Goal: Transaction & Acquisition: Purchase product/service

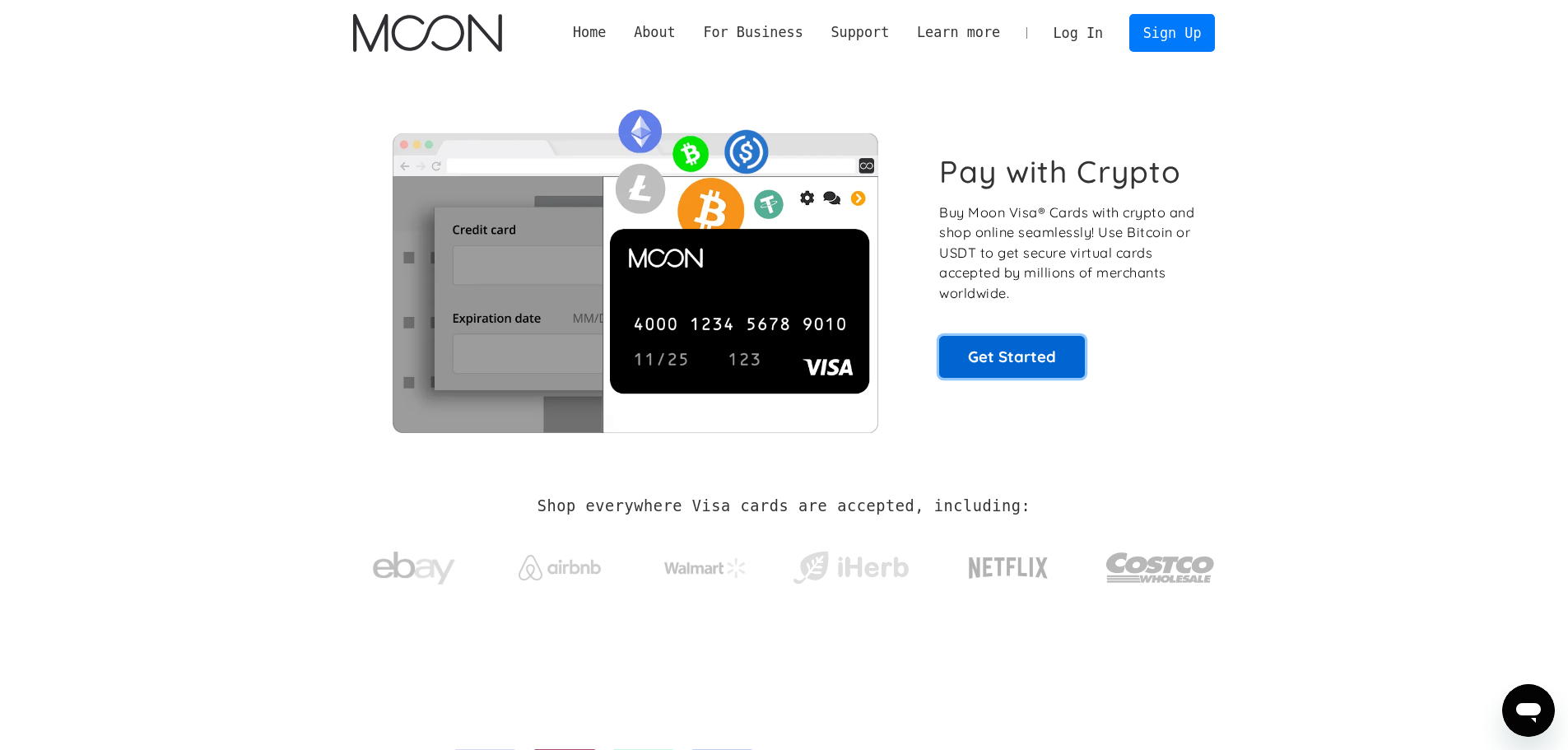
click at [1033, 352] on link "Get Started" at bounding box center [1012, 356] width 146 height 41
click at [1182, 48] on link "Sign Up" at bounding box center [1173, 32] width 86 height 37
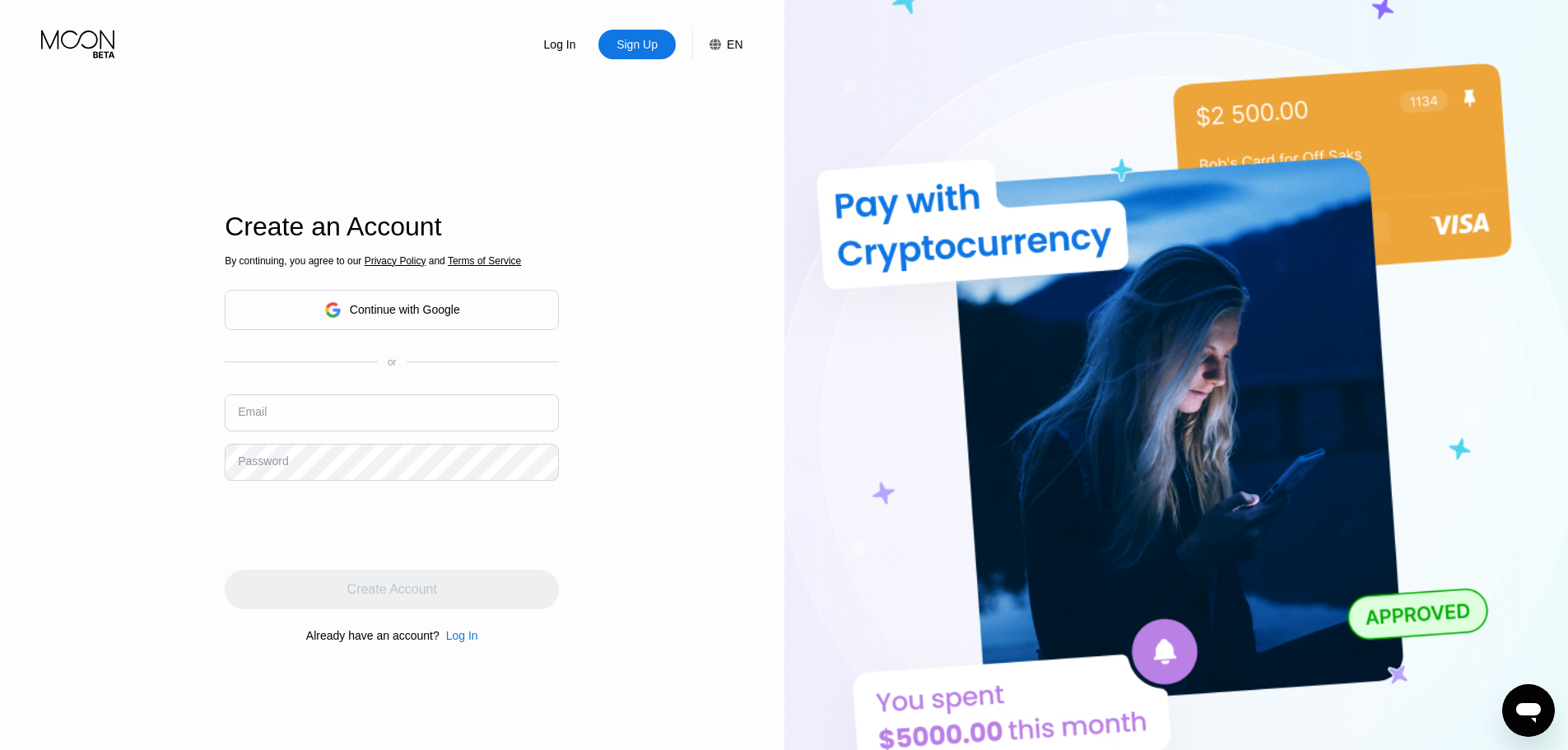
click at [292, 417] on input "text" at bounding box center [392, 413] width 334 height 37
click at [645, 52] on div "Sign Up" at bounding box center [636, 44] width 45 height 16
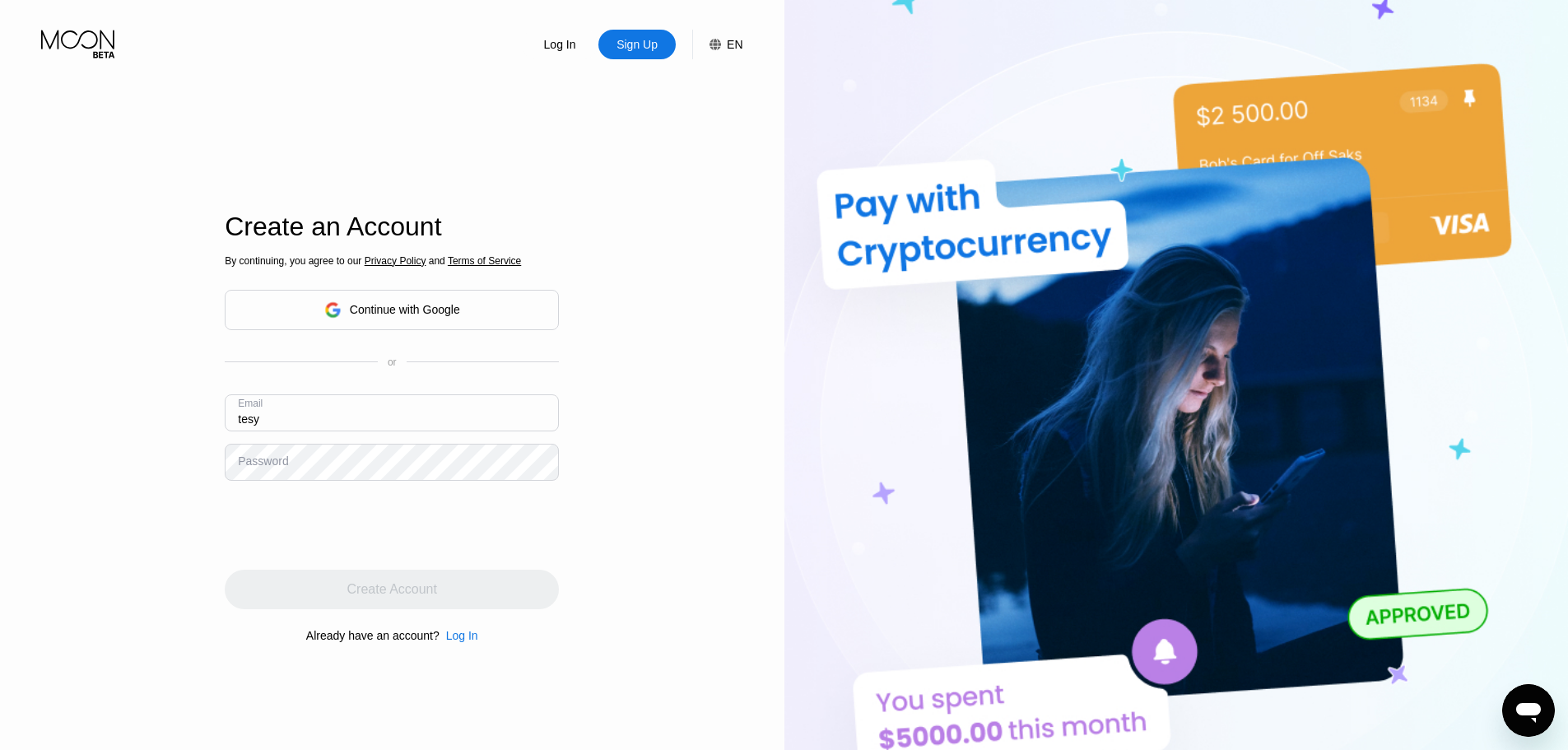
click at [291, 427] on input "tesy" at bounding box center [392, 413] width 334 height 37
type input "tesstahmedgomaa@gmail.com"
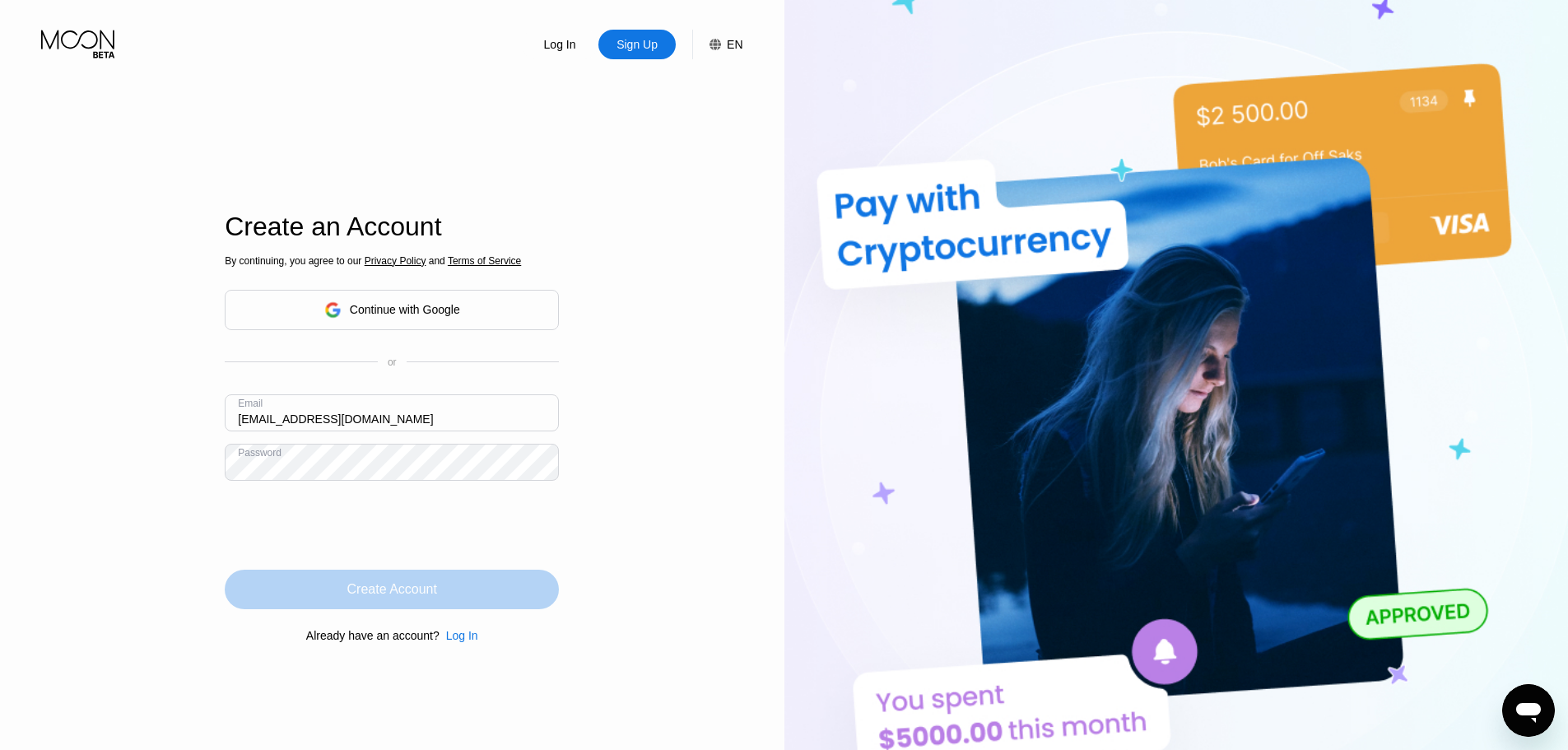
click at [409, 590] on div "Create Account" at bounding box center [392, 589] width 90 height 16
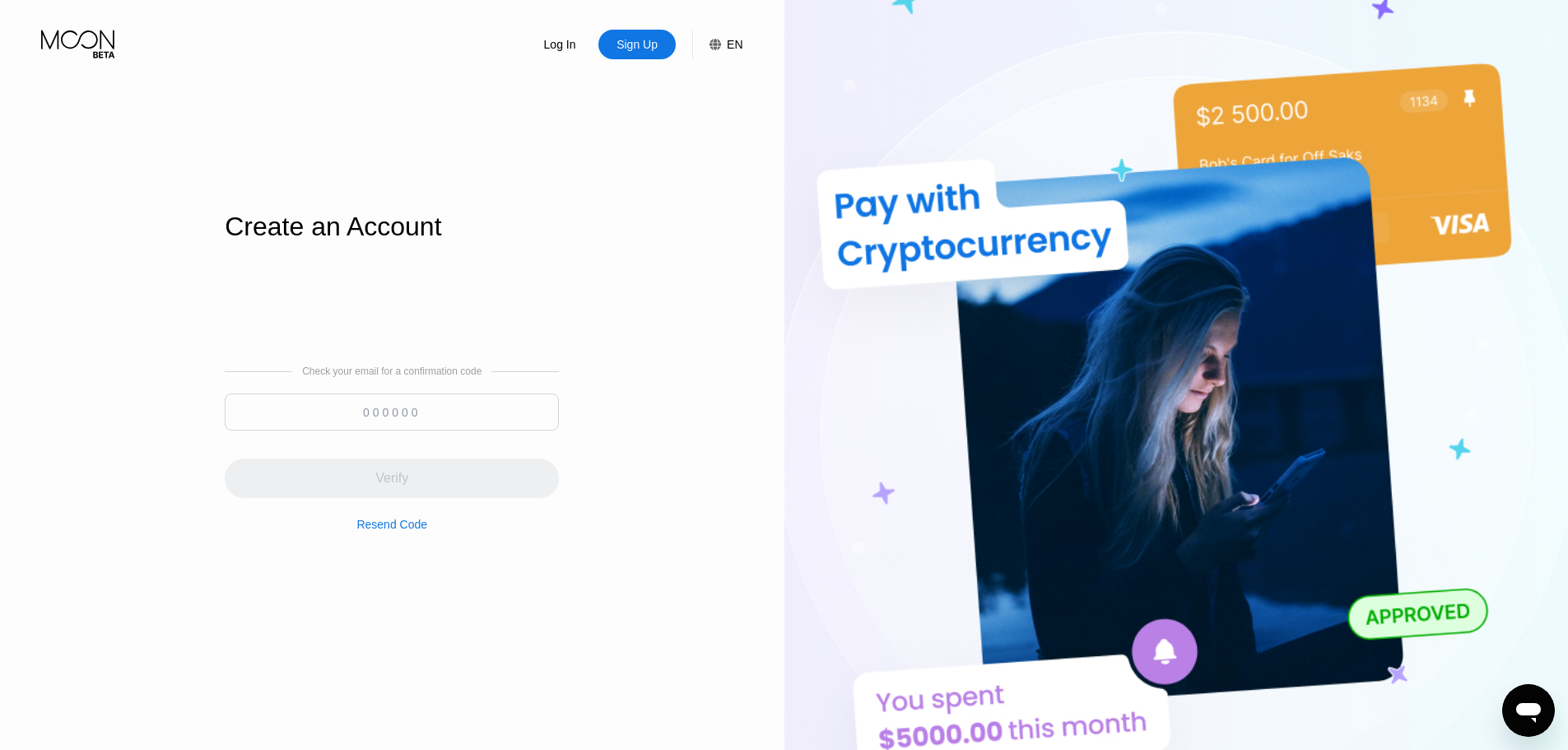
click at [491, 422] on input at bounding box center [392, 412] width 334 height 37
click at [375, 530] on div "Resend Code" at bounding box center [392, 525] width 70 height 13
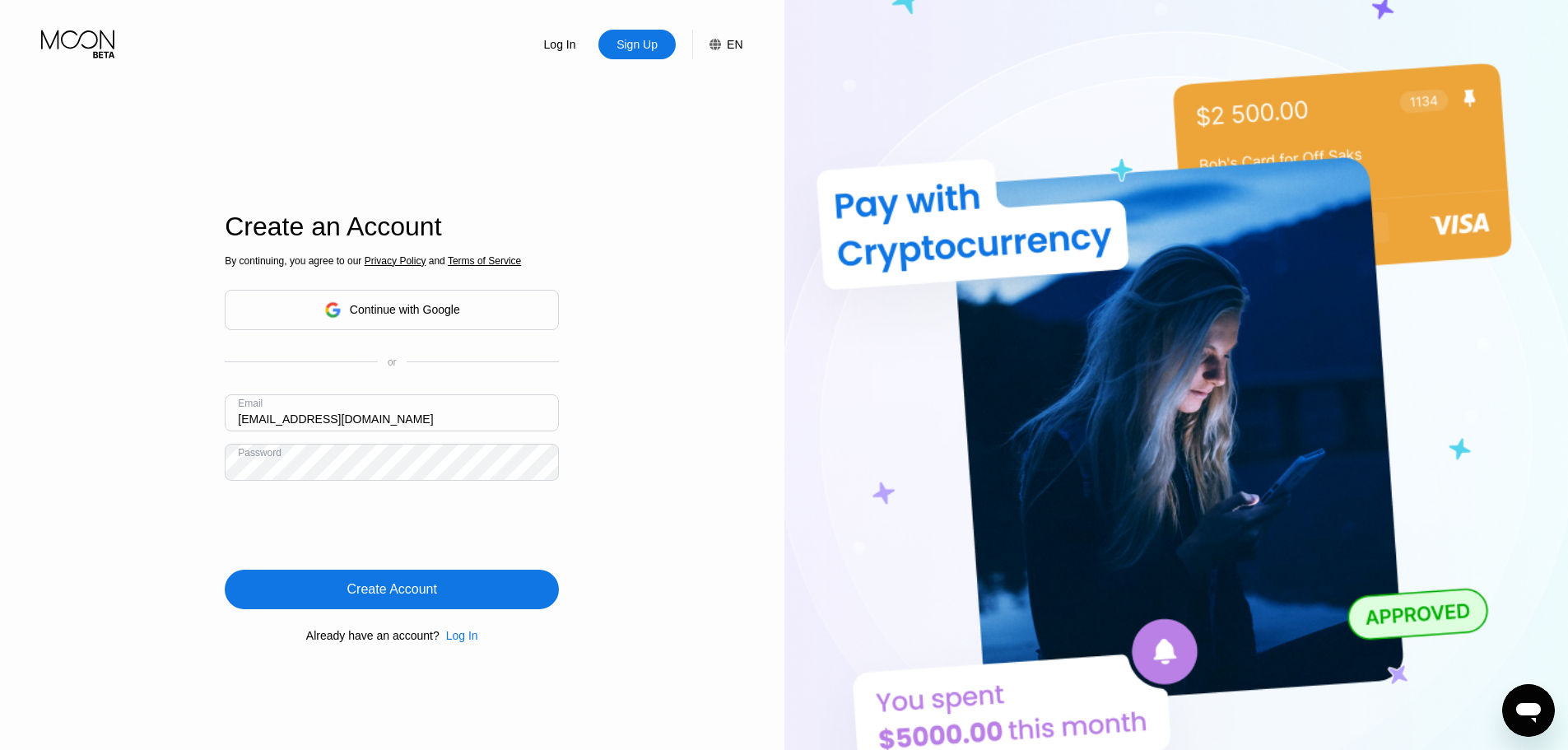
click at [256, 427] on input "[EMAIL_ADDRESS][DOMAIN_NAME]" at bounding box center [392, 413] width 334 height 37
click at [251, 422] on input "[EMAIL_ADDRESS][DOMAIN_NAME]" at bounding box center [392, 413] width 334 height 37
type input "testahmedgomaa@gmail.com"
click at [407, 588] on div "Create Account" at bounding box center [392, 589] width 90 height 16
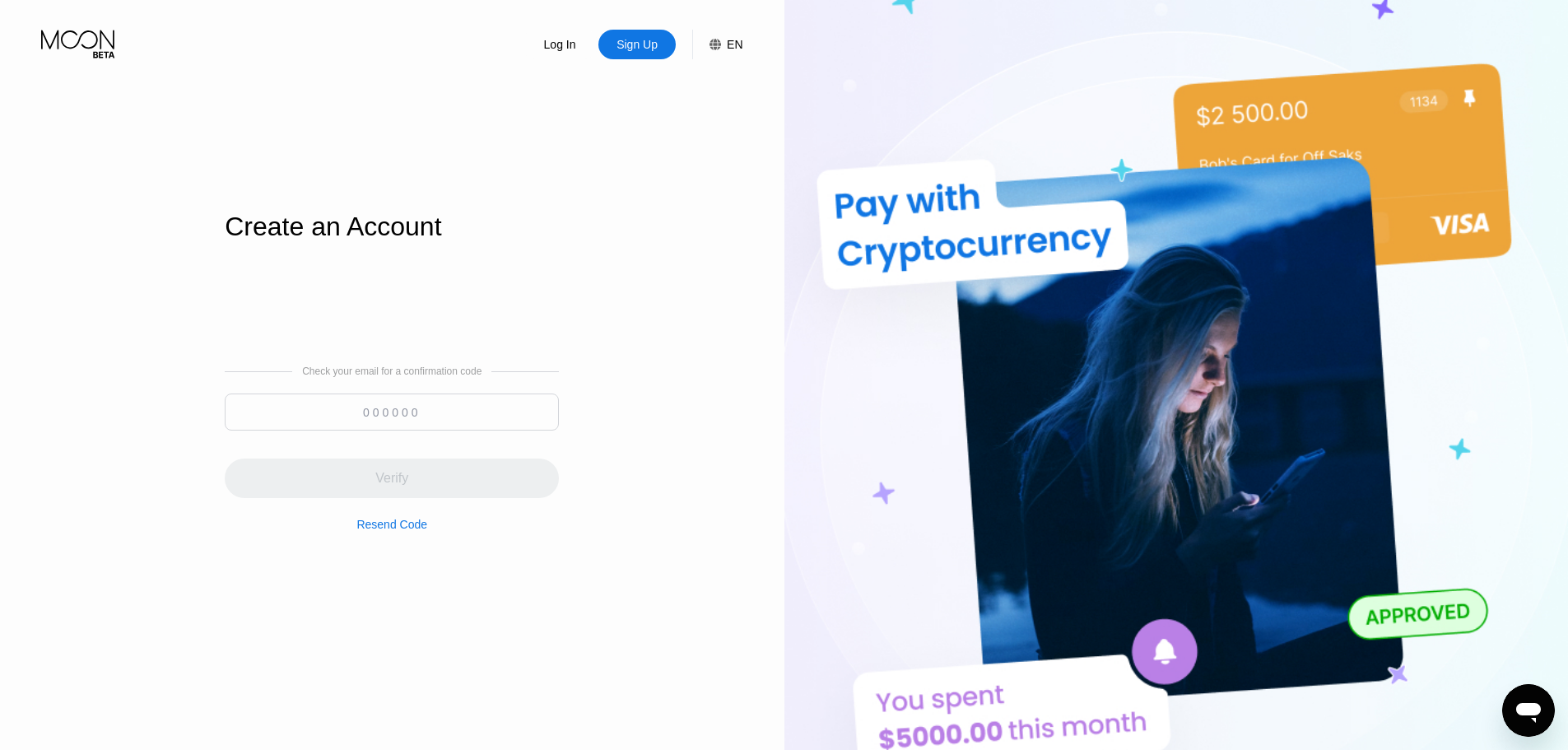
click at [415, 403] on input at bounding box center [392, 412] width 334 height 37
paste input "730832"
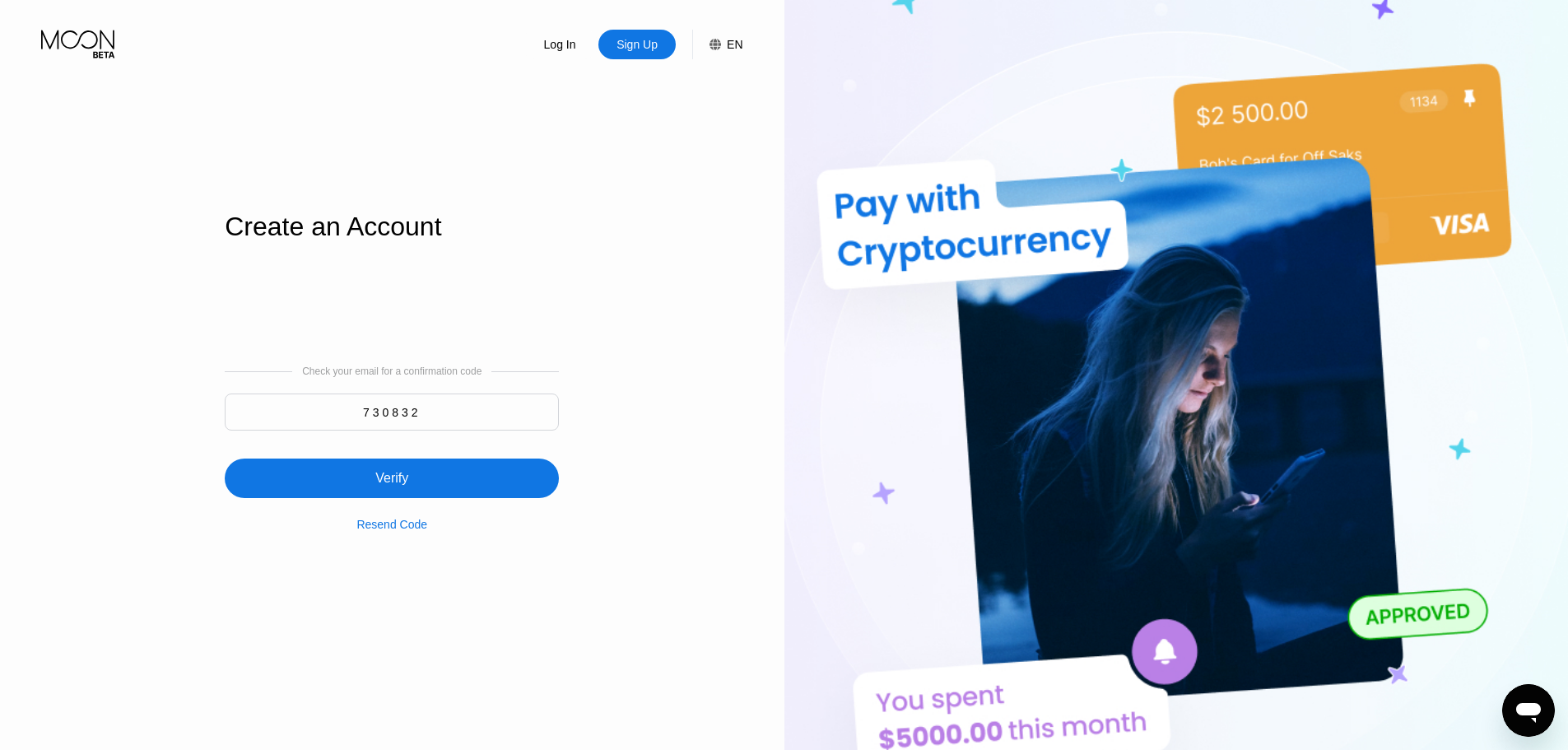
type input "730832"
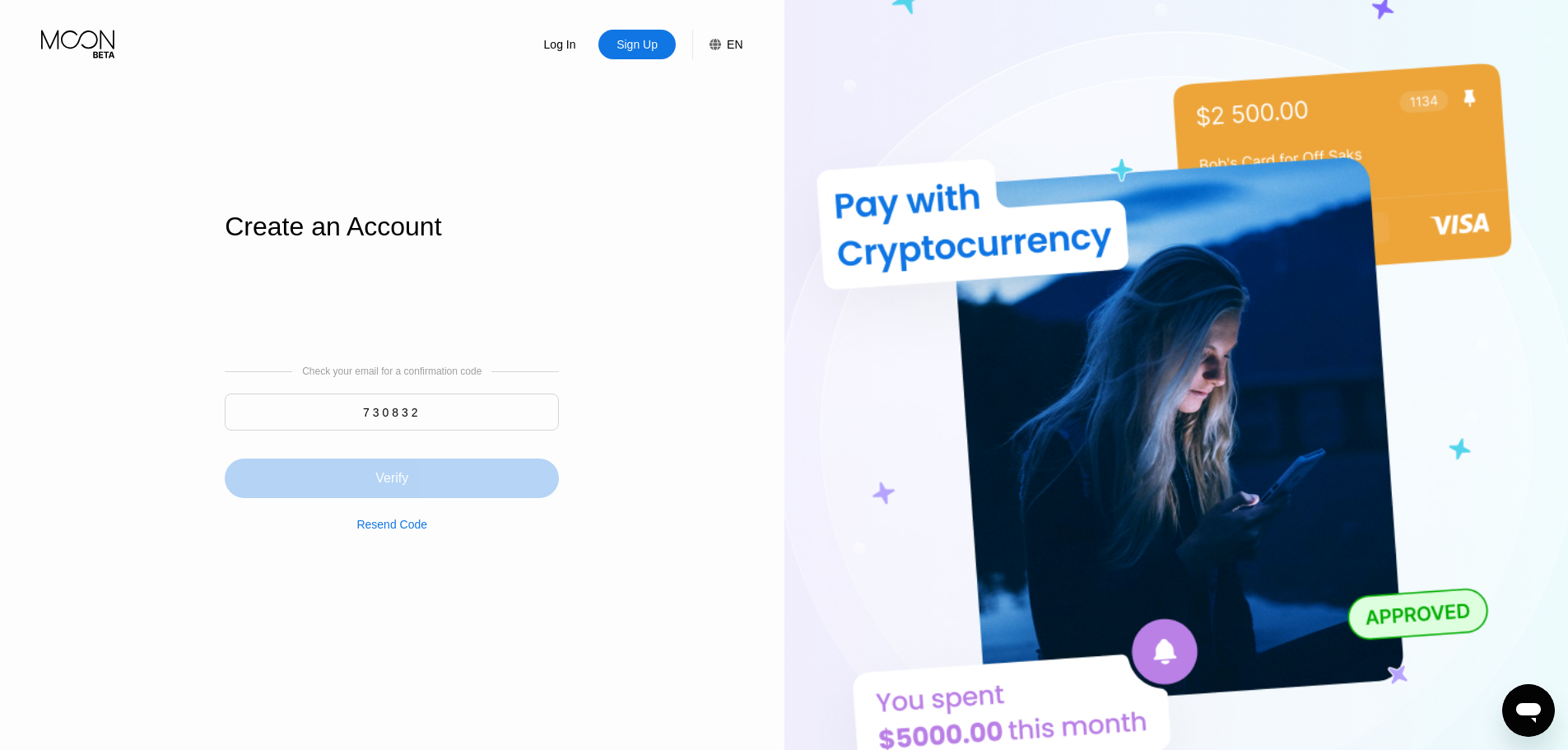
click at [439, 478] on div "Verify" at bounding box center [392, 477] width 334 height 39
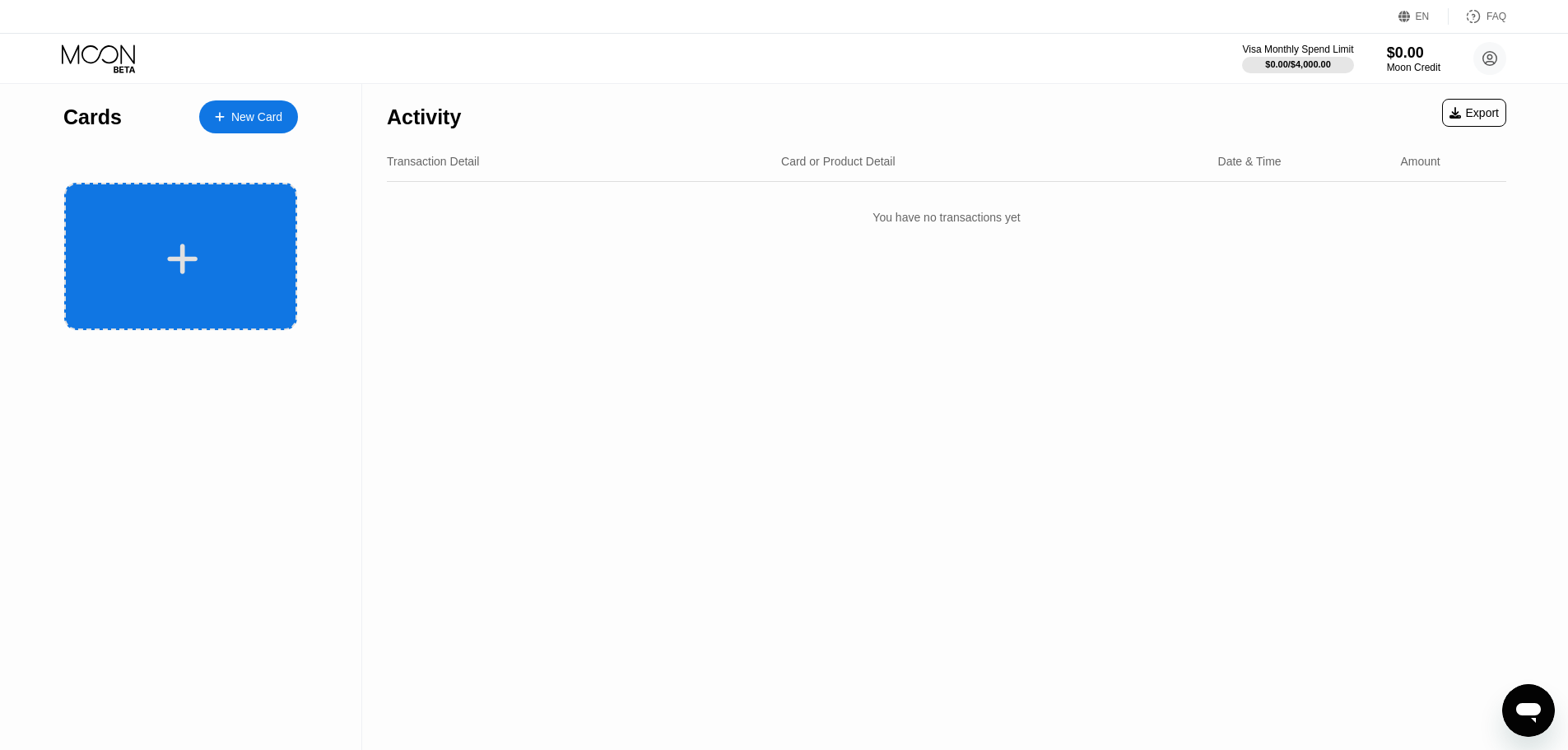
click at [203, 256] on div at bounding box center [183, 258] width 204 height 37
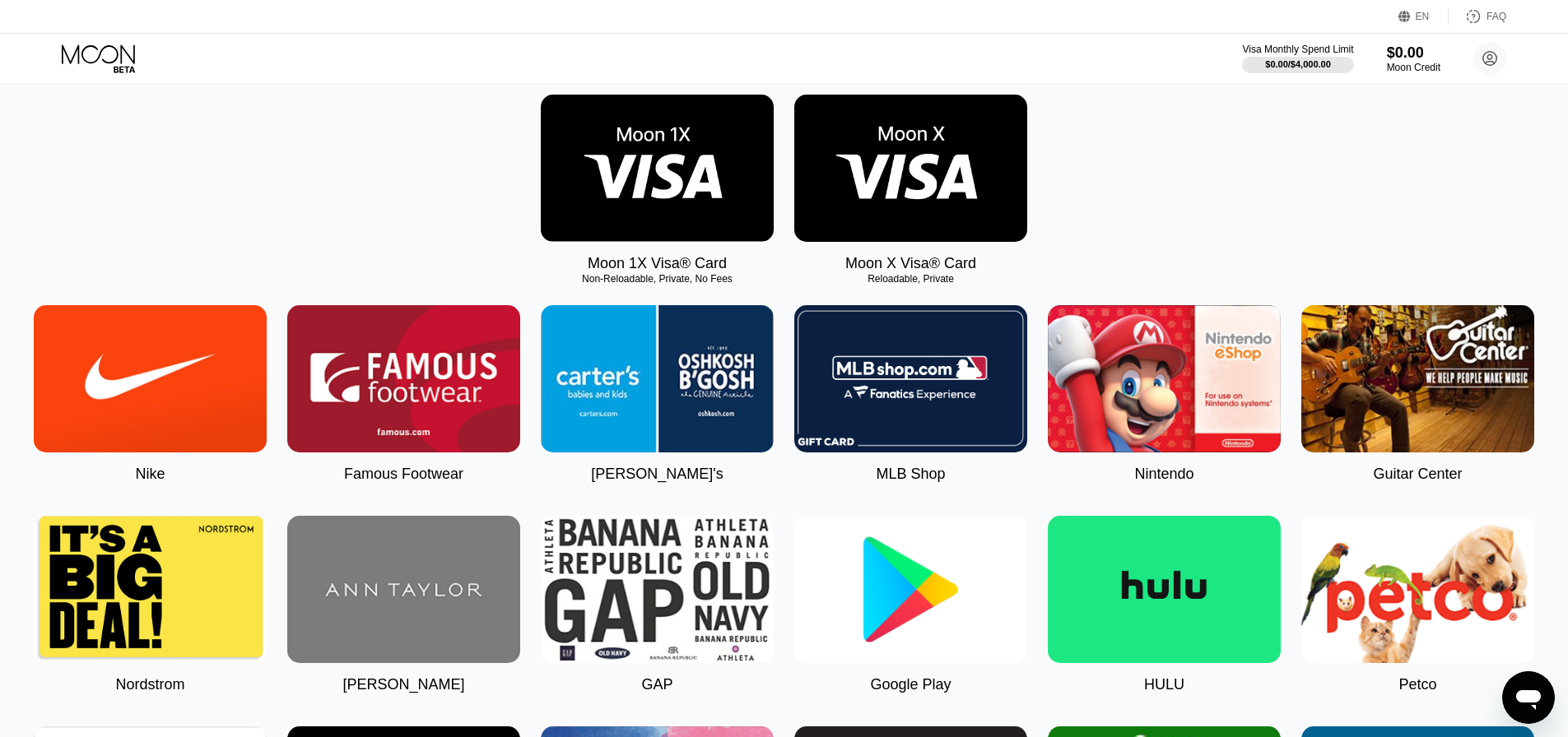
scroll to position [247, 0]
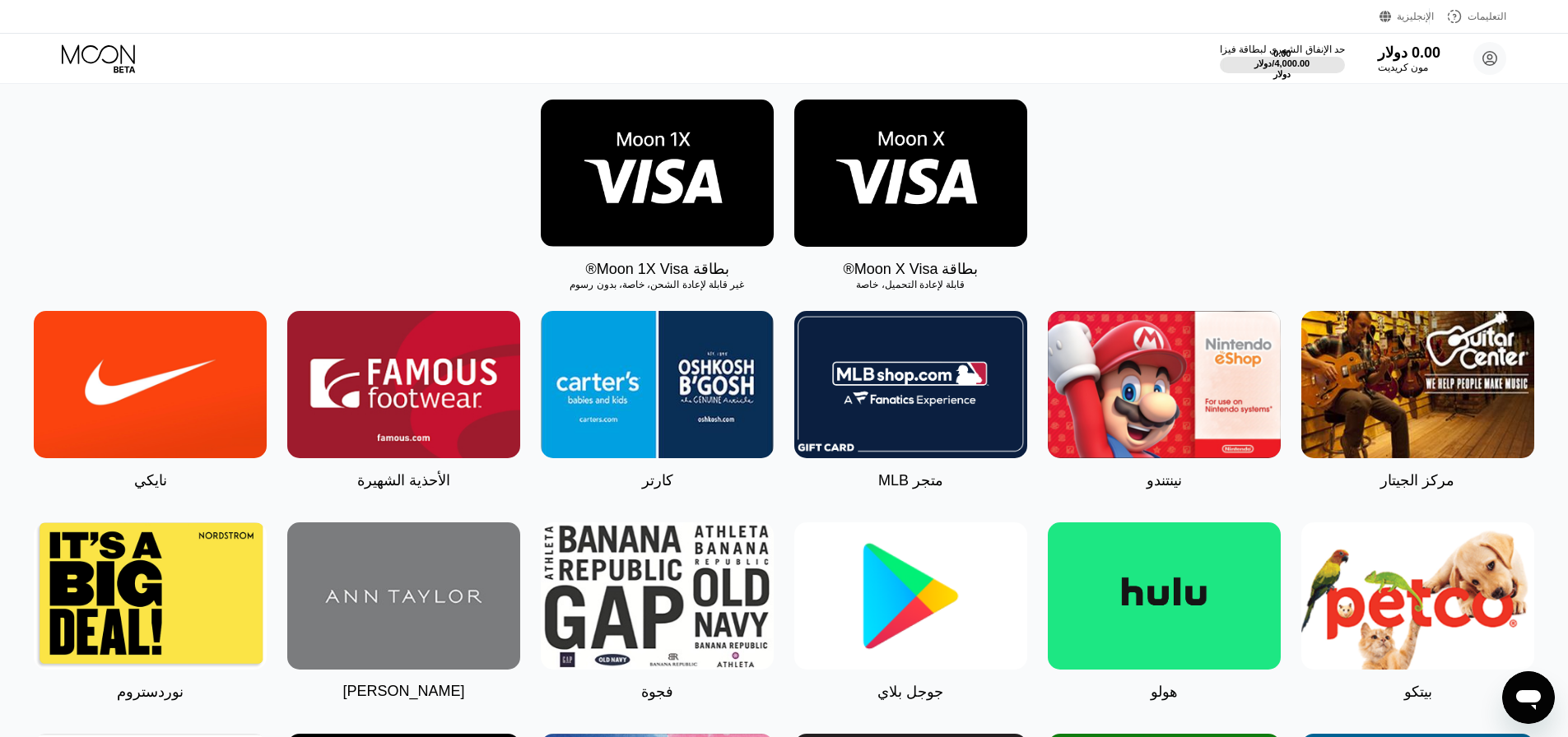
click at [670, 207] on img at bounding box center [657, 173] width 233 height 148
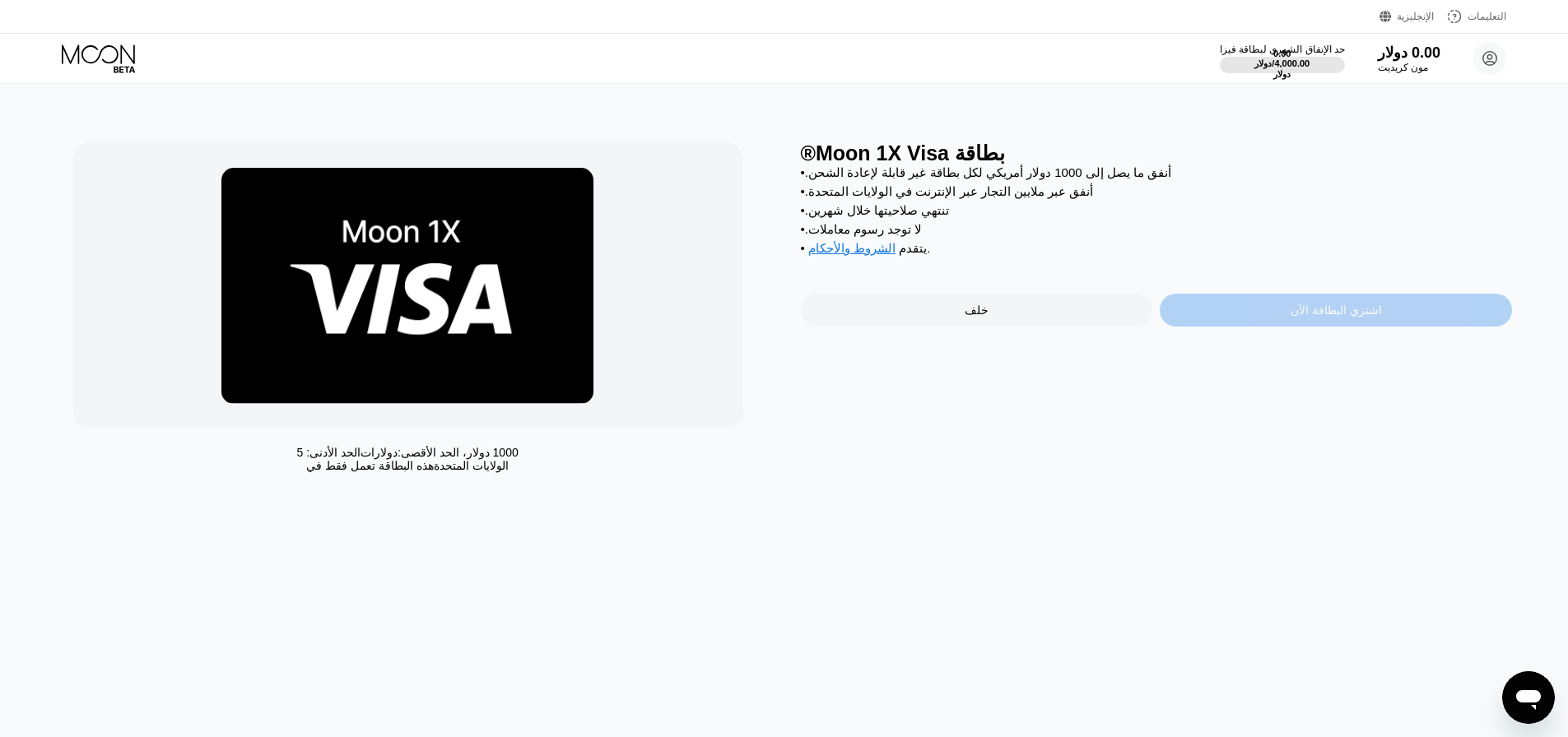
click at [1322, 317] on font "اشتري البطاقة الآن" at bounding box center [1337, 310] width 91 height 13
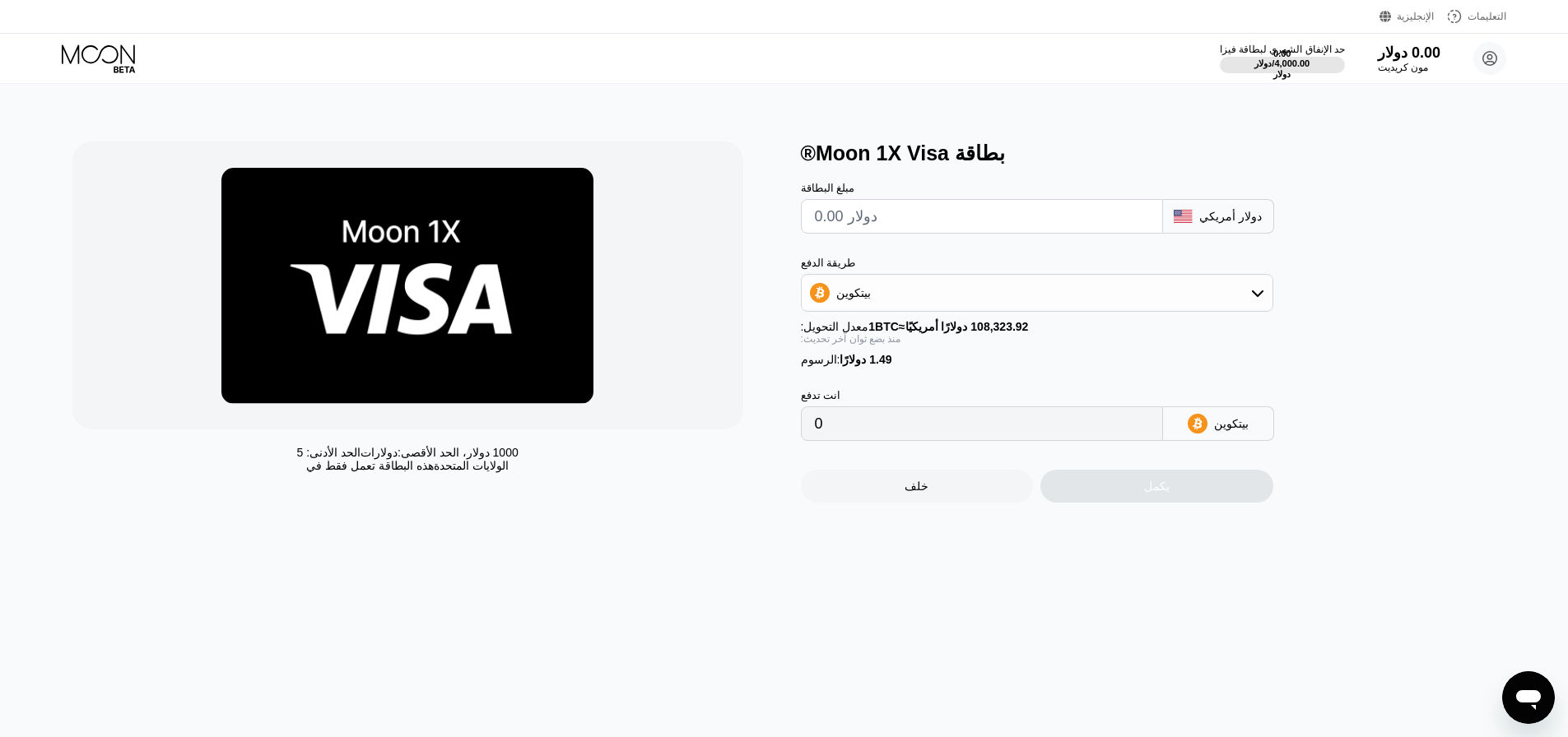
click at [890, 227] on input "text" at bounding box center [981, 216] width 334 height 33
click at [1113, 292] on div "بيتكوين" at bounding box center [1037, 292] width 471 height 33
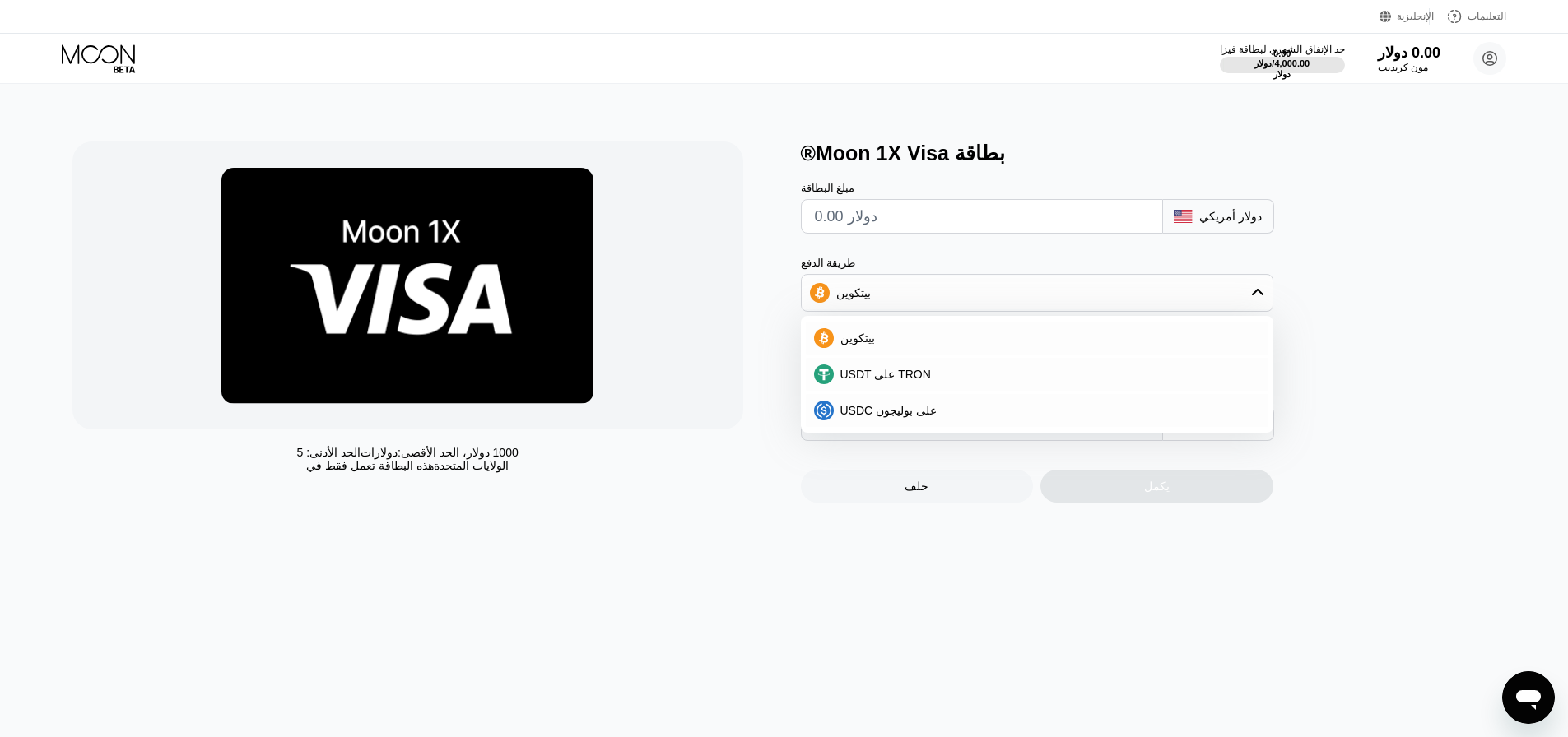
click at [858, 210] on input "text" at bounding box center [981, 216] width 334 height 33
type input "$1"
type input "0.00002299"
type input "$1"
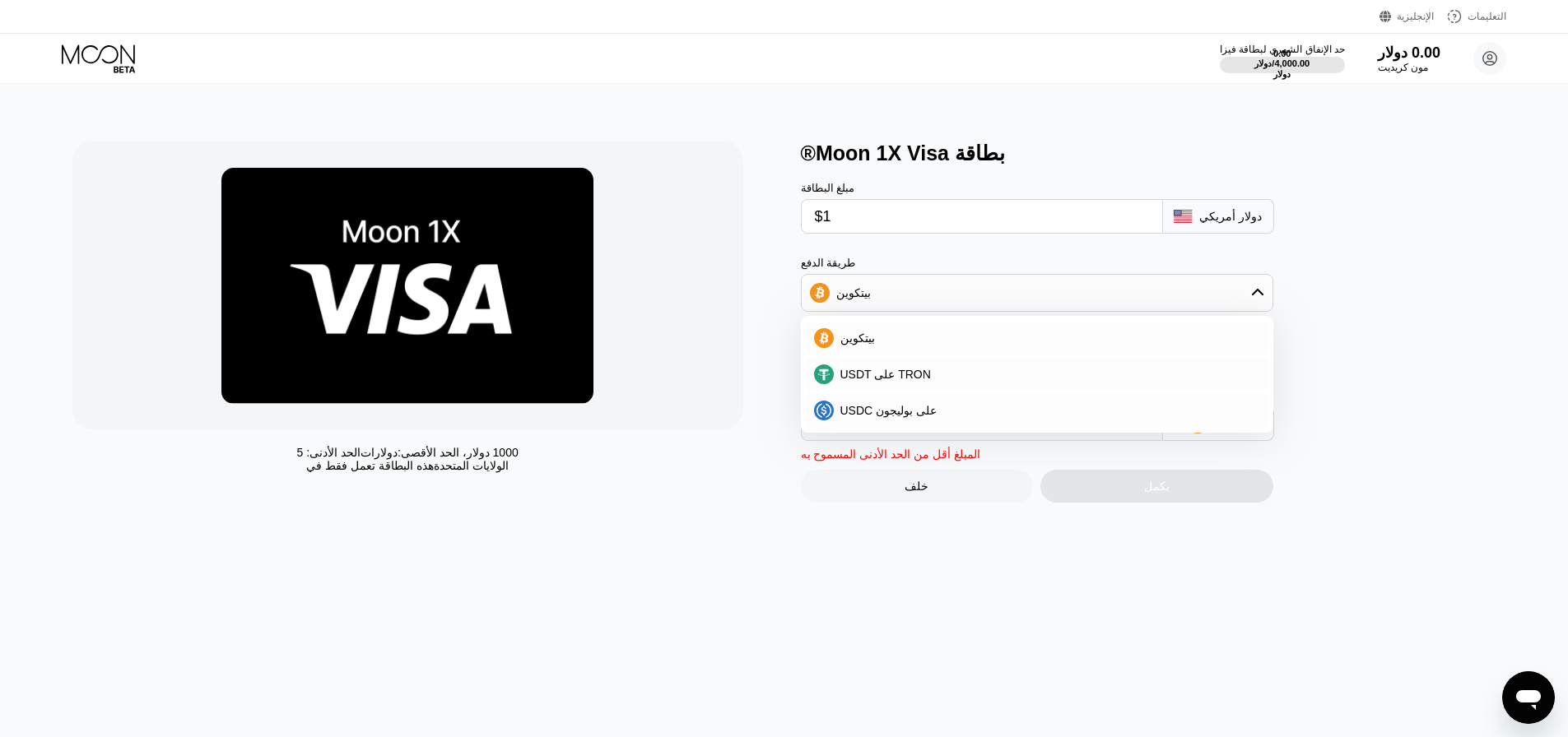
click at [713, 492] on div "الحد الأدنى: 5 دولارات ، الحد الأقصى: 1000 دولار هذه البطاقة تعمل فقط في الولاي…" at bounding box center [428, 322] width 712 height 361
click at [886, 567] on div "الحد الأدنى: 5 دولارات ، الحد الأقصى: 1000 دولار هذه البطاقة تعمل فقط في الولاي…" at bounding box center [784, 410] width 1580 height 653
click at [666, 249] on div at bounding box center [408, 286] width 671 height 288
click at [1420, 327] on div "بطاقة Moon 1X Visa® مبلغ البطاقة $1 دولار أمريكي طريقة الدفع بيتكوين بيتكوين US…" at bounding box center [1156, 322] width 712 height 361
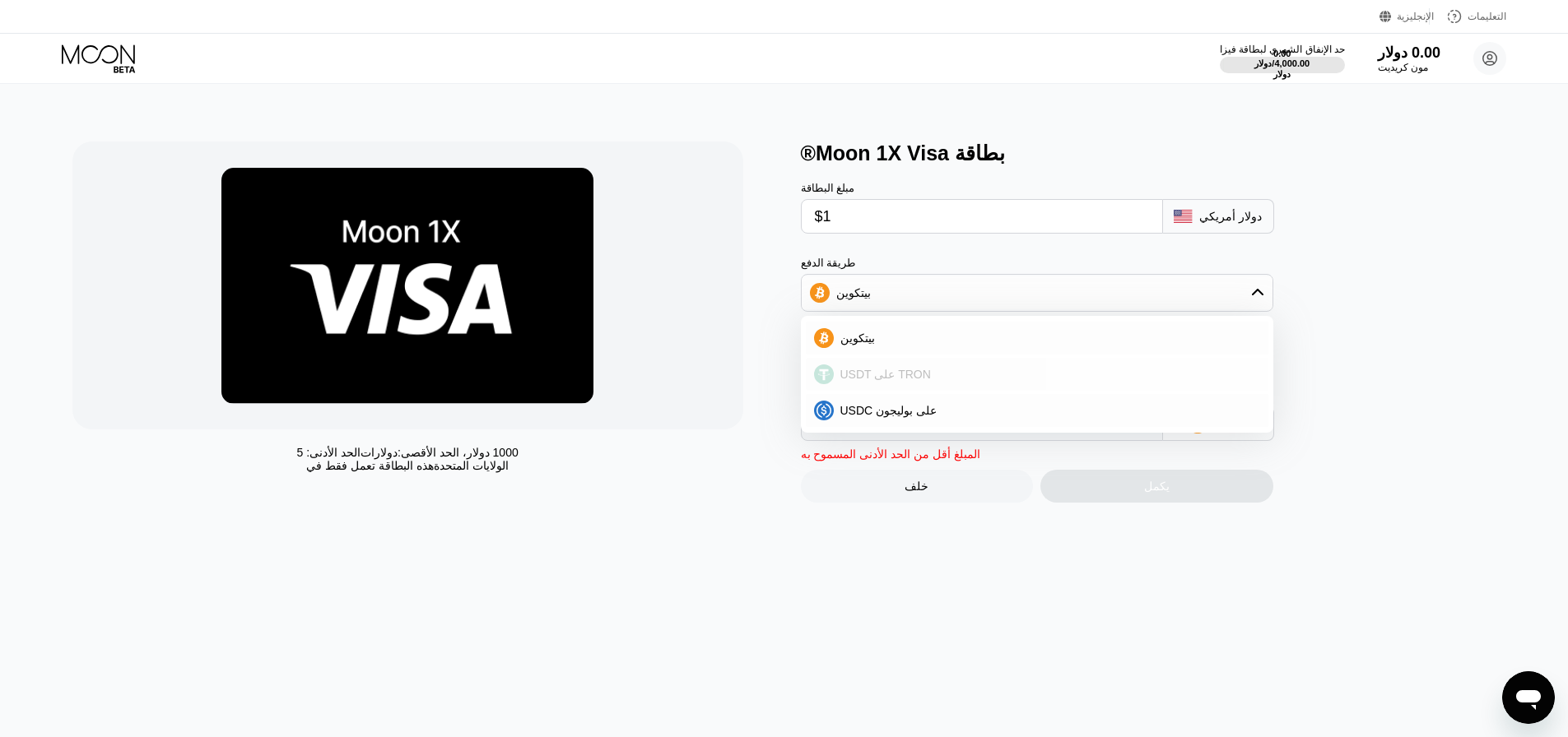
click at [907, 381] on font "USDT على TRON" at bounding box center [885, 374] width 90 height 13
click at [907, 383] on div "انت تدفع 0.00002299 بيتكوين" at bounding box center [1064, 404] width 527 height 75
type input "2.52"
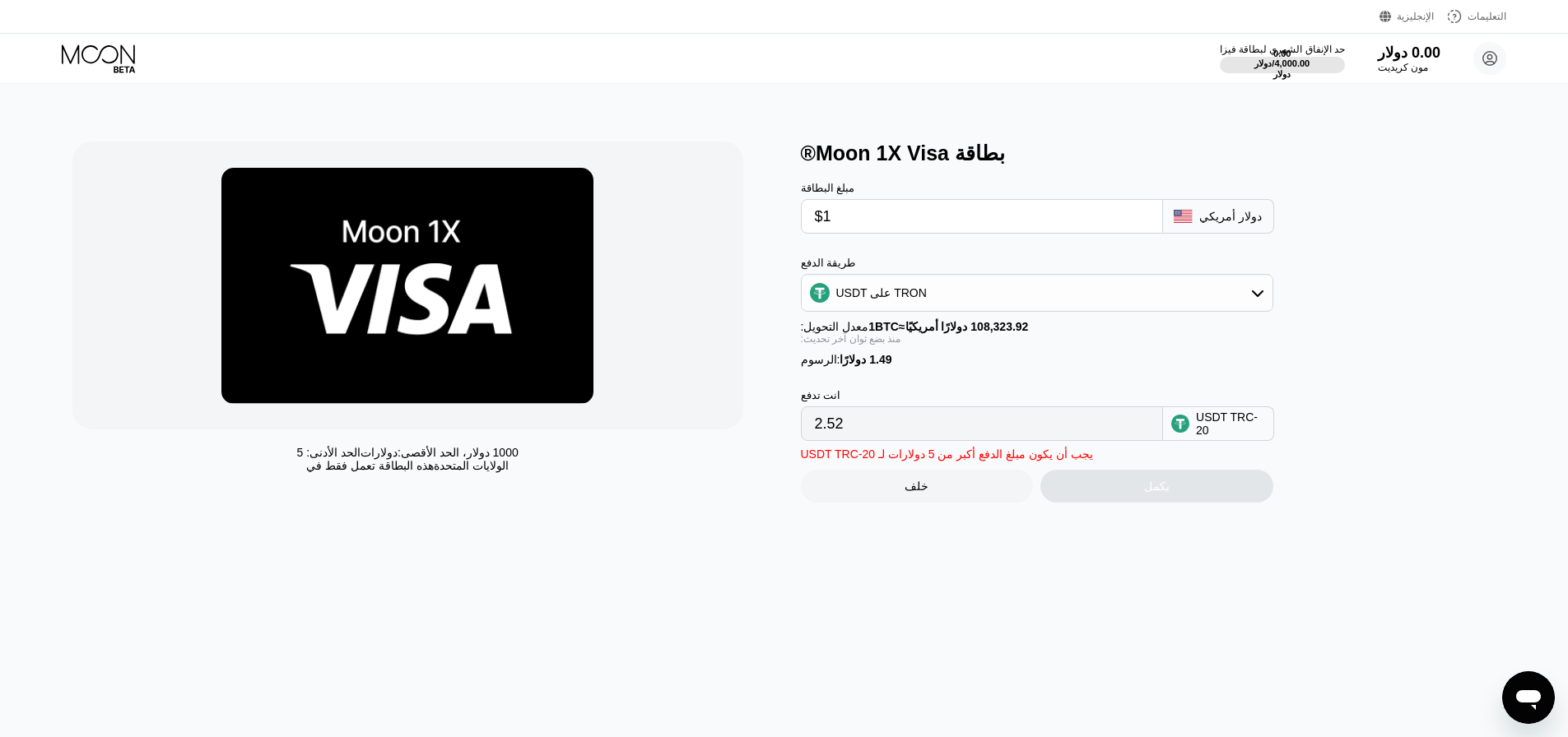
click at [1331, 390] on div "بطاقة Moon 1X Visa® مبلغ البطاقة $1 دولار أمريكي طريقة الدفع USDT على TRON معدل…" at bounding box center [1156, 322] width 712 height 361
click at [872, 230] on input "$1" at bounding box center [981, 216] width 334 height 33
type input "$1.4"
type input "2.92"
type input "$1.49"
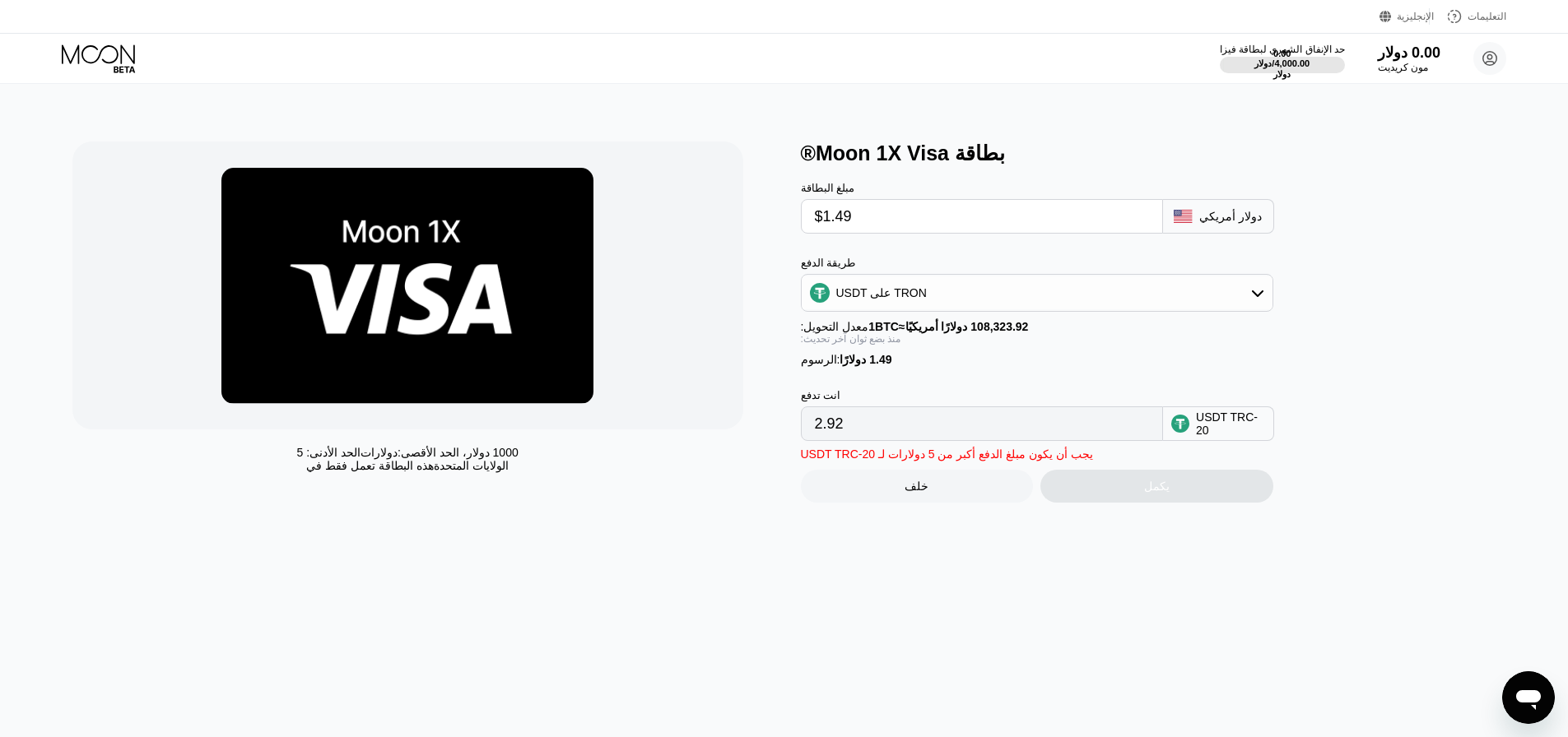
type input "3.01"
click at [1371, 342] on div "بطاقة Moon 1X Visa® مبلغ البطاقة $1.49 دولار أمريكي طريقة الدفع USDT على TRON م…" at bounding box center [1156, 322] width 712 height 361
click at [874, 226] on input "$1.49" at bounding box center [981, 216] width 334 height 33
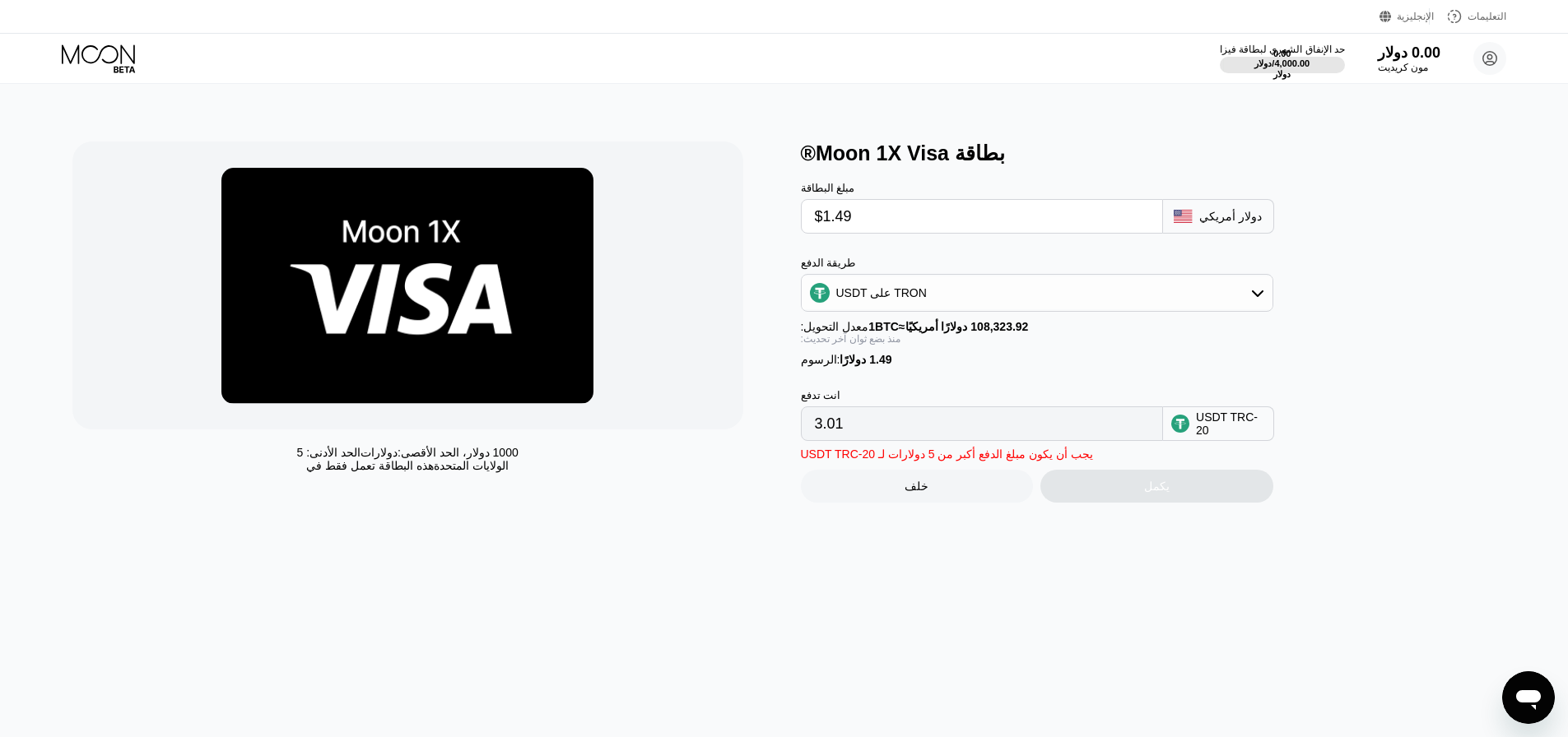
type input "$1"
type input "2.52"
type input "$1.5"
type input "3.02"
type input "$1.50"
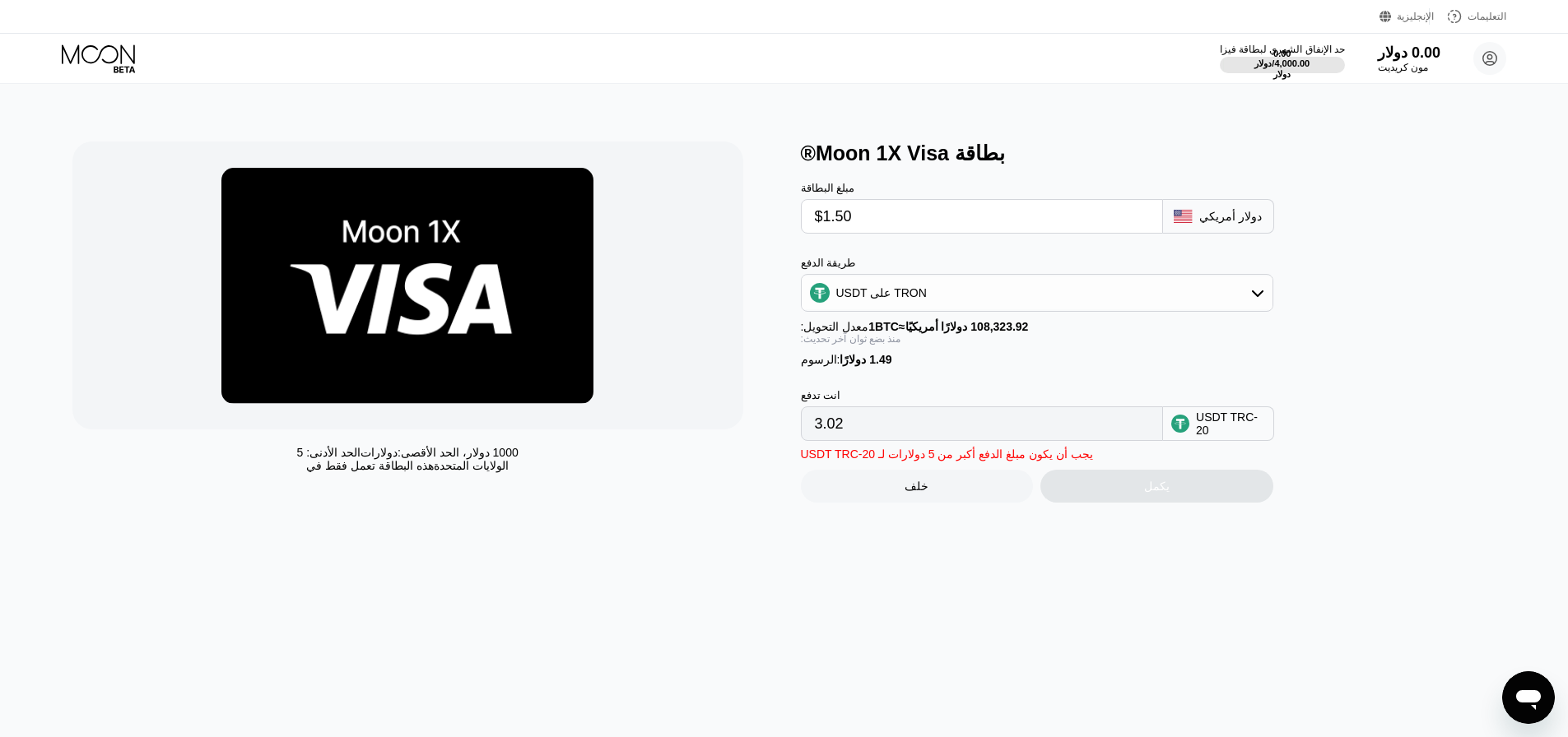
click at [1400, 338] on div "بطاقة Moon 1X Visa® مبلغ البطاقة $1.50 دولار أمريكي طريقة الدفع USDT على TRON م…" at bounding box center [1156, 322] width 712 height 361
click at [1081, 305] on div "USDT على TRON" at bounding box center [1037, 292] width 471 height 33
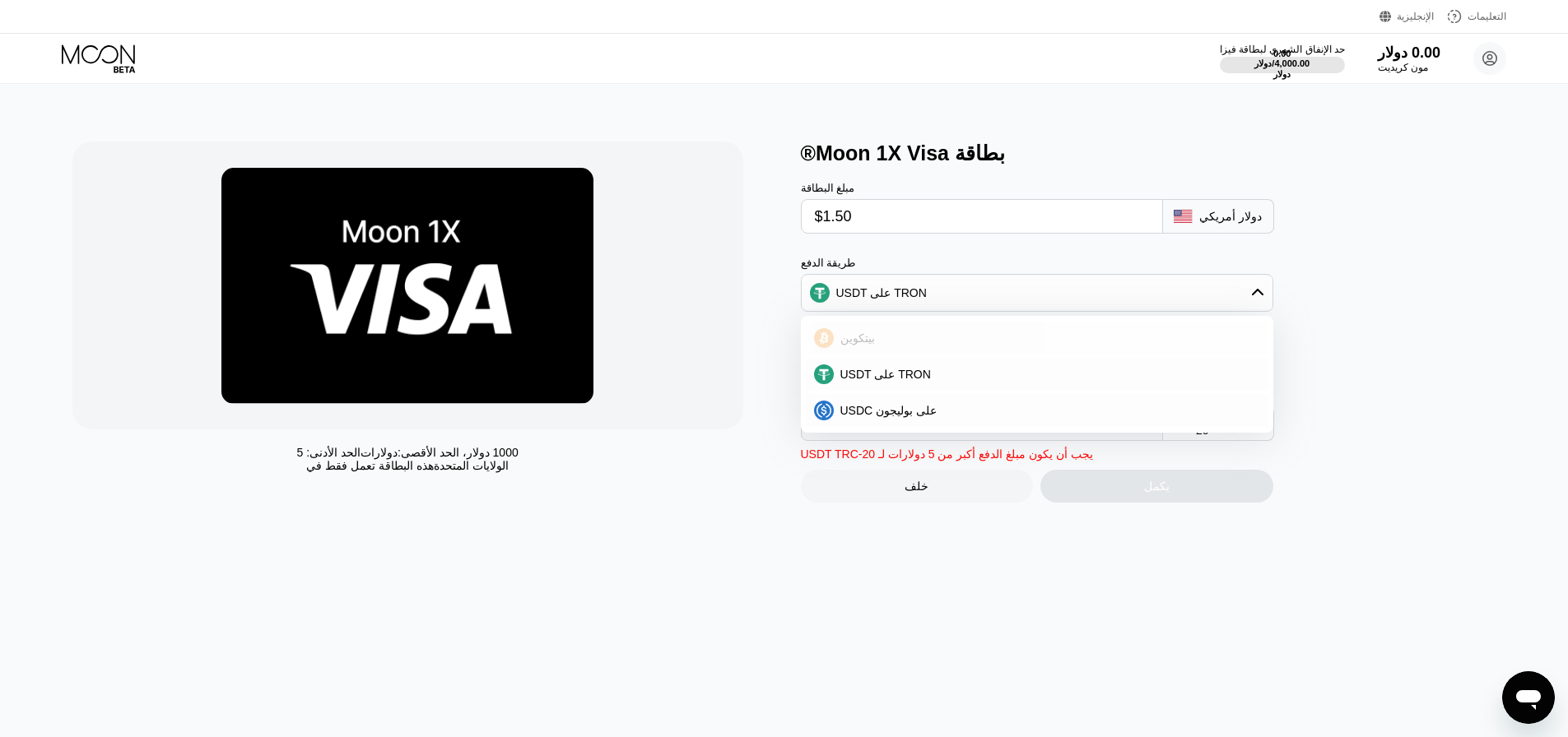
click at [990, 337] on div "بيتكوين" at bounding box center [1047, 338] width 427 height 13
type input "0.00002761"
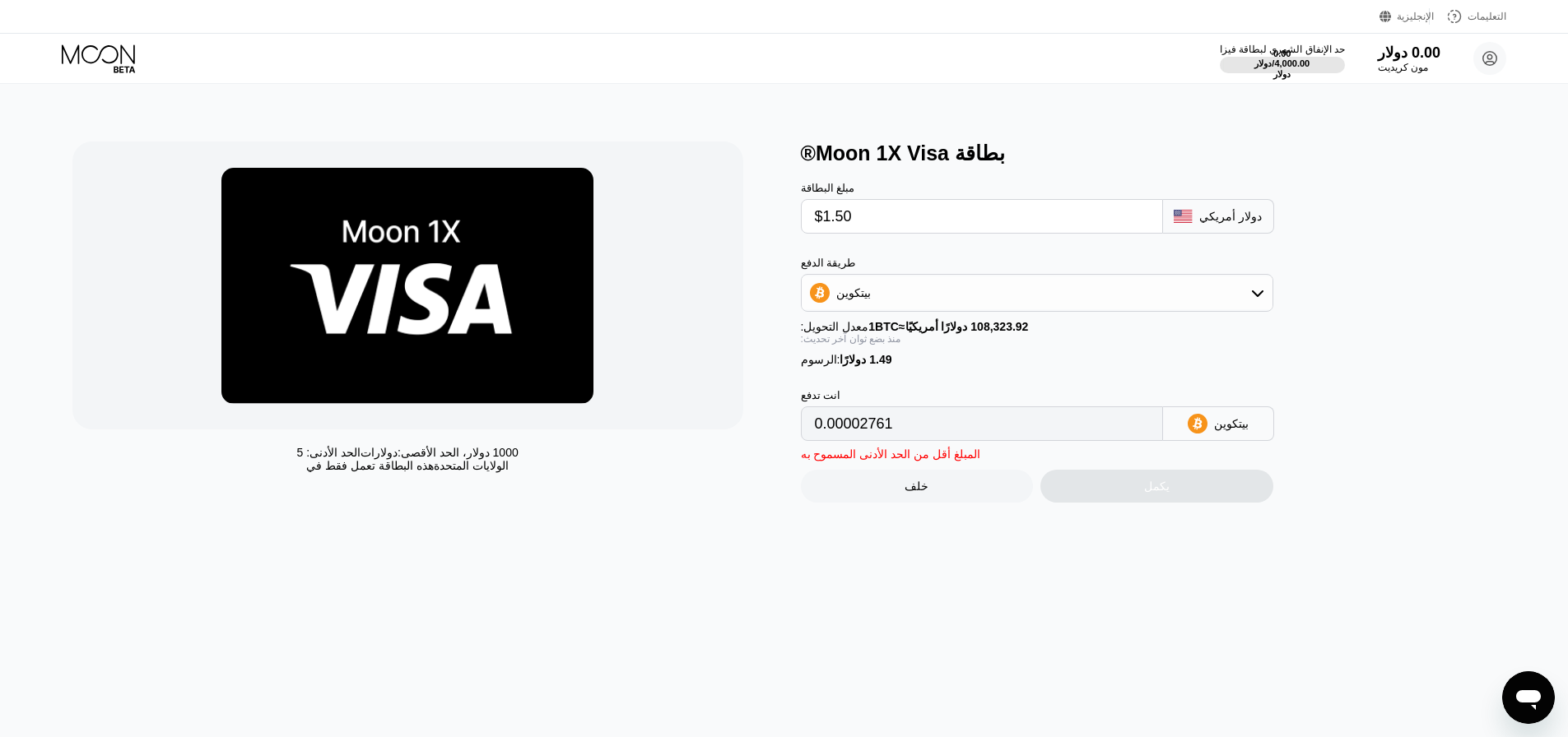
click at [1358, 367] on div "بطاقة Moon 1X Visa® مبلغ البطاقة $1.50 دولار أمريكي طريقة الدفع بيتكوين معدل ال…" at bounding box center [1156, 322] width 712 height 361
click at [968, 437] on input "0.00002761" at bounding box center [981, 424] width 334 height 33
click at [586, 544] on div "الحد الأدنى: 5 دولارات ، الحد الأقصى: 1000 دولار هذه البطاقة تعمل فقط في الولاي…" at bounding box center [784, 410] width 1580 height 653
click at [1222, 233] on div "دولار أمريكي" at bounding box center [1218, 216] width 111 height 34
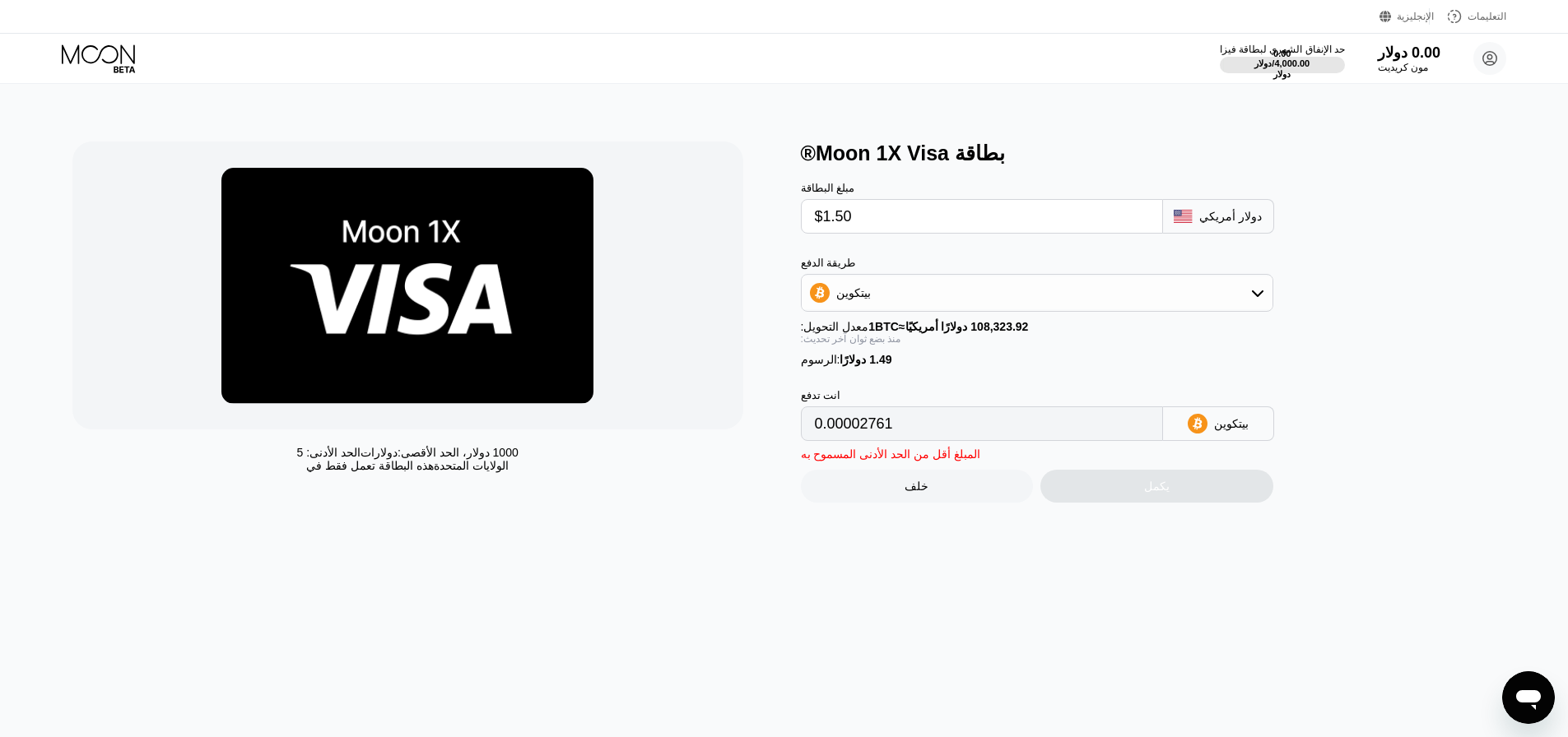
click at [1230, 213] on font "دولار أمريكي" at bounding box center [1231, 216] width 63 height 13
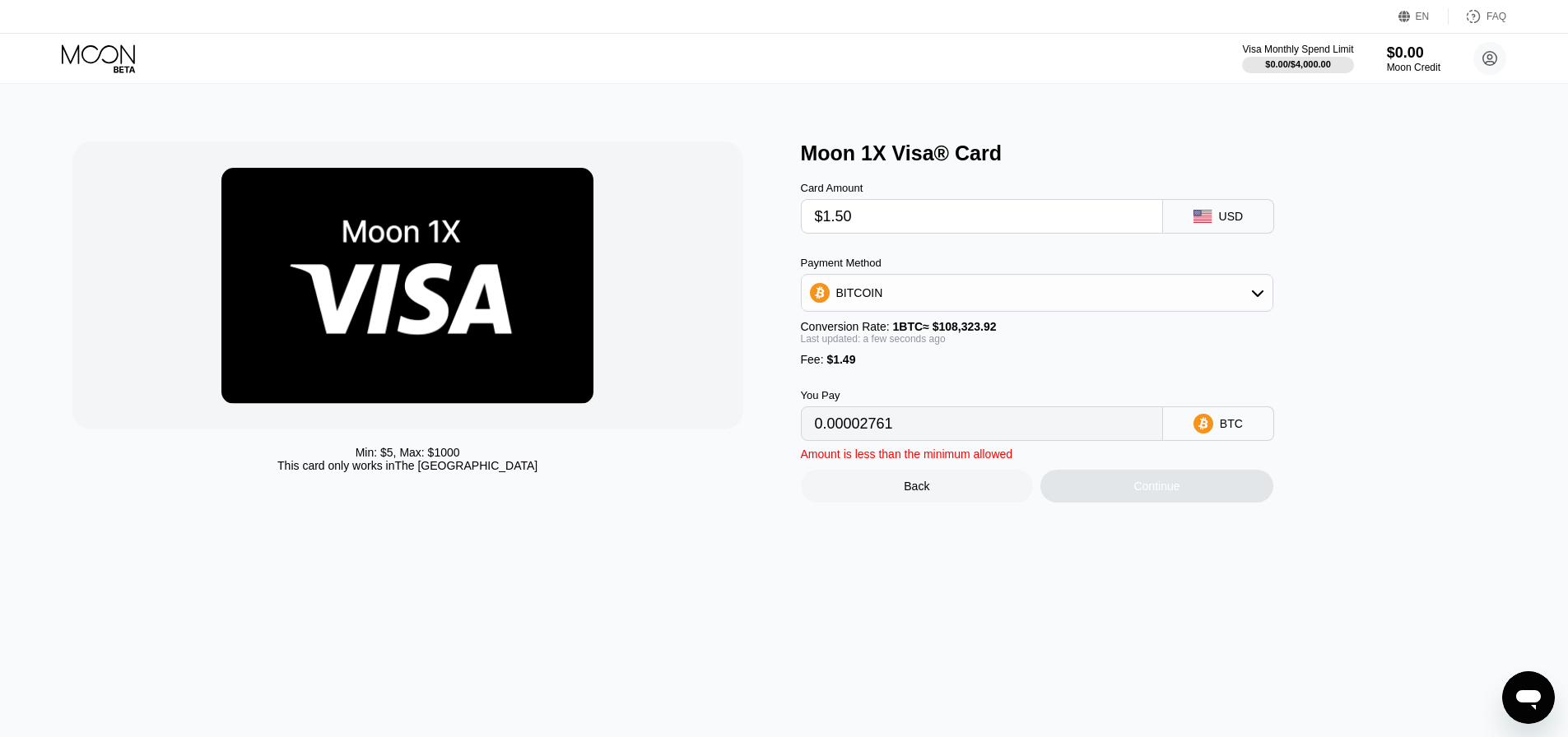
click at [1346, 273] on div "Moon 1X Visa® Card Card Amount $1.50 USD Payment Method BITCOIN Conversion Rate…" at bounding box center [1156, 322] width 712 height 361
click at [869, 440] on input "0.00002761" at bounding box center [981, 424] width 334 height 33
click at [869, 439] on input "0.00002761" at bounding box center [981, 424] width 334 height 33
click at [904, 289] on div "BITCOIN" at bounding box center [1037, 292] width 471 height 33
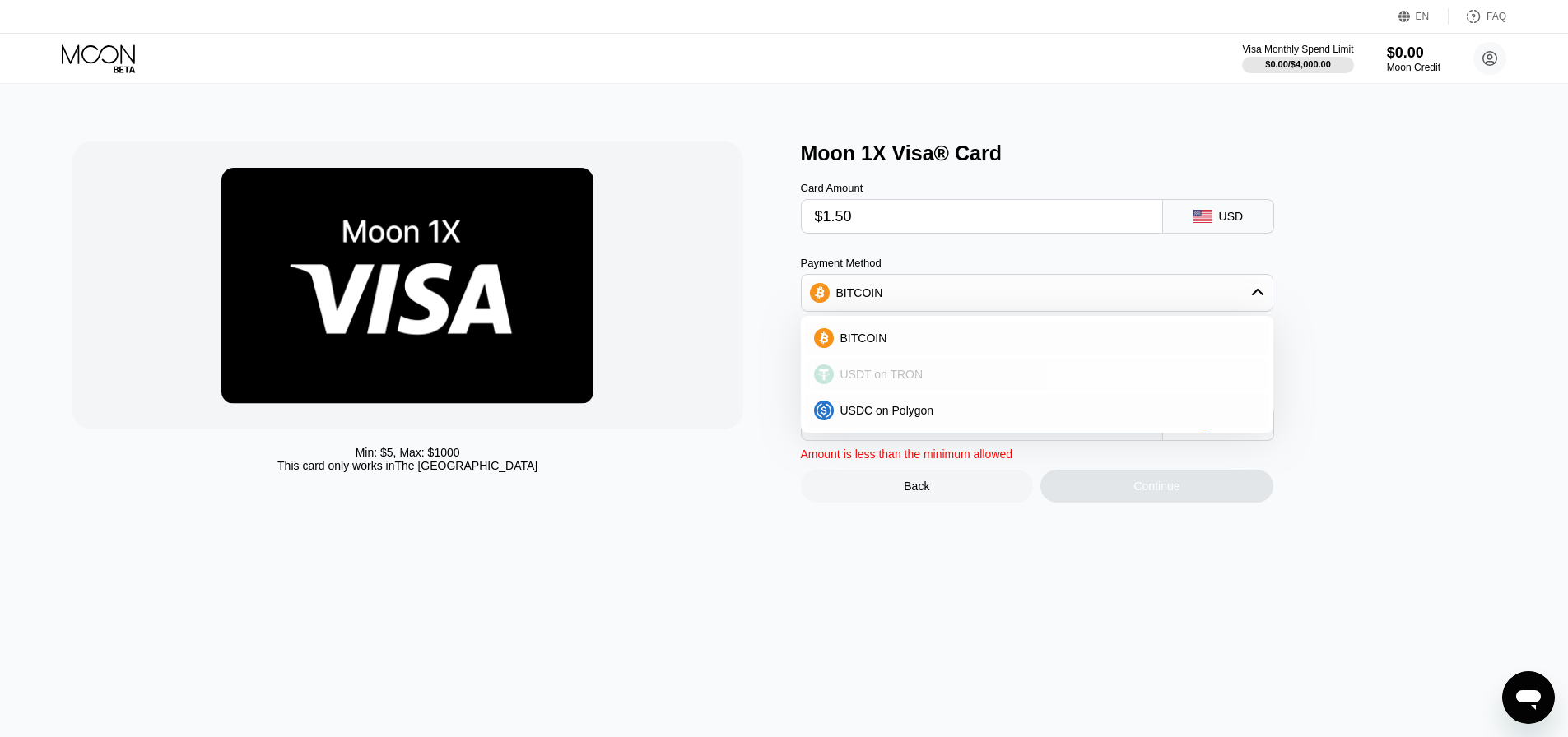
click at [900, 381] on span "USDT on TRON" at bounding box center [881, 374] width 83 height 13
type input "3.02"
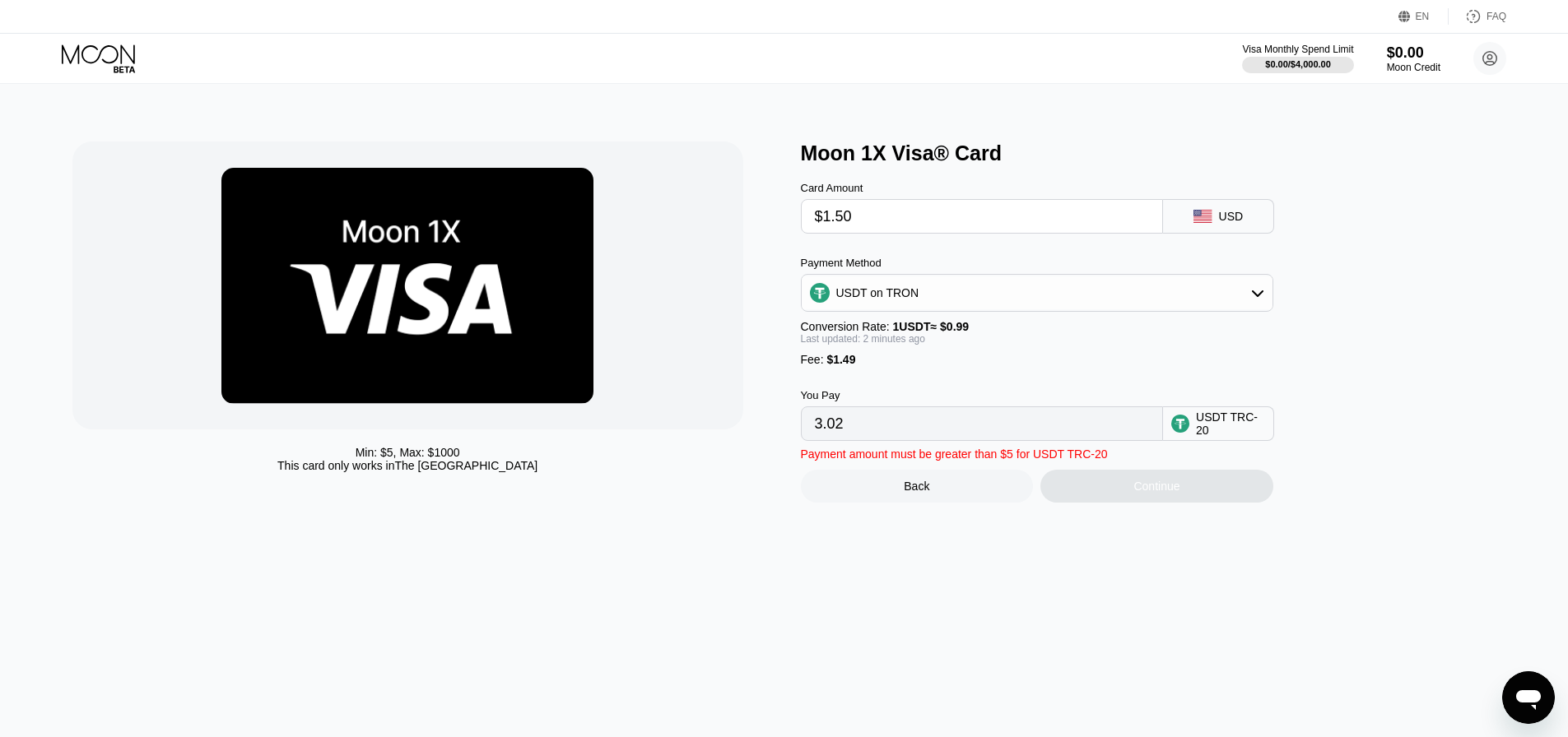
click at [886, 439] on input "3.02" at bounding box center [981, 424] width 334 height 33
click at [878, 217] on input "$1.50" at bounding box center [981, 216] width 334 height 33
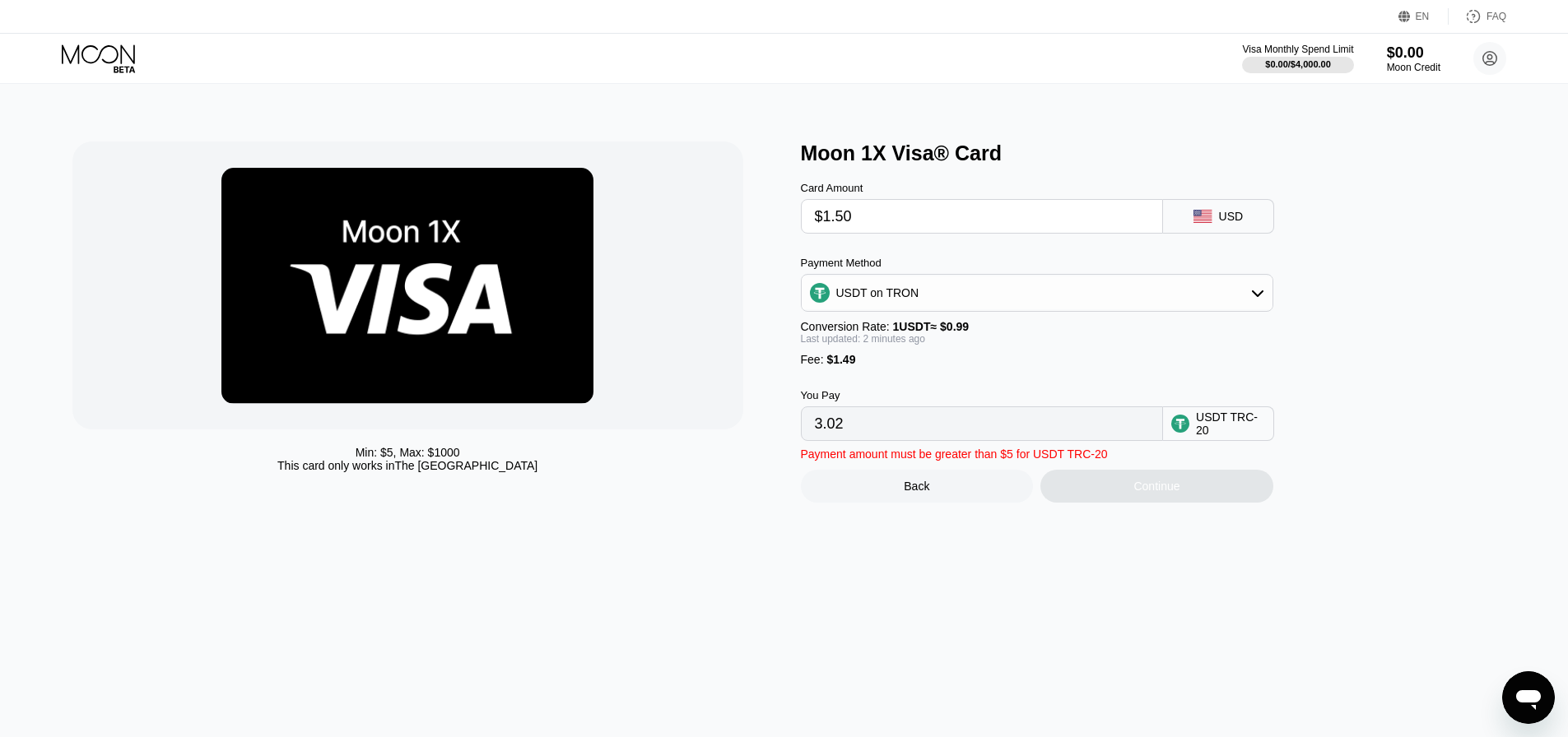
type input "$3"
type input "4.54"
type input "$3.5"
type input "5.04"
type input "$3."
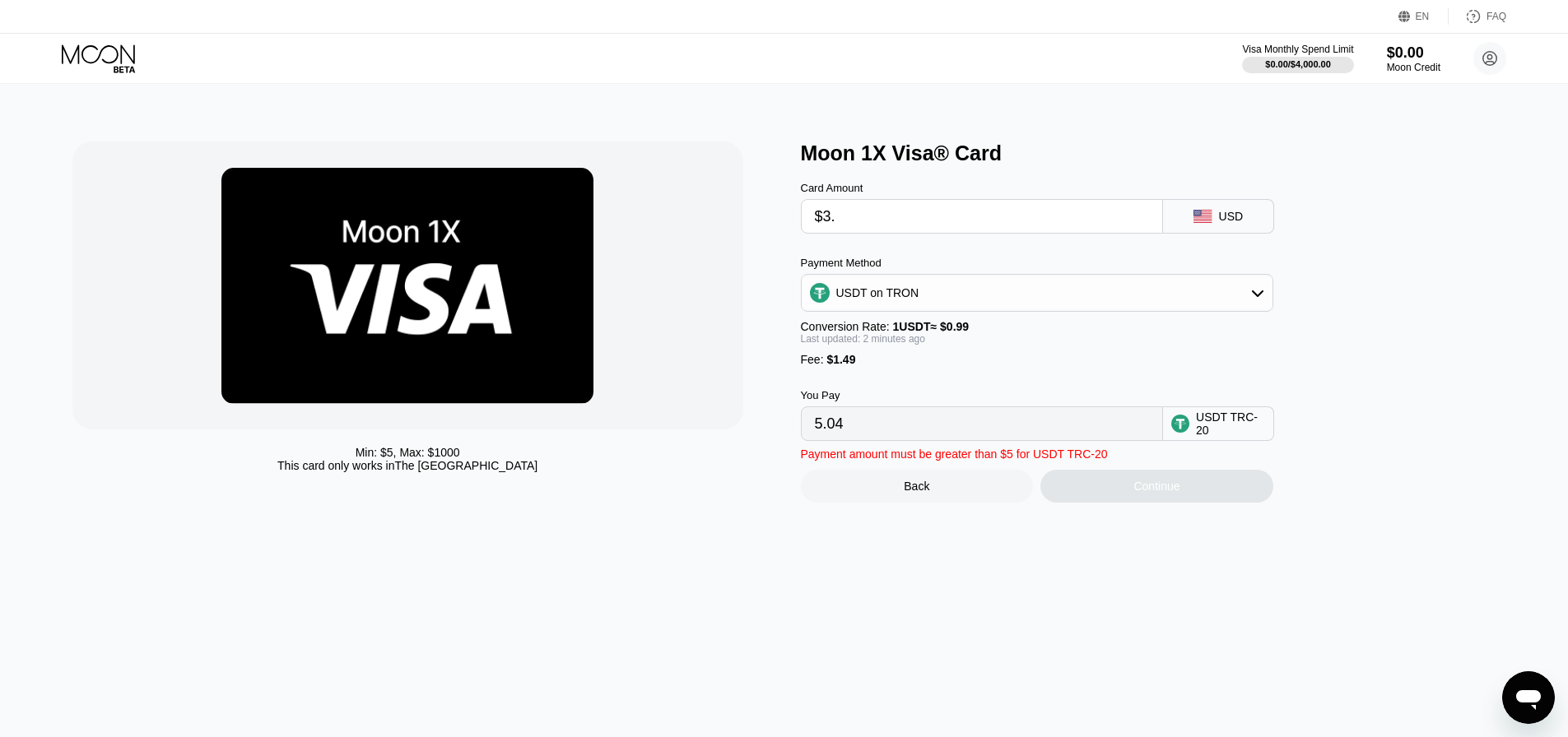
type input "4.54"
type input "$3"
type input "0.00"
type input "$1"
type input "2.52"
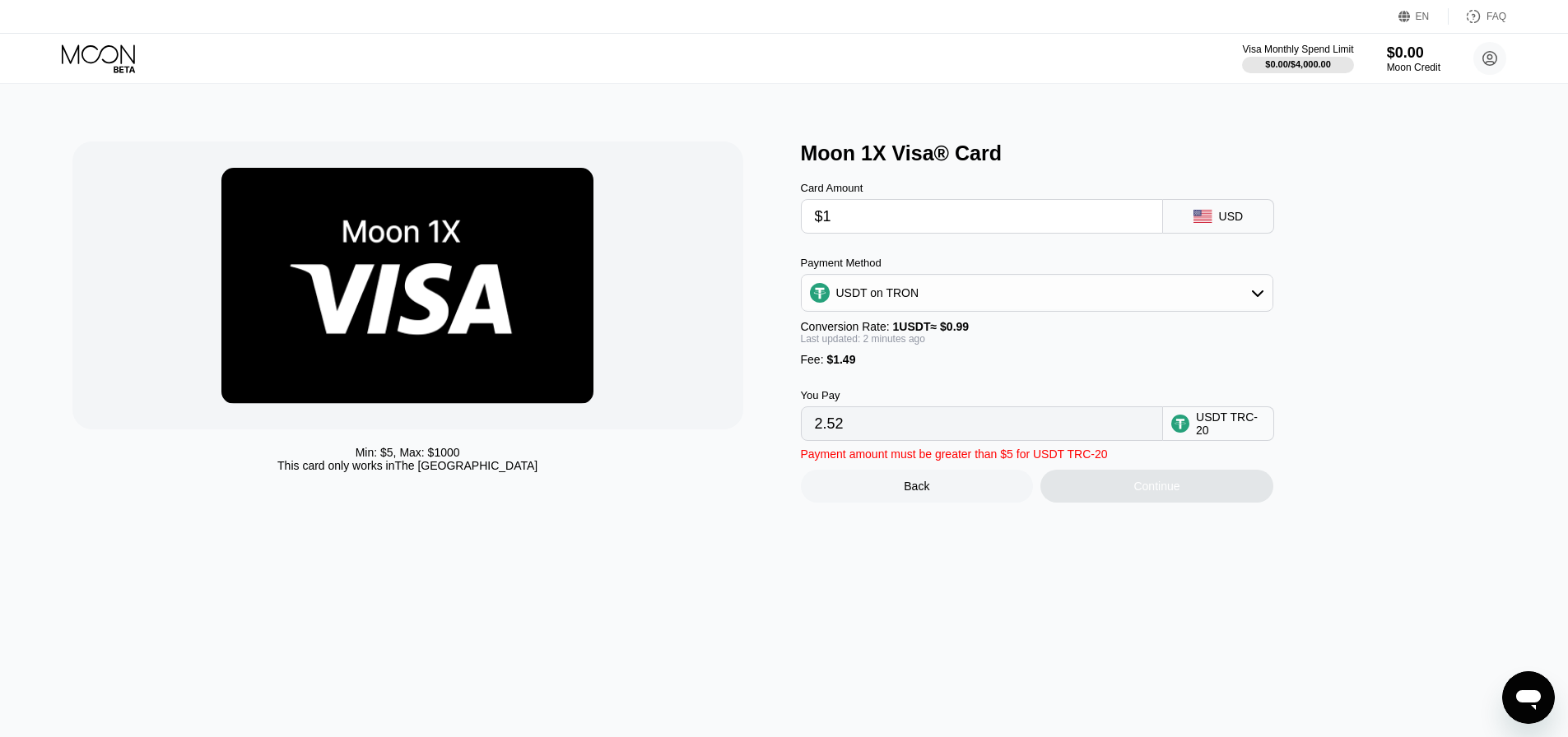
type input "$10"
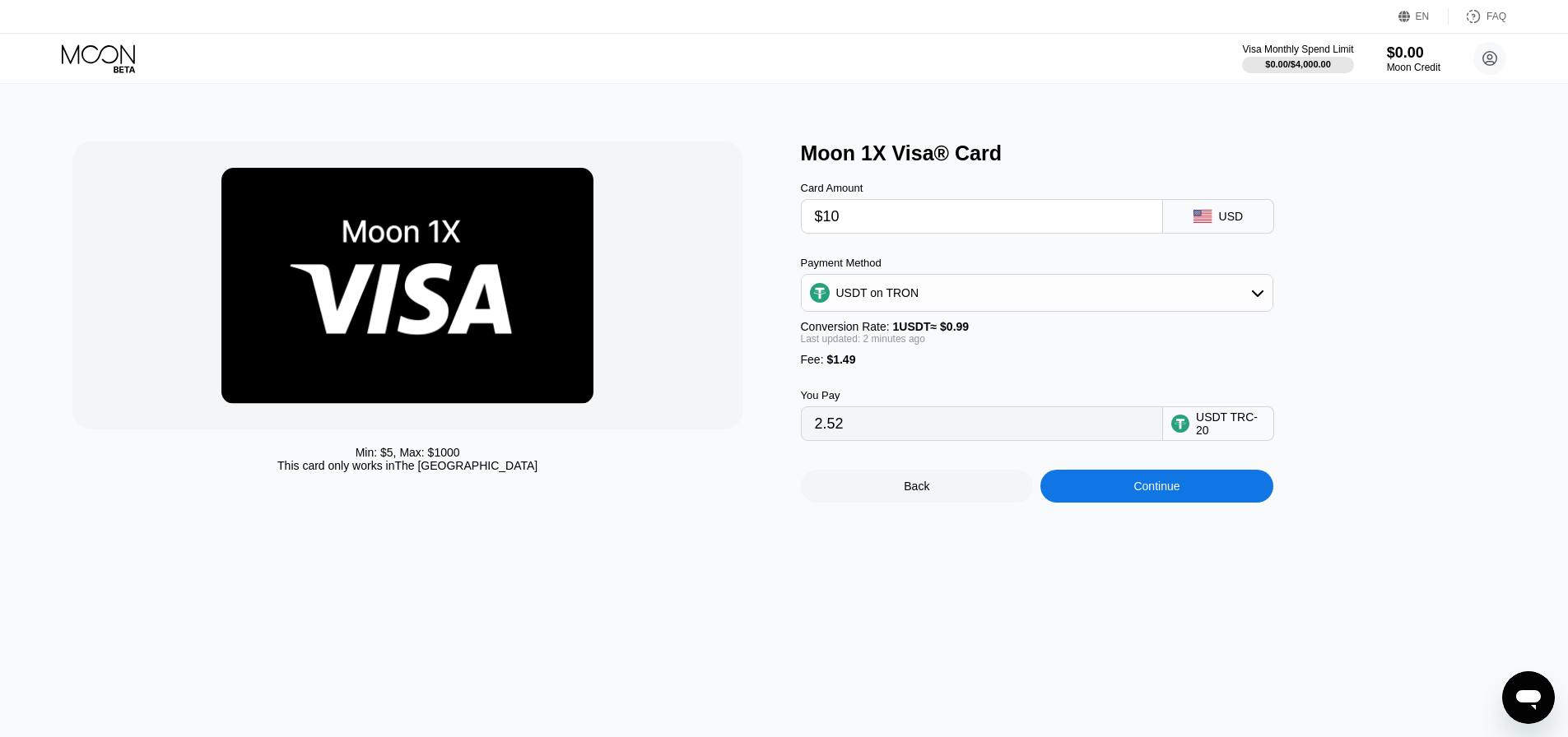
type input "11.61"
type input "$1"
type input "2.52"
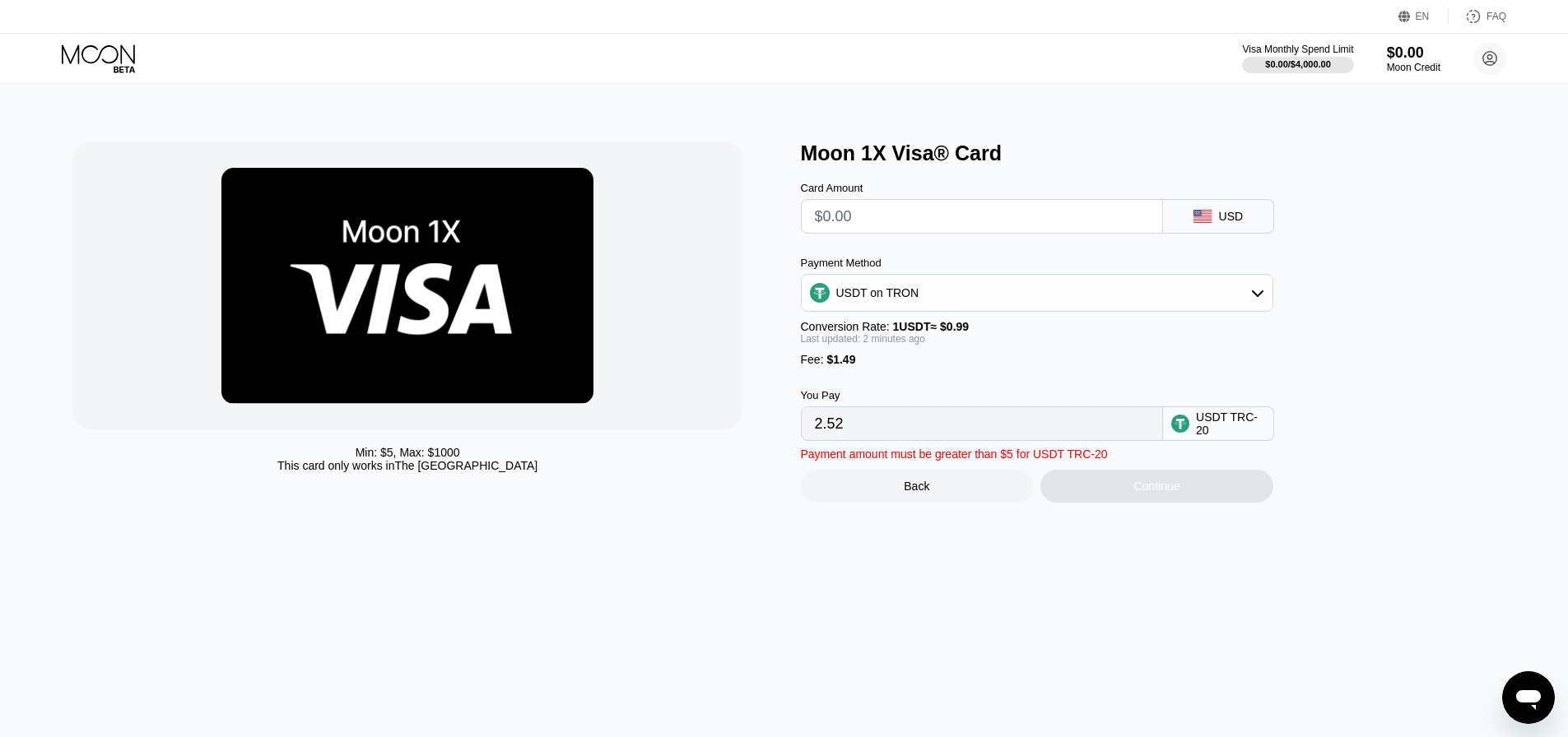
type input "0.00"
type input "$4"
type input "5.55"
type input "0.00"
type input "$9"
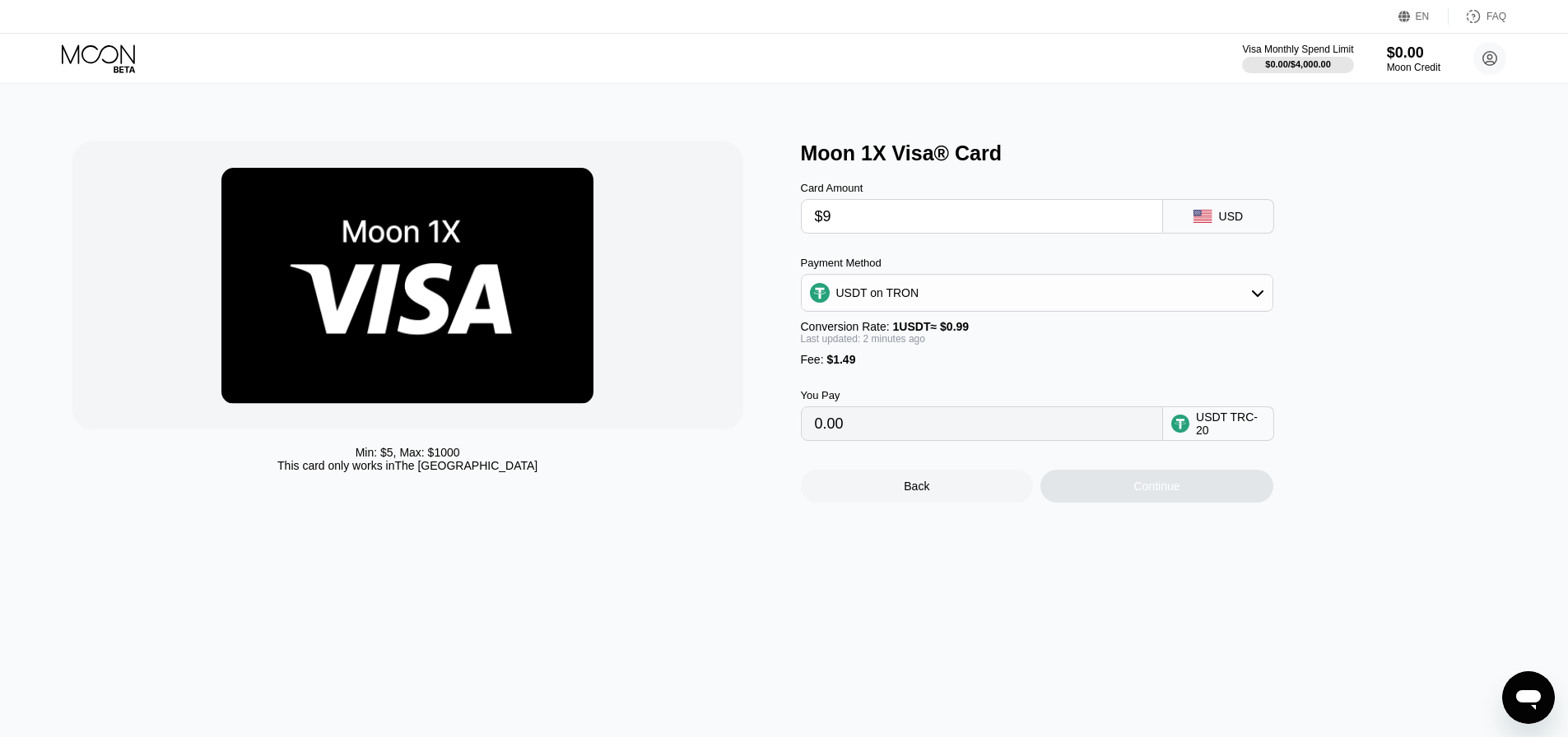
type input "10.60"
type input "0.00"
type input "$8"
type input "9.59"
type input "0.00"
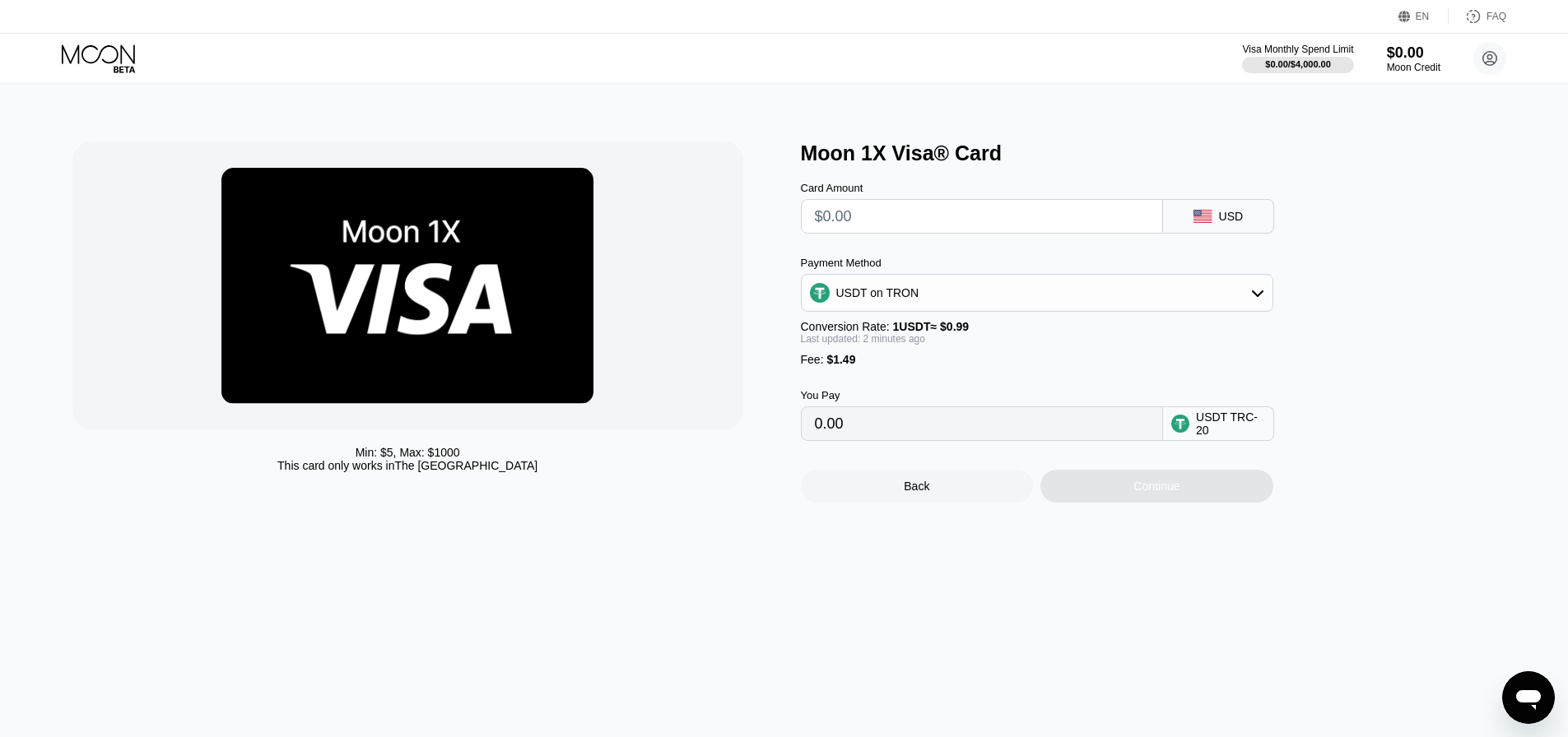
type input "$5"
type input "6.56"
type input "0.00"
type input "$4"
type input "5.55"
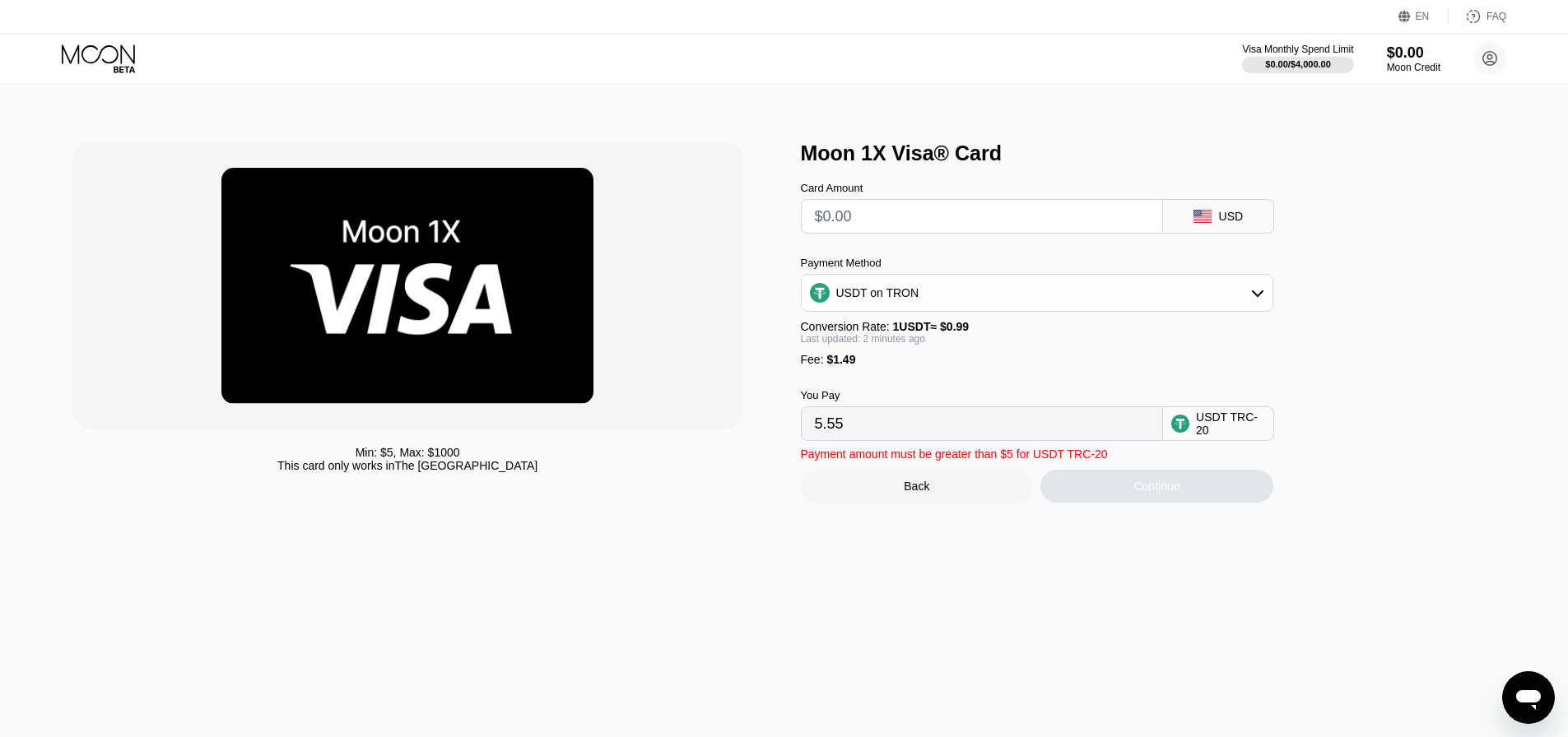
type input "0.00"
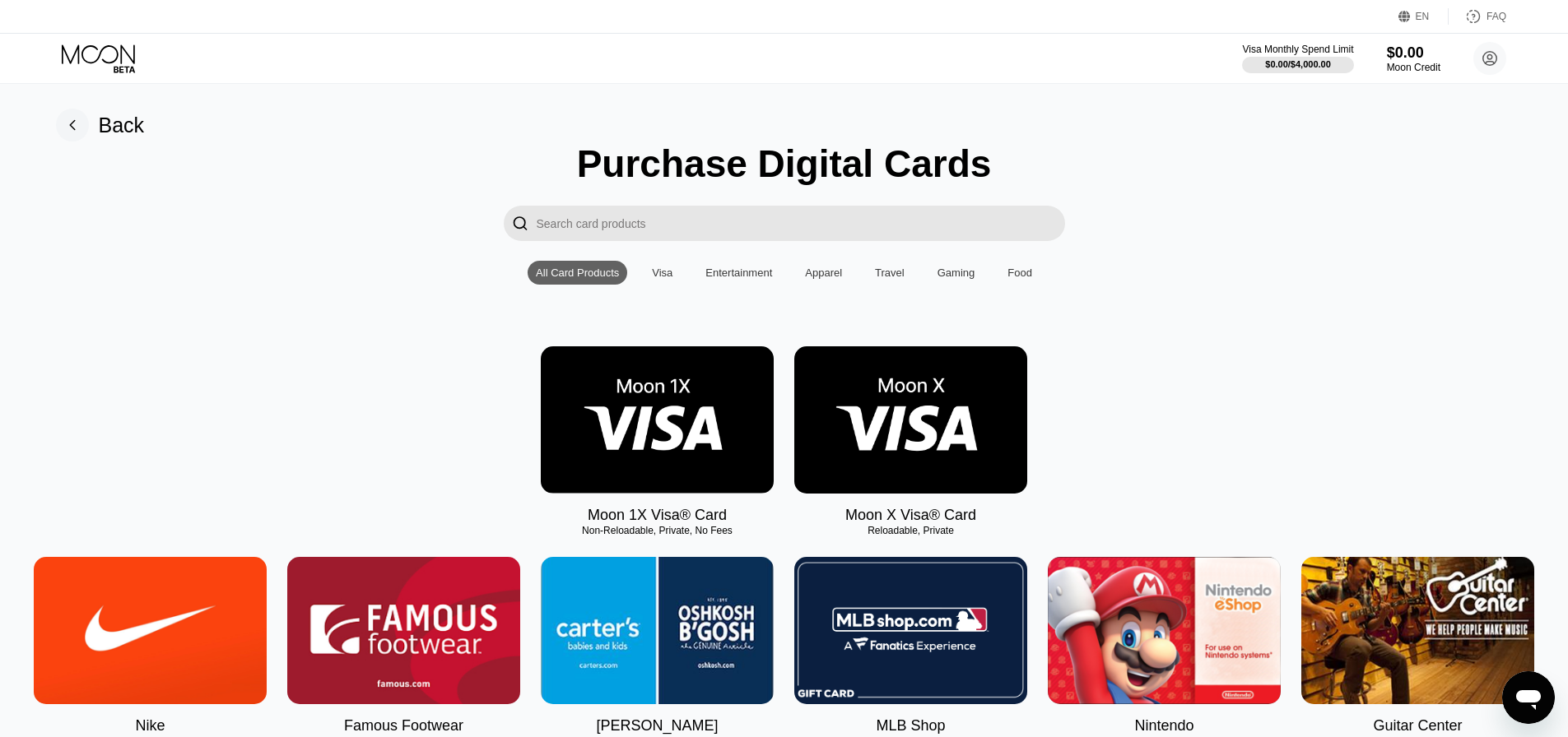
click at [919, 453] on img at bounding box center [911, 420] width 233 height 148
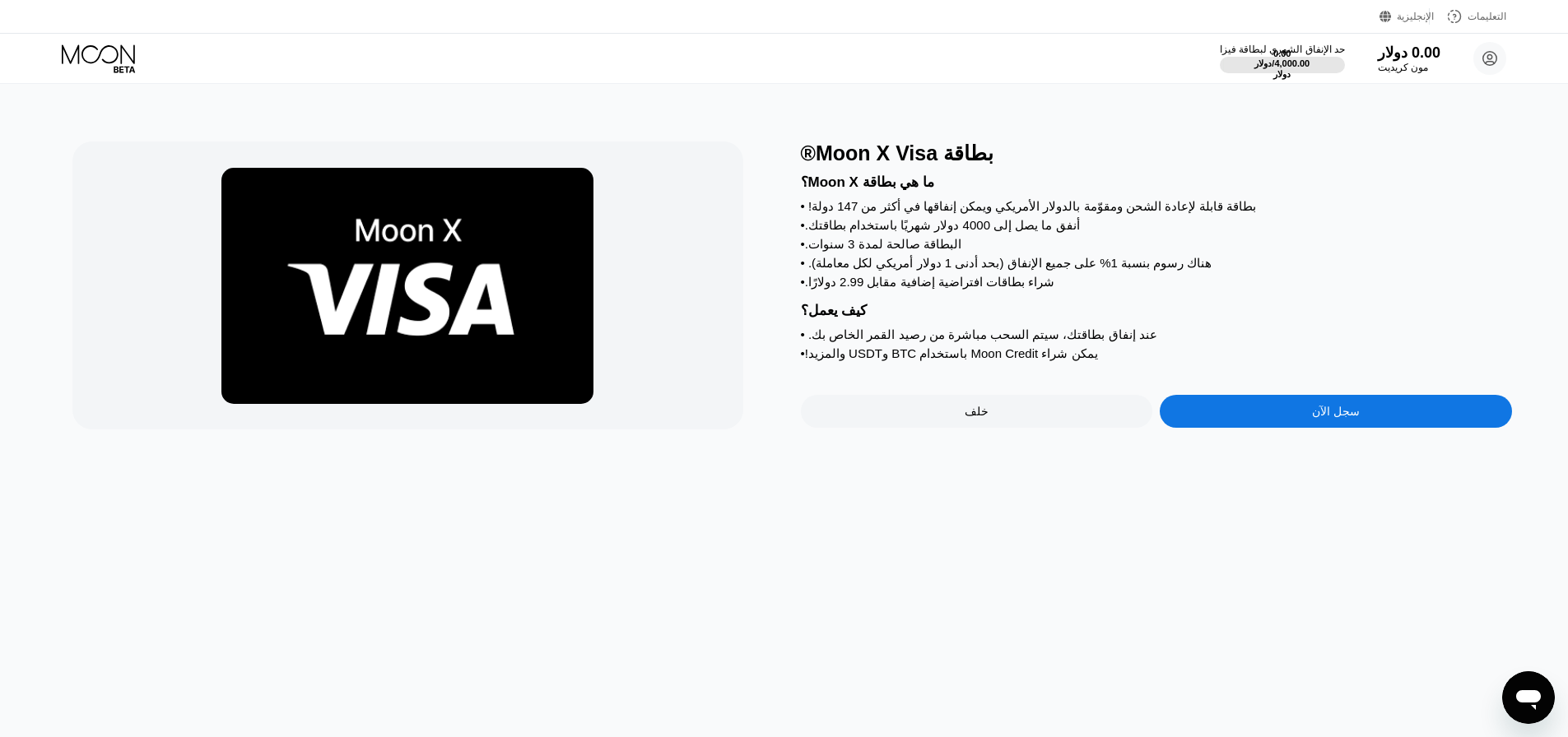
click at [1302, 428] on div "سجل الآن" at bounding box center [1337, 411] width 352 height 33
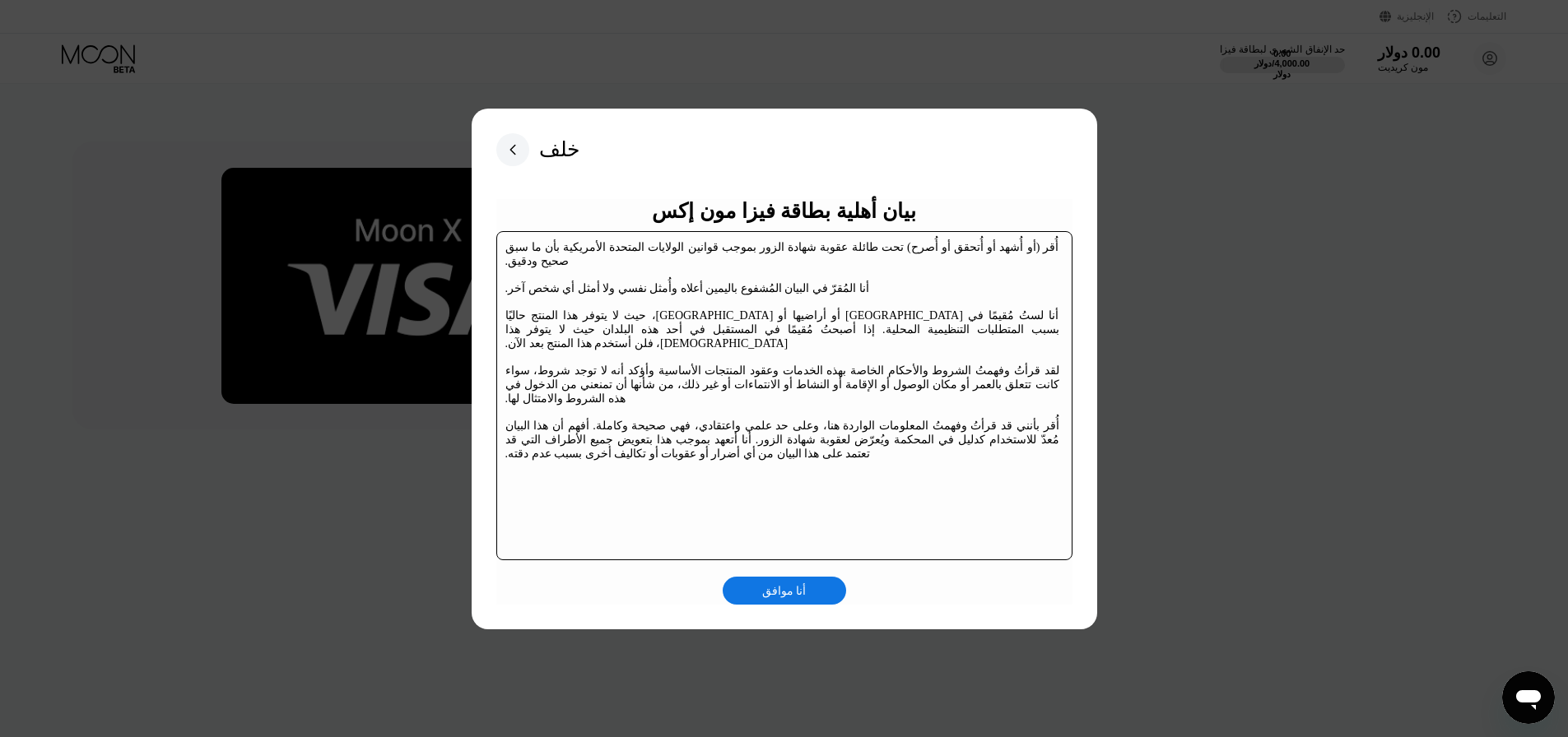
click at [784, 589] on font "أنا موافق" at bounding box center [784, 591] width 45 height 13
click at [784, 589] on div "أنا موافق" at bounding box center [785, 590] width 124 height 28
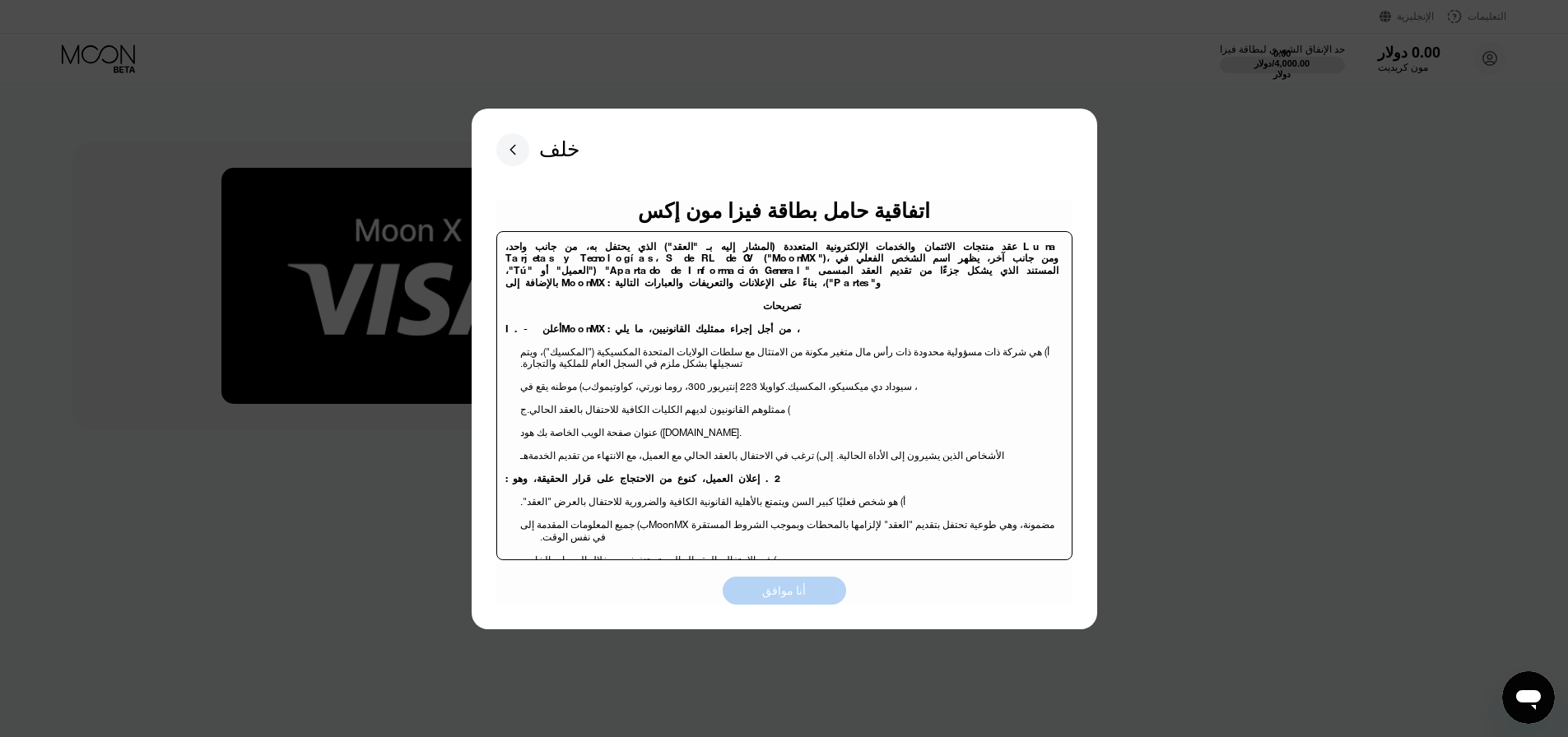
click at [801, 589] on font "أنا موافق" at bounding box center [784, 591] width 45 height 13
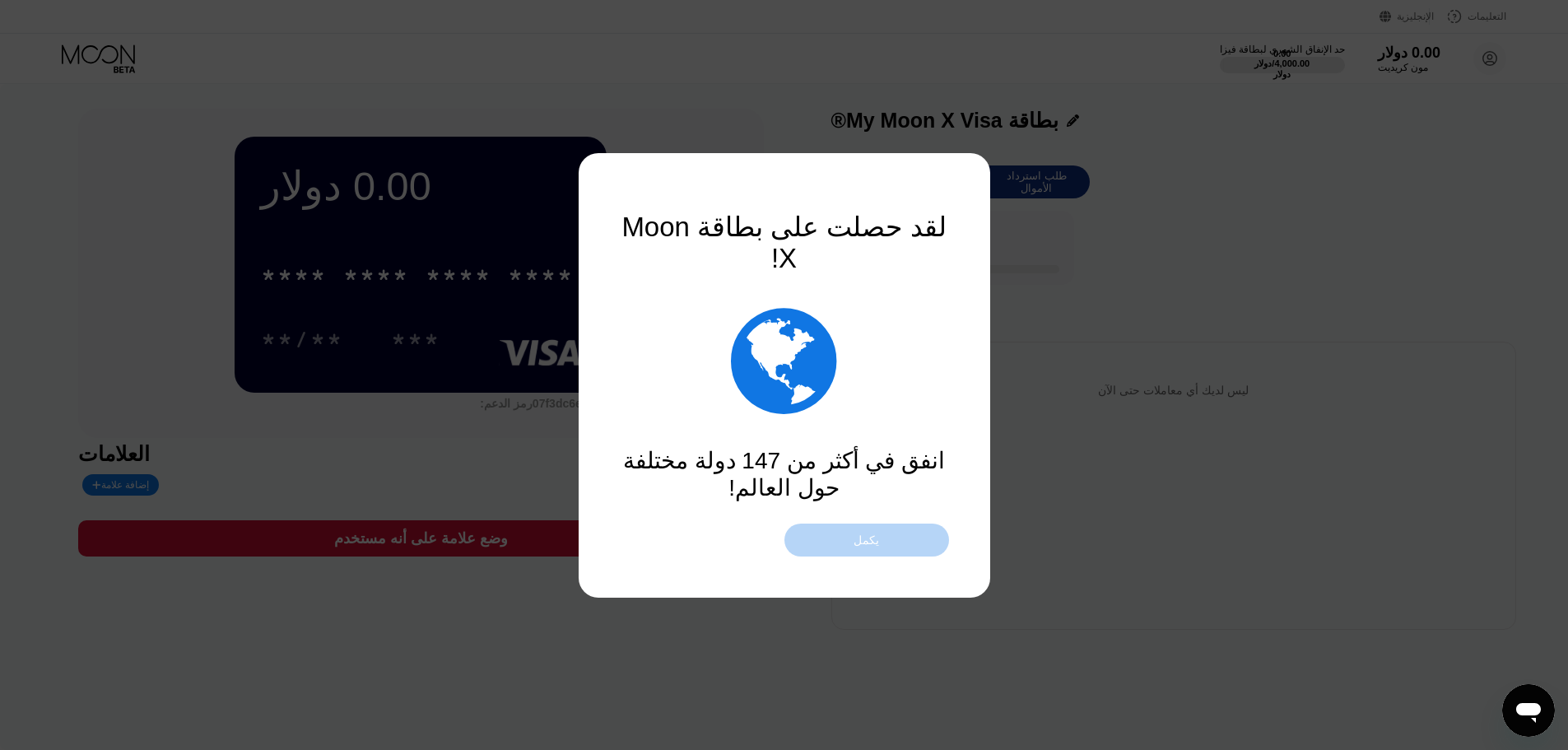
click at [872, 541] on font "يكمل" at bounding box center [866, 540] width 26 height 13
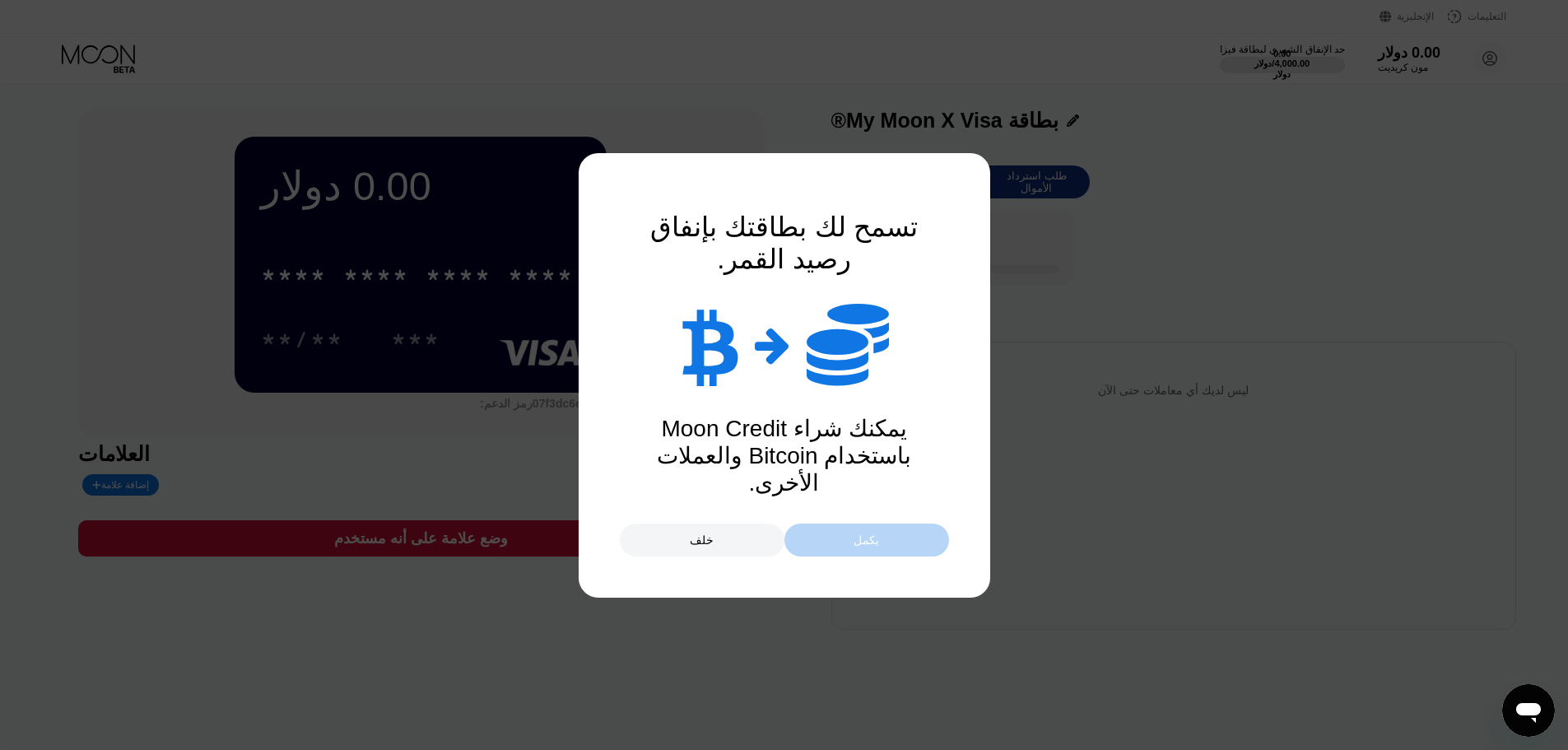
click at [898, 542] on div "يكمل" at bounding box center [866, 540] width 165 height 33
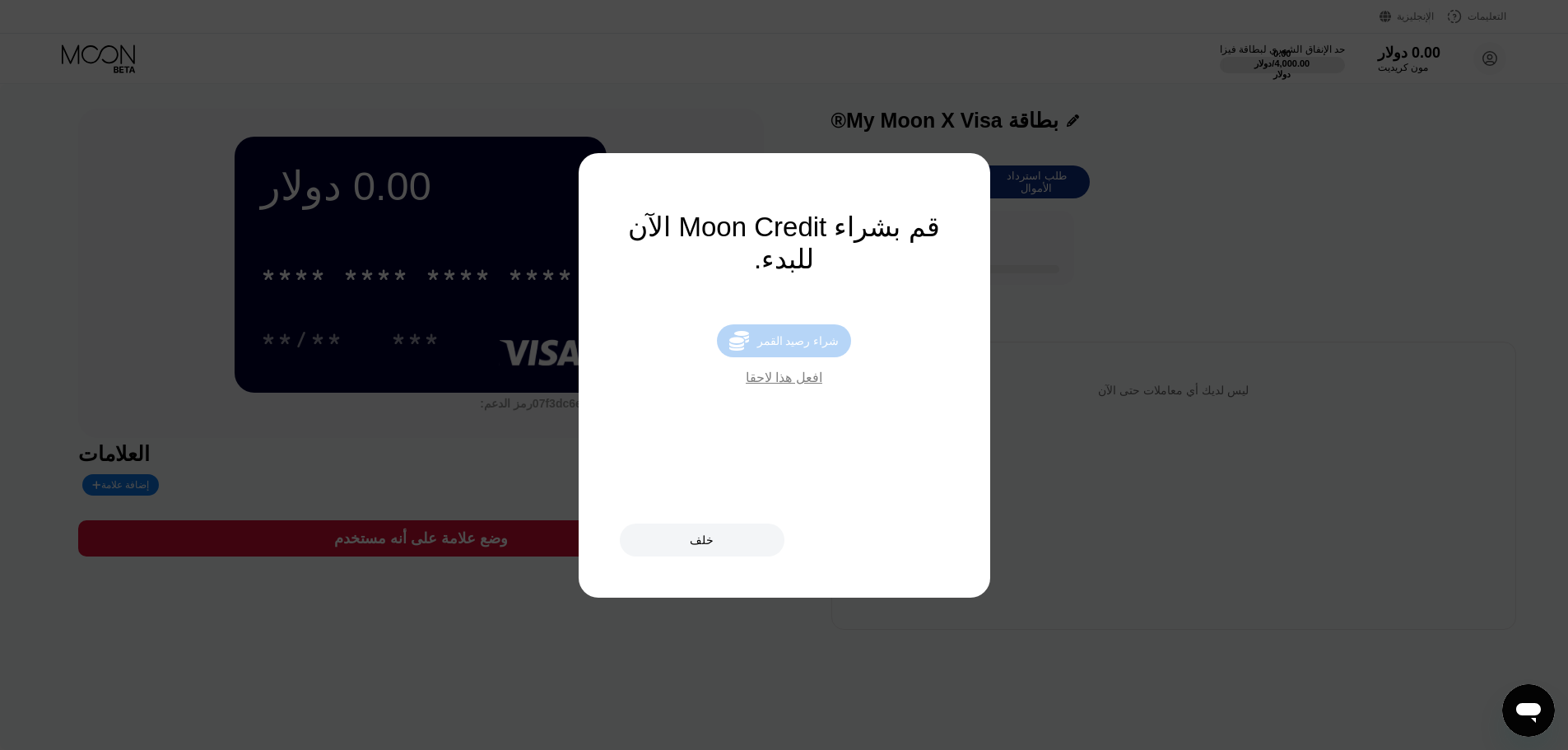
click at [798, 348] on font "شراء رصيد القمر" at bounding box center [798, 341] width 82 height 13
click at [798, 349] on div "0.00 دولار * * * * * * * * * * * * **** **/** *** رمز الدعم: 07f3dc6ee7 العلاما…" at bounding box center [784, 369] width 1412 height 521
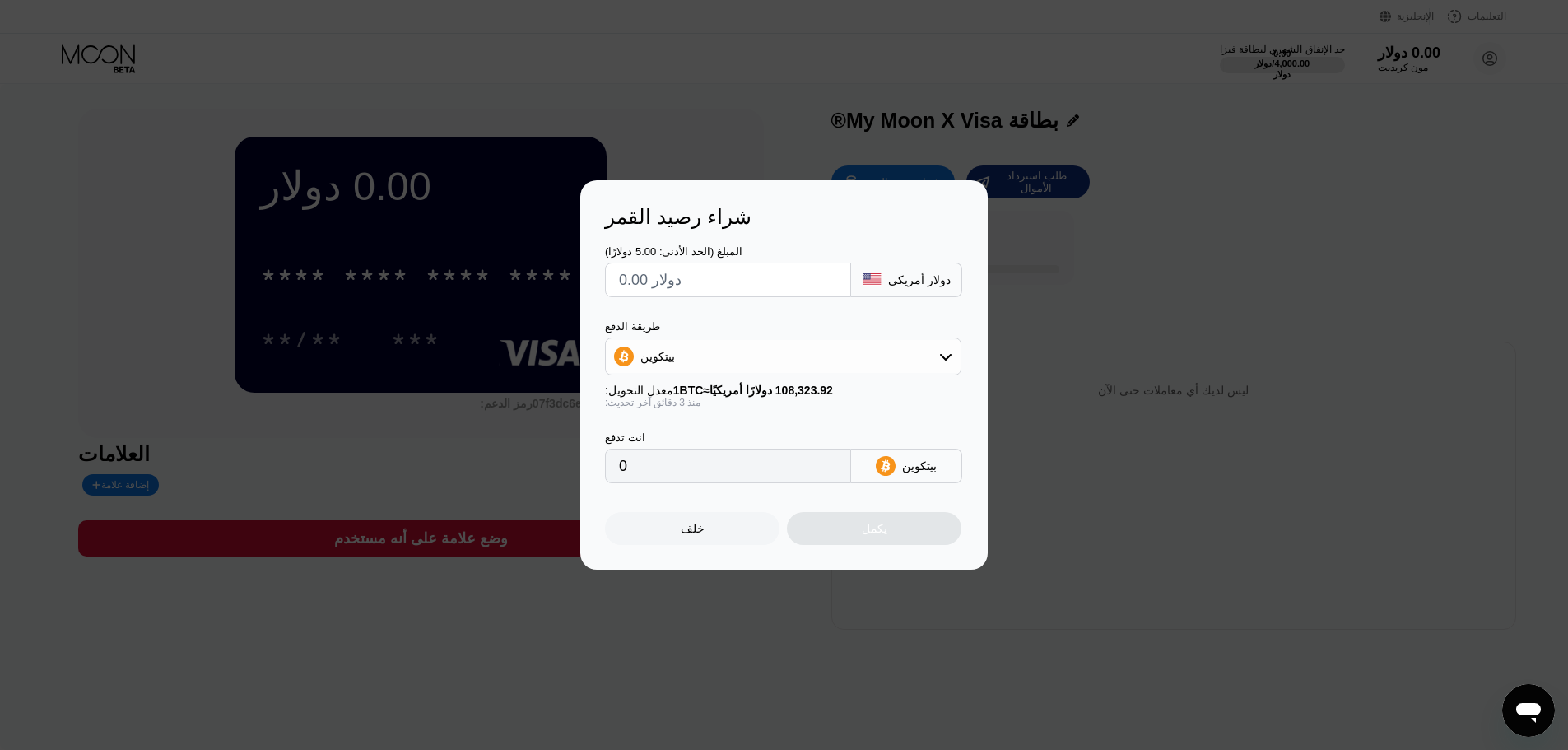
click at [703, 282] on input "text" at bounding box center [728, 280] width 218 height 33
type input "$5"
type input "0.00004616"
type input "$5"
click at [794, 334] on div "طريقة الدفع بيتكوين" at bounding box center [783, 348] width 356 height 55
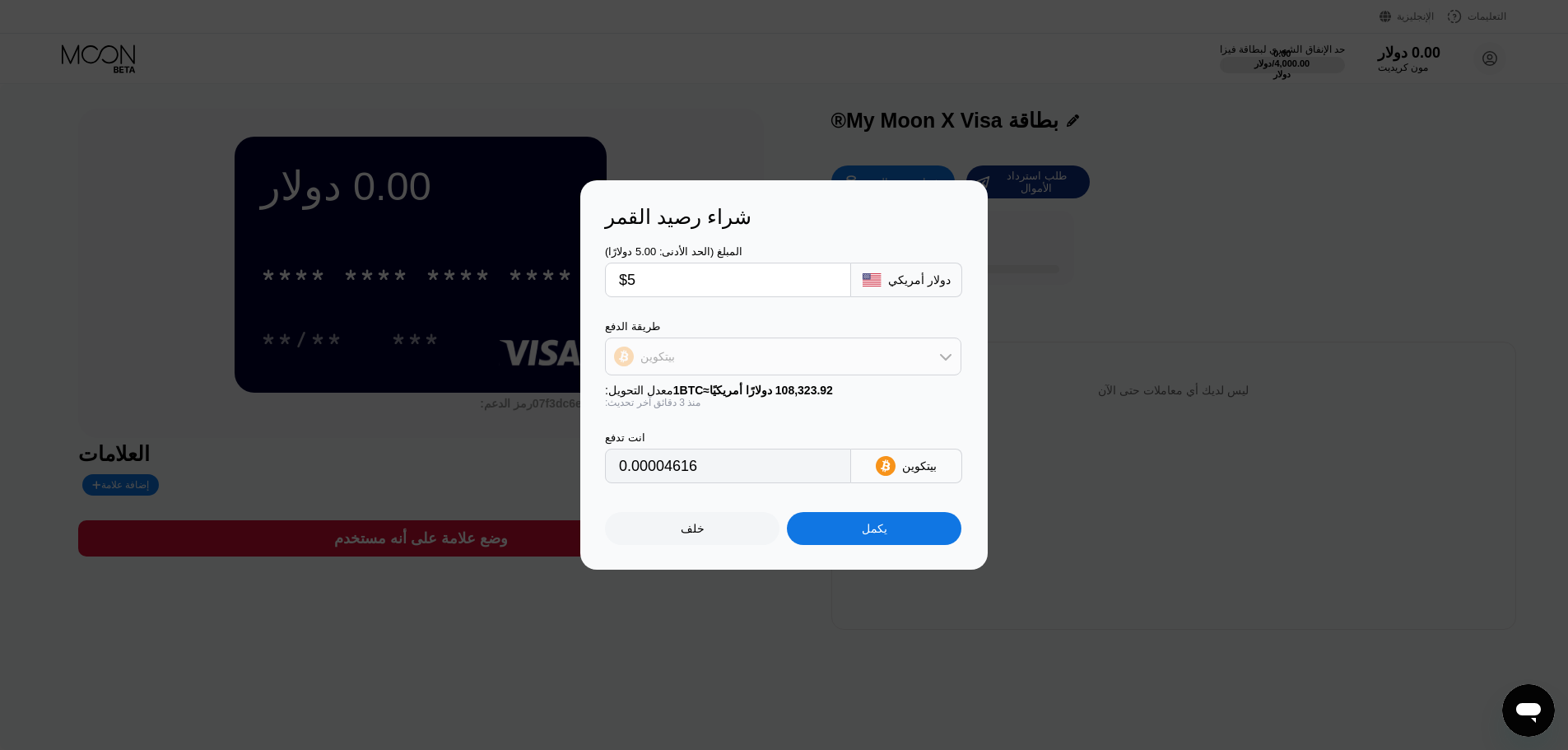
click at [760, 359] on div "بيتكوين" at bounding box center [783, 356] width 354 height 33
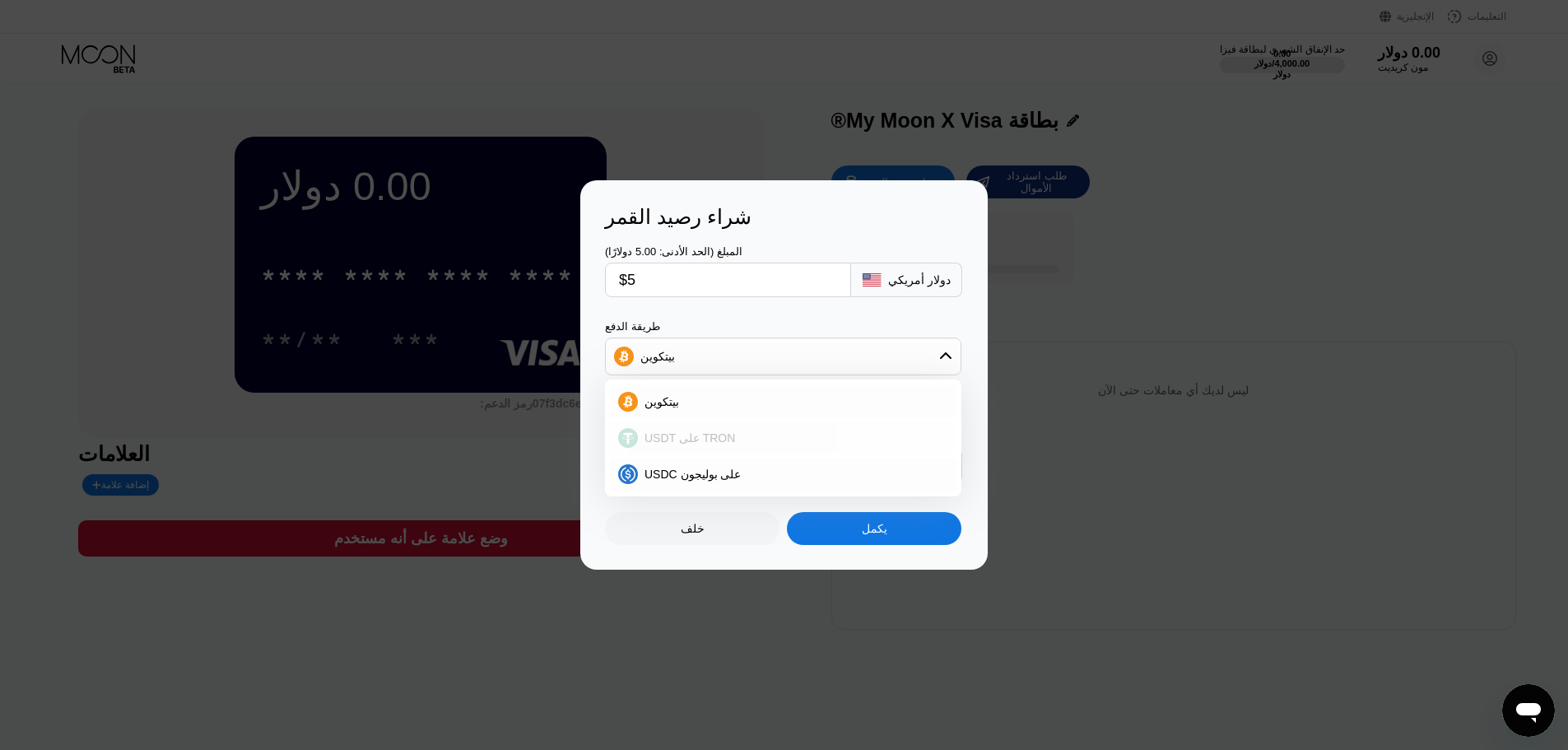
click at [697, 439] on font "USDT على TRON" at bounding box center [690, 438] width 90 height 13
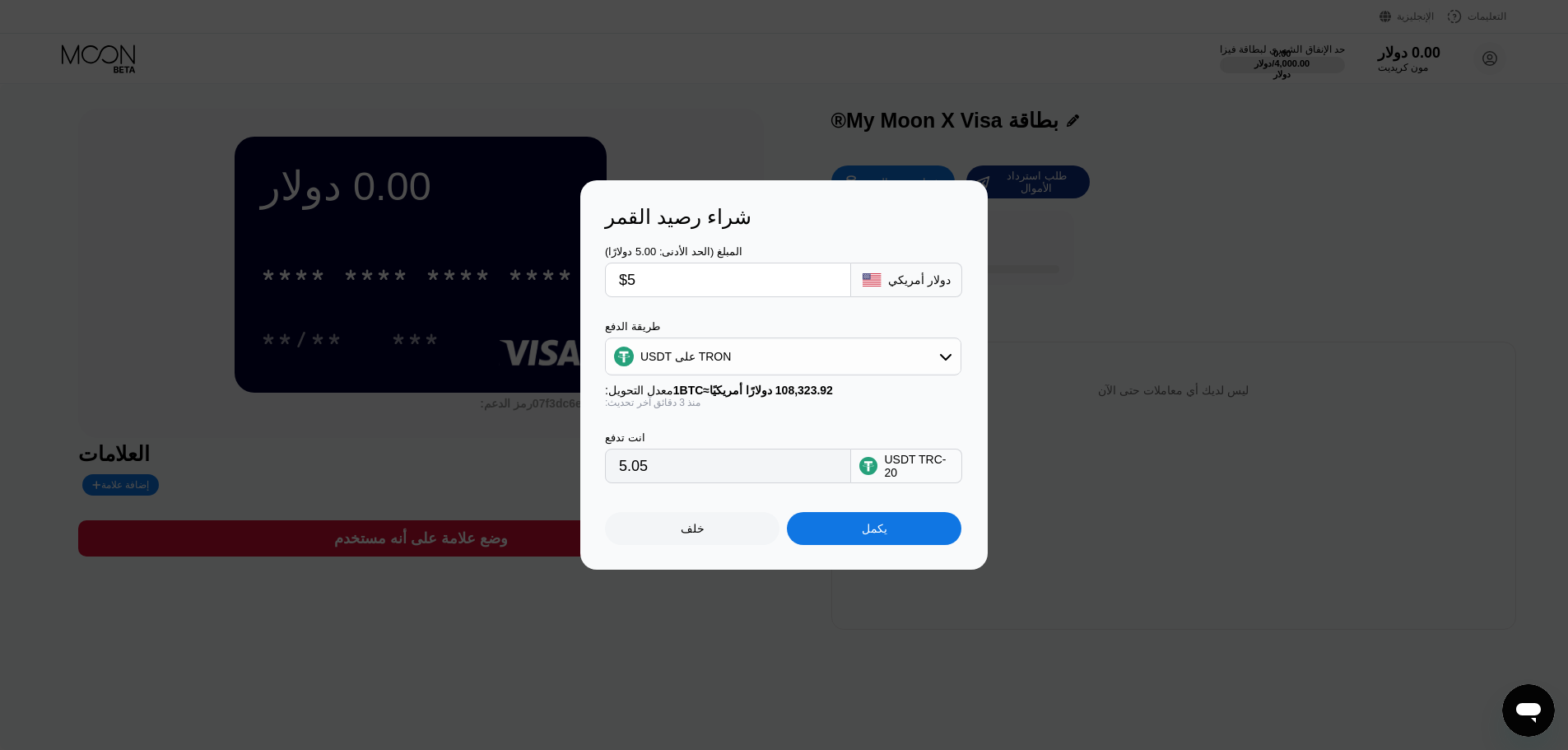
click at [706, 358] on font "USDT على TRON" at bounding box center [685, 356] width 90 height 13
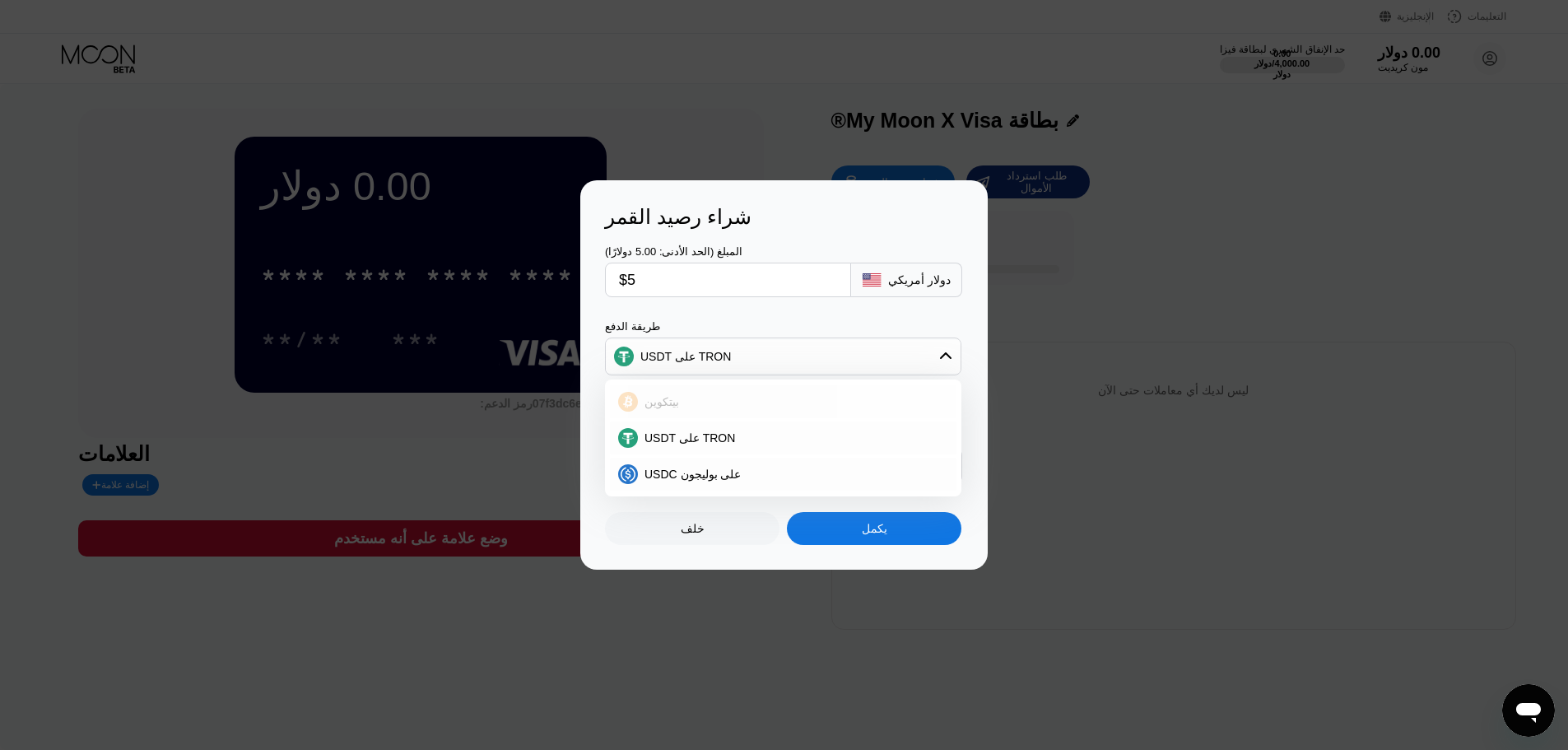
click at [696, 399] on div "بيتكوين" at bounding box center [794, 402] width 311 height 13
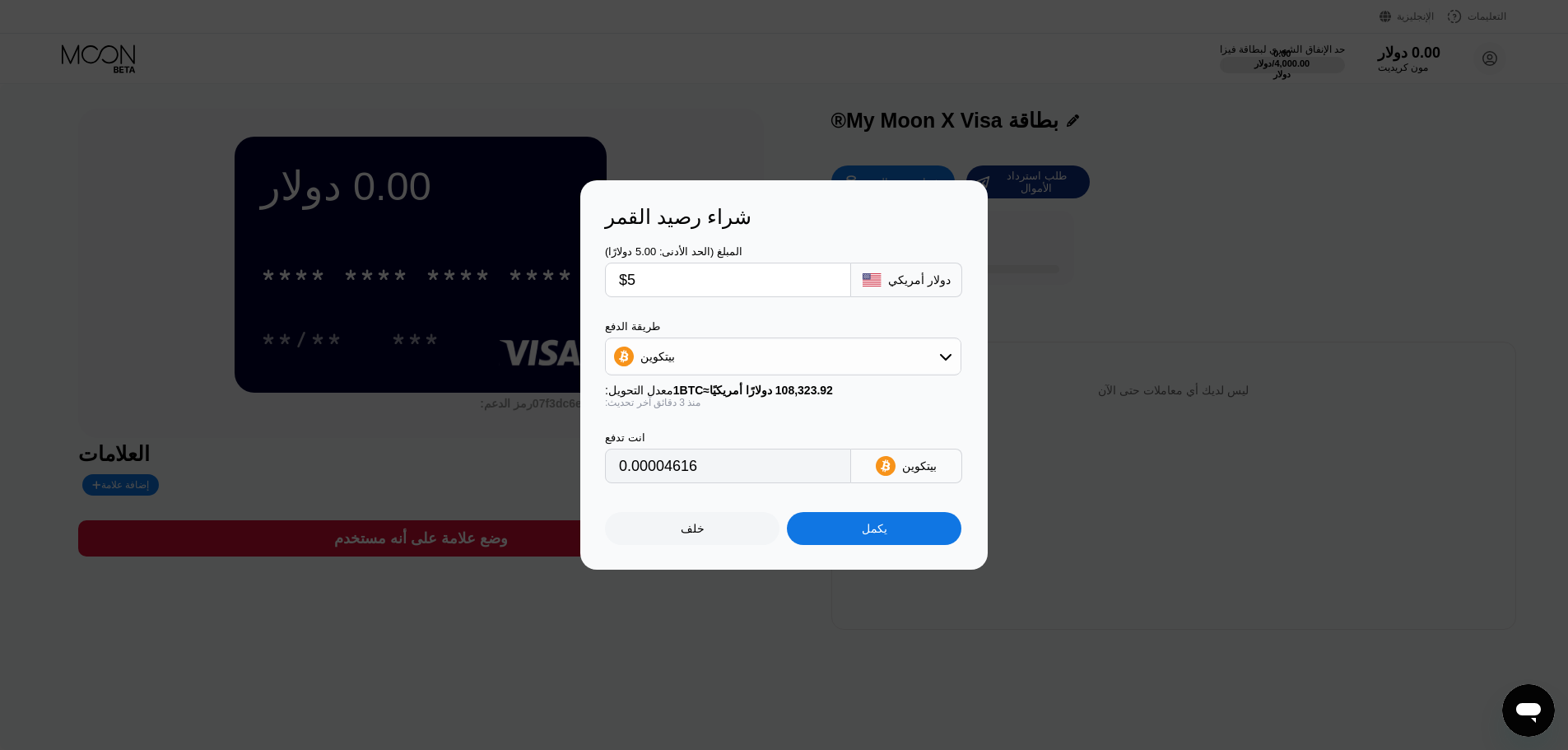
click at [736, 326] on div "طريقة الدفع" at bounding box center [783, 326] width 356 height 12
click at [724, 370] on div "بيتكوين" at bounding box center [783, 356] width 354 height 33
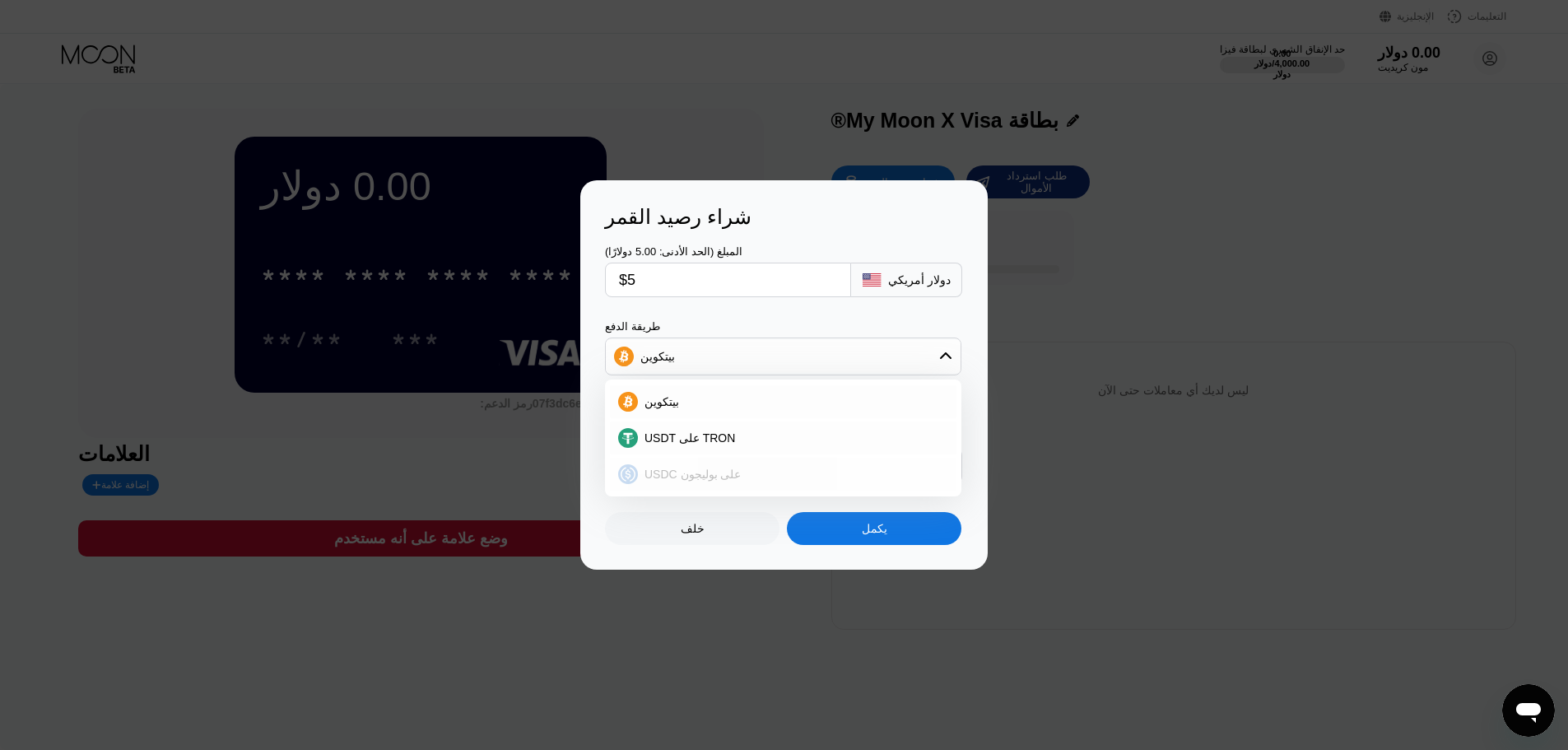
click at [699, 478] on font "USDC على بوليجون" at bounding box center [693, 475] width 96 height 13
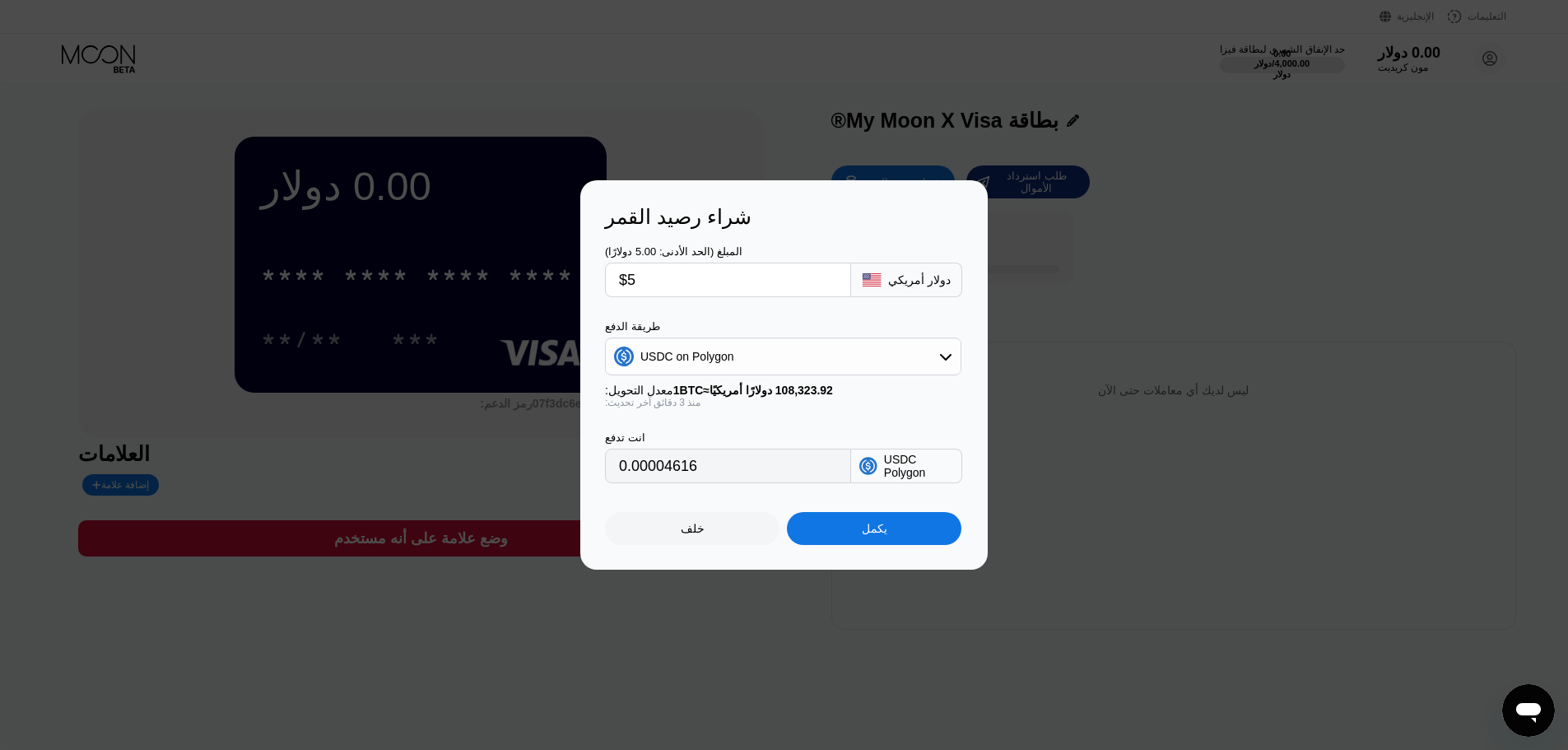
type input "5.00000000"
click at [823, 350] on div "USDC على بوليجون" at bounding box center [783, 356] width 354 height 33
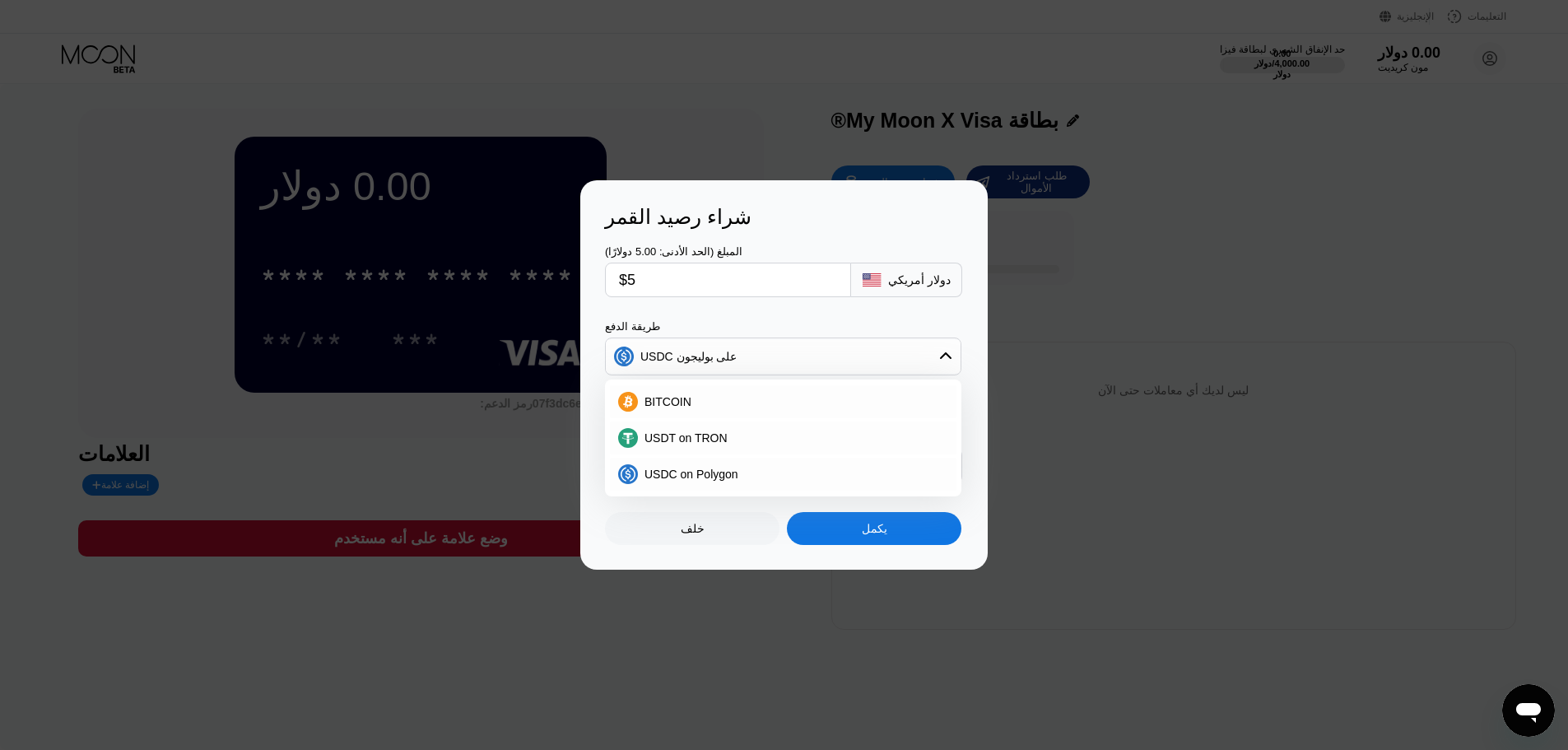
click at [823, 350] on div "USDC على بوليجون" at bounding box center [783, 356] width 354 height 33
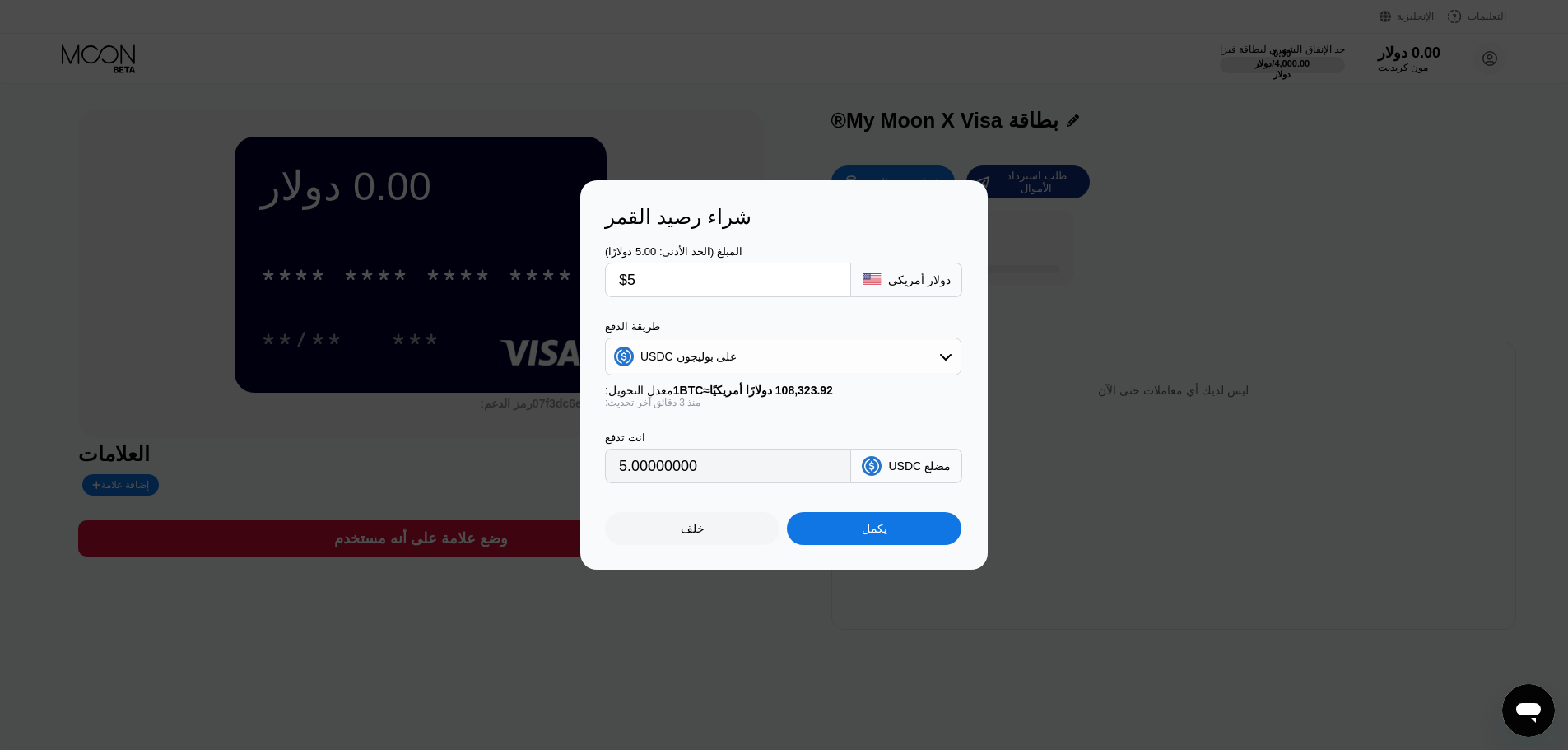
click at [740, 354] on div "USDC على بوليجون" at bounding box center [783, 356] width 354 height 33
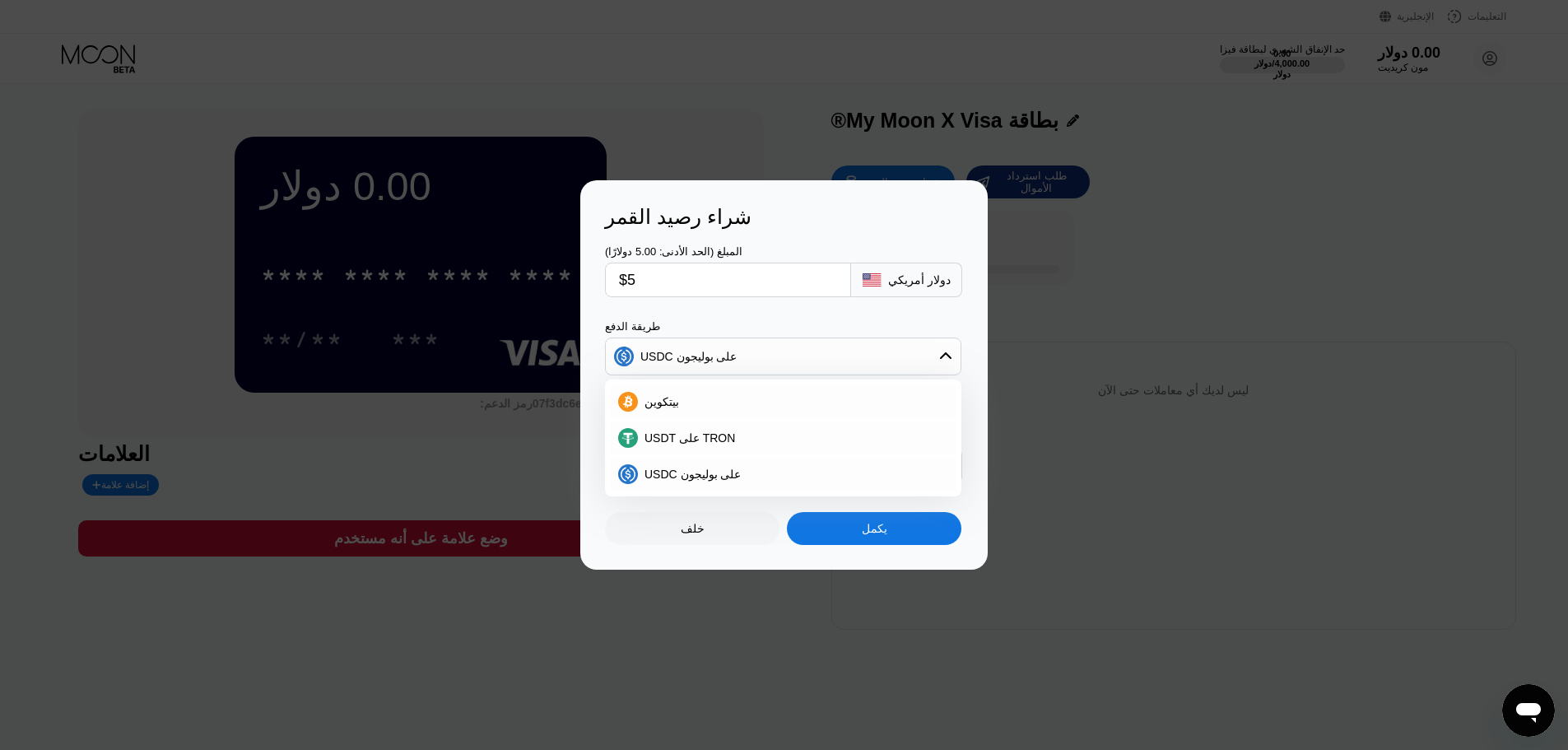
click at [699, 355] on font "USDC على بوليجون" at bounding box center [688, 356] width 96 height 13
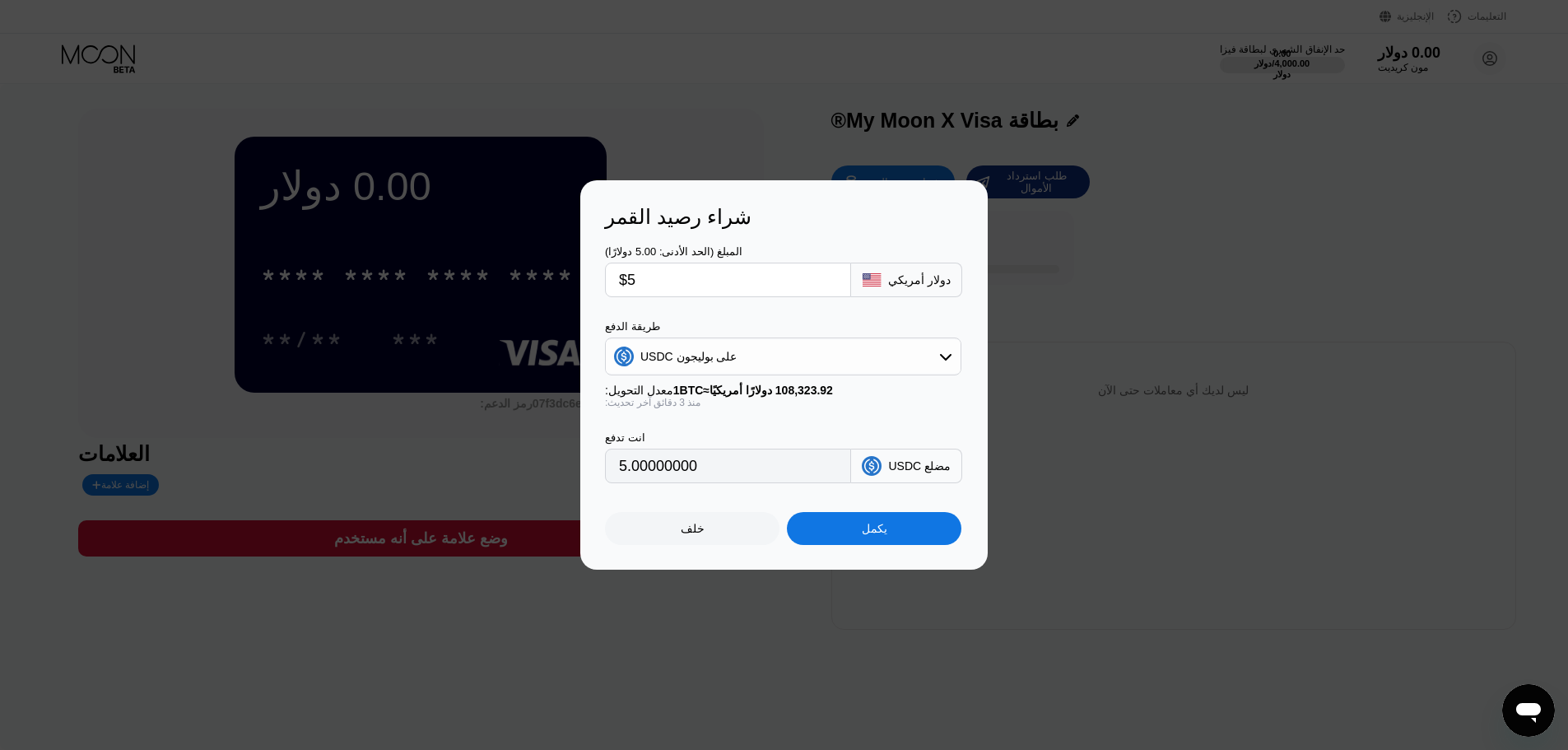
click at [888, 527] on div "يكمل" at bounding box center [874, 528] width 174 height 33
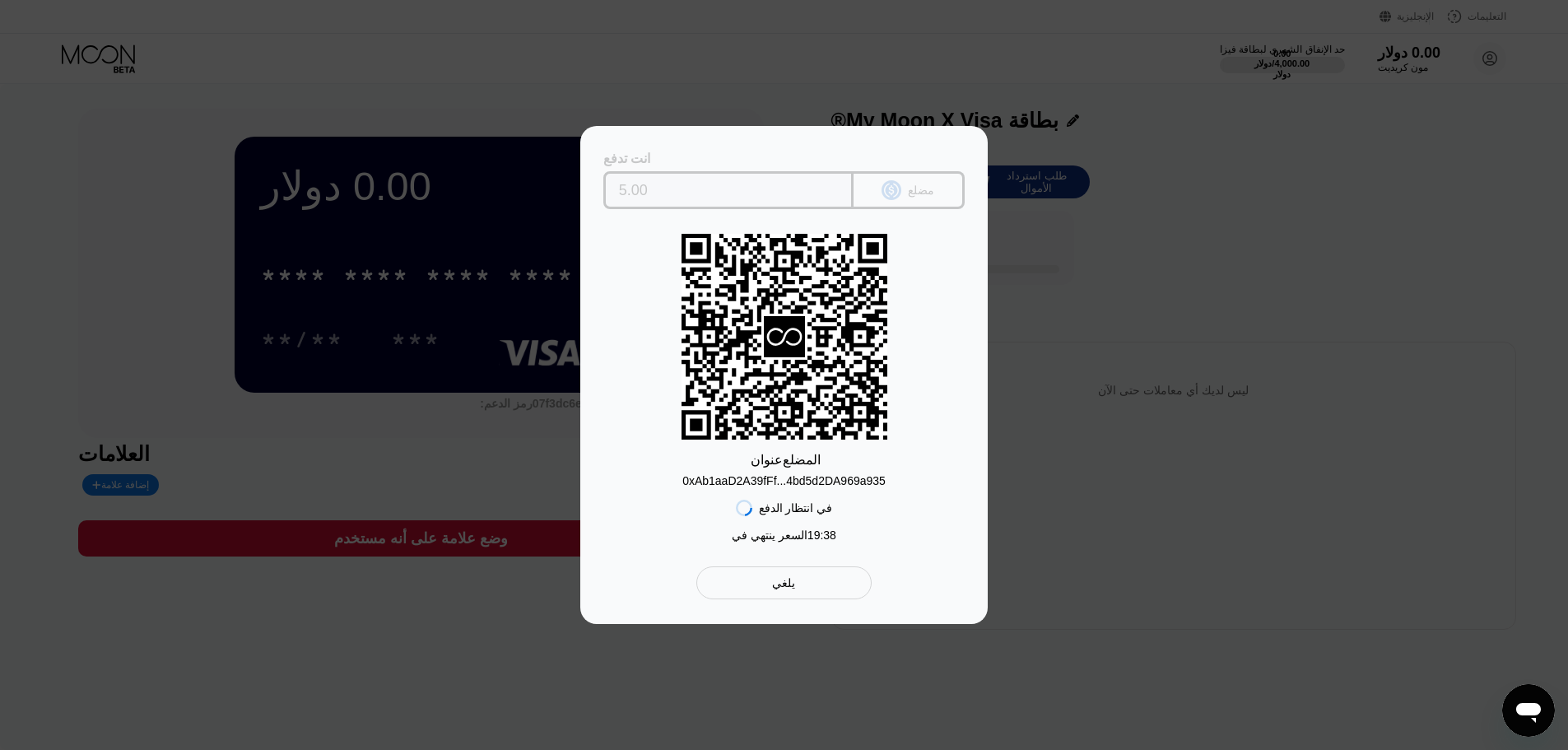
click at [887, 192] on icon at bounding box center [891, 190] width 20 height 20
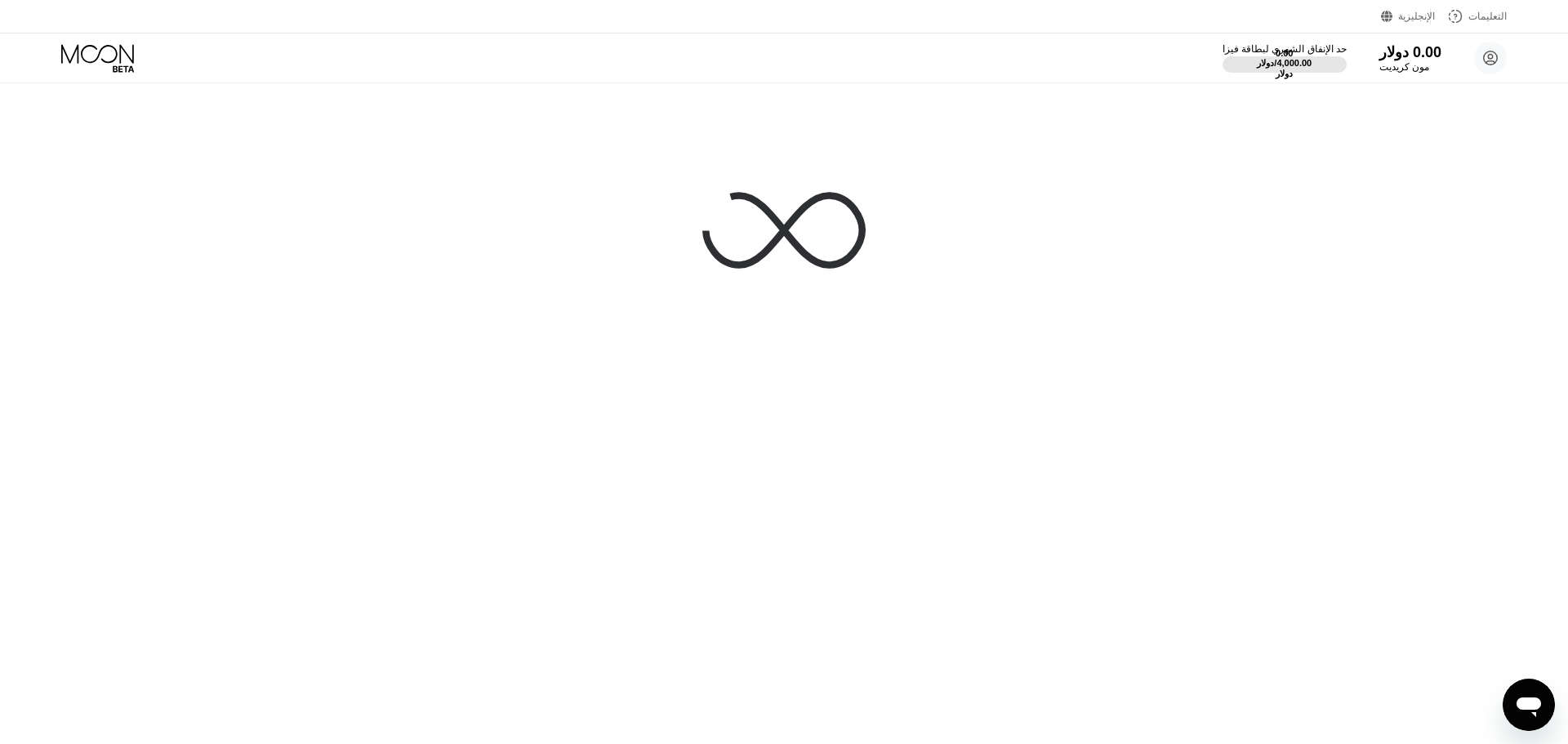
click at [810, 590] on div at bounding box center [784, 372] width 1568 height 744
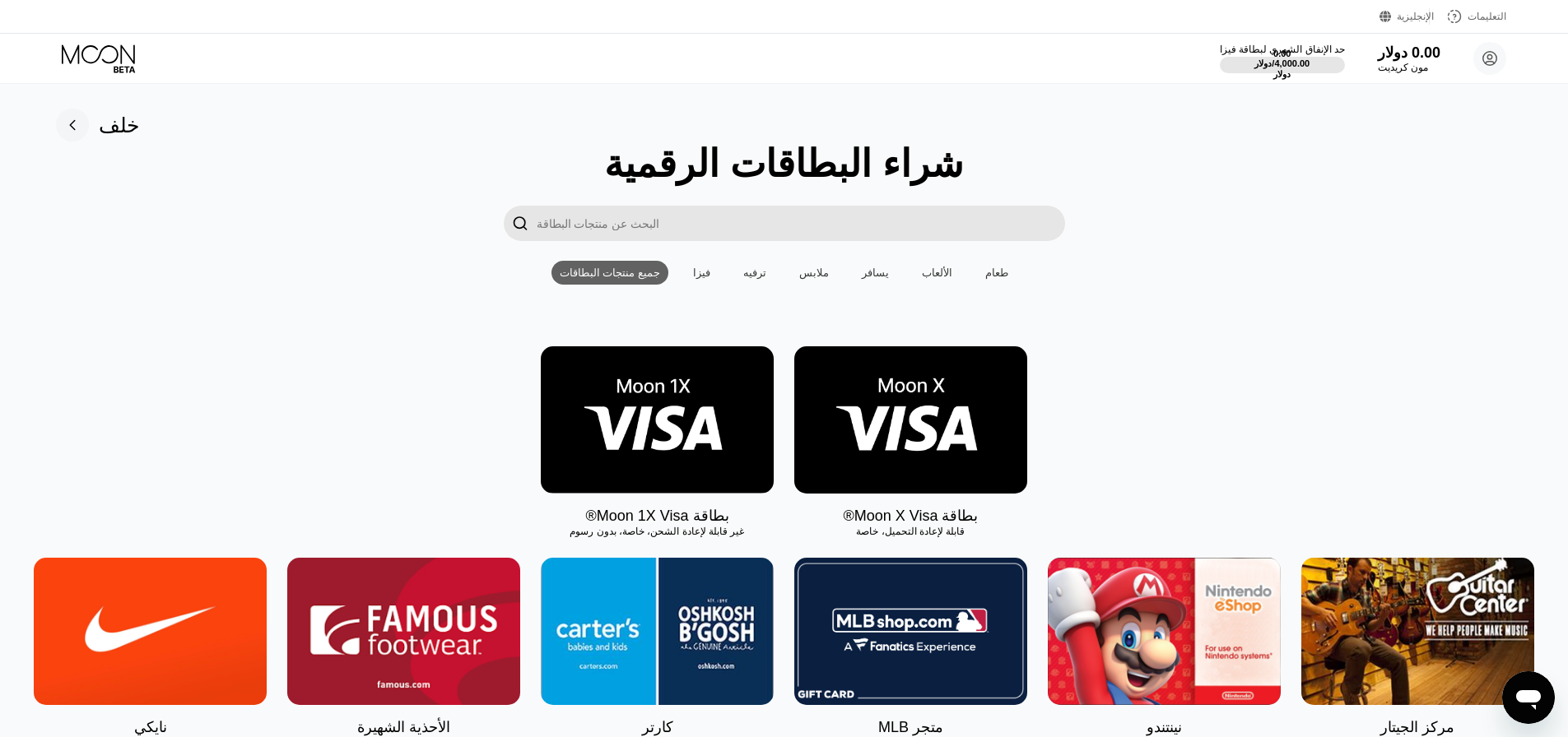
click at [942, 460] on img at bounding box center [911, 420] width 233 height 148
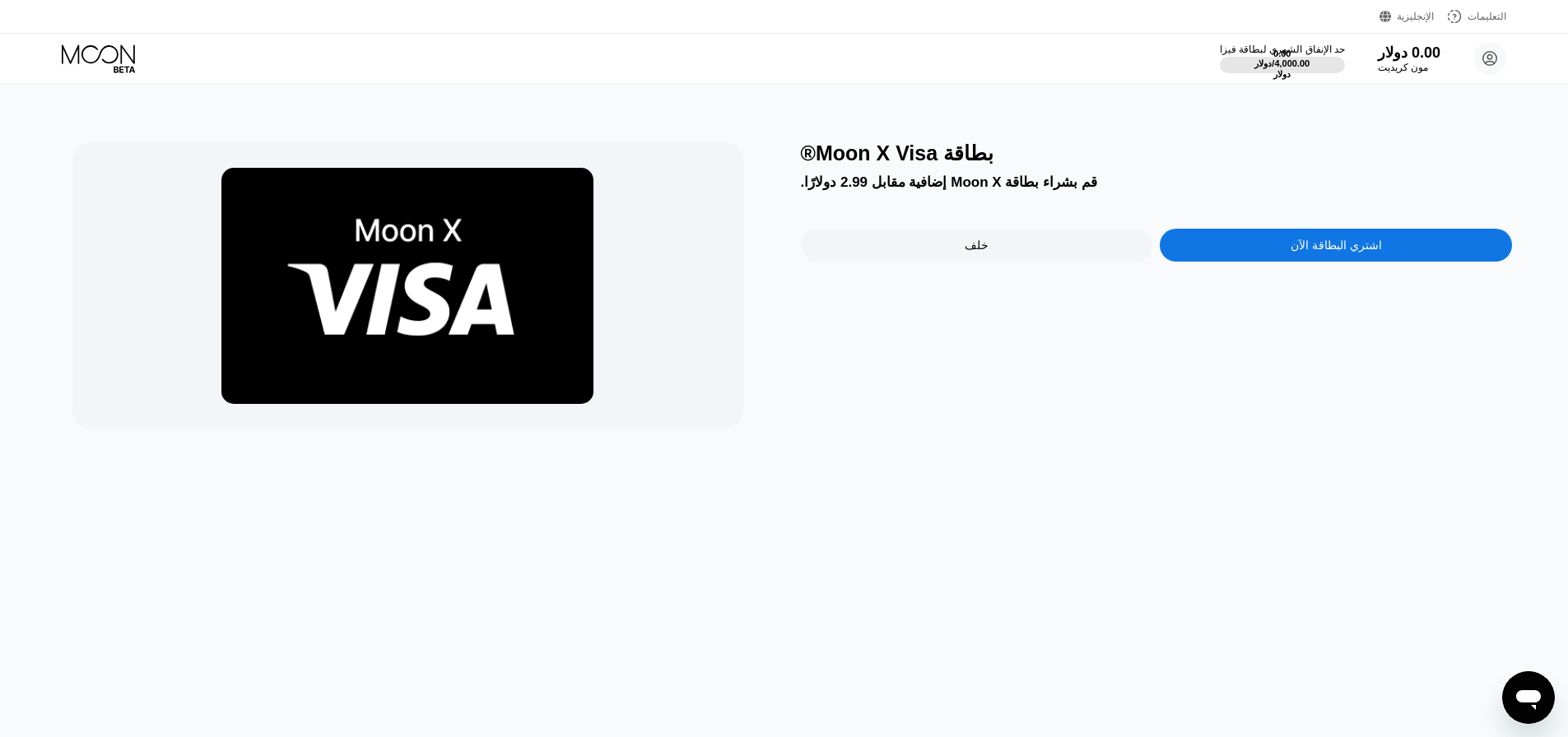
click at [1335, 262] on div "اشتري البطاقة الآن" at bounding box center [1337, 245] width 352 height 33
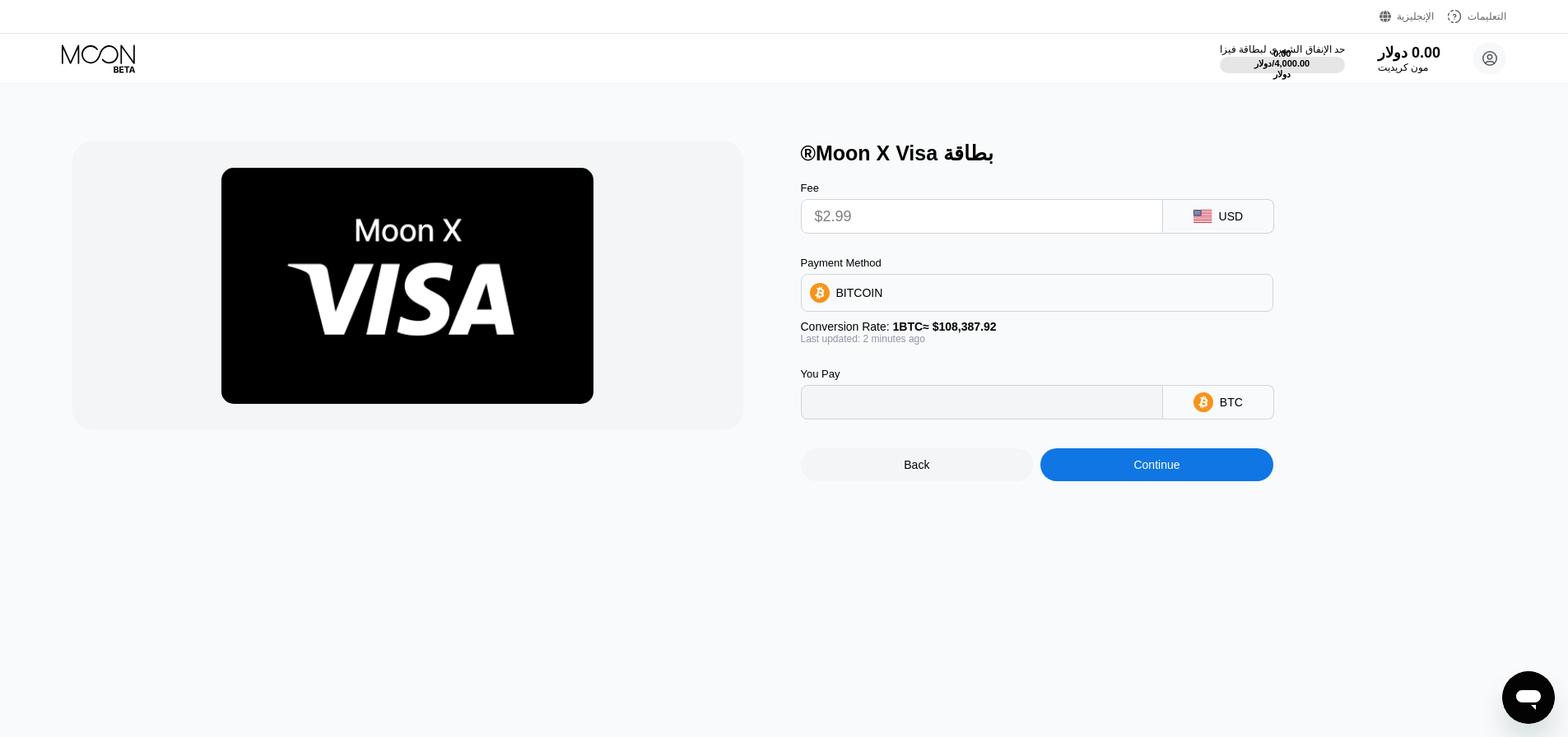
type input "0.00002759"
click at [878, 215] on input "$2.99" at bounding box center [981, 216] width 334 height 33
drag, startPoint x: 859, startPoint y: 310, endPoint x: 869, endPoint y: 319, distance: 13.5
click at [860, 309] on div "بيتكوين" at bounding box center [1037, 292] width 471 height 33
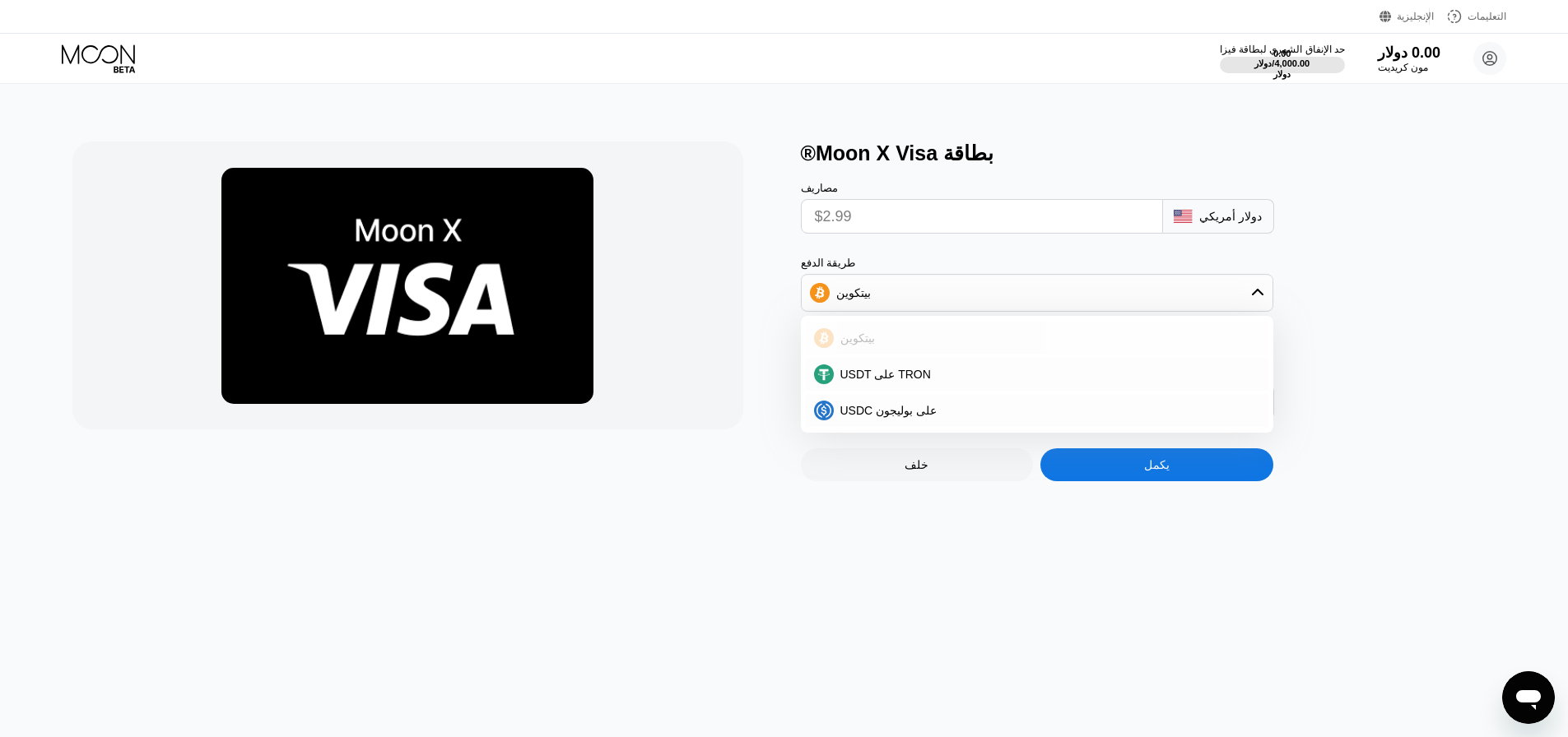
click at [891, 345] on div "بيتكوين" at bounding box center [1047, 338] width 427 height 13
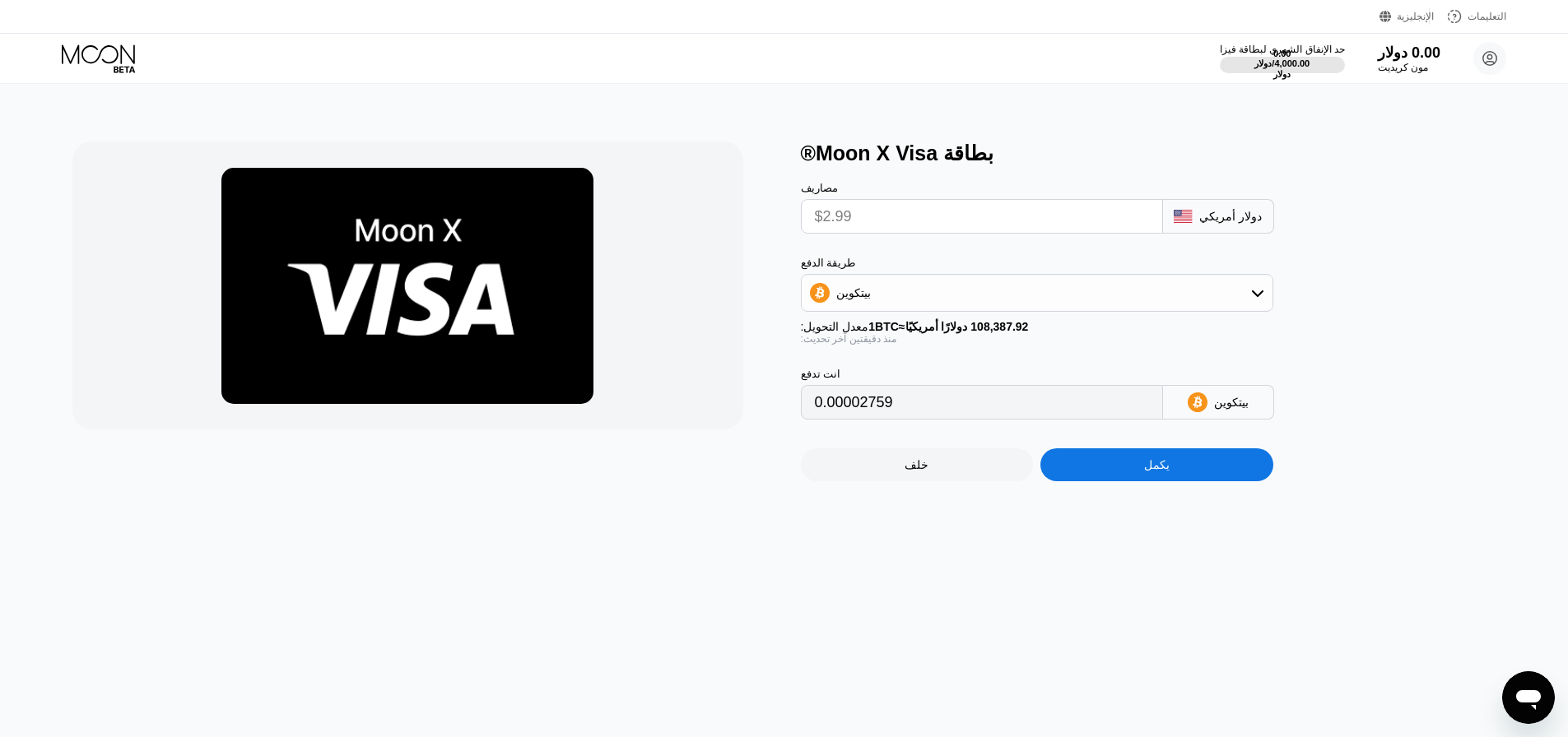
click at [1142, 461] on div "يكمل" at bounding box center [1156, 465] width 233 height 33
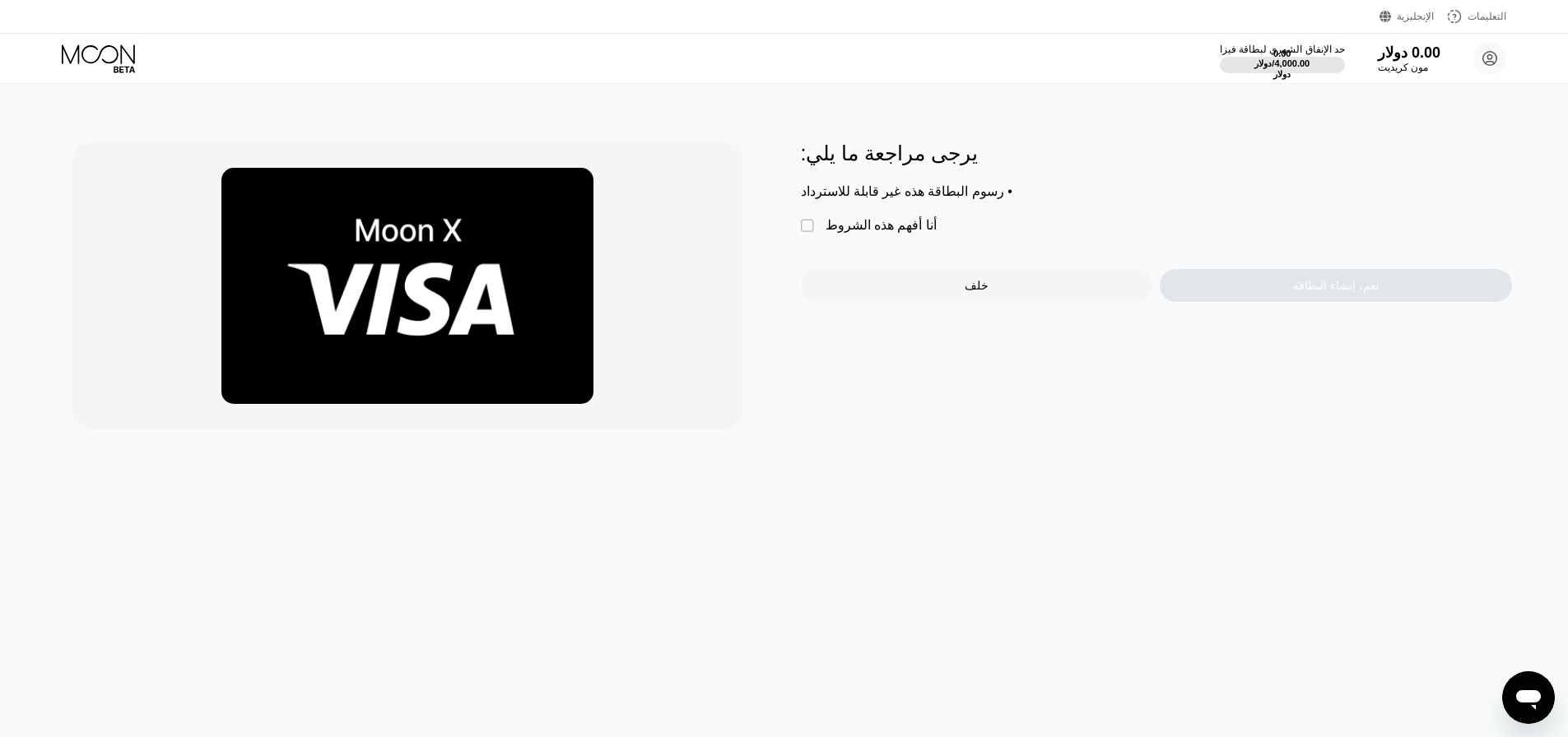
click at [805, 234] on font "" at bounding box center [808, 226] width 13 height 16
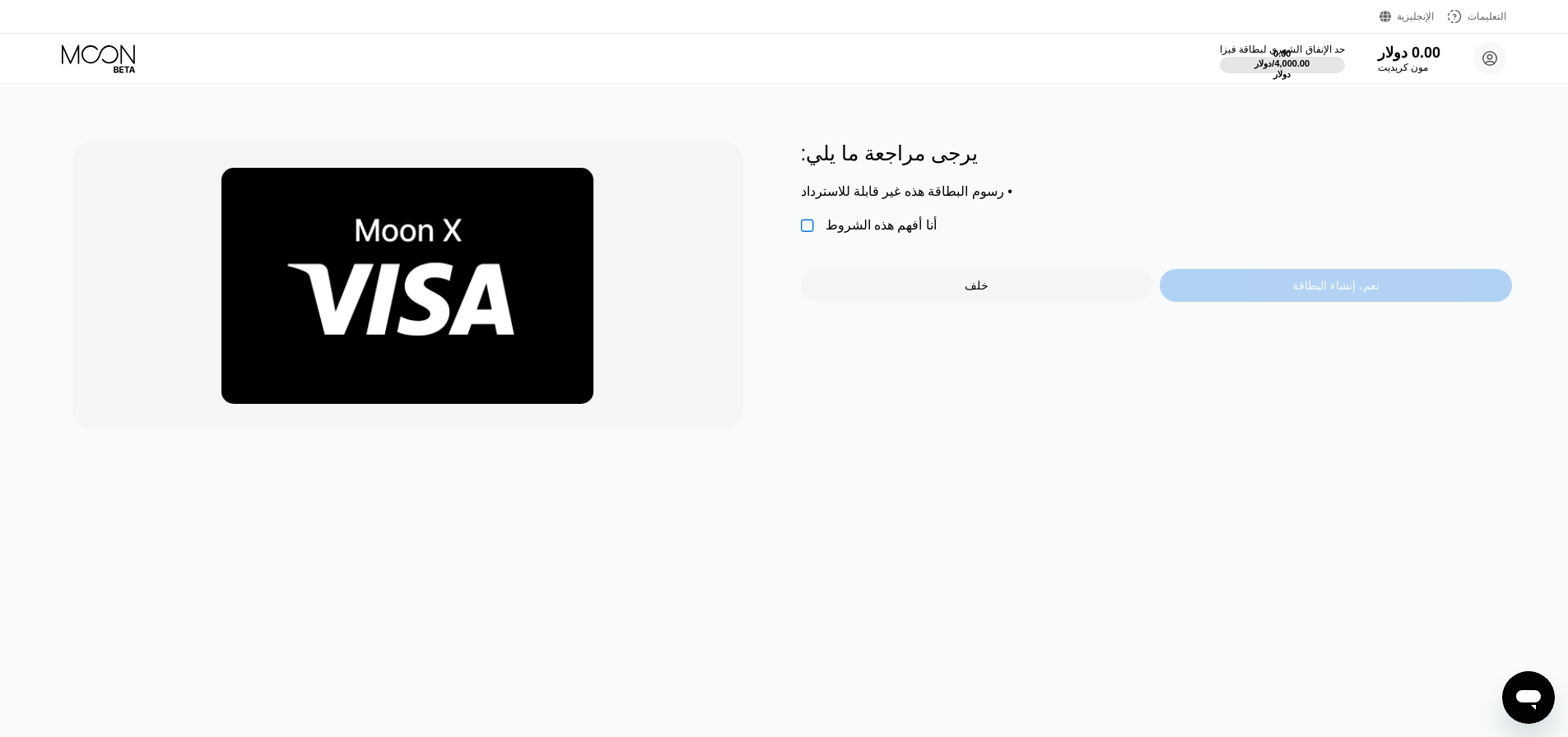
click at [1346, 292] on font "نعم، إنشاء البطاقة" at bounding box center [1337, 286] width 88 height 13
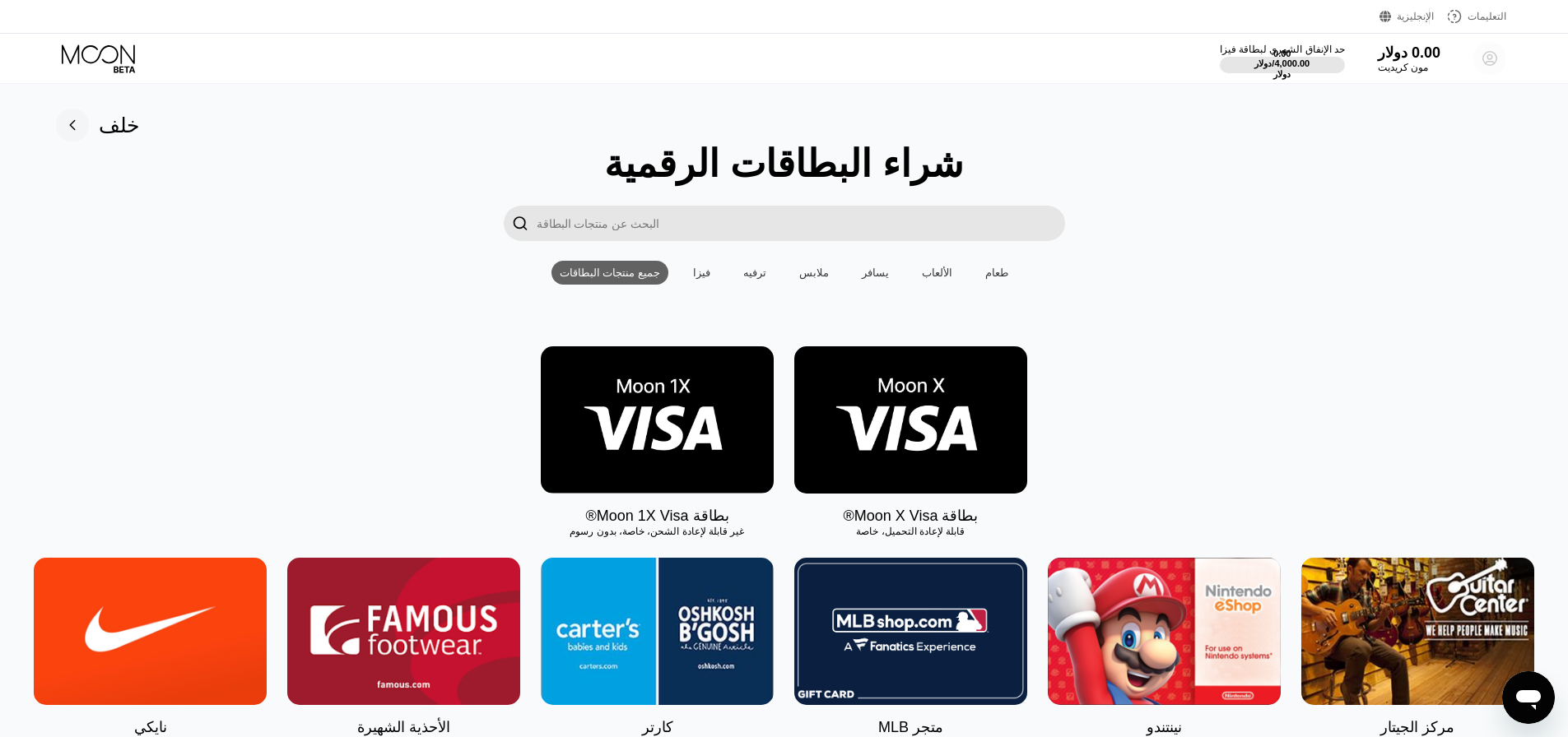
click at [1481, 61] on circle at bounding box center [1490, 58] width 33 height 33
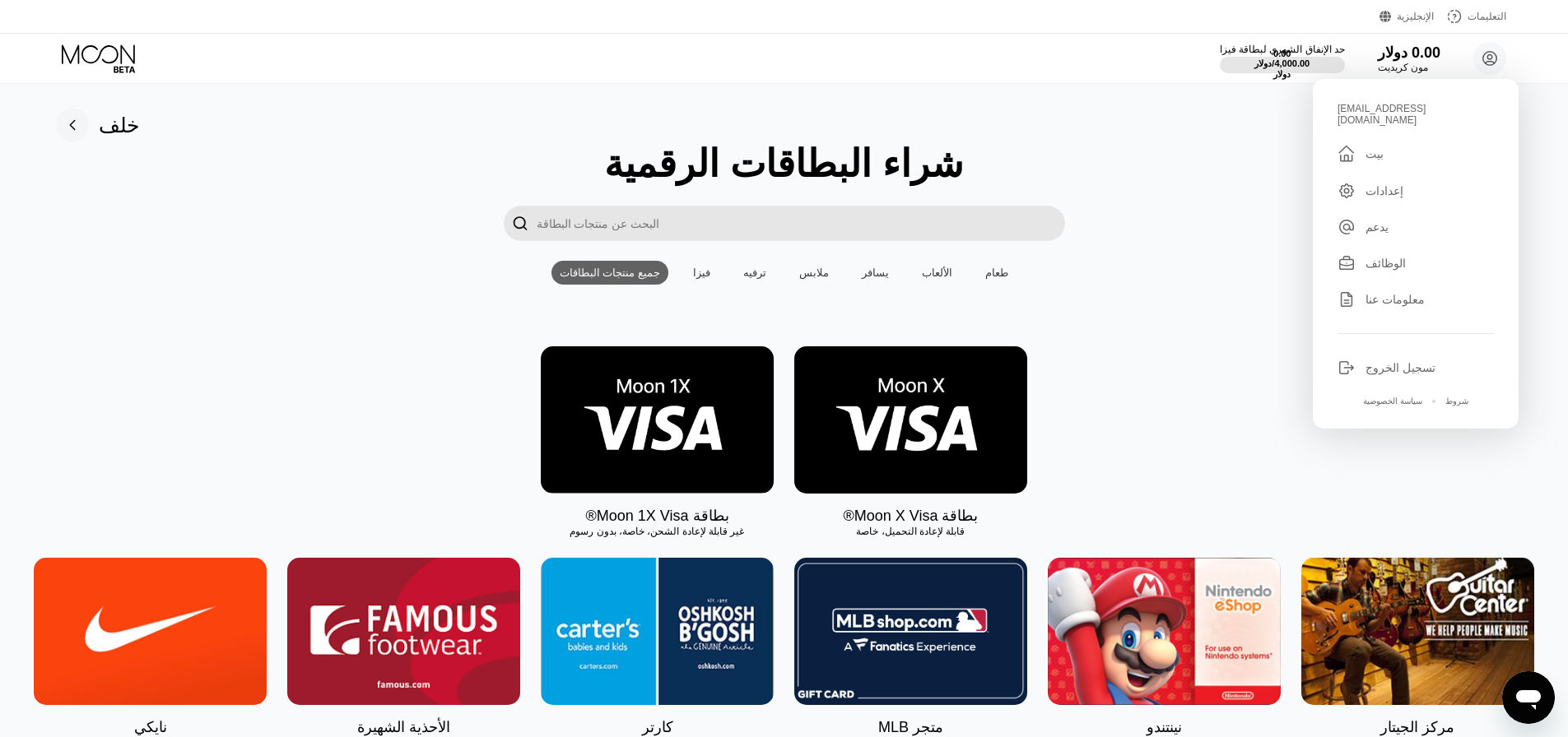
click at [1397, 190] on div "[EMAIL_ADDRESS][DOMAIN_NAME]  بيت إعدادات يدعم الوظائف معلومات عنا تسجيل الخرو…" at bounding box center [1416, 253] width 206 height 349
click at [1428, 59] on font "0.00 دولار" at bounding box center [1409, 52] width 64 height 16
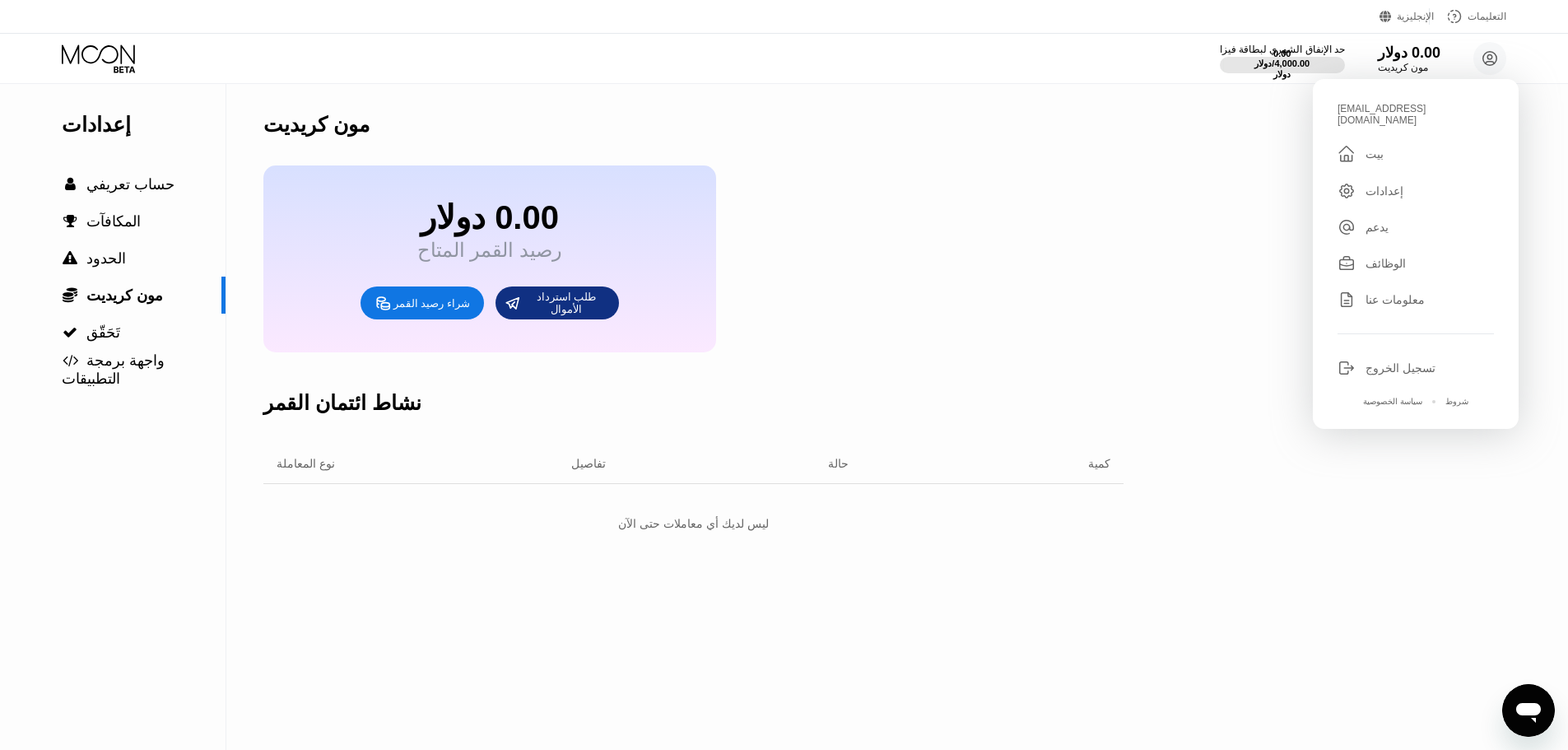
click at [109, 131] on font "إعدادات" at bounding box center [96, 124] width 70 height 23
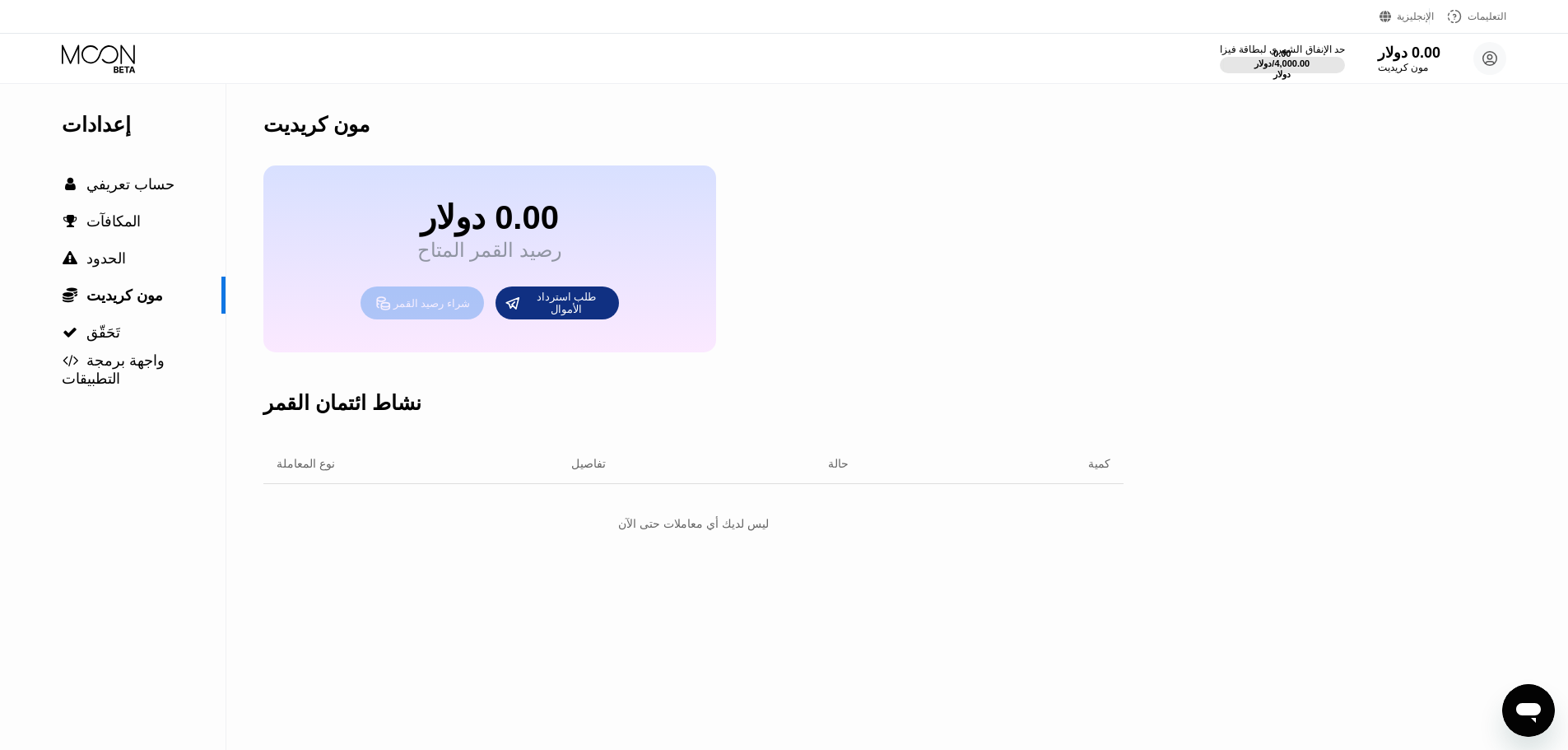
click at [429, 310] on font "شراء رصيد القمر" at bounding box center [432, 303] width 76 height 12
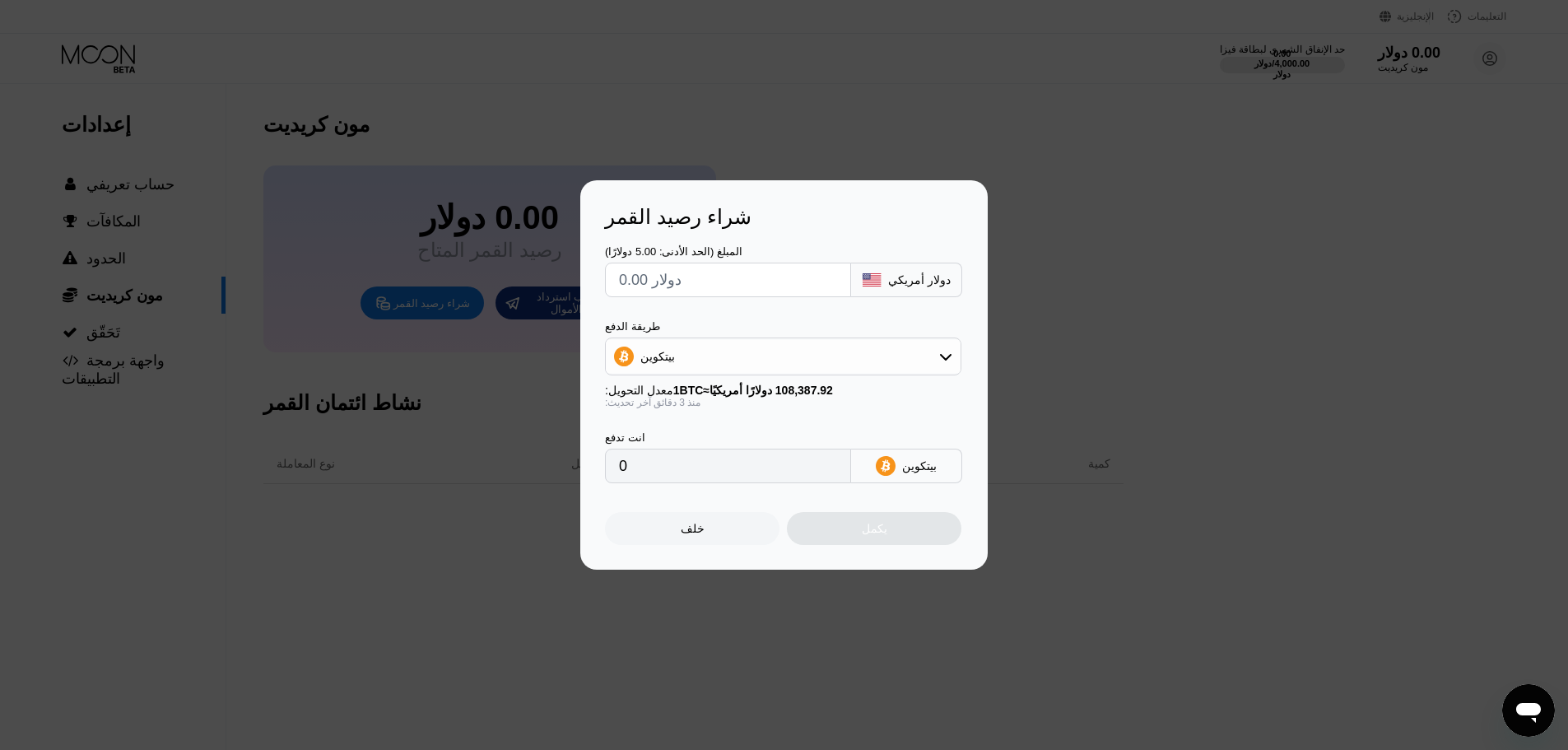
click at [688, 282] on input "text" at bounding box center [728, 280] width 218 height 33
type input "$5"
type input "0.00004614"
type input "$5"
click at [876, 535] on font "يكمل" at bounding box center [874, 529] width 26 height 13
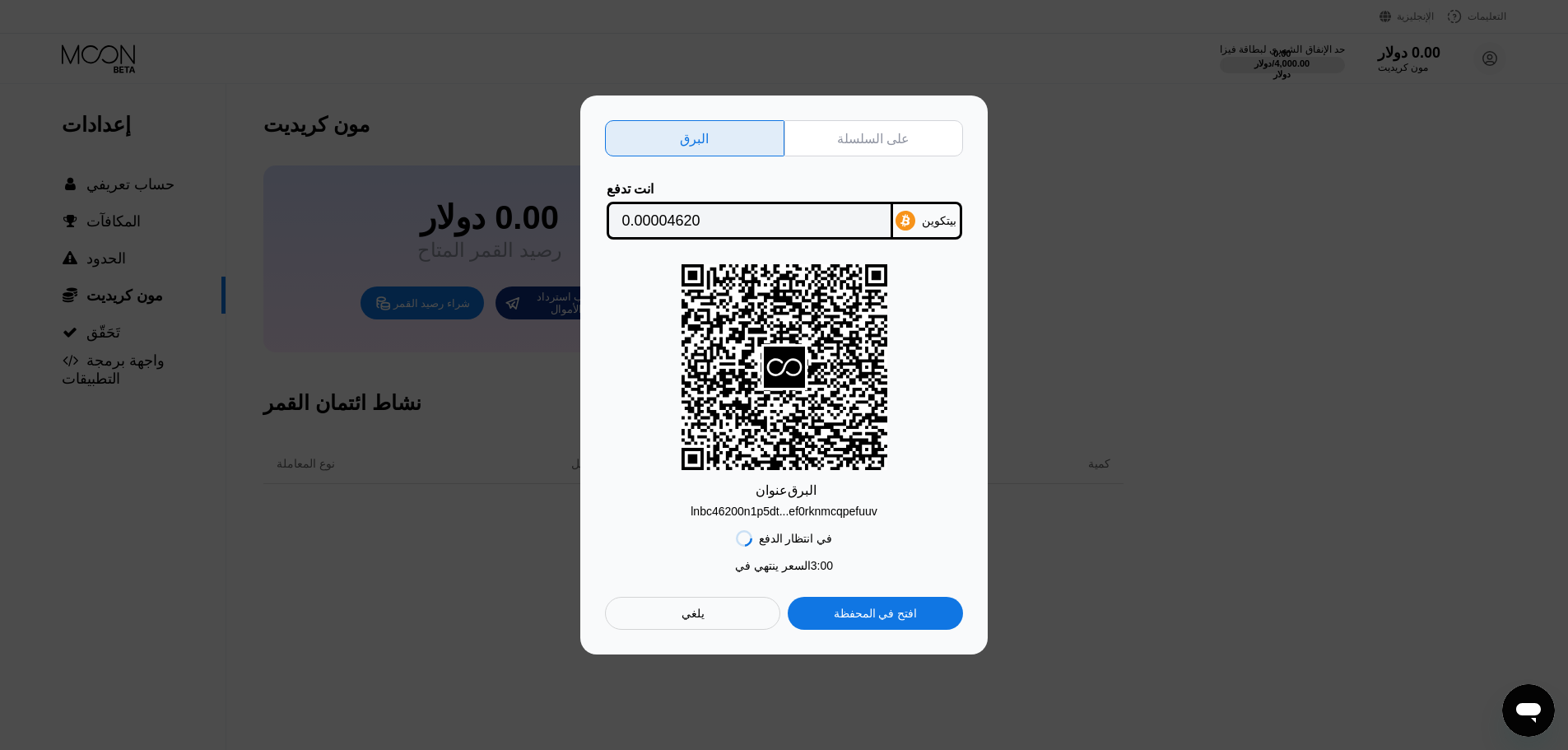
click at [712, 624] on div "يلغي" at bounding box center [693, 613] width 175 height 33
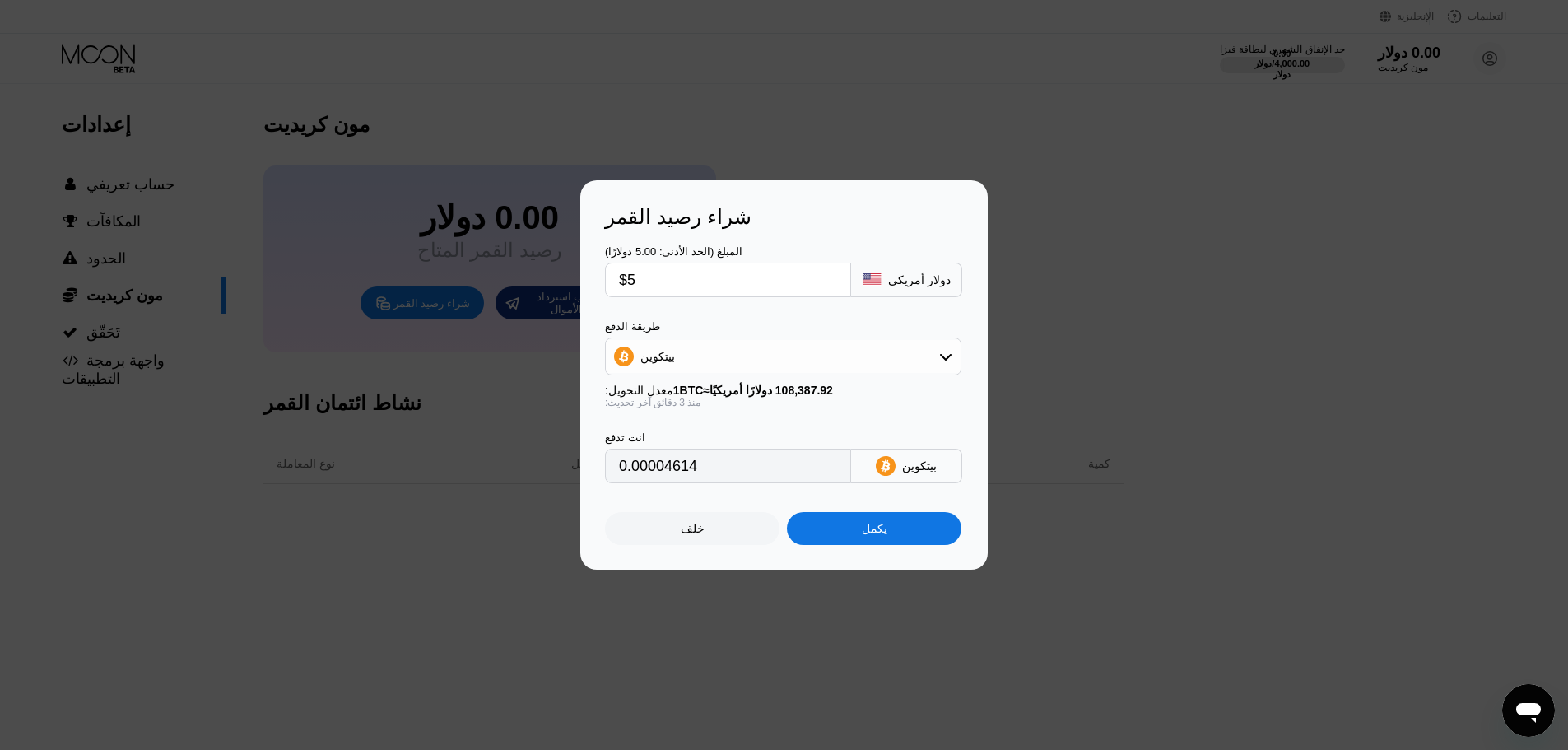
type input "0.00004621"
click at [689, 536] on font "خلف" at bounding box center [693, 529] width 24 height 13
click at [689, 540] on div "خلف" at bounding box center [692, 528] width 174 height 33
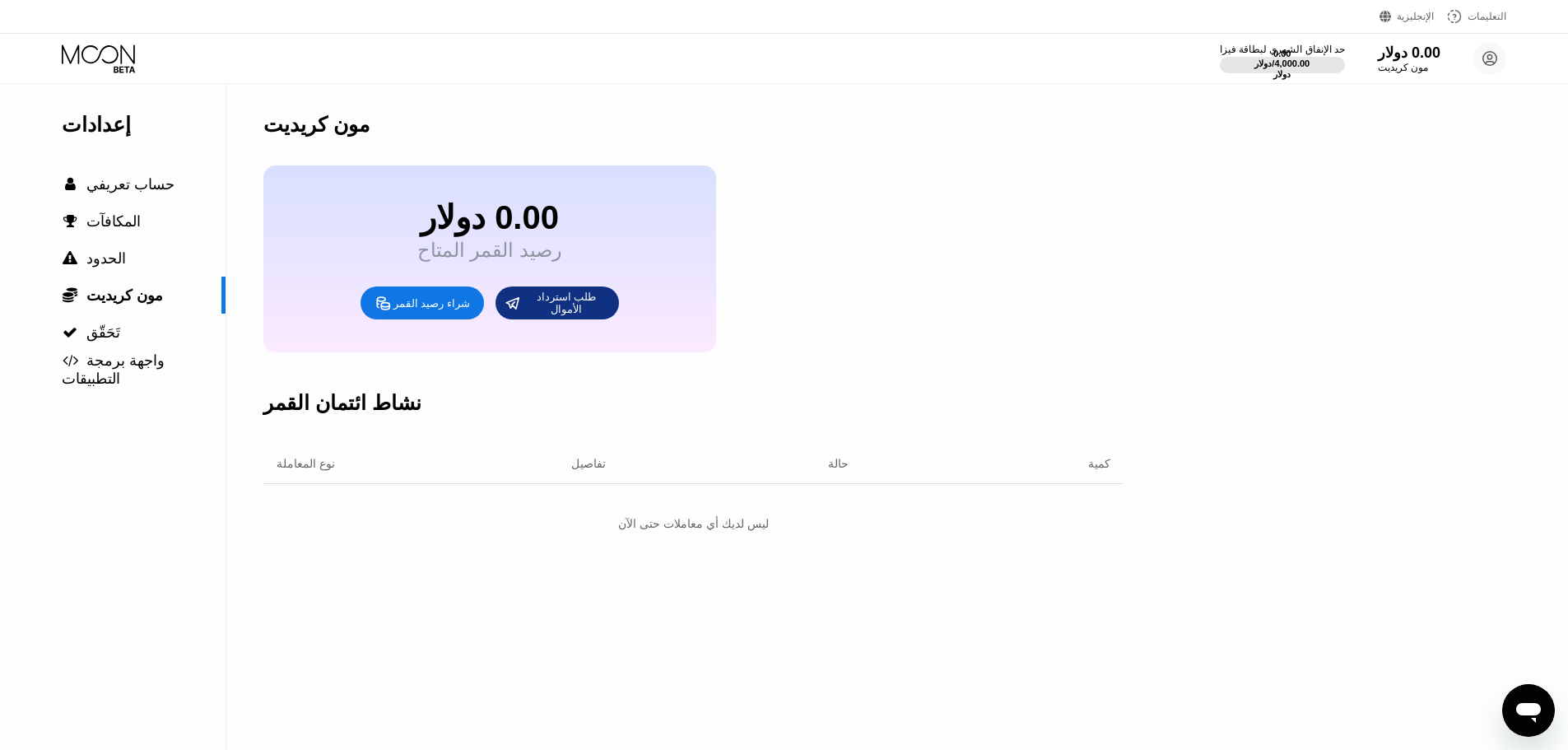
click at [432, 303] on div "شراء رصيد القمر" at bounding box center [422, 303] width 124 height 33
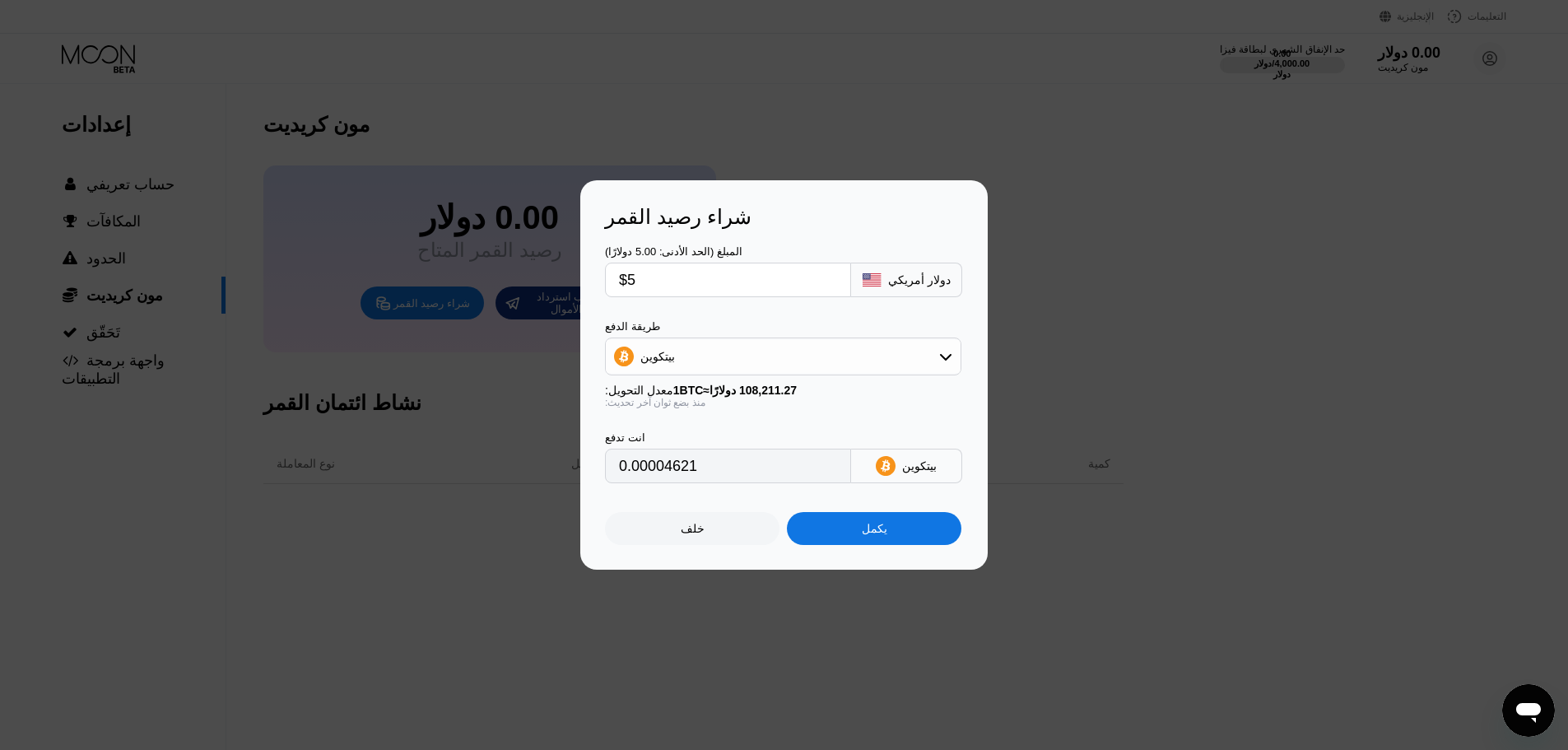
click at [716, 364] on div "بيتكوين" at bounding box center [783, 356] width 354 height 33
click at [714, 363] on div "بيتكوين" at bounding box center [783, 356] width 354 height 33
click at [714, 362] on div "بيتكوين" at bounding box center [783, 356] width 354 height 33
click at [712, 359] on div "بيتكوين" at bounding box center [783, 356] width 354 height 33
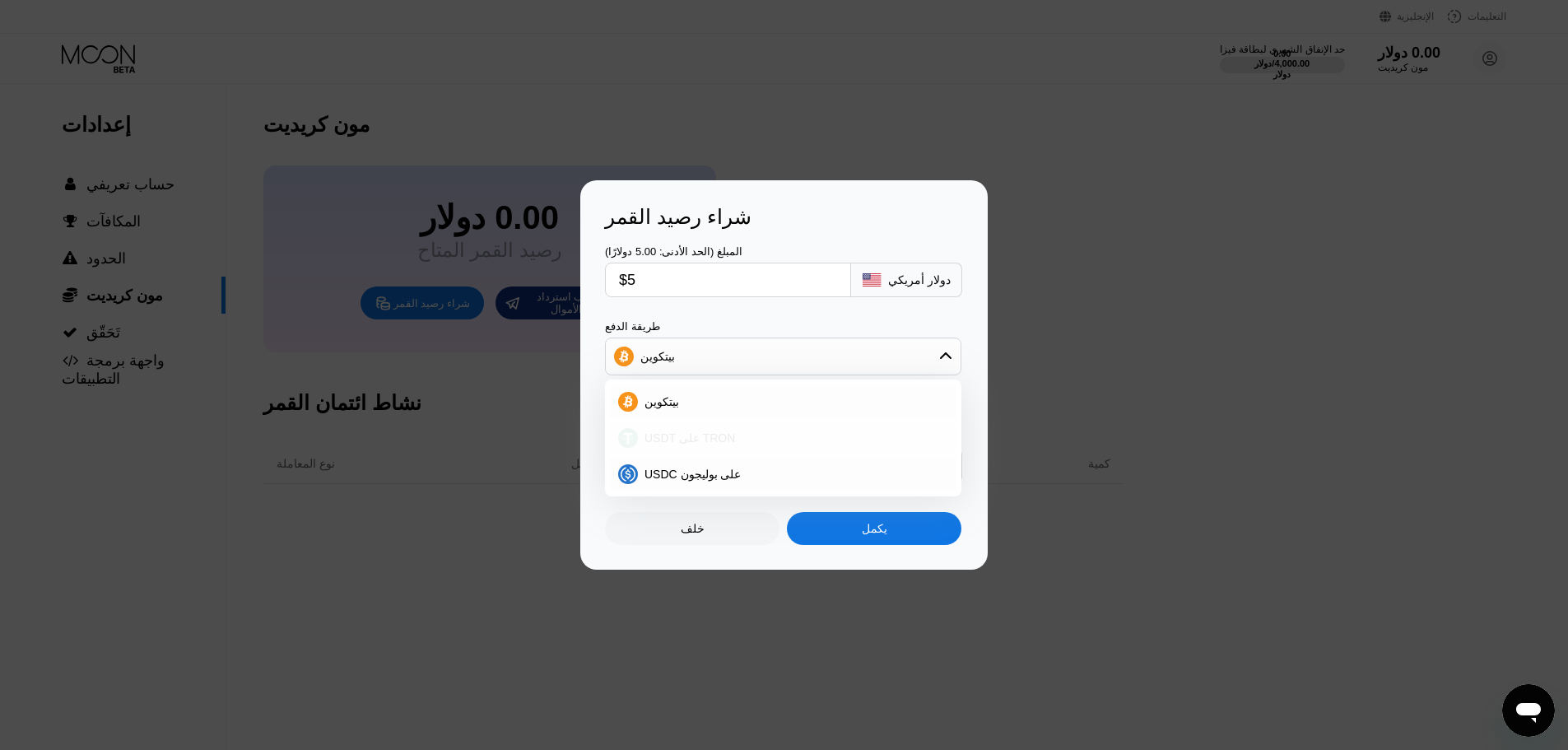
click at [700, 436] on font "USDT على TRON" at bounding box center [690, 438] width 90 height 13
type input "5.05"
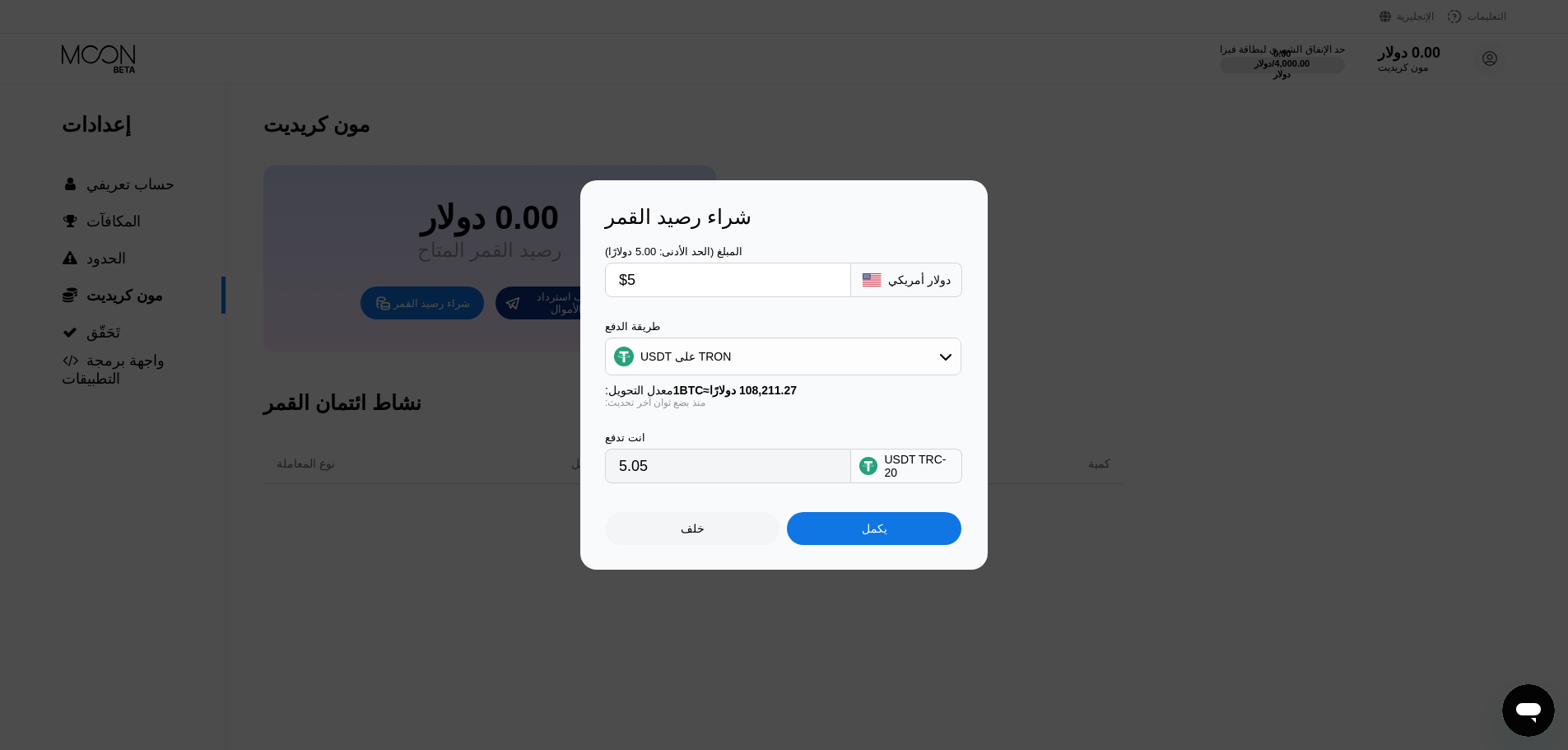
click at [918, 479] on div "USDT TRC-20" at bounding box center [918, 466] width 70 height 27
drag, startPoint x: 911, startPoint y: 473, endPoint x: 843, endPoint y: 467, distance: 68.3
click at [904, 472] on div "USDT TRC-20" at bounding box center [918, 466] width 70 height 27
click at [706, 292] on input "$5" at bounding box center [728, 280] width 218 height 33
click at [866, 531] on font "يكمل" at bounding box center [874, 529] width 26 height 13
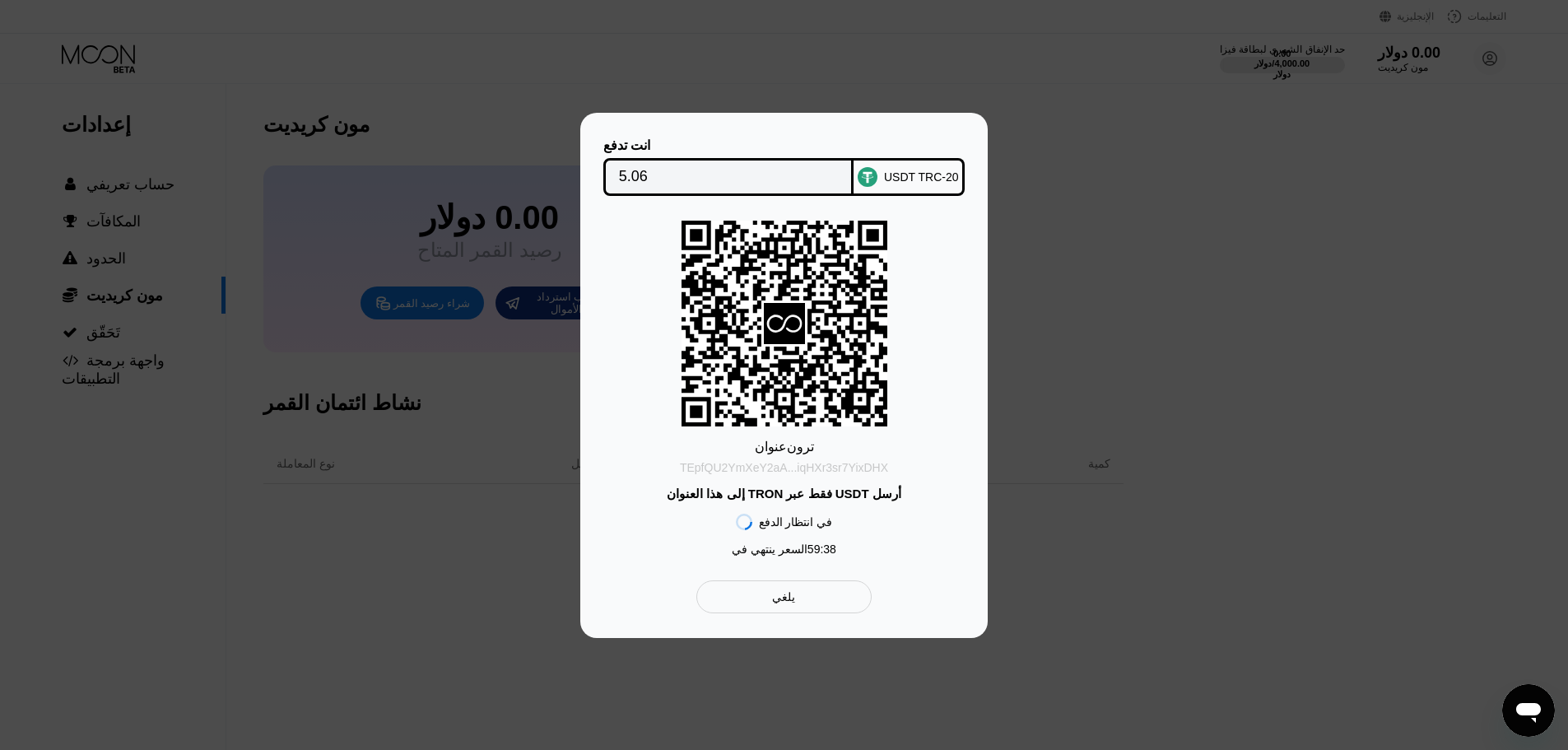
click at [810, 466] on font "TEpfQU2YmXeY2aA...iqHXr3sr7YixDHX" at bounding box center [784, 468] width 209 height 13
click at [791, 601] on font "يلغي" at bounding box center [784, 598] width 23 height 13
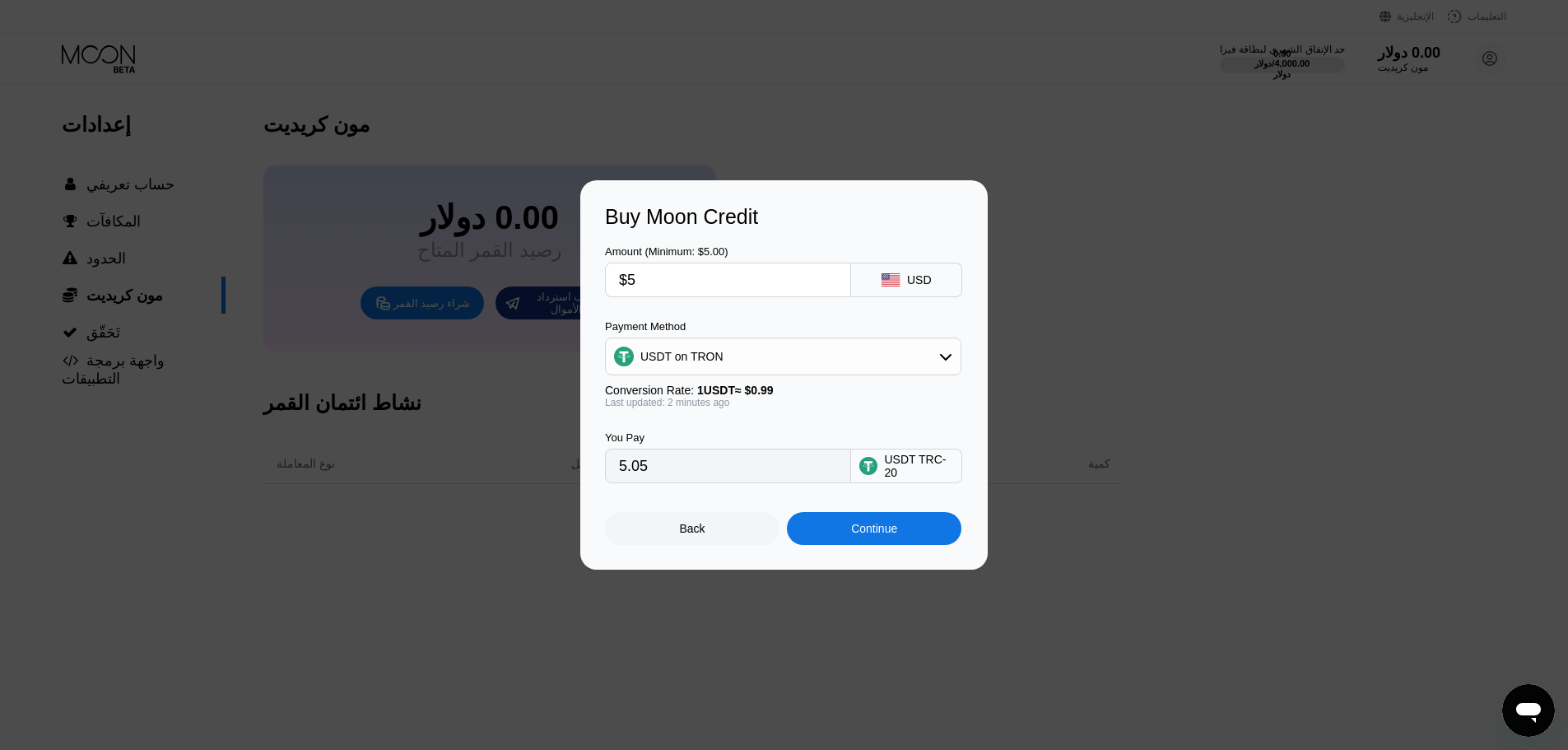
click at [1080, 588] on div at bounding box center [790, 375] width 1580 height 750
click at [721, 532] on div "Back" at bounding box center [692, 528] width 174 height 33
click at [722, 532] on div "Buy Moon Credit Amount (Minimum: $5.00) $5 USD Payment Method USDT on TRON Conv…" at bounding box center [784, 375] width 408 height 390
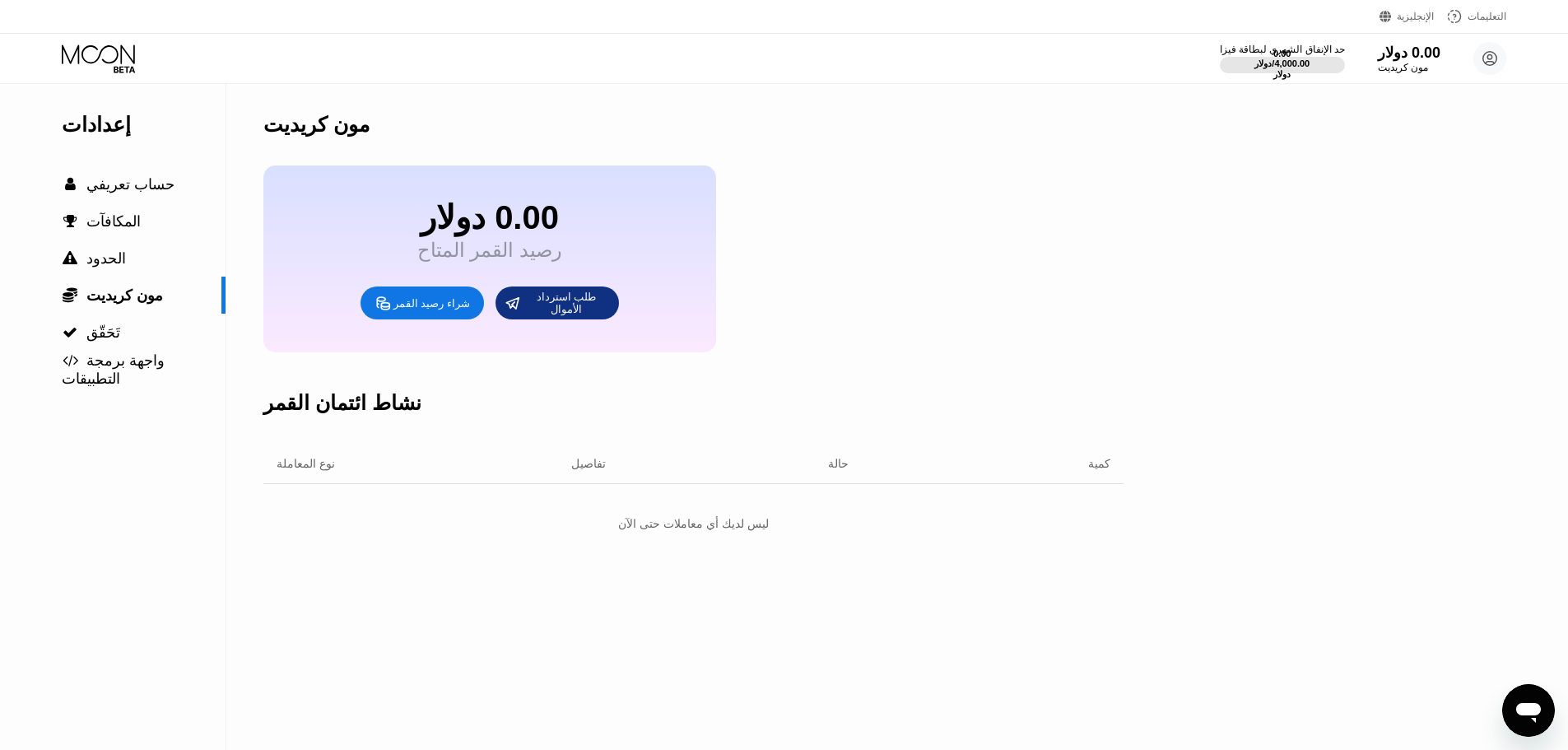
click at [108, 51] on icon at bounding box center [100, 59] width 76 height 29
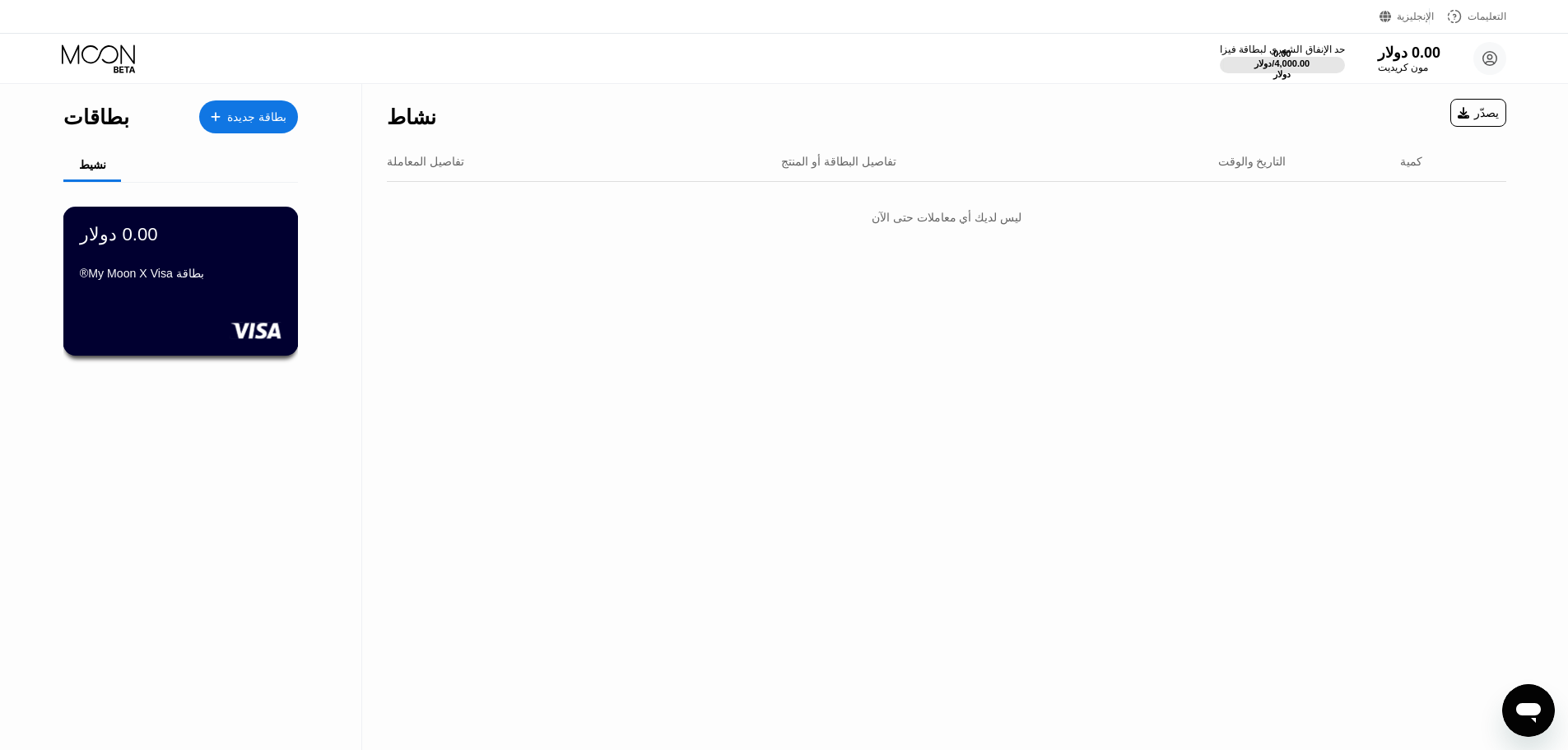
click at [198, 295] on div "0.00 دولار بطاقة My Moon X Visa®" at bounding box center [181, 281] width 235 height 149
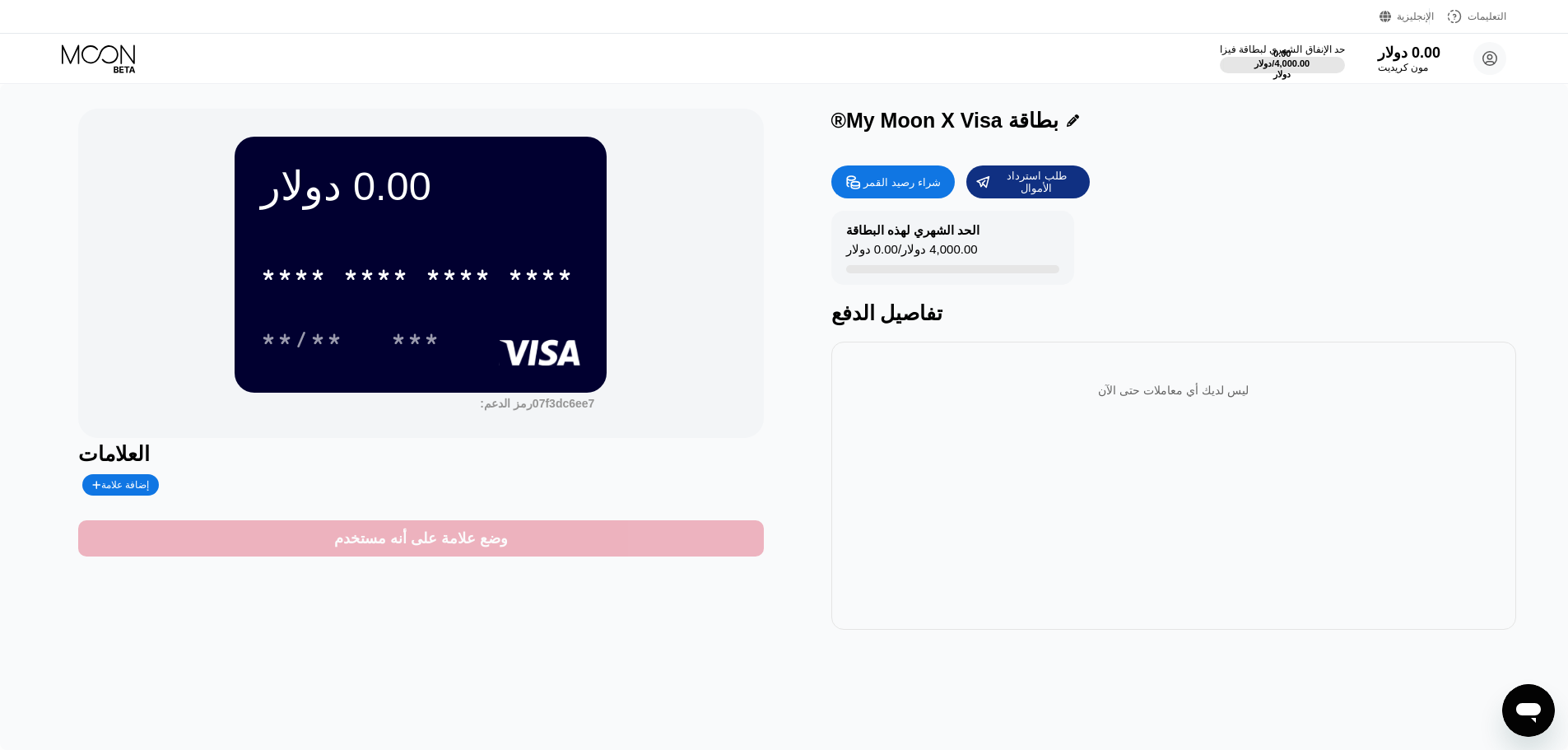
click at [478, 547] on font "وضع علامة على أنه مستخدم" at bounding box center [421, 537] width 173 height 16
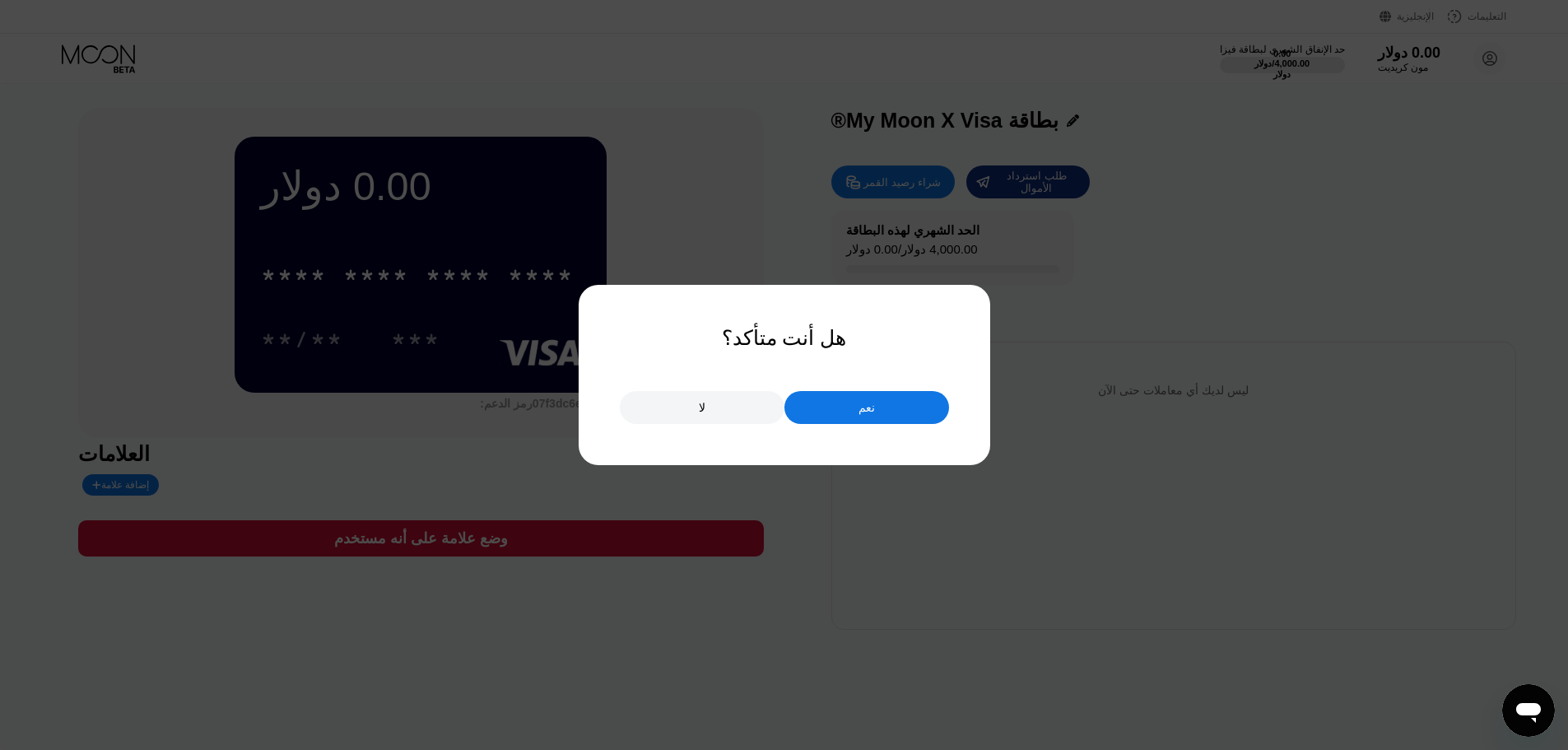
click at [906, 528] on div at bounding box center [790, 375] width 1580 height 750
drag, startPoint x: 722, startPoint y: 413, endPoint x: 802, endPoint y: 485, distance: 107.6
click at [722, 412] on div "لا" at bounding box center [702, 407] width 165 height 33
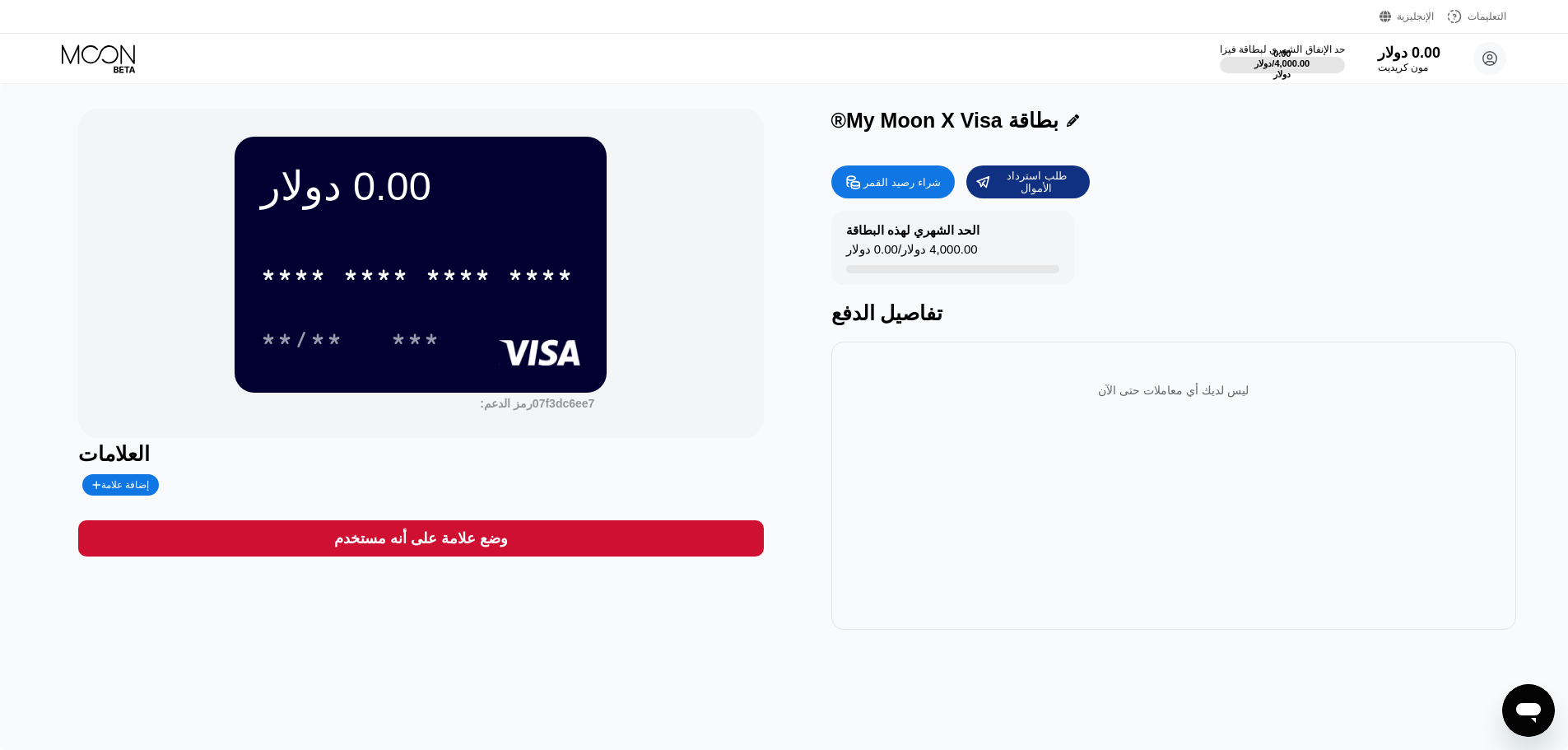
click at [483, 298] on div "* * * * * * * * * * * * ****" at bounding box center [420, 270] width 319 height 56
click at [308, 204] on div "0.00 دولار * * * * * * * * * * * * **** **/** ***" at bounding box center [420, 264] width 372 height 255
click at [919, 188] on font "شراء رصيد القمر" at bounding box center [901, 182] width 76 height 12
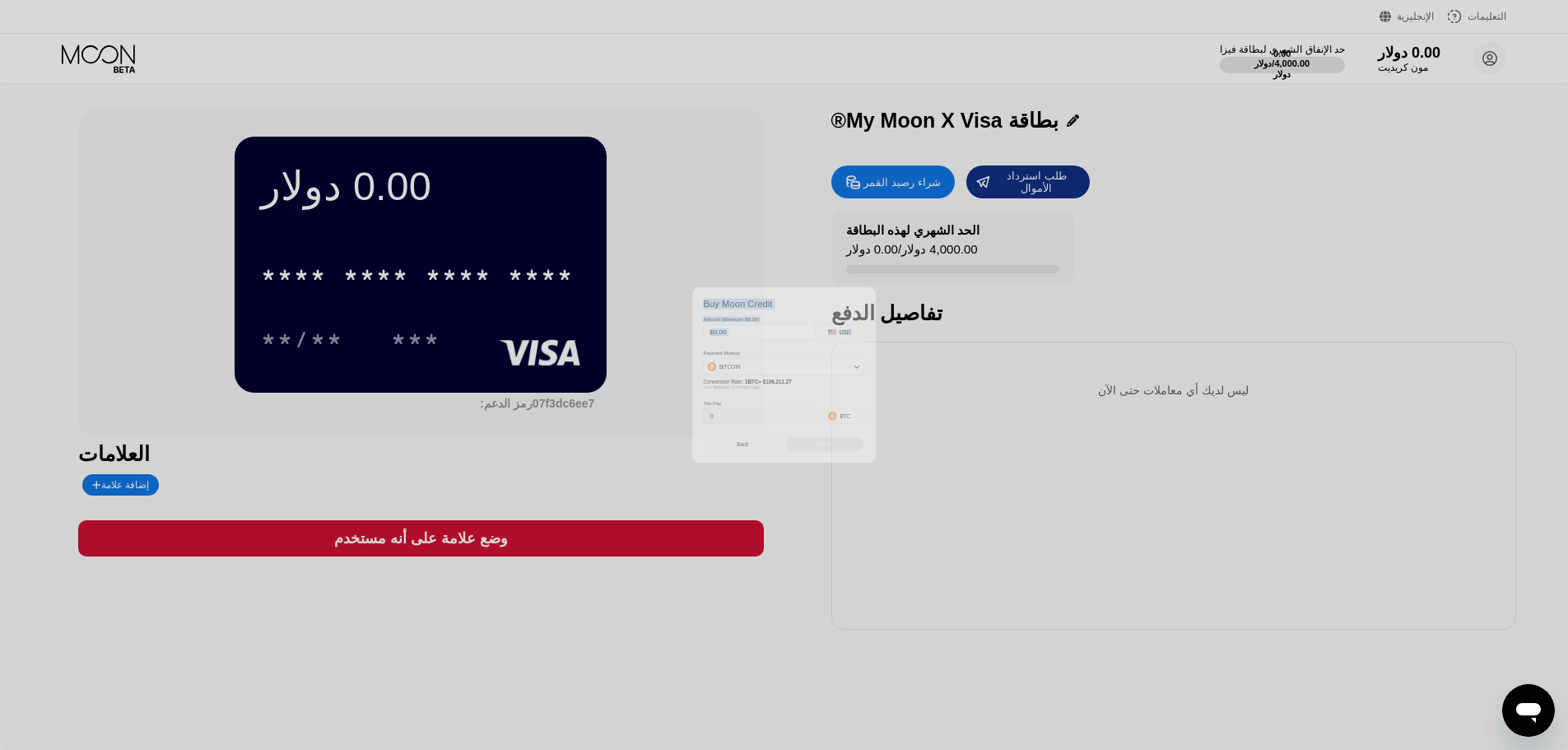
click at [1015, 312] on div "Buy Moon Credit Amount (Minimum: $5.00) USD Payment Method BITCOIN Conversion R…" at bounding box center [784, 375] width 1568 height 750
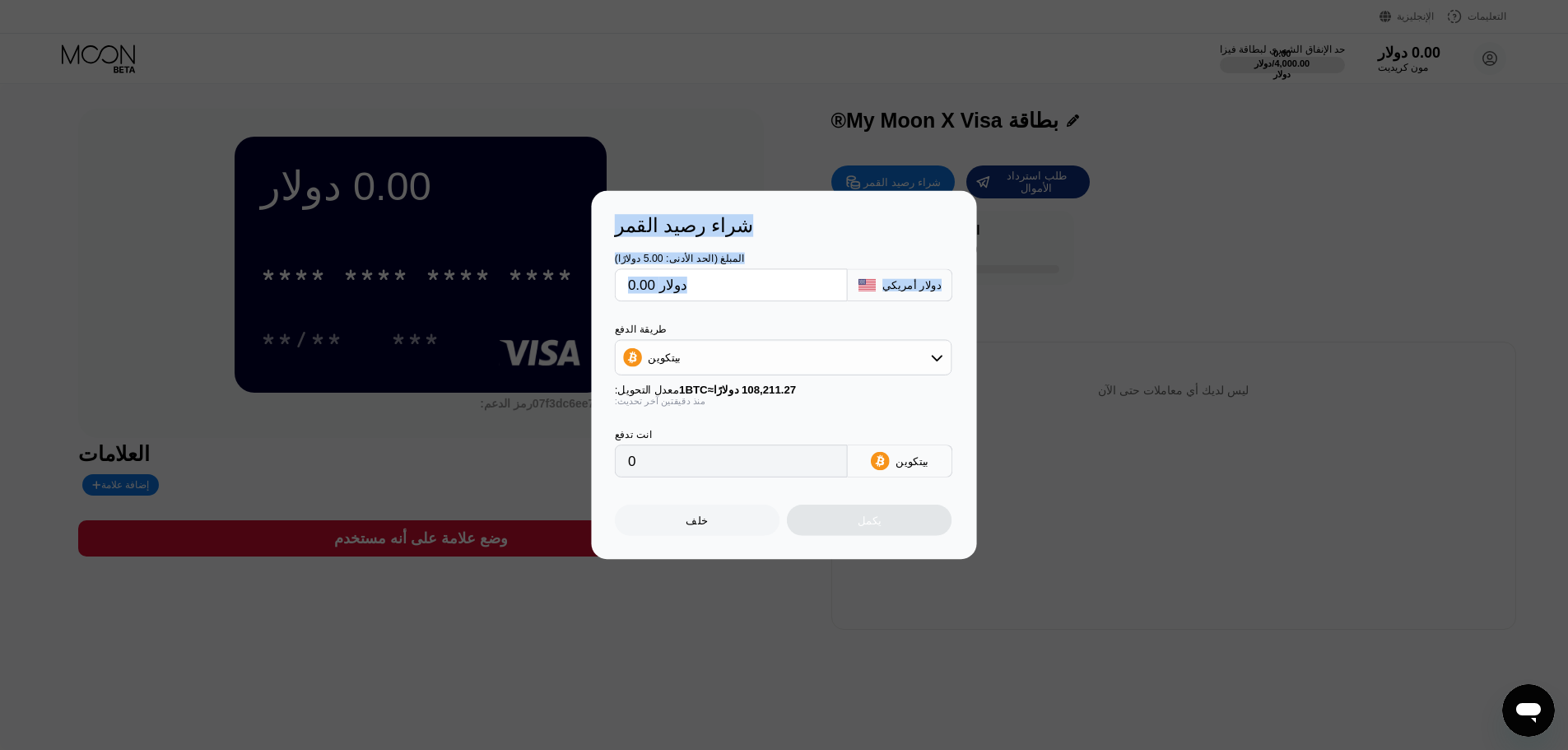
drag, startPoint x: 1039, startPoint y: 322, endPoint x: 1072, endPoint y: 334, distance: 35.1
click at [1064, 332] on div "شراء رصيد القمر المبلغ (الحد الأدنى: 5.00 دولارًا) دولار أمريكي طريقة الدفع بيت…" at bounding box center [784, 375] width 1483 height 368
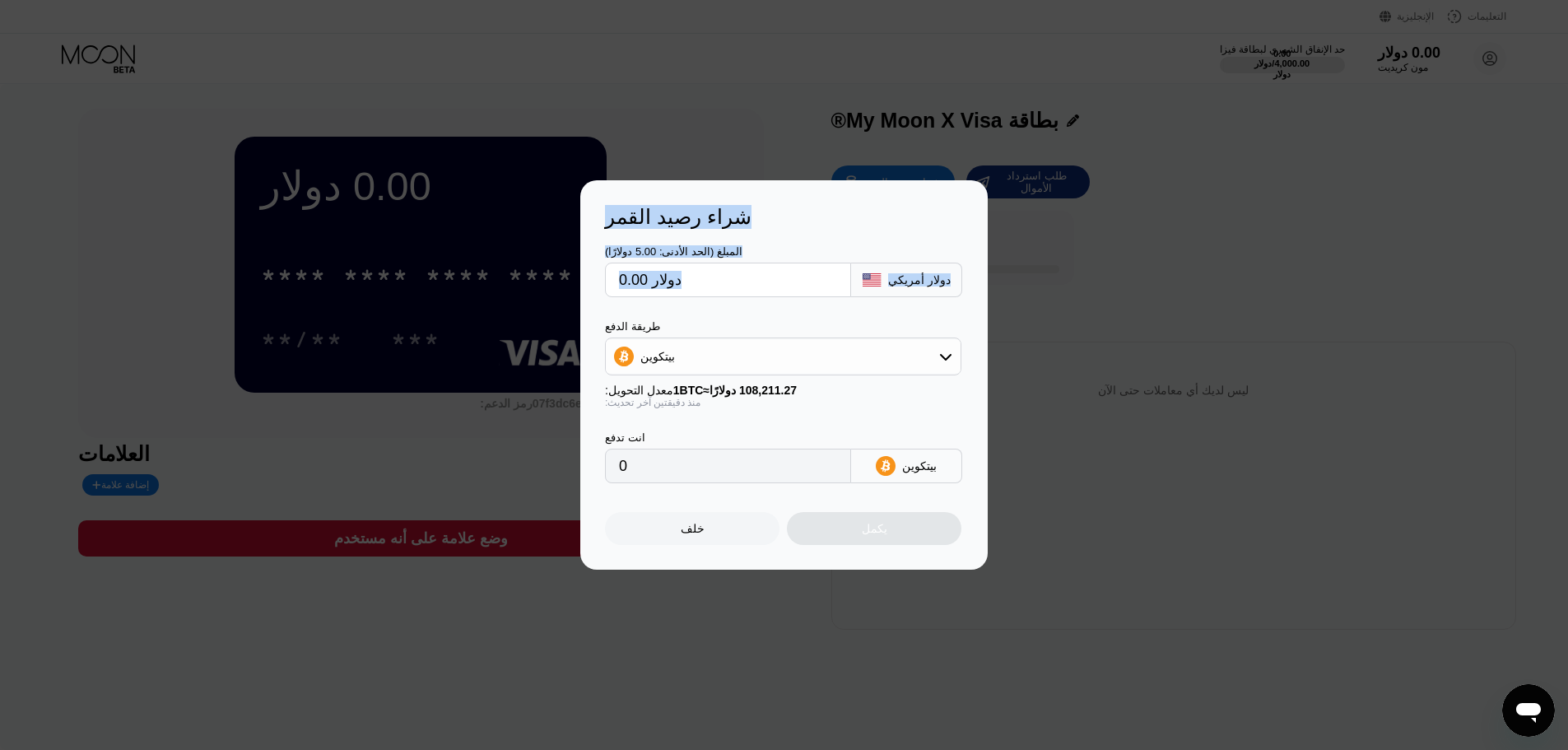
click at [1202, 395] on div "شراء رصيد القمر المبلغ (الحد الأدنى: 5.00 دولارًا) دولار أمريكي طريقة الدفع بيت…" at bounding box center [784, 375] width 1568 height 390
drag, startPoint x: 689, startPoint y: 536, endPoint x: 681, endPoint y: 531, distance: 9.4
click at [689, 535] on font "خلف" at bounding box center [693, 529] width 24 height 13
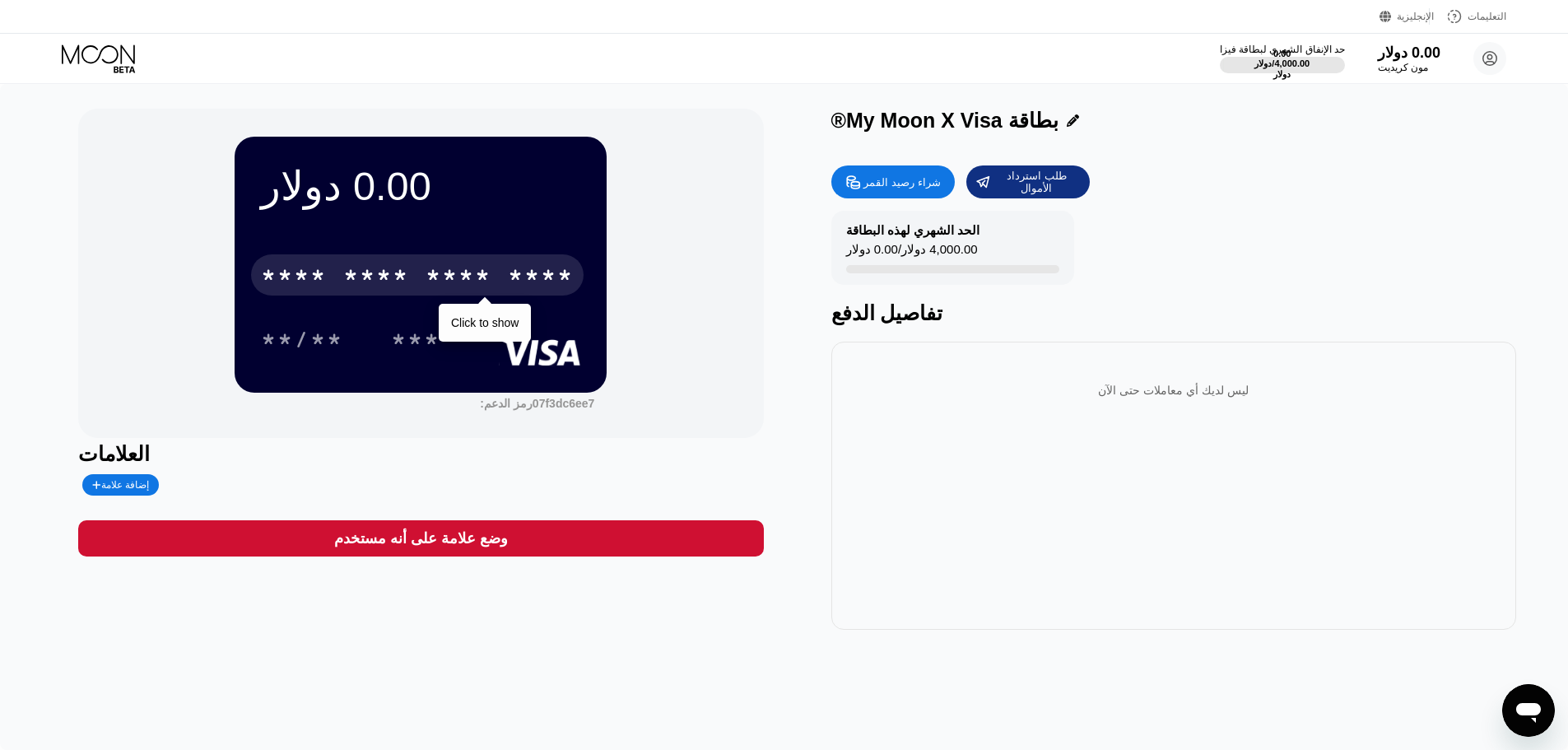
click at [366, 215] on div "0.00 دولار * * * * * * * * * * * * **** Click to show **/** ***" at bounding box center [420, 264] width 372 height 255
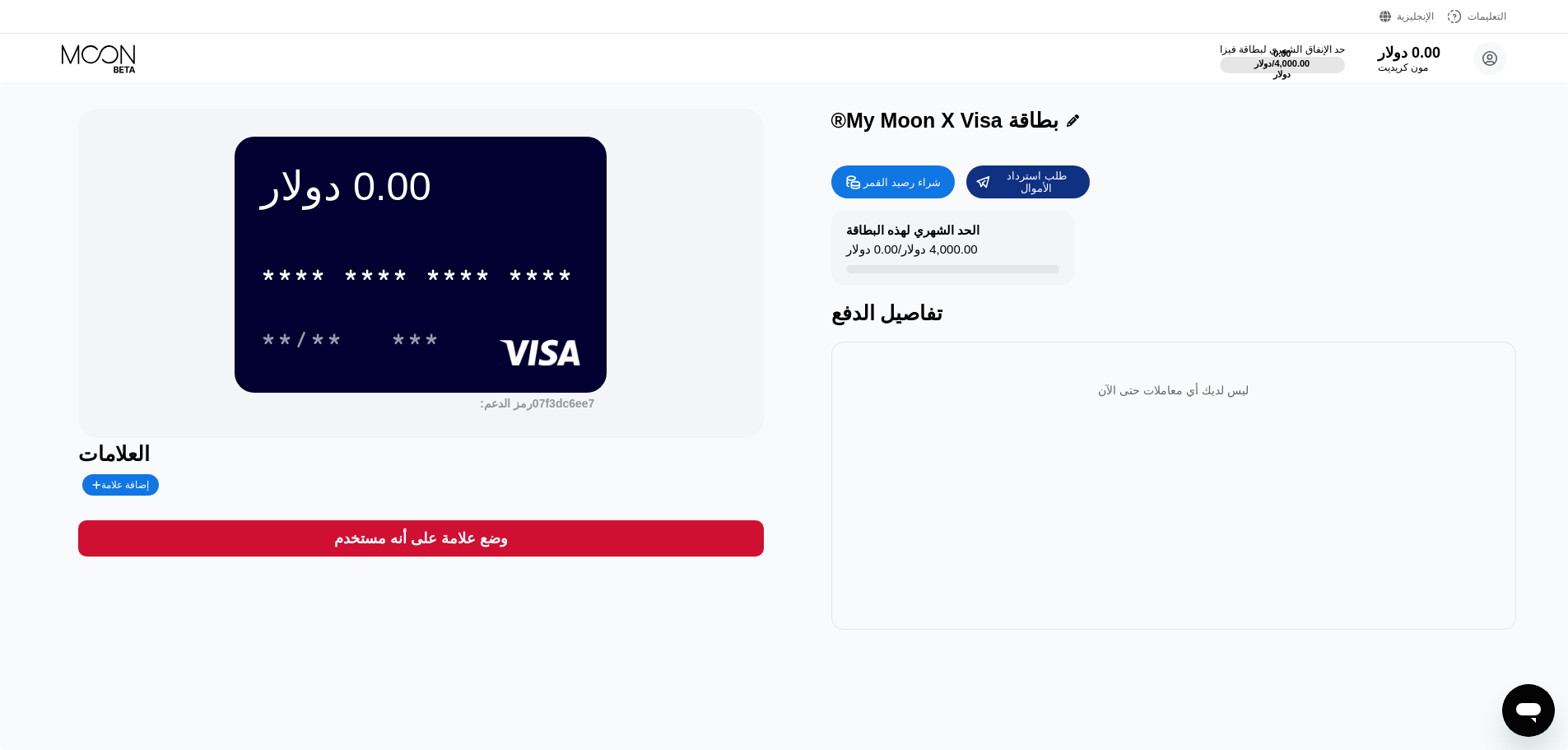
click at [354, 168] on font "0.00 دولار" at bounding box center [346, 186] width 170 height 45
click at [281, 172] on font "0.00 دولار" at bounding box center [346, 186] width 170 height 45
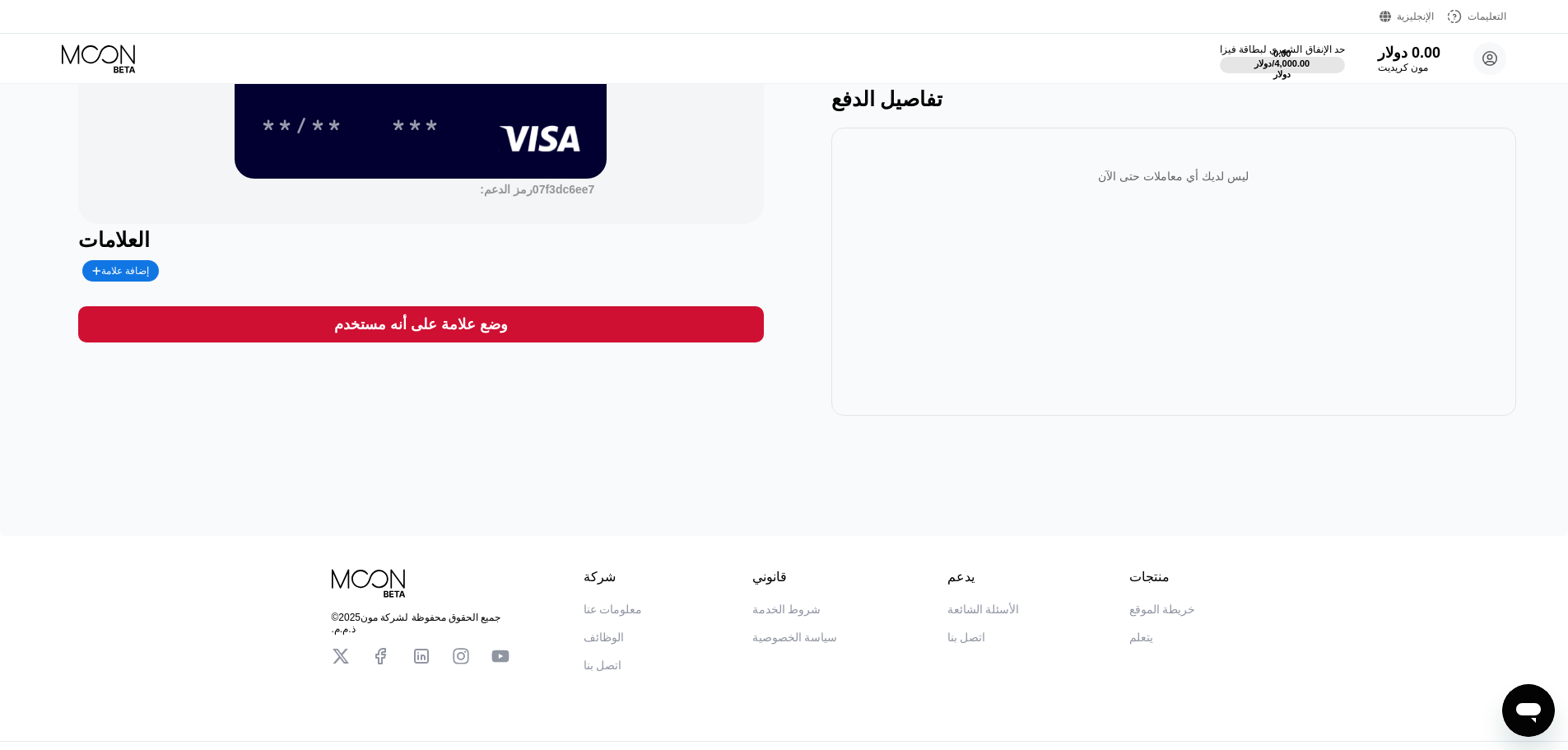
scroll to position [253, 0]
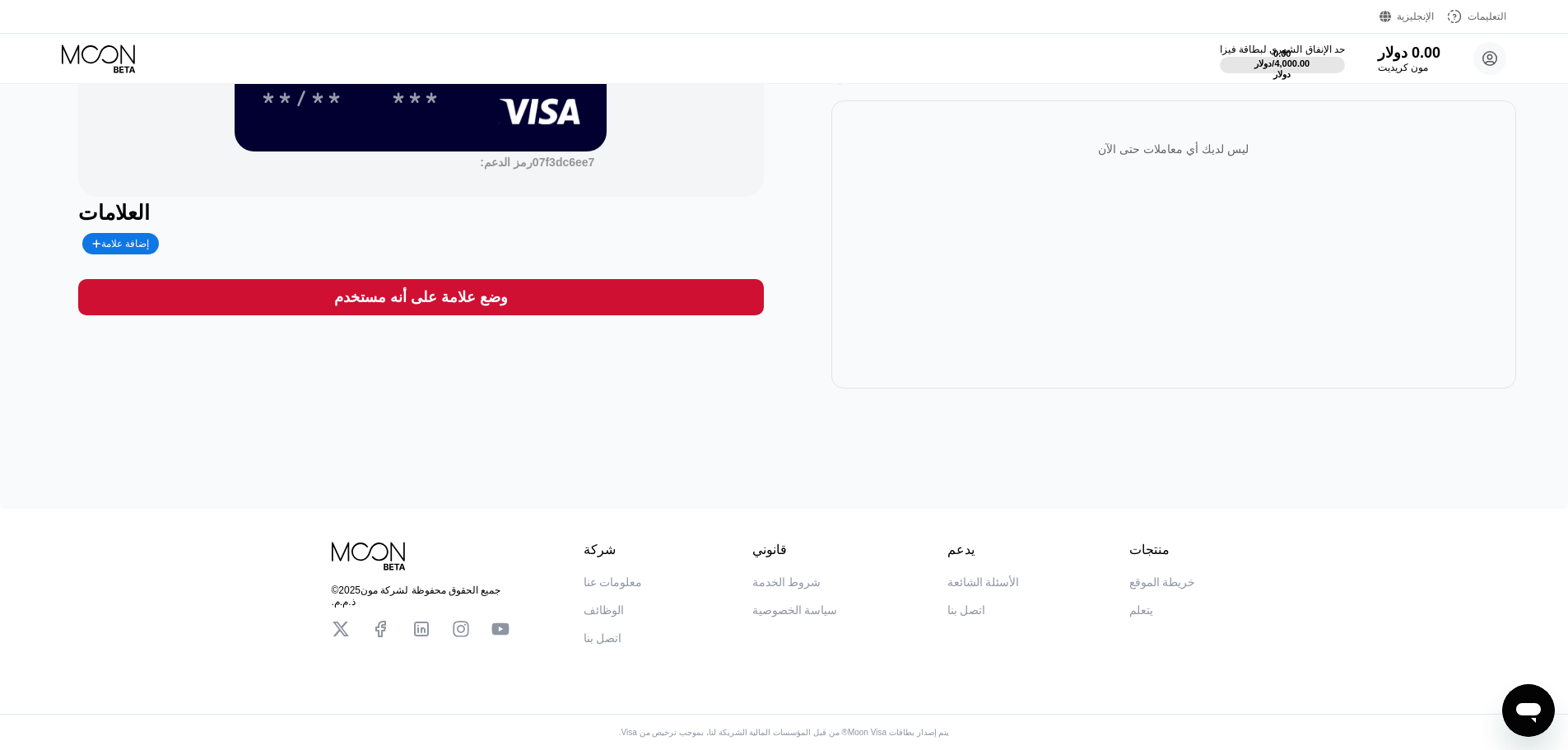
click at [111, 233] on div "إضافة علامة" at bounding box center [120, 244] width 76 height 21
click at [571, 202] on div "العلامات" at bounding box center [420, 213] width 685 height 24
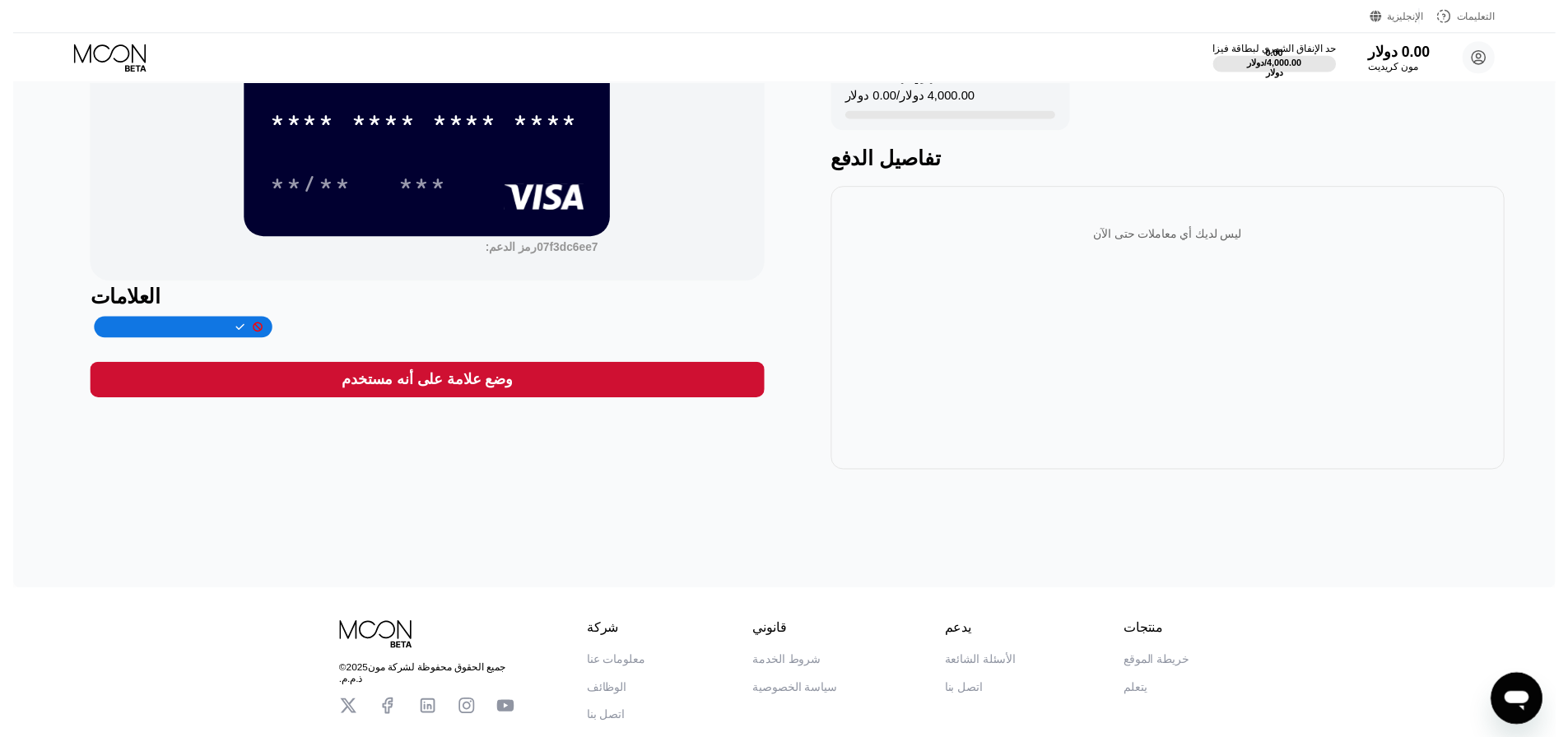
scroll to position [0, 0]
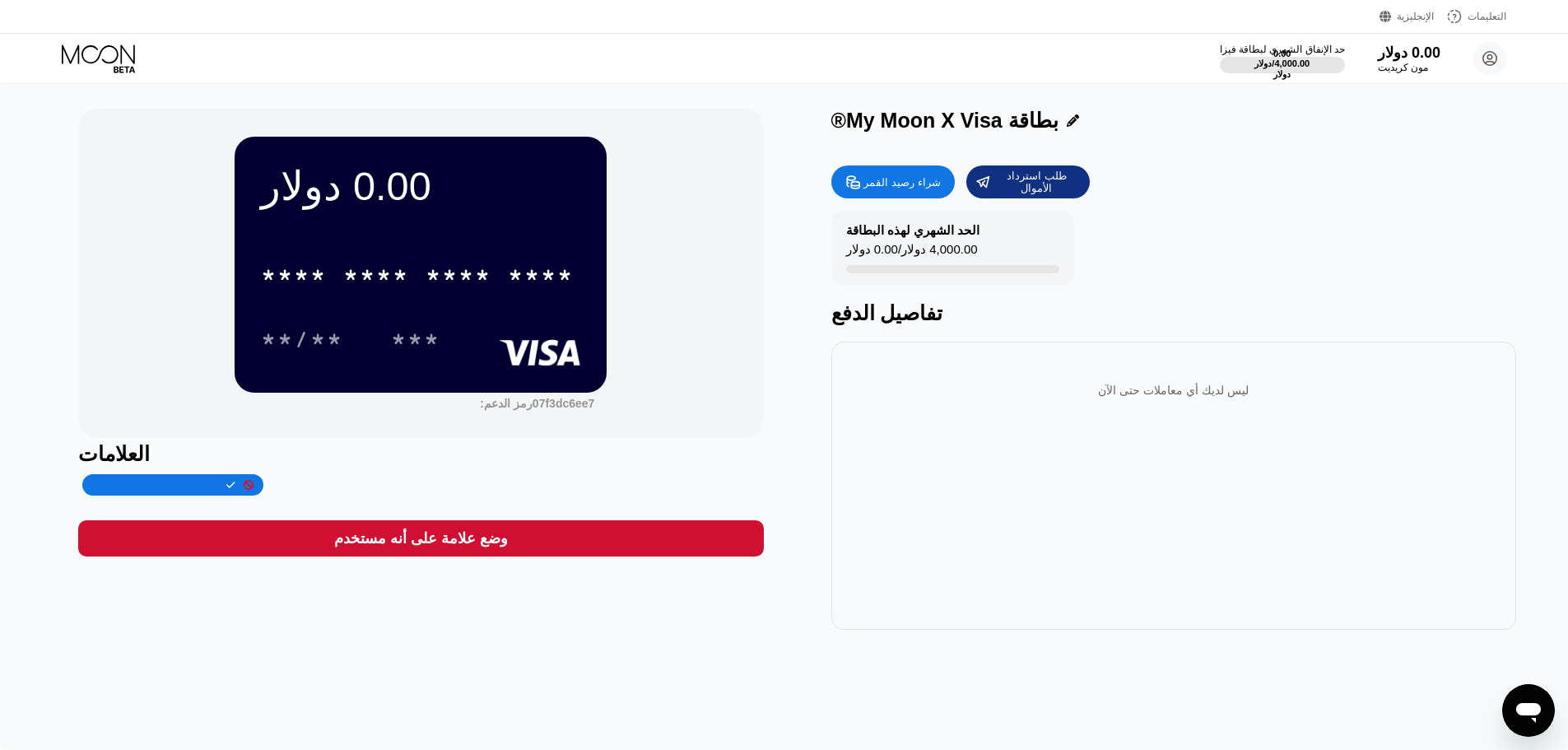
click at [445, 314] on div "* * * * * * * * * * * * **** **/** ***" at bounding box center [420, 291] width 319 height 97
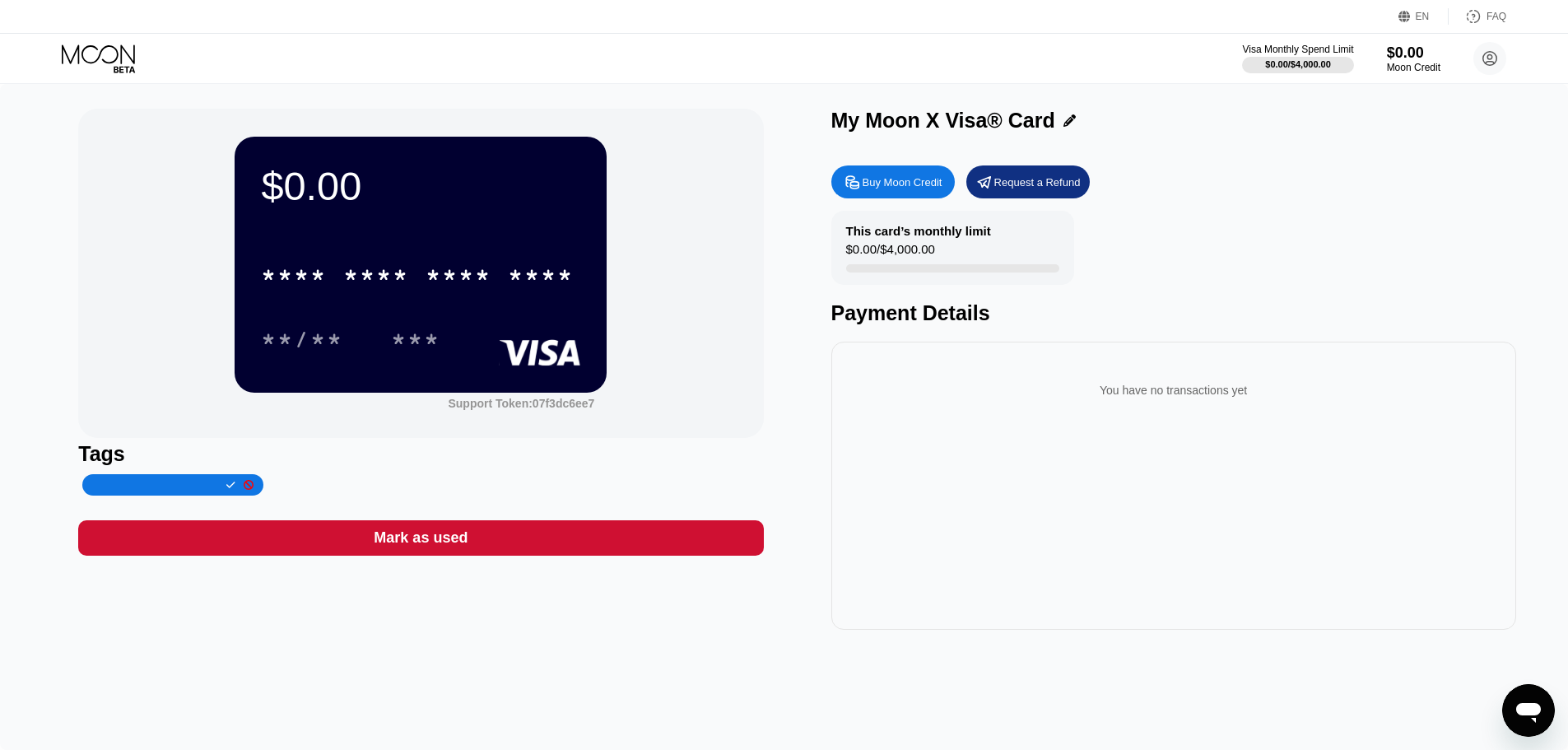
click at [526, 637] on div "$0.00 * * * * * * * * * * * * **** **/** *** Support Token: 07f3dc6ee7 Tags Mar…" at bounding box center [784, 416] width 1568 height 666
drag, startPoint x: 387, startPoint y: 223, endPoint x: 352, endPoint y: 203, distance: 40.3
click at [387, 221] on div "$0.00 * * * * * * * * * * * * **** **/** ***" at bounding box center [420, 264] width 372 height 255
click at [326, 182] on div "$0.00" at bounding box center [420, 186] width 319 height 46
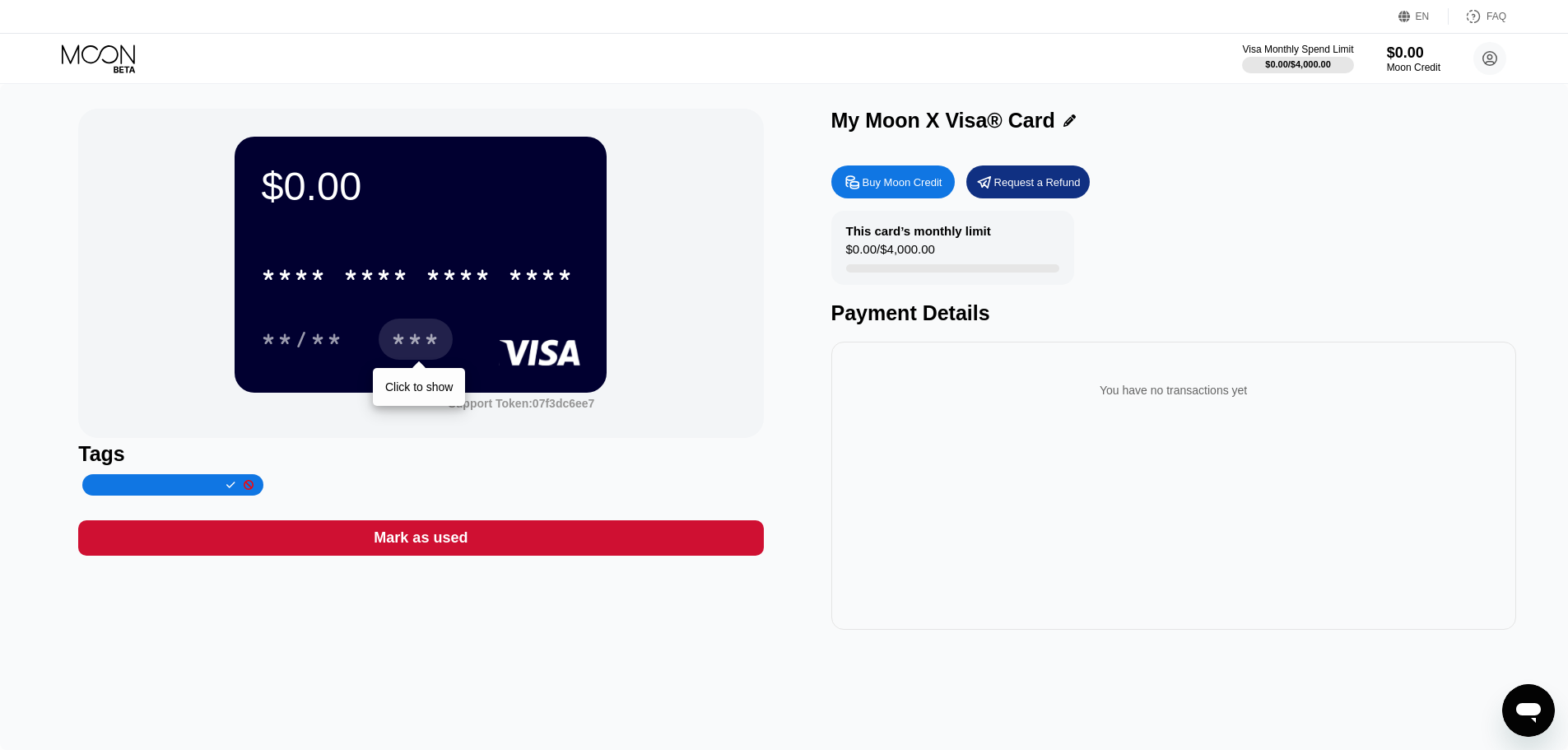
click at [402, 322] on div "***" at bounding box center [415, 338] width 74 height 41
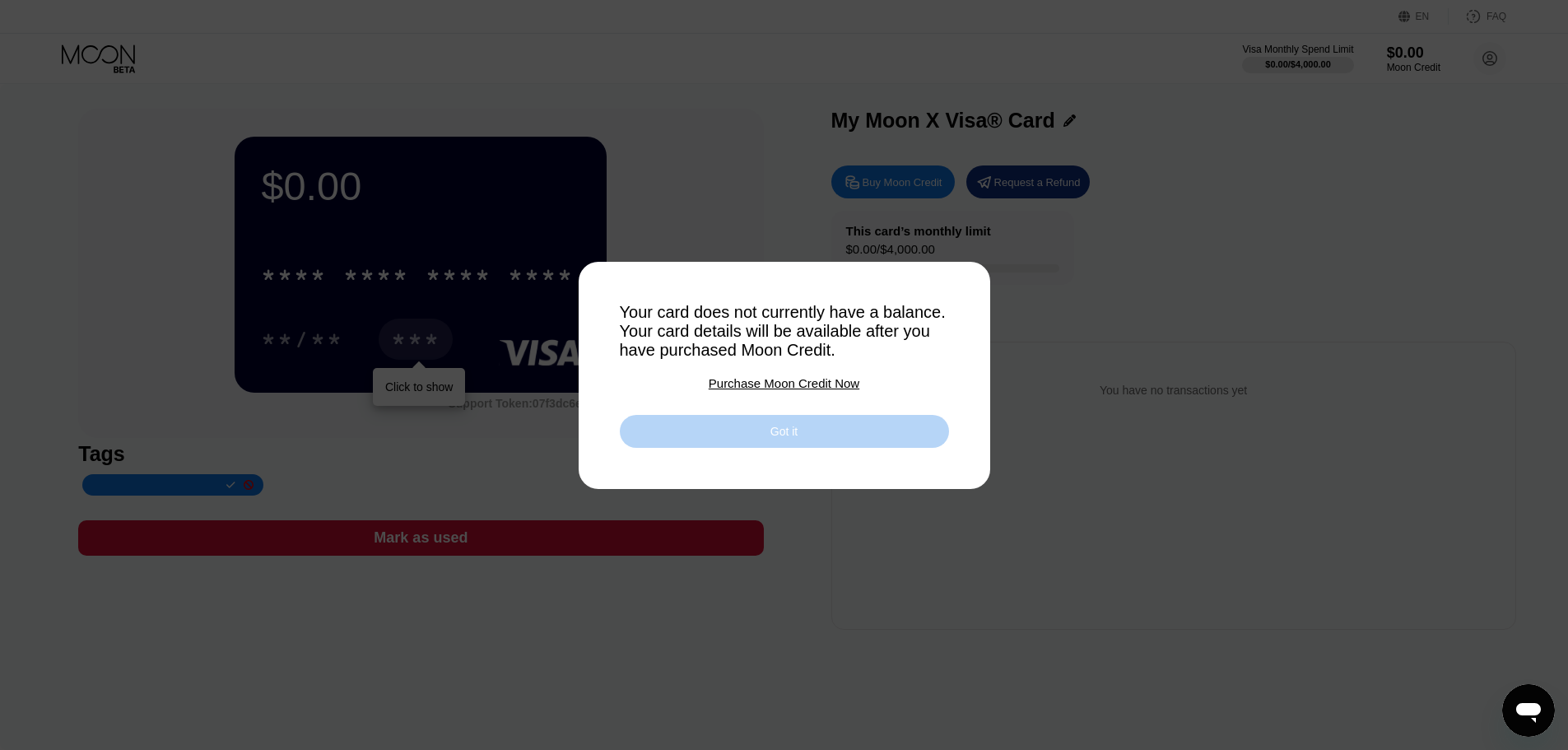
click at [784, 430] on div "Got it" at bounding box center [784, 432] width 28 height 15
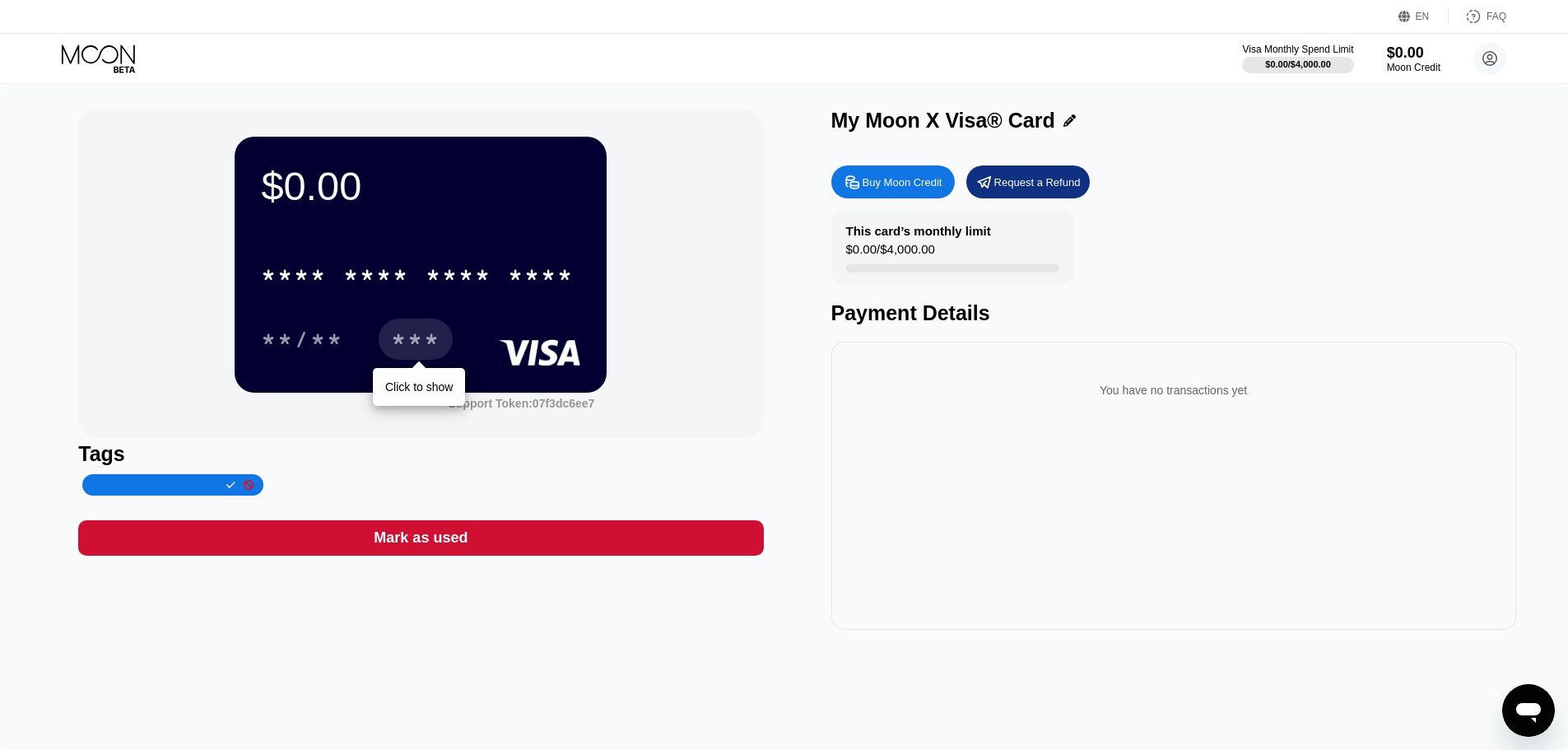
click at [896, 182] on div "Buy Moon Credit" at bounding box center [903, 182] width 80 height 14
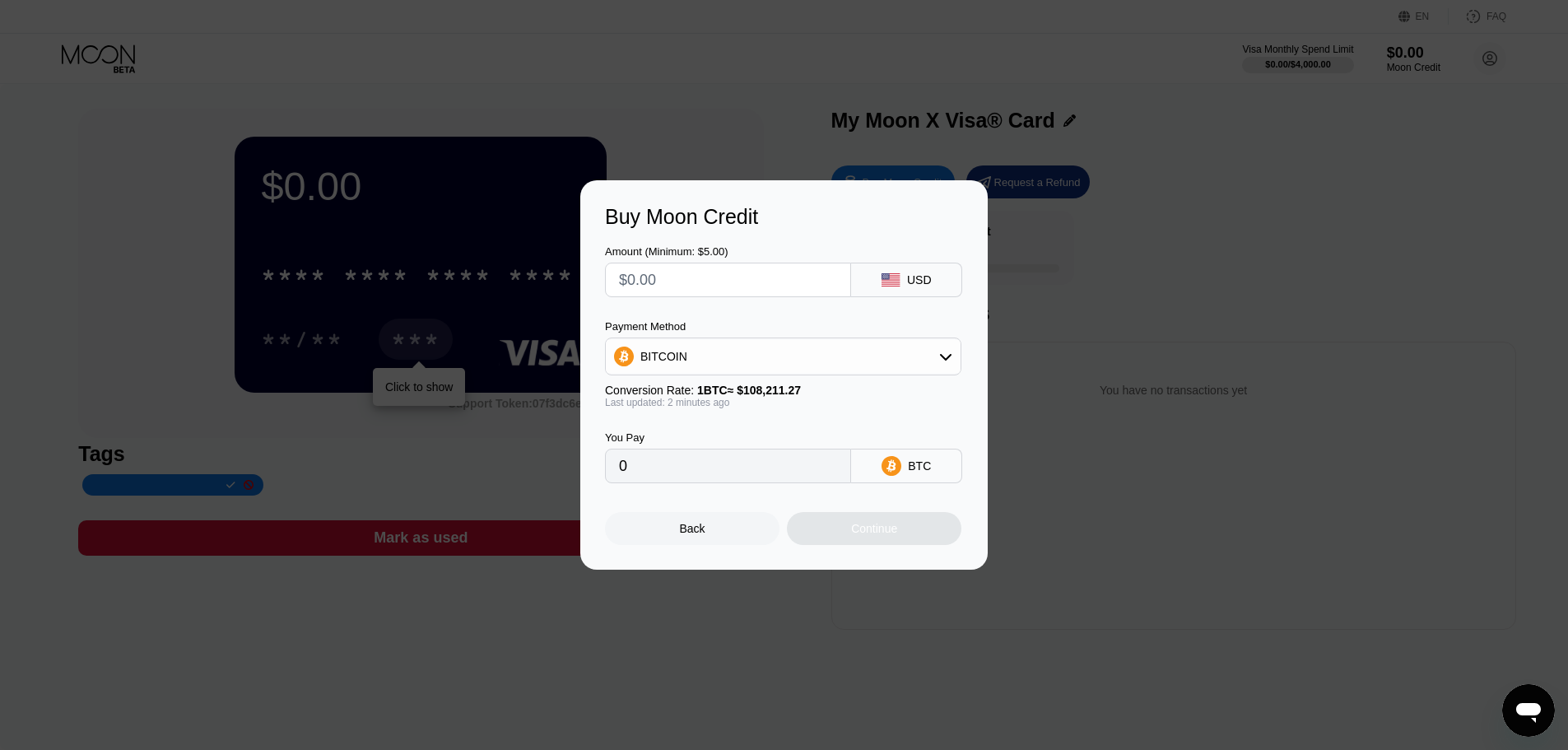
click at [682, 278] on input "text" at bounding box center [728, 280] width 218 height 33
type input "$6"
type input "0.00005545"
click at [714, 288] on input "$6" at bounding box center [728, 280] width 218 height 33
type input "$6"
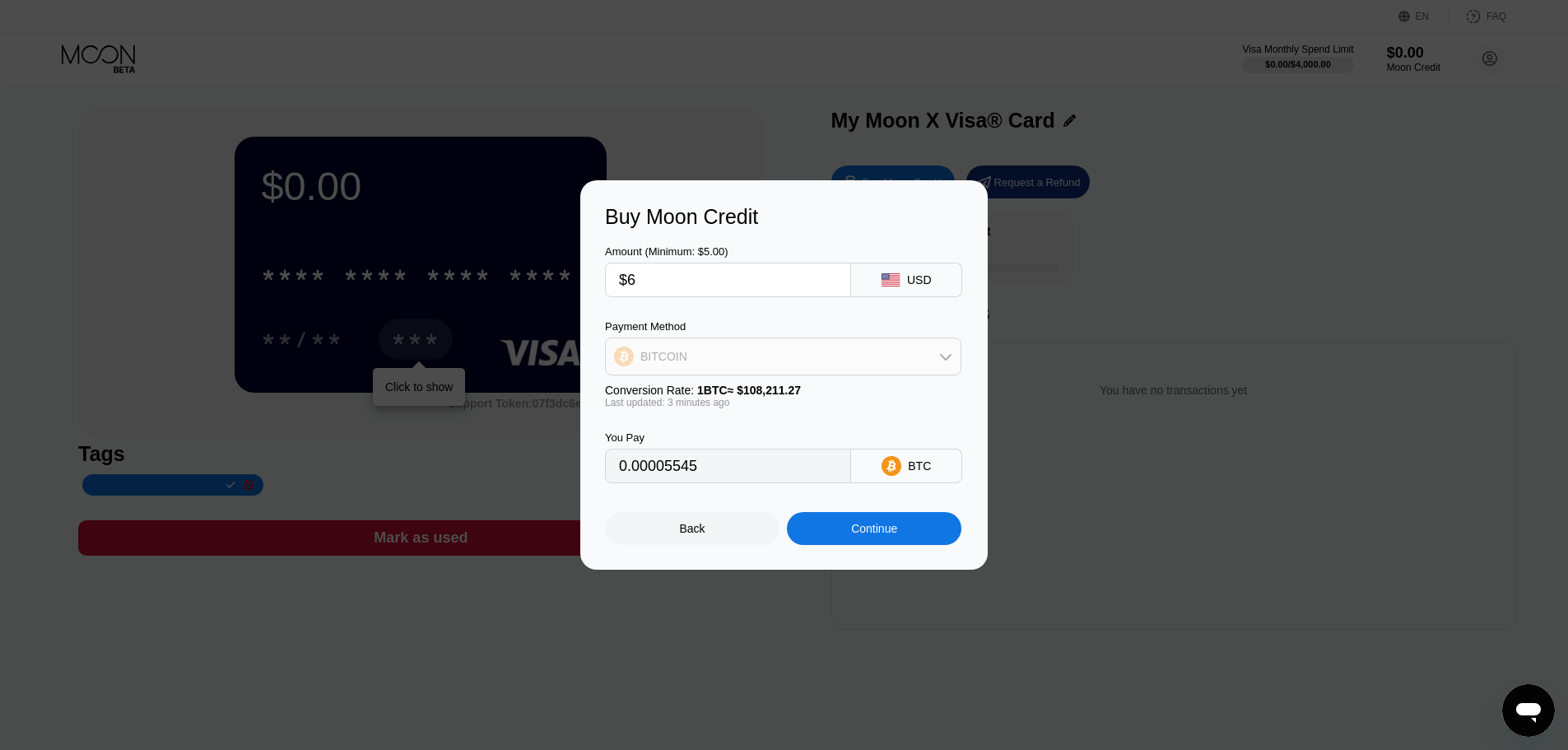
click at [836, 366] on div "BITCOIN" at bounding box center [783, 356] width 354 height 33
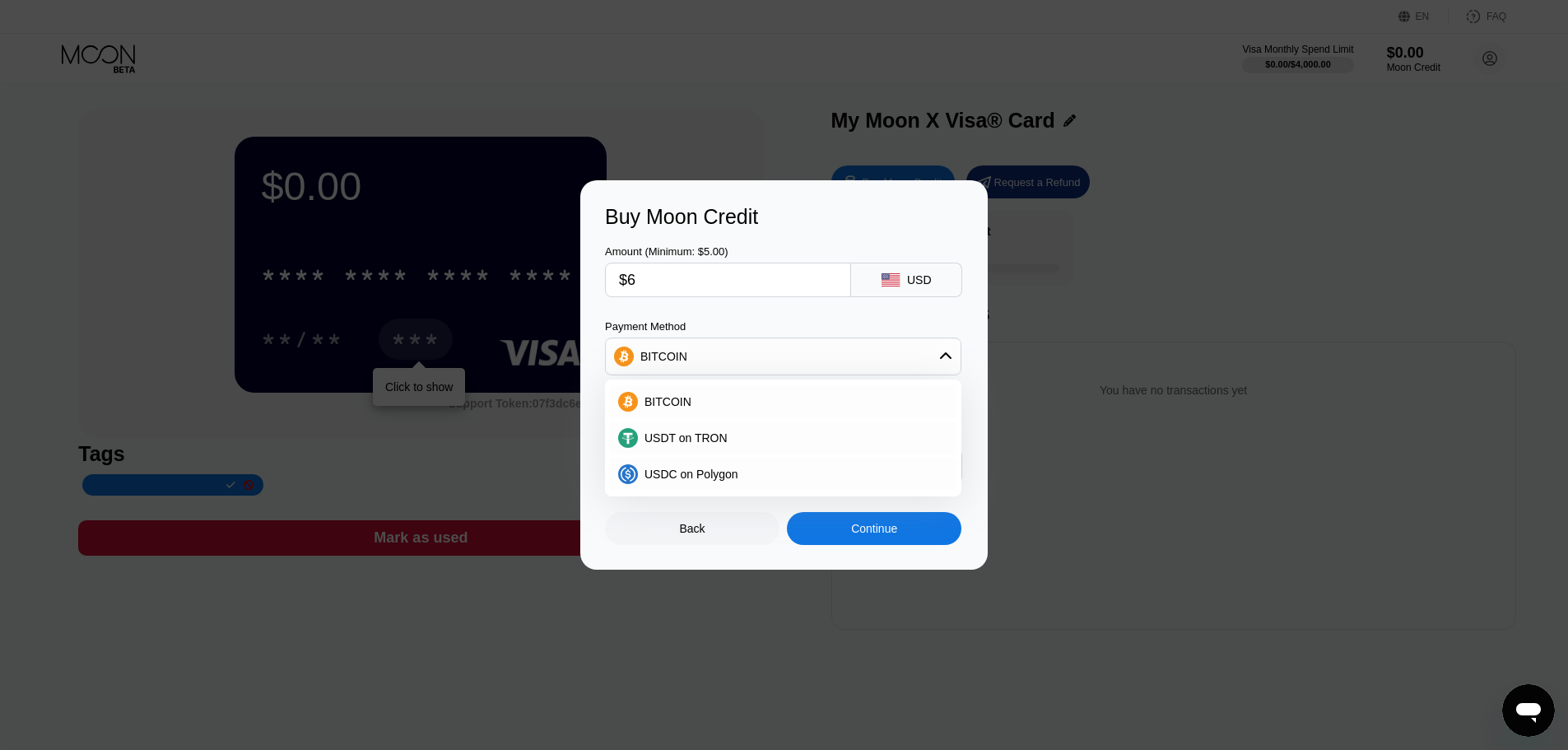
click at [779, 346] on div "BITCOIN" at bounding box center [783, 356] width 354 height 33
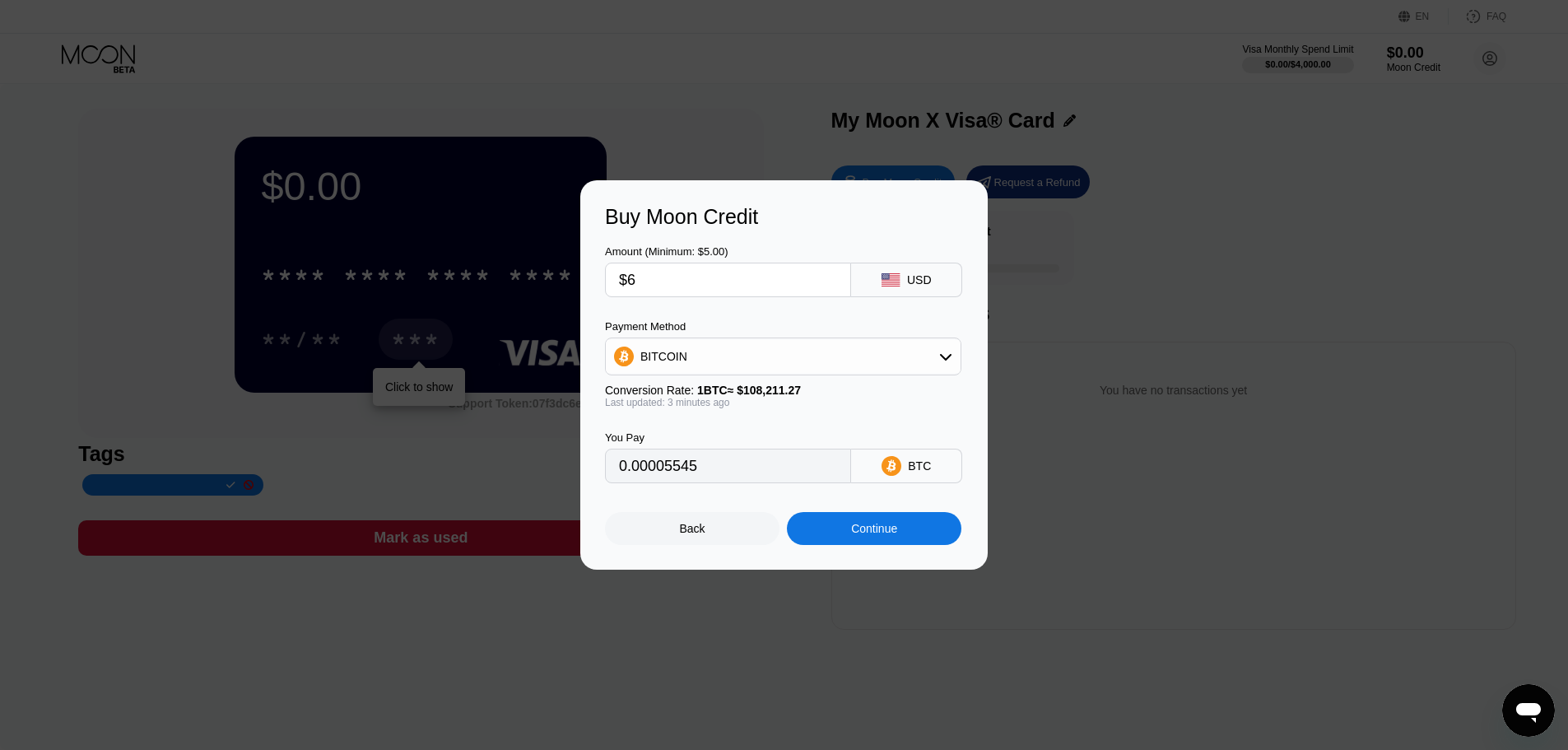
click at [810, 363] on div "BITCOIN" at bounding box center [783, 356] width 354 height 33
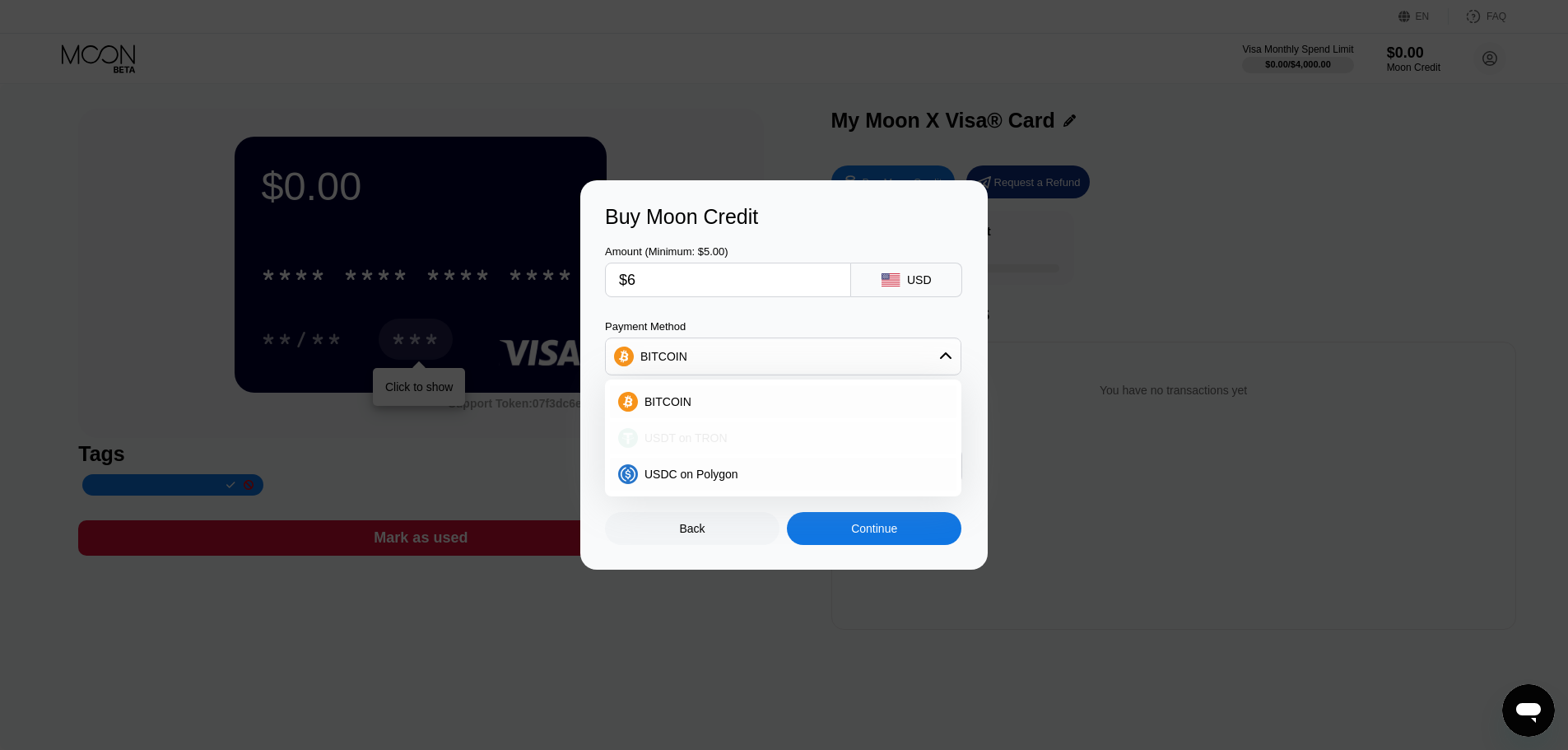
click at [715, 434] on span "USDT on TRON" at bounding box center [686, 438] width 83 height 13
type input "6.06"
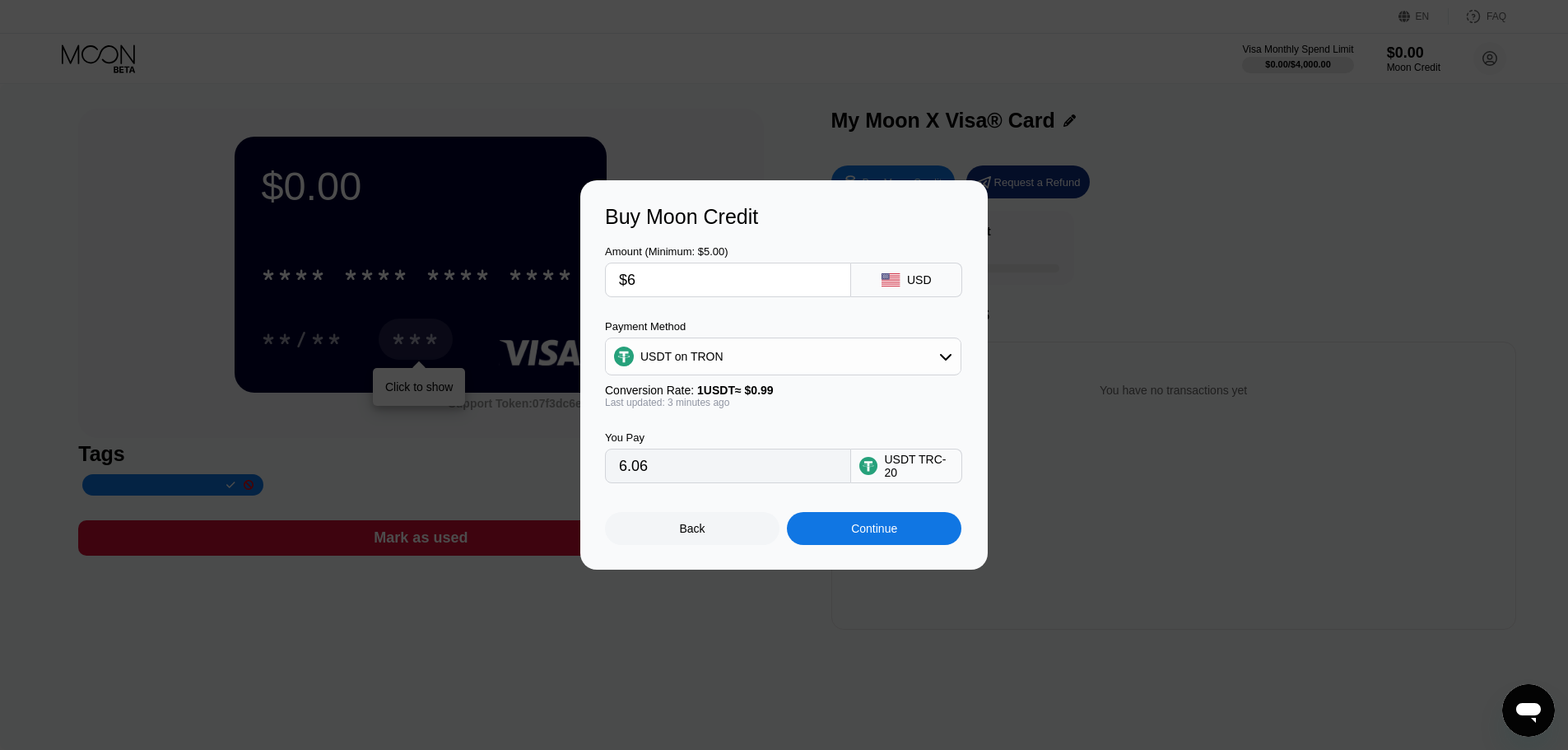
click at [879, 534] on div "Continue" at bounding box center [874, 529] width 46 height 13
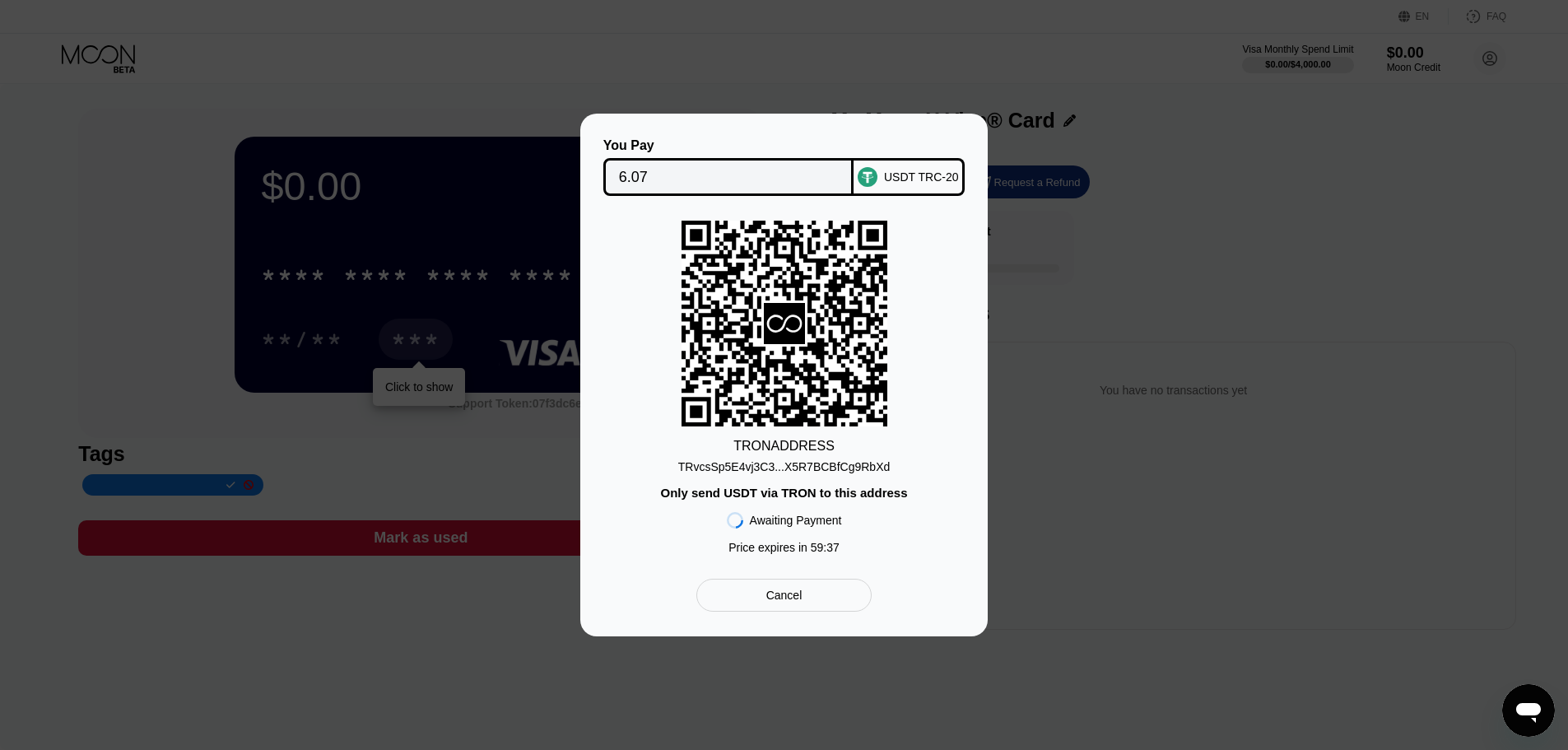
click at [833, 470] on div "TRvcsSp5E4vj3C3...X5R7BCBfCg9RbXd" at bounding box center [784, 467] width 212 height 13
click at [733, 181] on input "6.07" at bounding box center [729, 177] width 220 height 33
click at [777, 594] on div "Cancel" at bounding box center [784, 596] width 36 height 15
click at [777, 594] on div at bounding box center [790, 375] width 1580 height 750
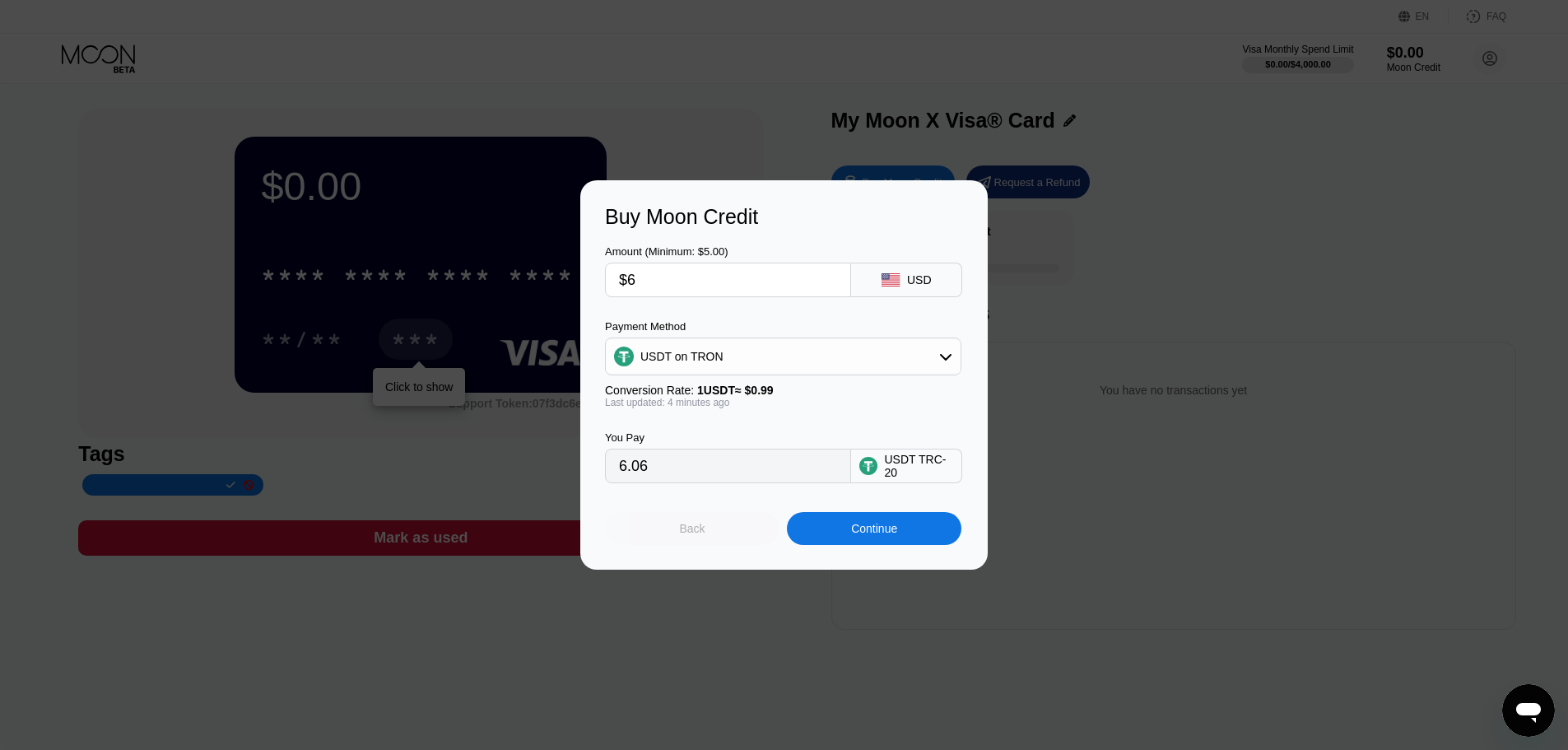
click at [716, 532] on div "Back" at bounding box center [692, 528] width 174 height 33
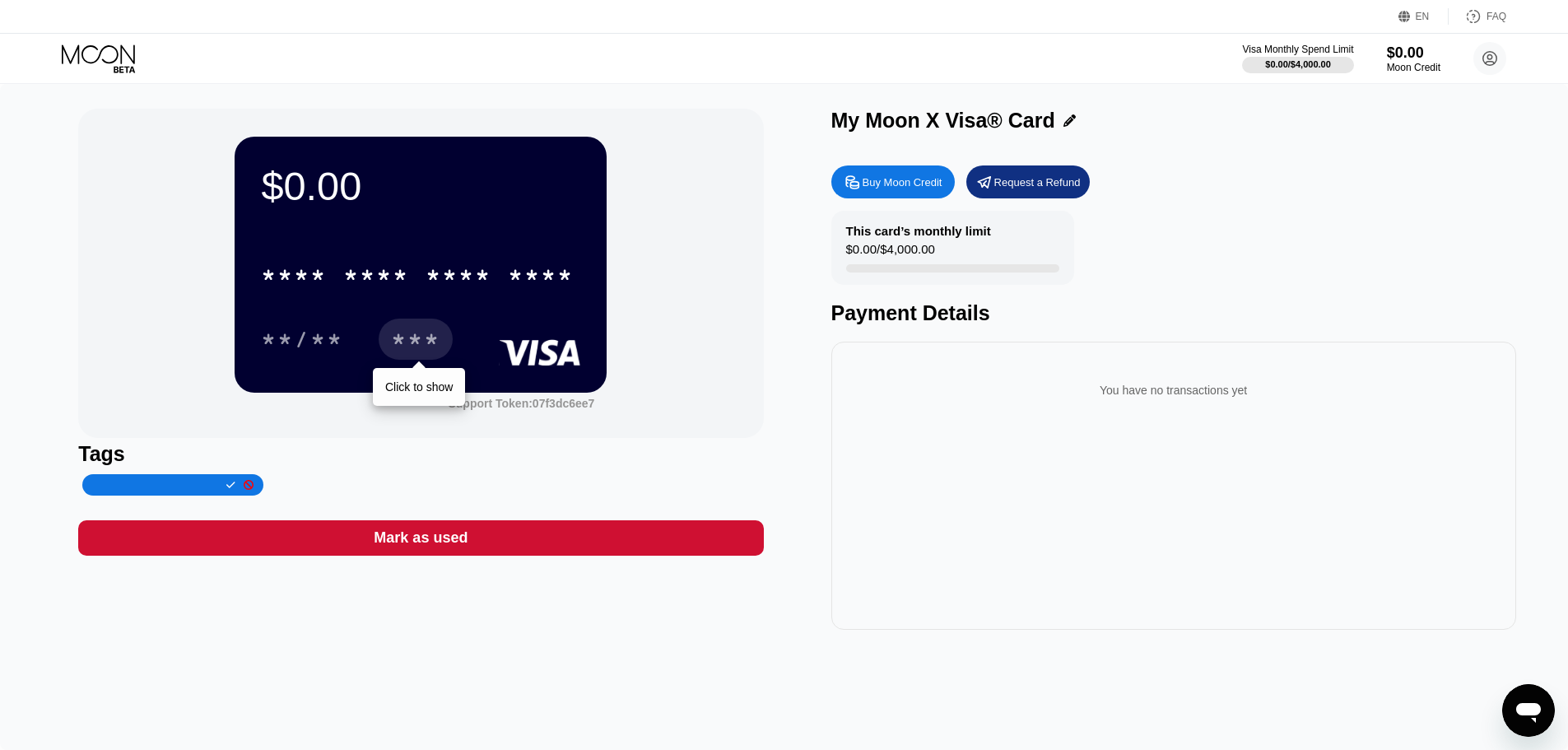
click at [121, 40] on div "Visa Monthly Spend Limit $0.00 / $4,000.00 $0.00 Moon Credit testahmedgomaa@gma…" at bounding box center [784, 58] width 1568 height 50
click at [121, 51] on icon at bounding box center [98, 54] width 73 height 19
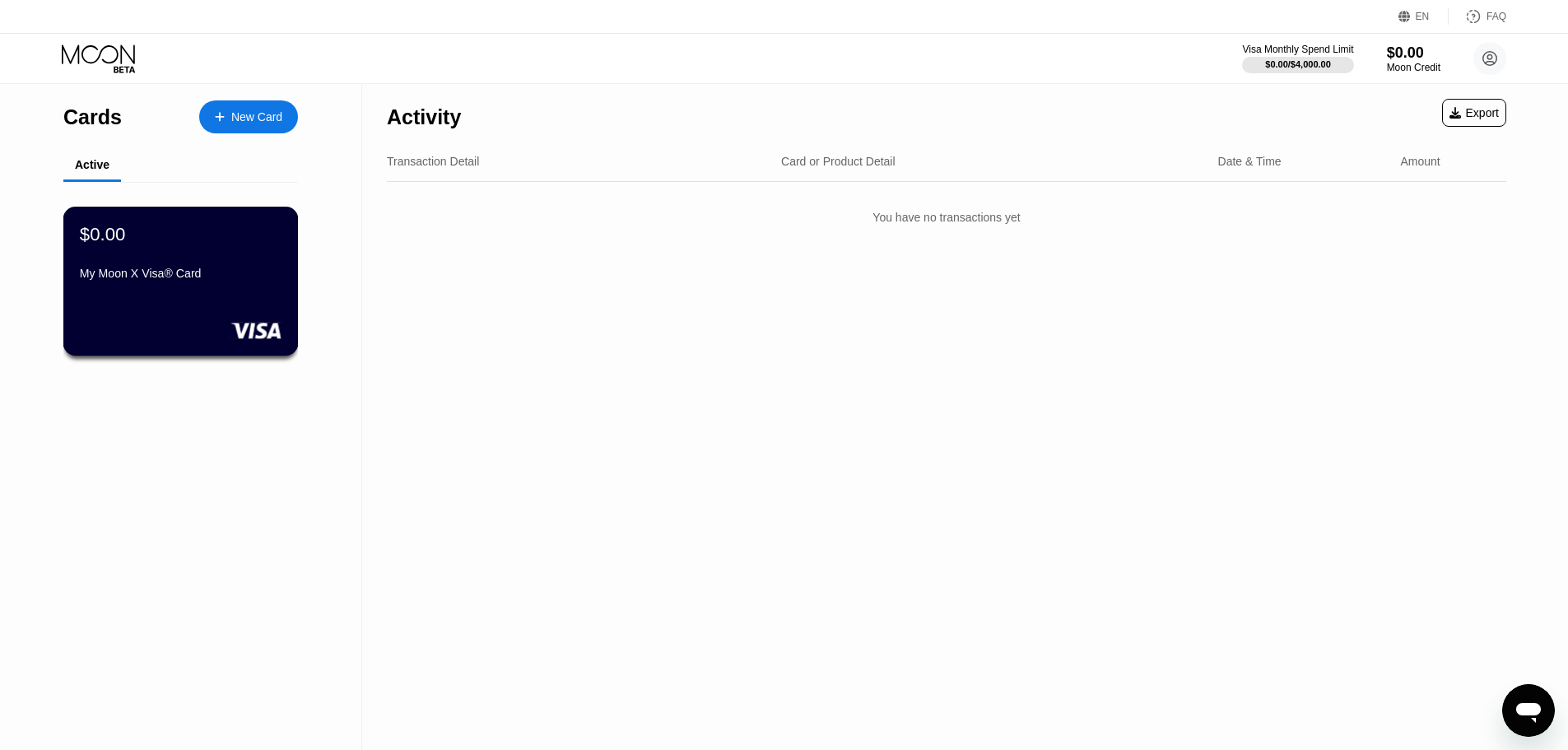
drag, startPoint x: 219, startPoint y: 323, endPoint x: 120, endPoint y: 318, distance: 99.1
click at [120, 318] on div "$0.00 My Moon X Visa® Card" at bounding box center [181, 281] width 235 height 149
click at [240, 119] on div "New Card" at bounding box center [257, 117] width 51 height 14
click at [240, 119] on div "Cards New Card Active $0.00 My Moon X Visa® Card Activity Export Transaction De…" at bounding box center [784, 375] width 1568 height 750
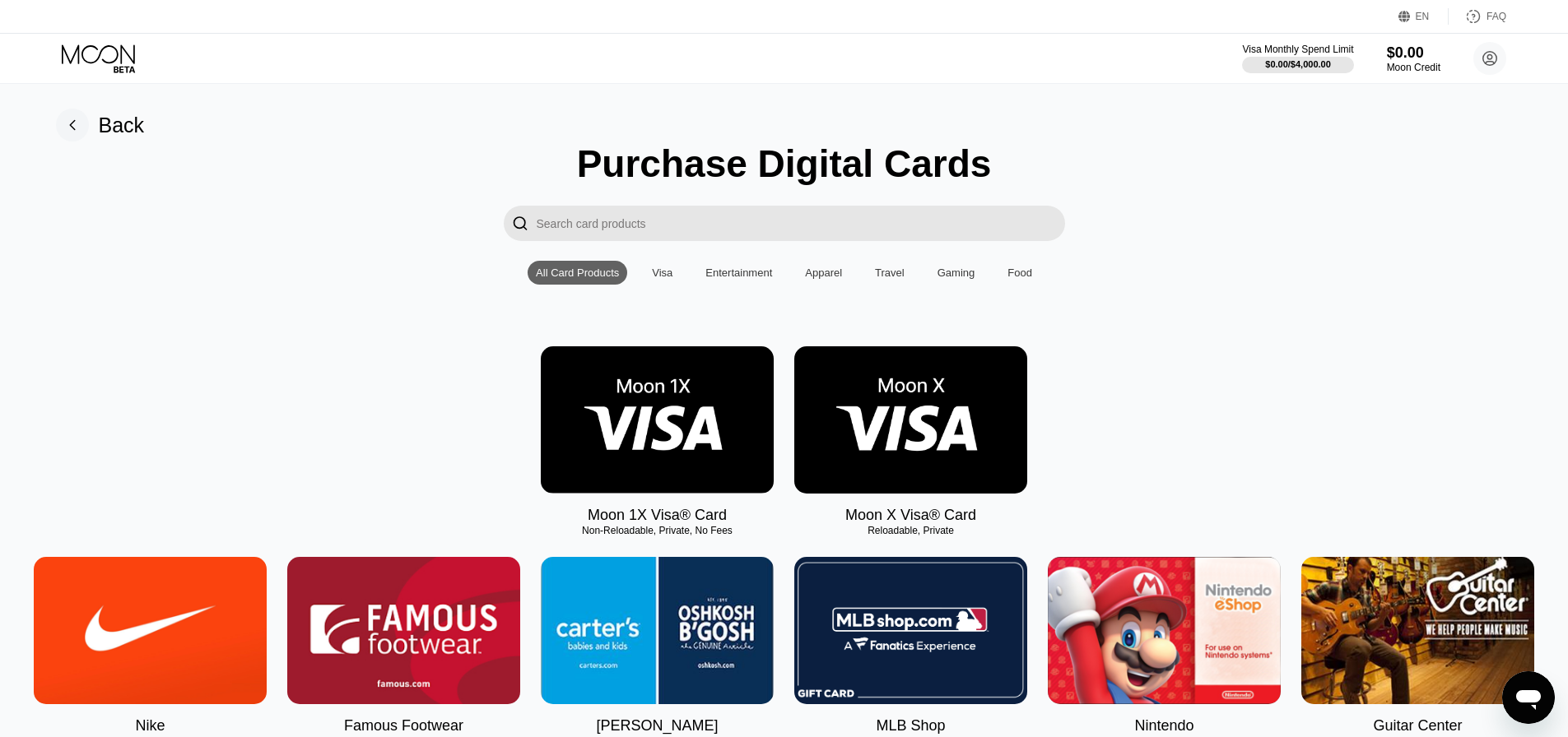
click at [922, 437] on img at bounding box center [911, 420] width 233 height 148
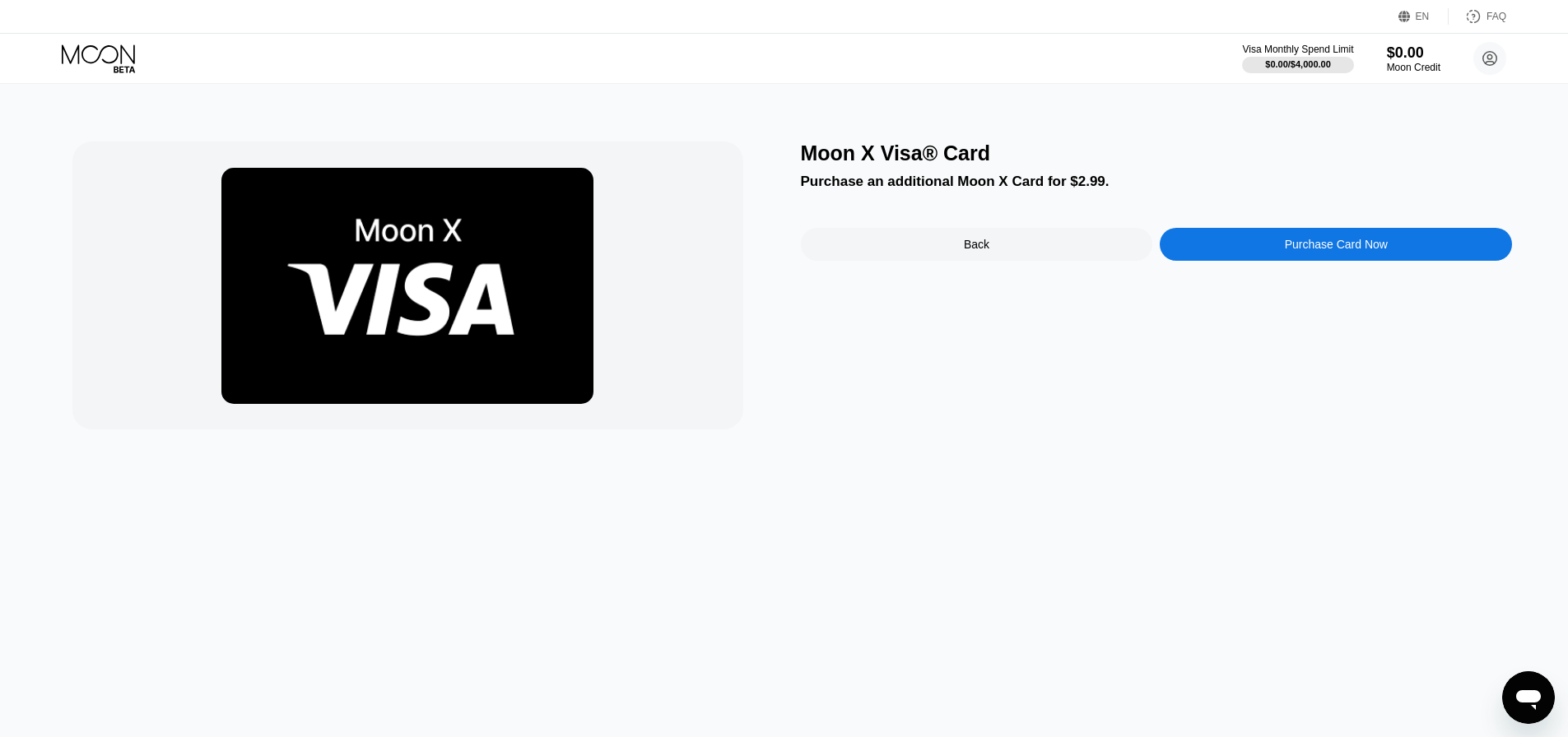
click at [1250, 247] on div "Purchase Card Now" at bounding box center [1337, 244] width 352 height 33
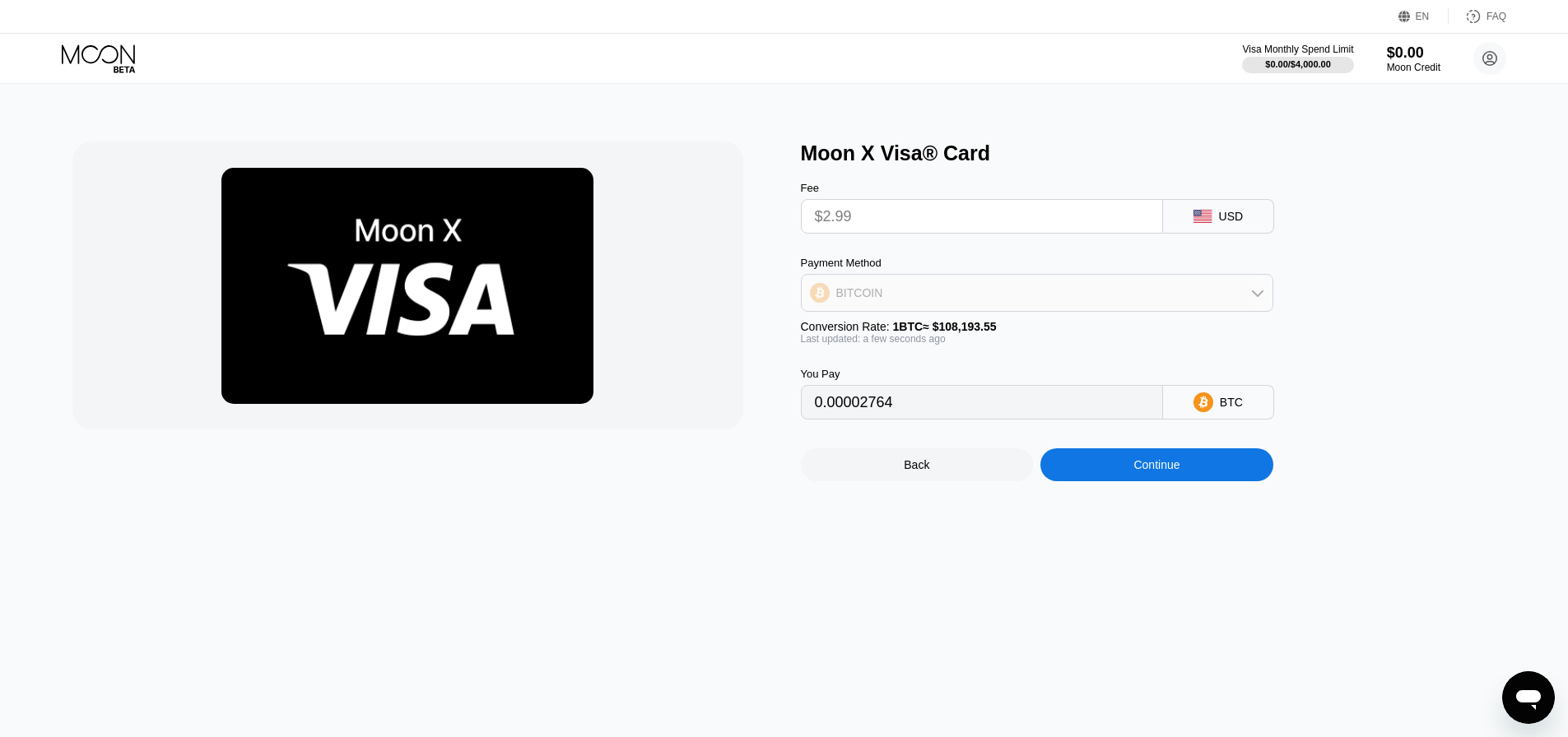
click at [983, 293] on div "BITCOIN" at bounding box center [1037, 292] width 471 height 33
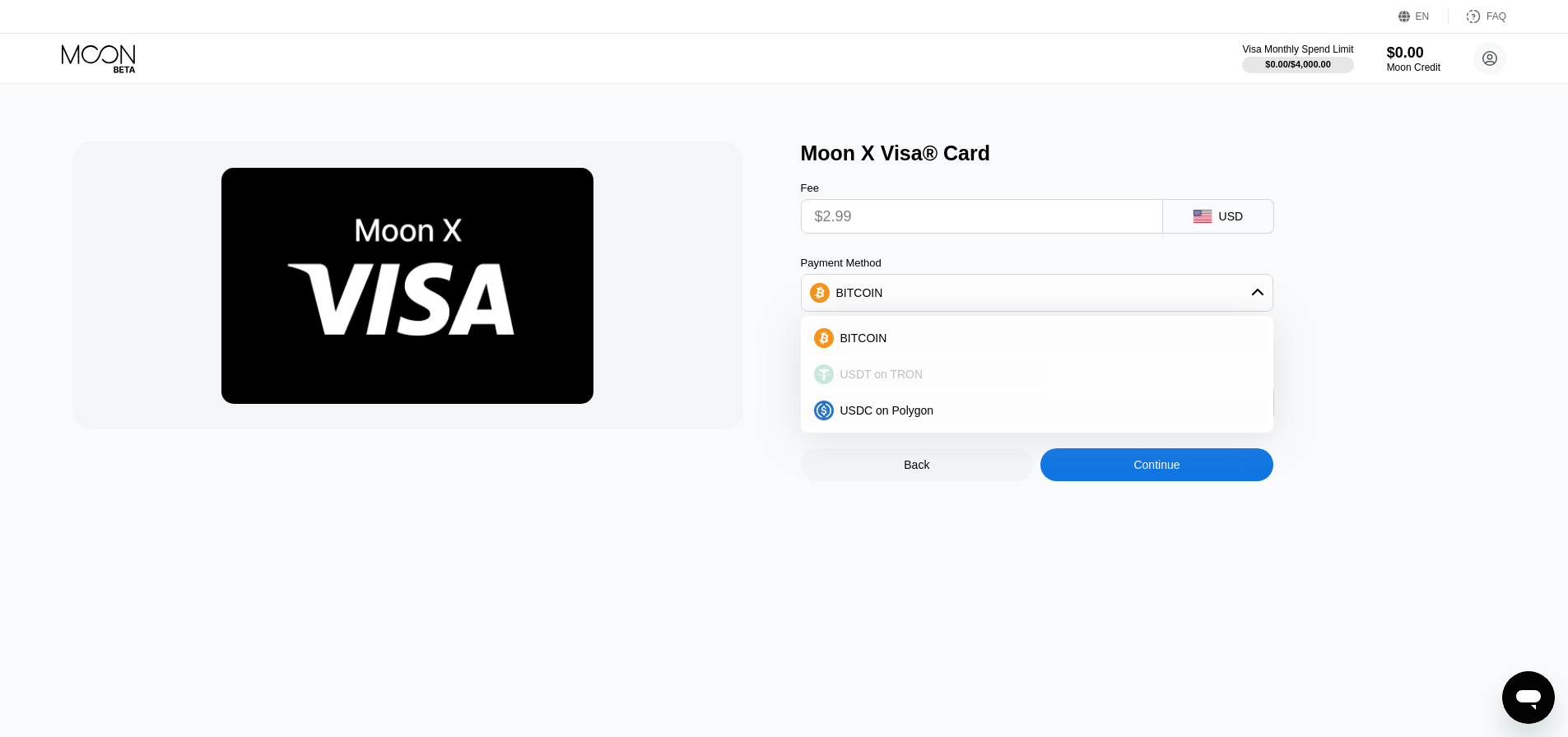
click at [902, 374] on span "USDT on TRON" at bounding box center [881, 374] width 83 height 13
type input "3.02"
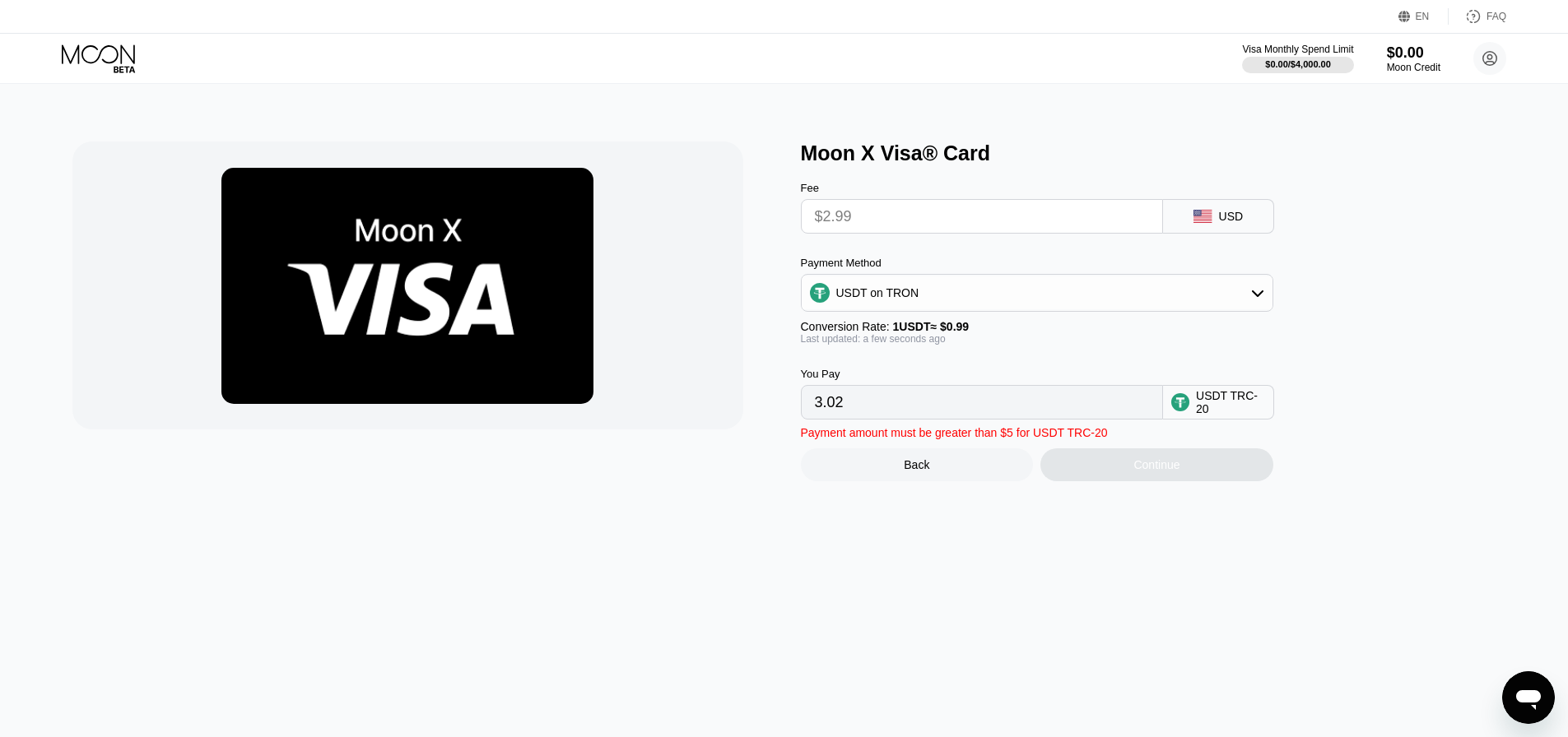
click at [895, 233] on input "$2.99" at bounding box center [981, 216] width 334 height 33
click at [894, 214] on input "$2.99" at bounding box center [981, 216] width 334 height 33
click at [888, 219] on input "$2.99" at bounding box center [981, 216] width 334 height 33
click at [851, 239] on div "Fee $2.99 USD Payment Method USDT on TRON Conversion Rate: 1 USDT ≈ $0.99 Last …" at bounding box center [1064, 292] width 527 height 254
click at [851, 223] on input "$2.99" at bounding box center [981, 216] width 334 height 33
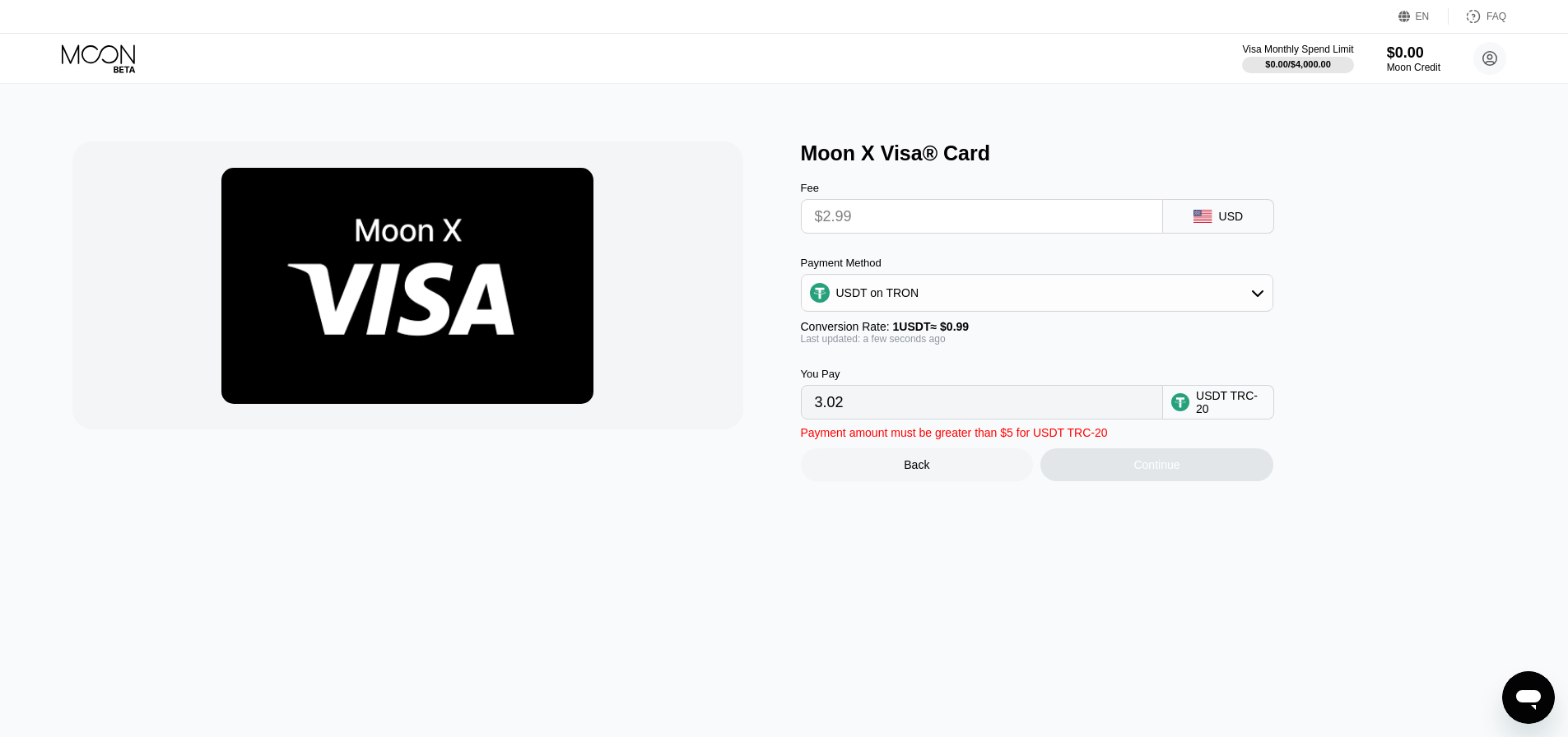
click at [851, 223] on input "$2.99" at bounding box center [981, 216] width 334 height 33
click at [960, 219] on input "$2.99" at bounding box center [981, 216] width 334 height 33
click at [895, 215] on input "$2.99" at bounding box center [981, 216] width 334 height 33
click at [915, 412] on input "3.02" at bounding box center [981, 402] width 334 height 33
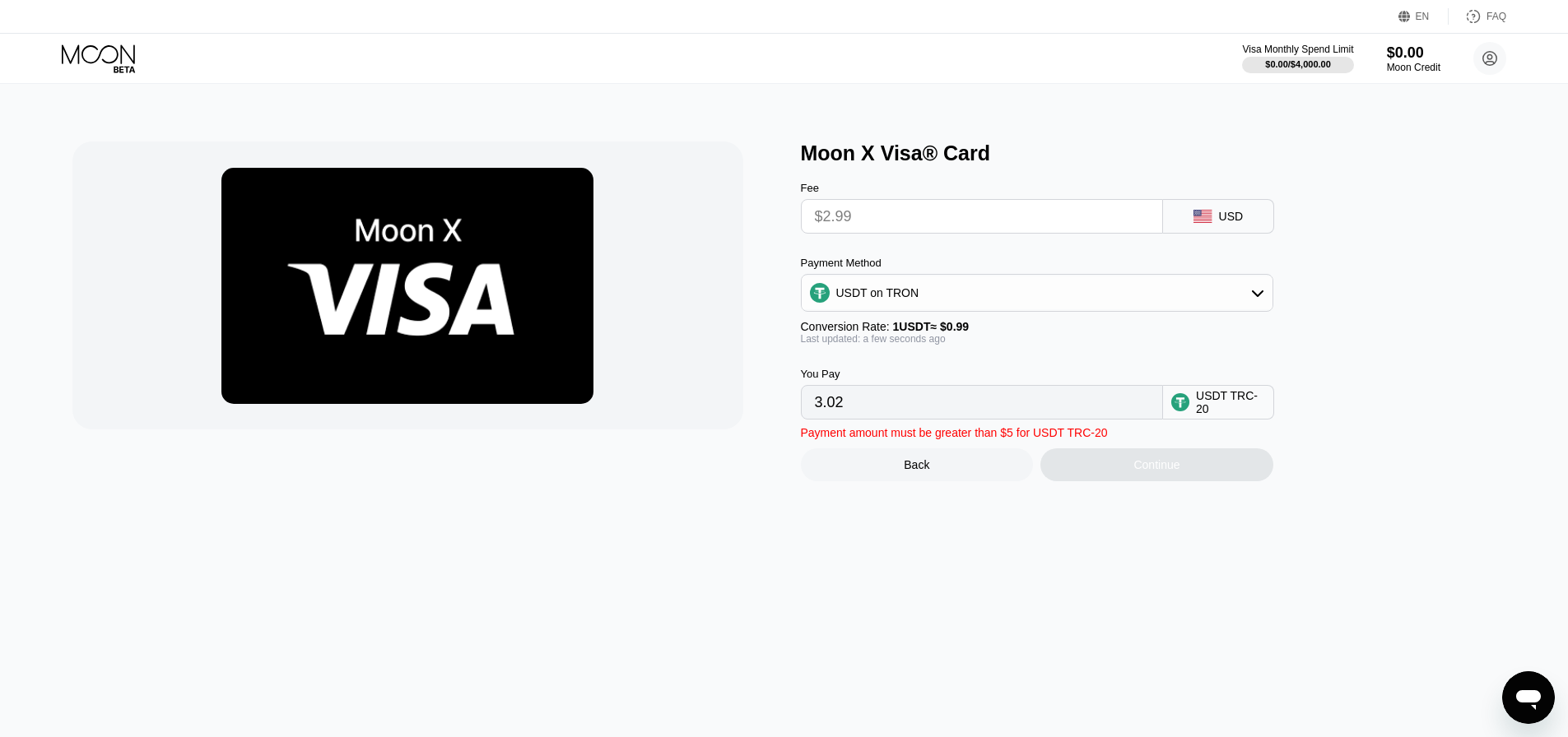
click at [857, 218] on input "$2.99" at bounding box center [981, 216] width 334 height 33
click at [823, 221] on input "$2.99" at bounding box center [981, 216] width 334 height 33
click at [822, 220] on input "$2.99" at bounding box center [981, 216] width 334 height 33
click at [1222, 470] on div "Continue" at bounding box center [1156, 465] width 233 height 33
click at [952, 377] on div "You Pay 3.02 USDT TRC-20" at bounding box center [1064, 382] width 527 height 75
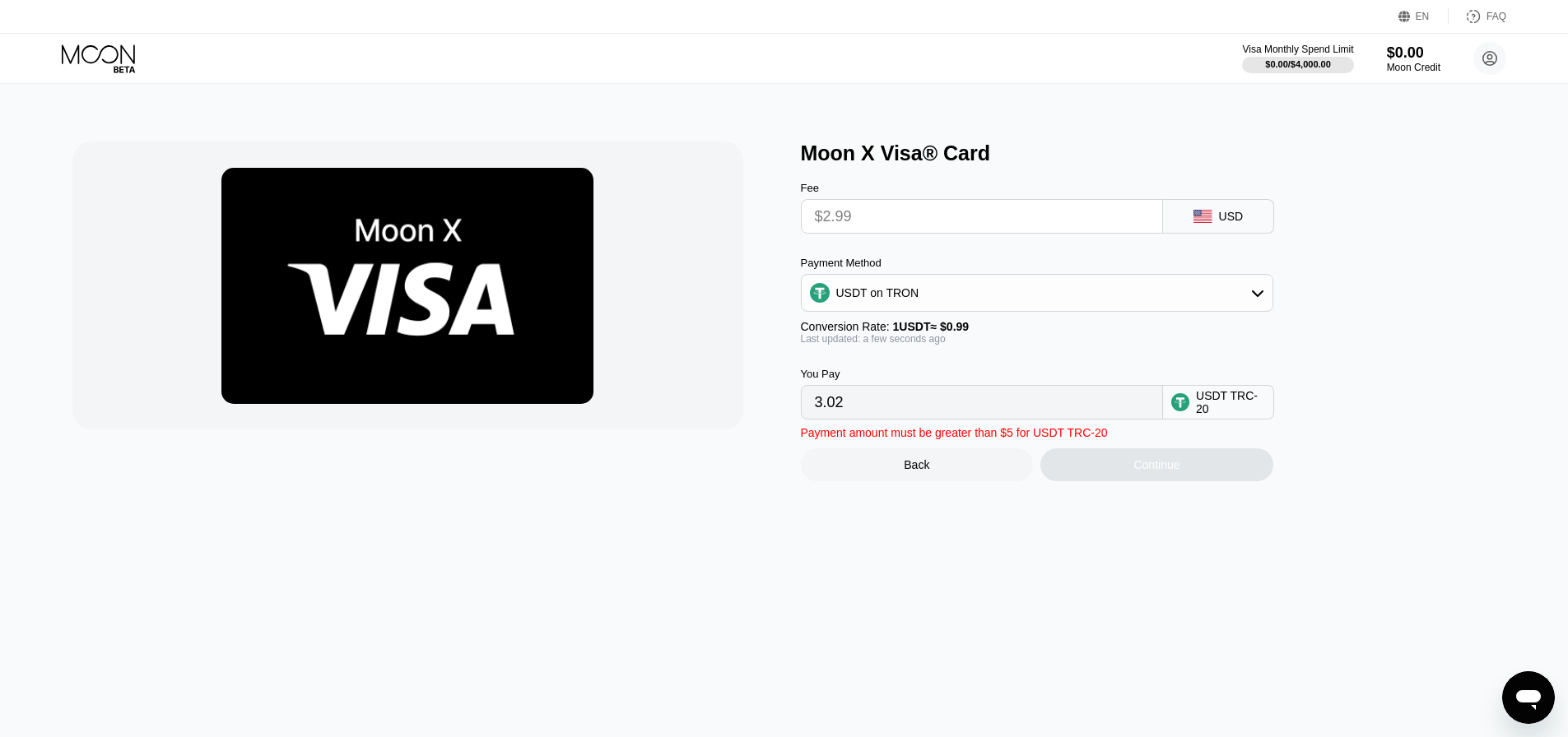
click at [932, 300] on div "USDT on TRON" at bounding box center [1037, 292] width 471 height 33
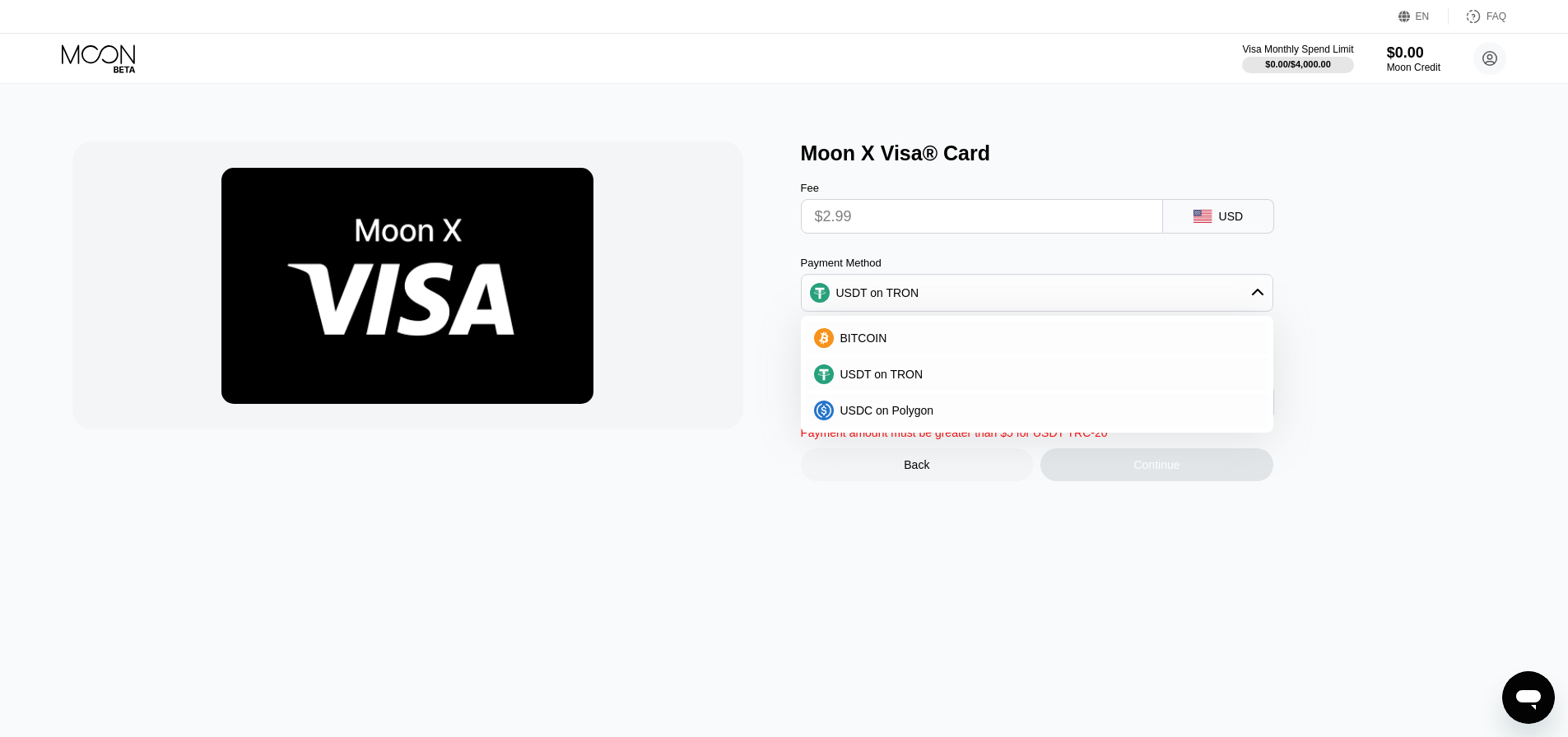
click at [1229, 296] on div "USDT on TRON" at bounding box center [1037, 292] width 471 height 33
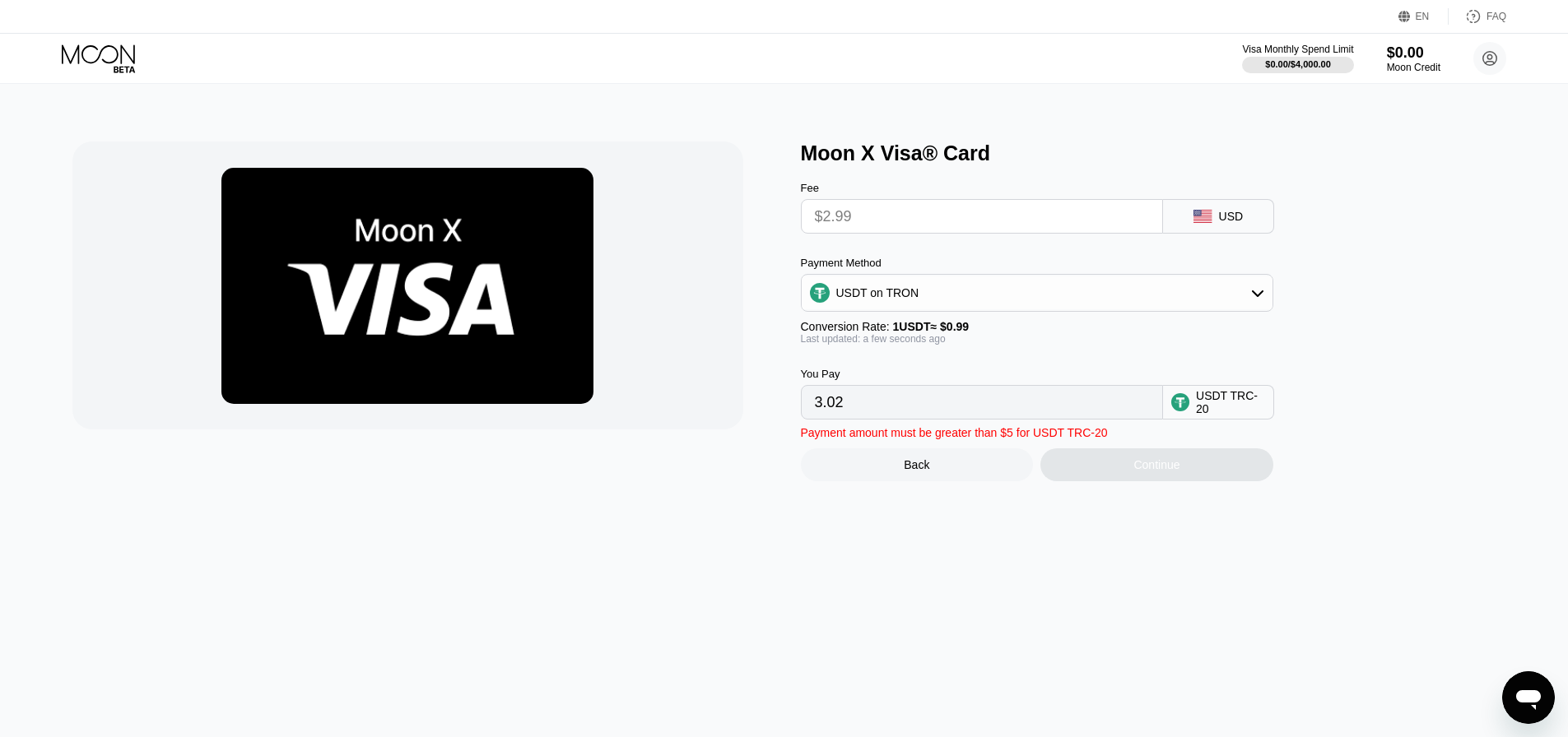
click at [1233, 221] on div "USD" at bounding box center [1232, 216] width 25 height 13
drag, startPoint x: 935, startPoint y: 179, endPoint x: 921, endPoint y: 209, distance: 33.1
click at [934, 179] on div "Fee $2.99 USD" at bounding box center [1064, 200] width 527 height 69
drag, startPoint x: 915, startPoint y: 215, endPoint x: 913, endPoint y: 223, distance: 8.2
click at [915, 216] on input "$2.99" at bounding box center [981, 216] width 334 height 33
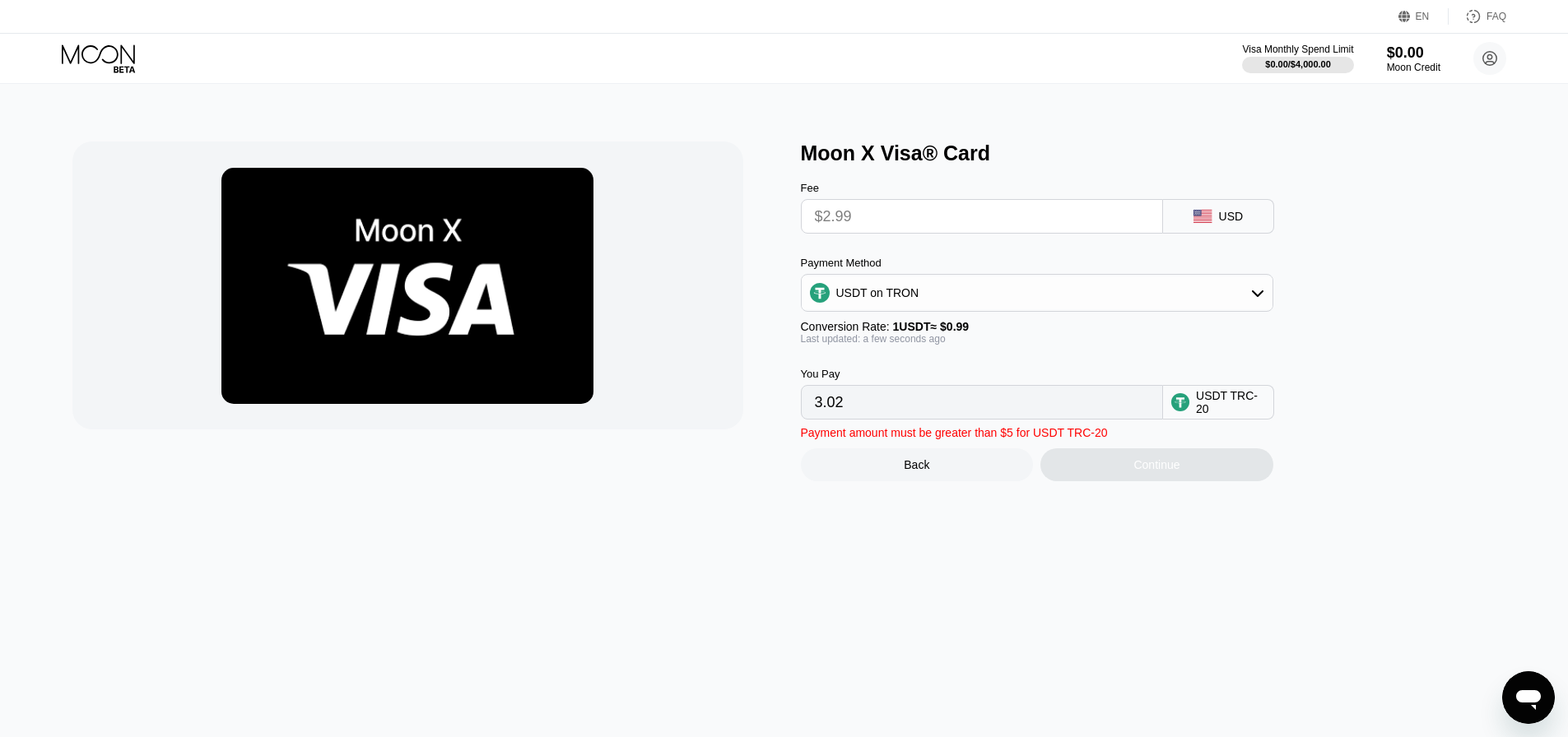
click at [913, 223] on input "$2.99" at bounding box center [981, 216] width 334 height 33
click at [707, 227] on div at bounding box center [408, 286] width 671 height 288
click at [531, 231] on img at bounding box center [407, 286] width 372 height 236
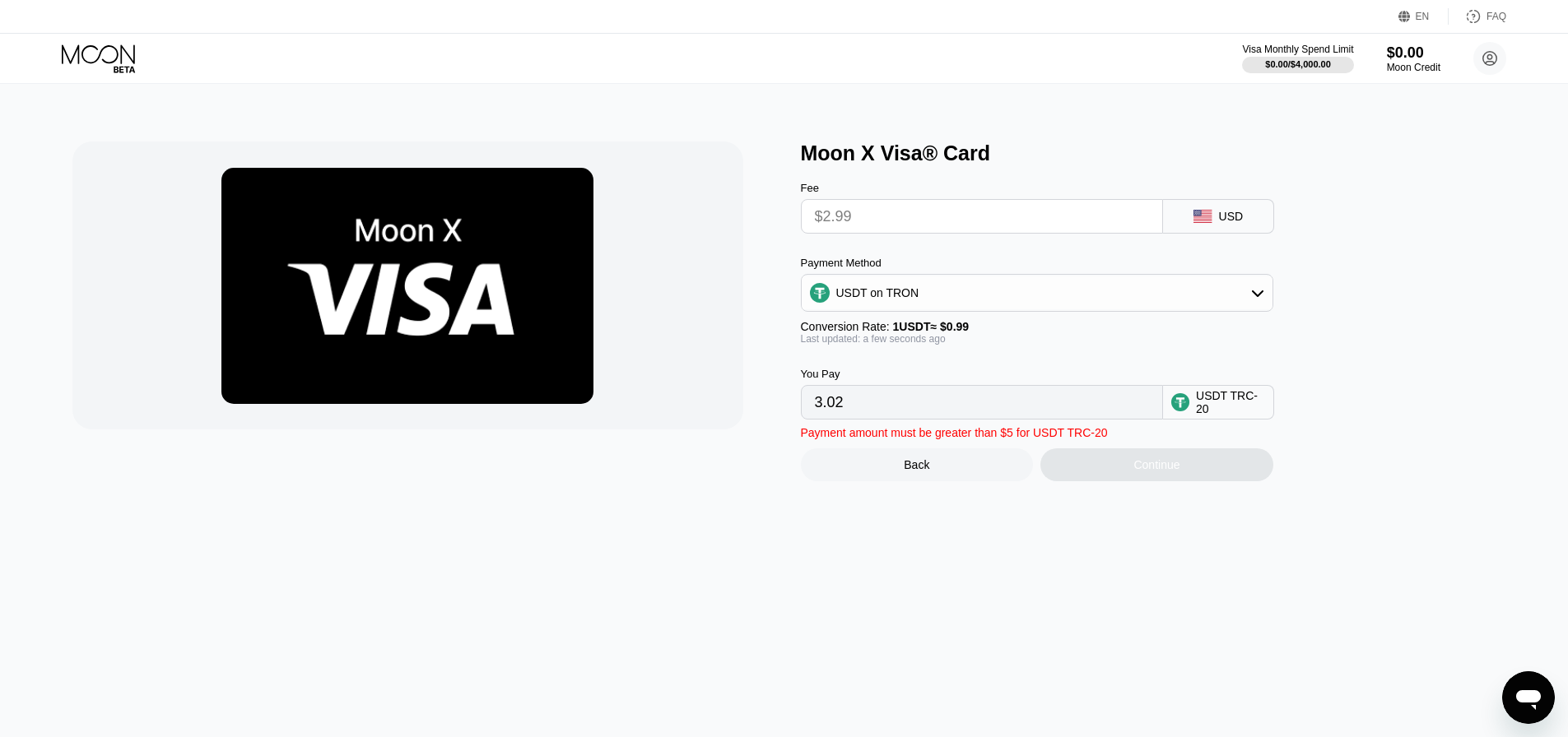
click at [531, 231] on img at bounding box center [407, 286] width 372 height 236
drag, startPoint x: 578, startPoint y: 251, endPoint x: 599, endPoint y: 256, distance: 21.6
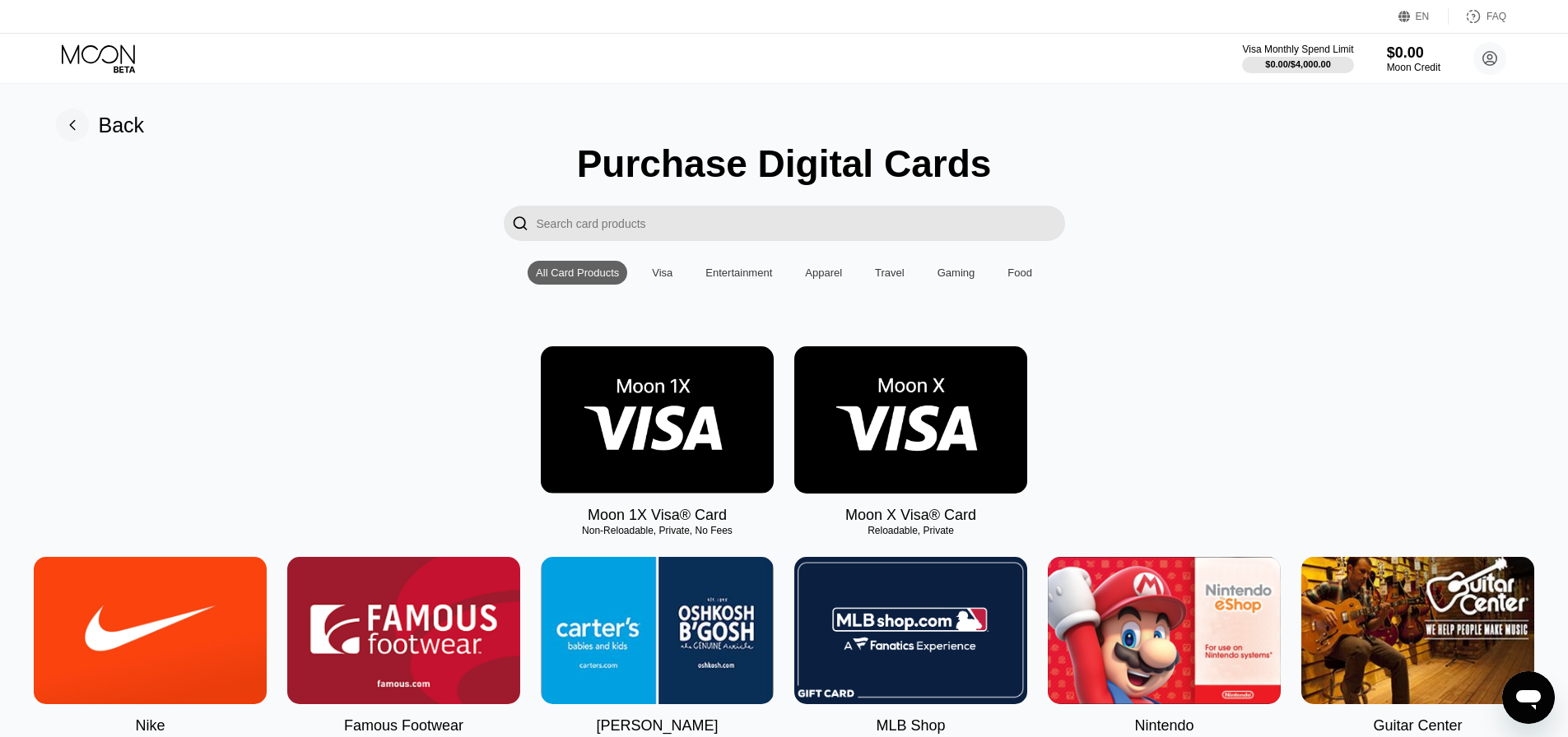
click at [74, 124] on rect at bounding box center [72, 125] width 33 height 33
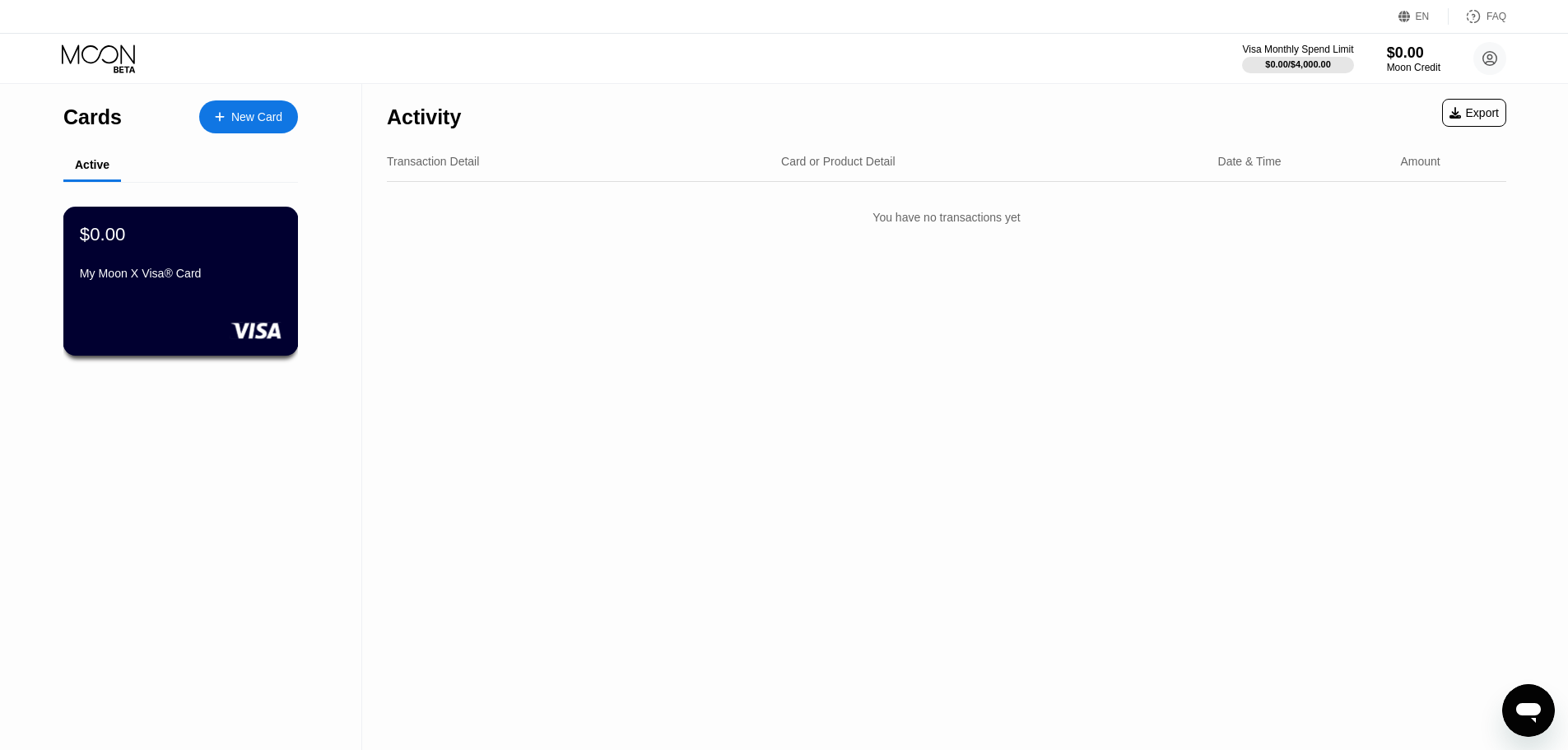
click at [197, 280] on div "My Moon X Visa® Card" at bounding box center [181, 274] width 202 height 13
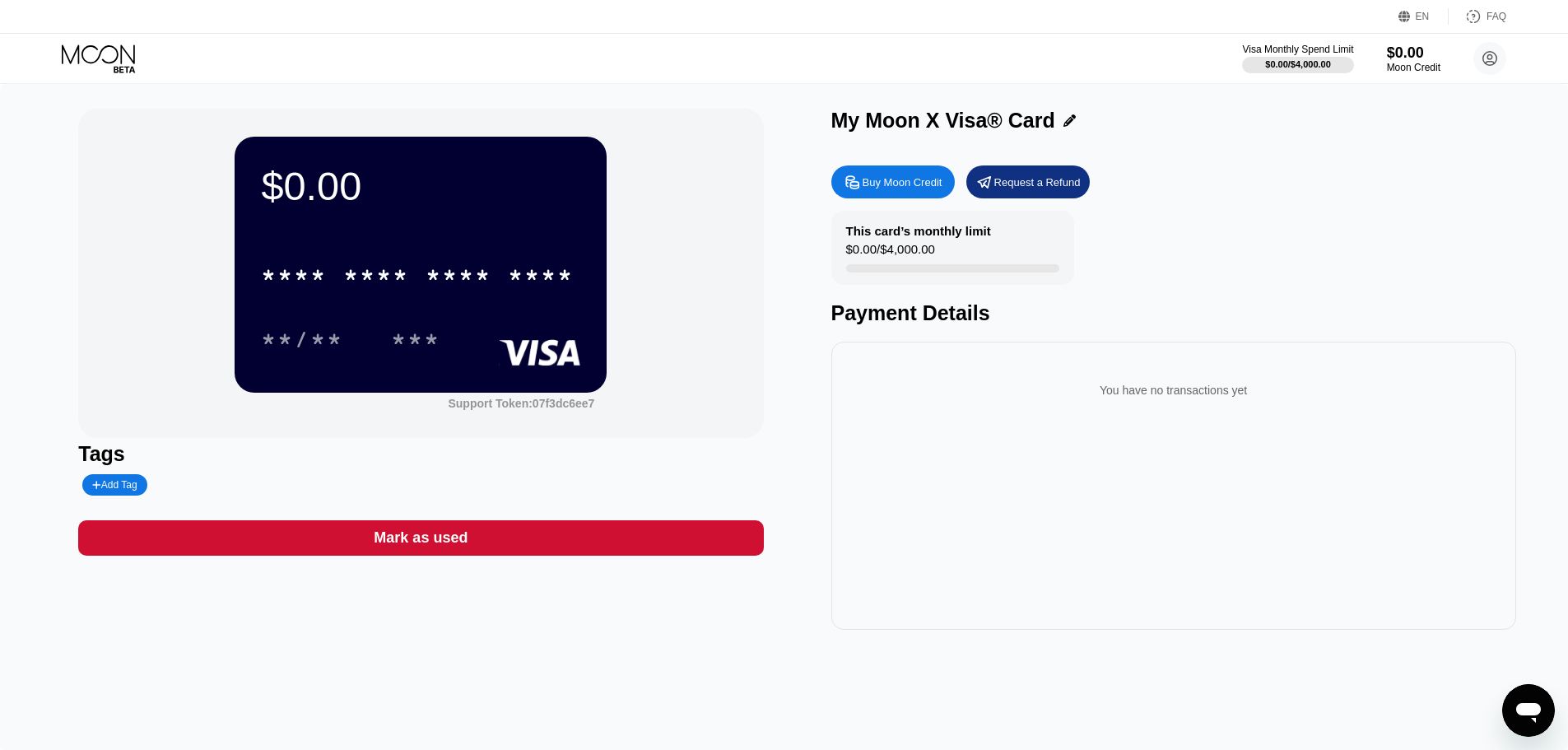
click at [894, 190] on div "Buy Moon Credit" at bounding box center [903, 182] width 80 height 14
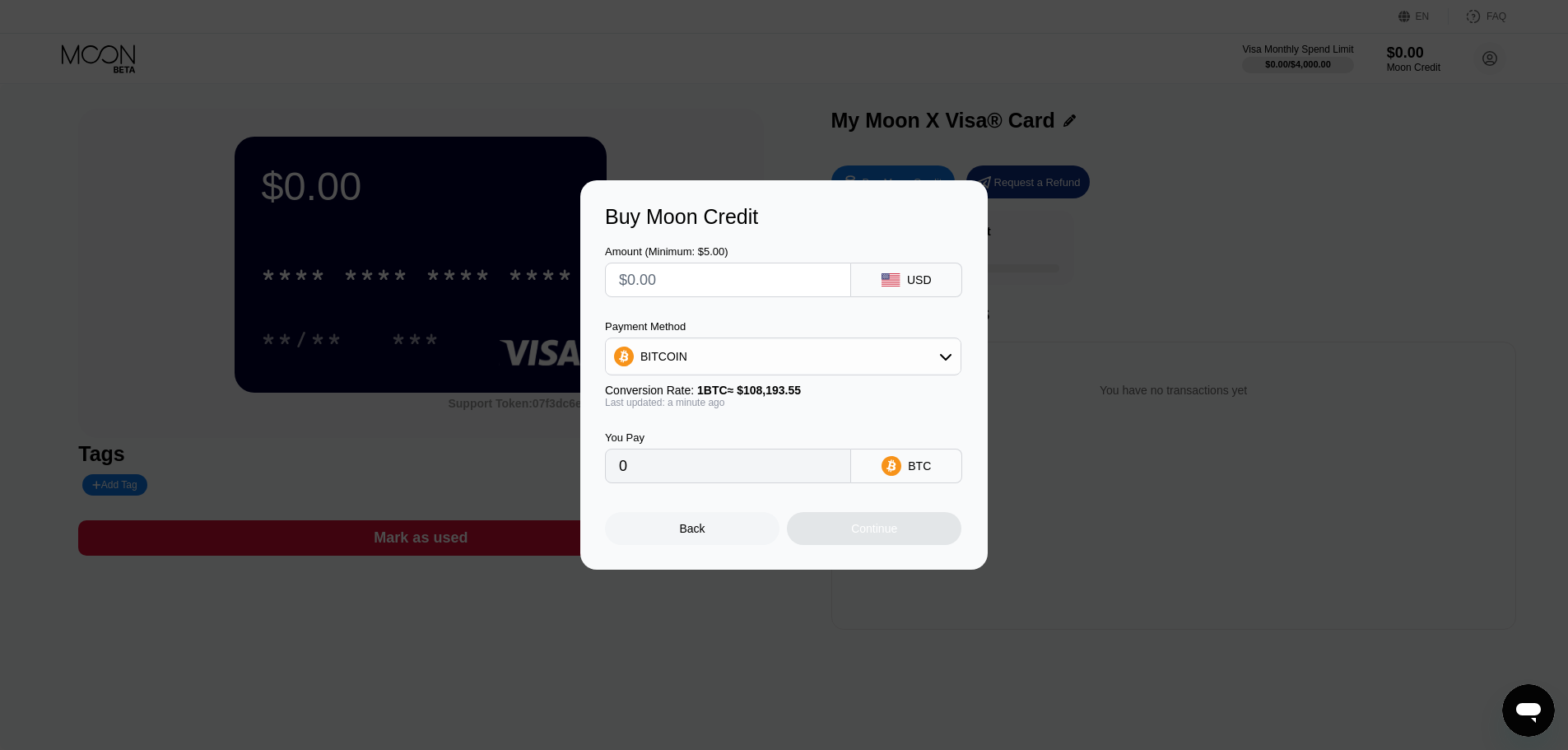
click at [698, 281] on input "text" at bounding box center [728, 280] width 218 height 33
type input "$5"
type input "0.00004622"
type input "$5"
click at [788, 360] on div "BITCOIN" at bounding box center [783, 356] width 354 height 33
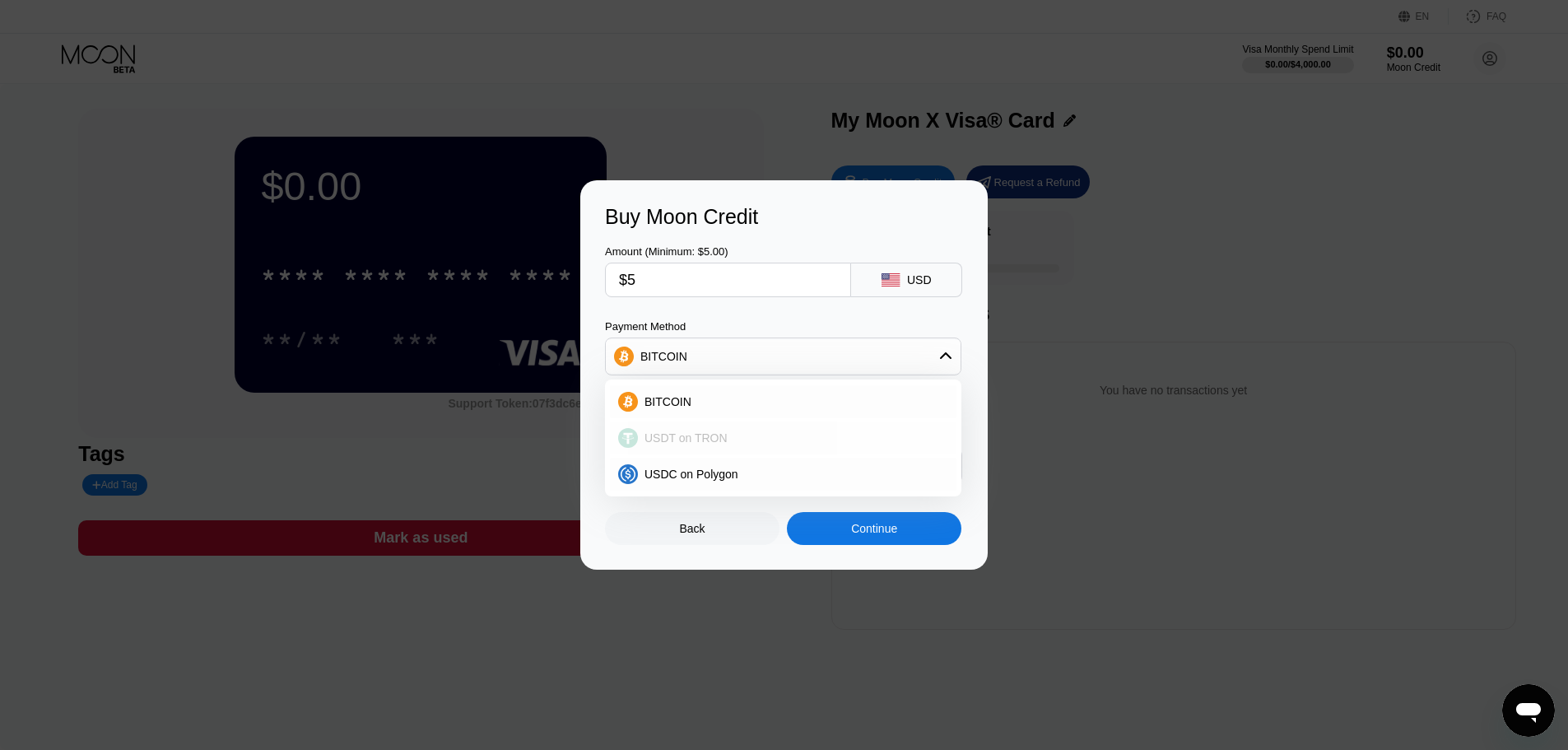
click at [698, 436] on span "USDT on TRON" at bounding box center [686, 438] width 83 height 13
type input "5.05"
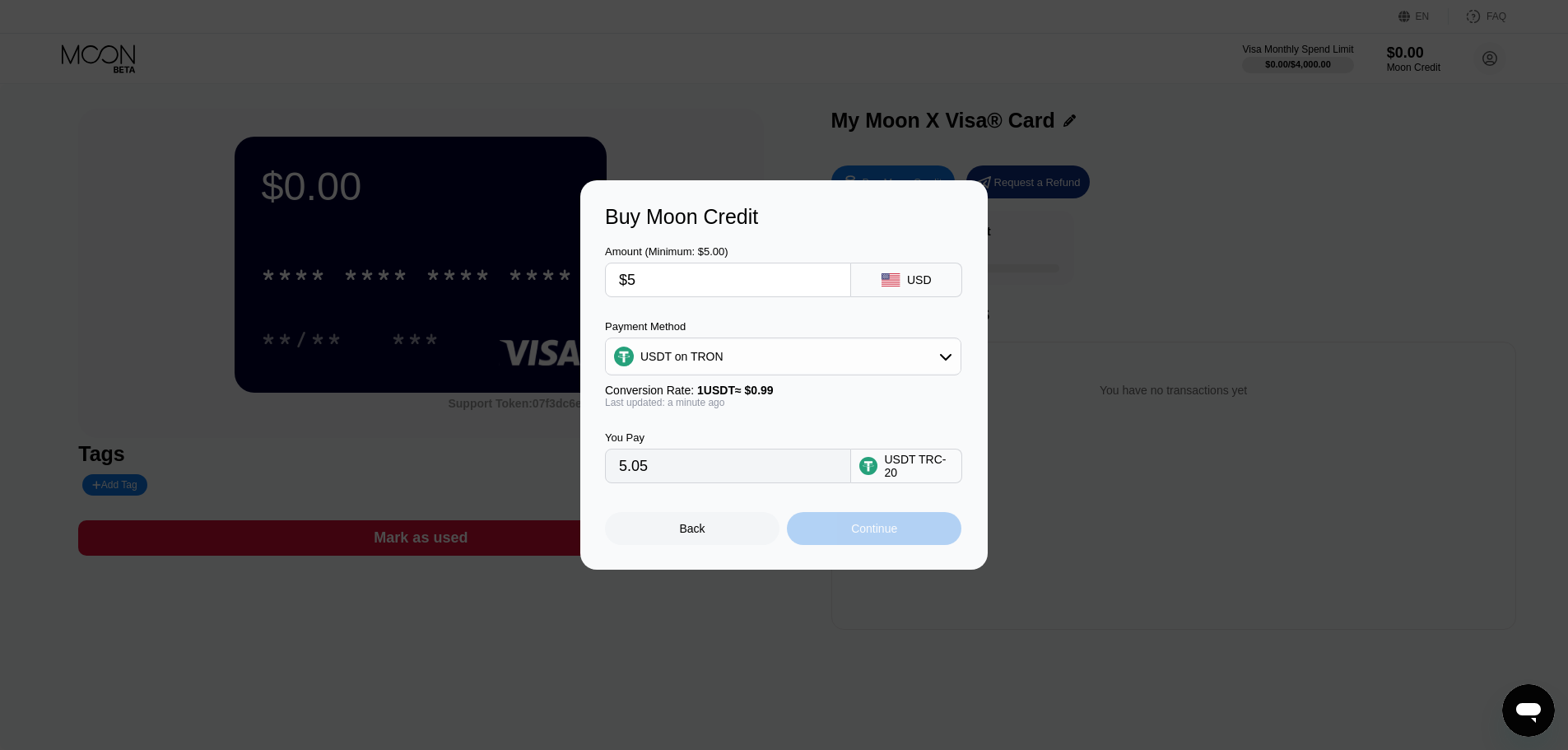
click at [889, 533] on div "Continue" at bounding box center [874, 529] width 46 height 13
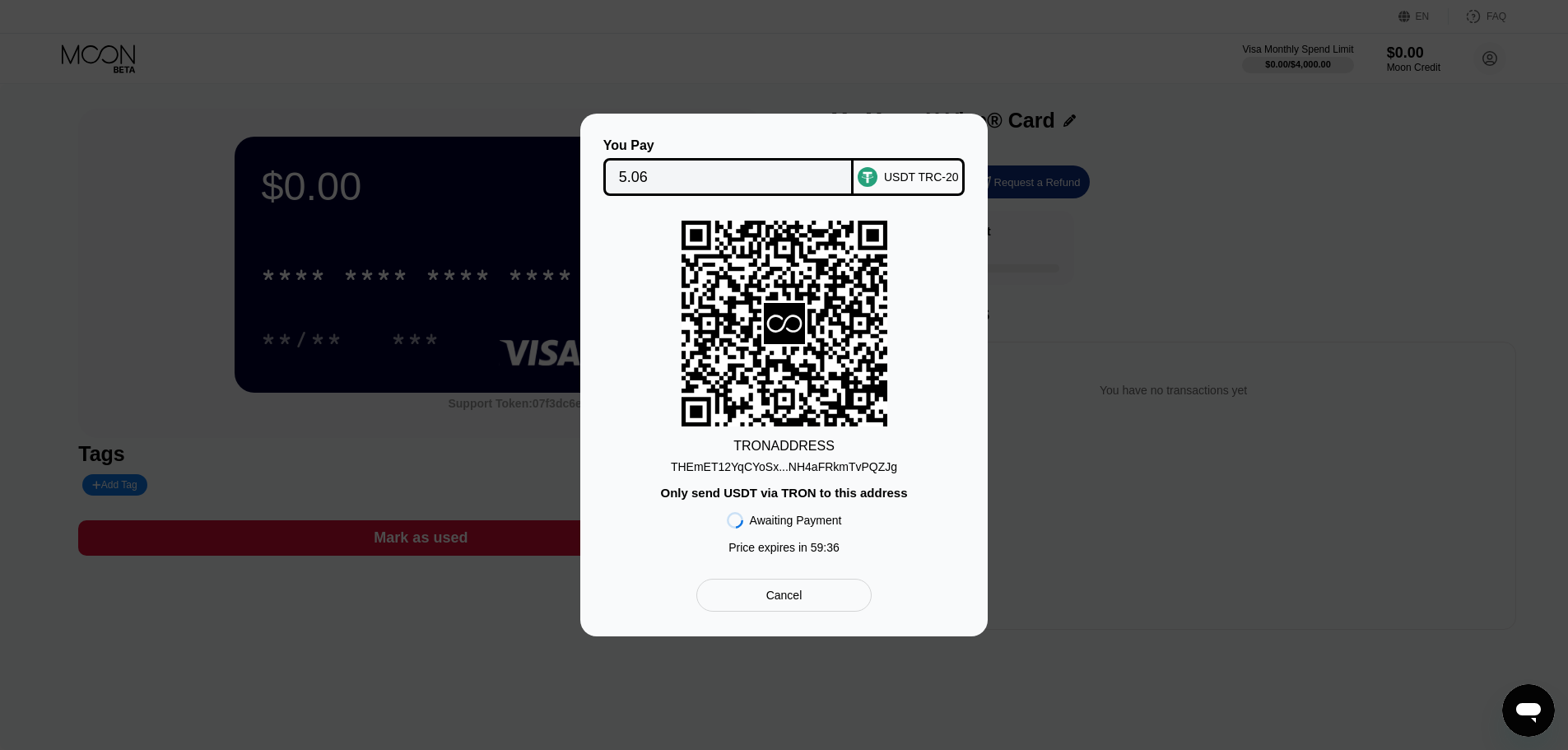
click at [603, 344] on div "You Pay 5.06 USDT TRC-20 TRON ADDRESS THEmET12YqCYoSx...NH4aFRkmTvPQZJg Only se…" at bounding box center [784, 375] width 408 height 523
click at [808, 494] on div "Only send USDT via TRON to this address" at bounding box center [783, 493] width 247 height 14
click at [770, 448] on div "TRON ADDRESS" at bounding box center [784, 447] width 101 height 15
click at [770, 468] on div "THEmET12YqCYoSx...NH4aFRkmTvPQZJg" at bounding box center [784, 467] width 227 height 13
click at [653, 168] on input "5.06" at bounding box center [729, 177] width 220 height 33
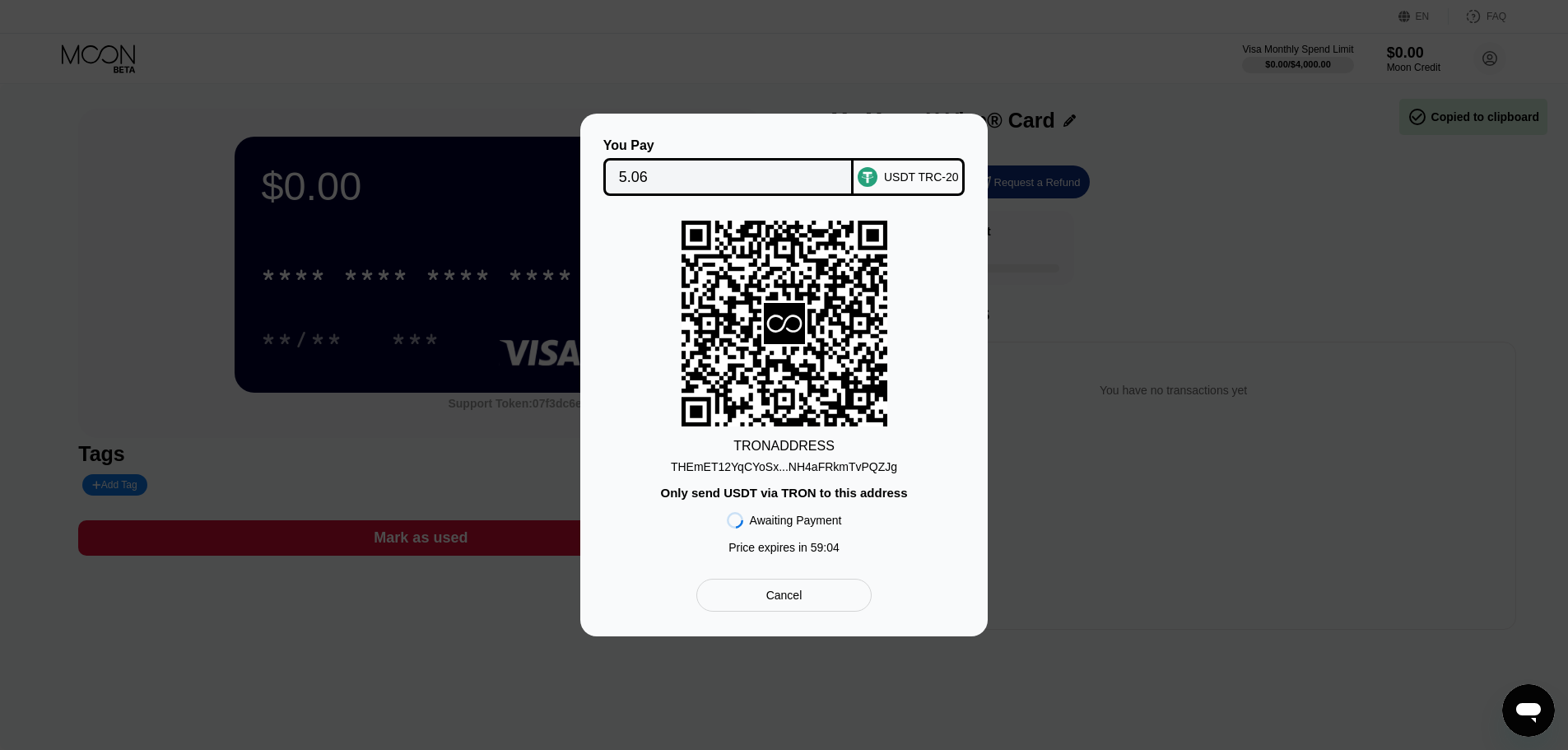
click at [774, 598] on div "Cancel" at bounding box center [784, 596] width 36 height 15
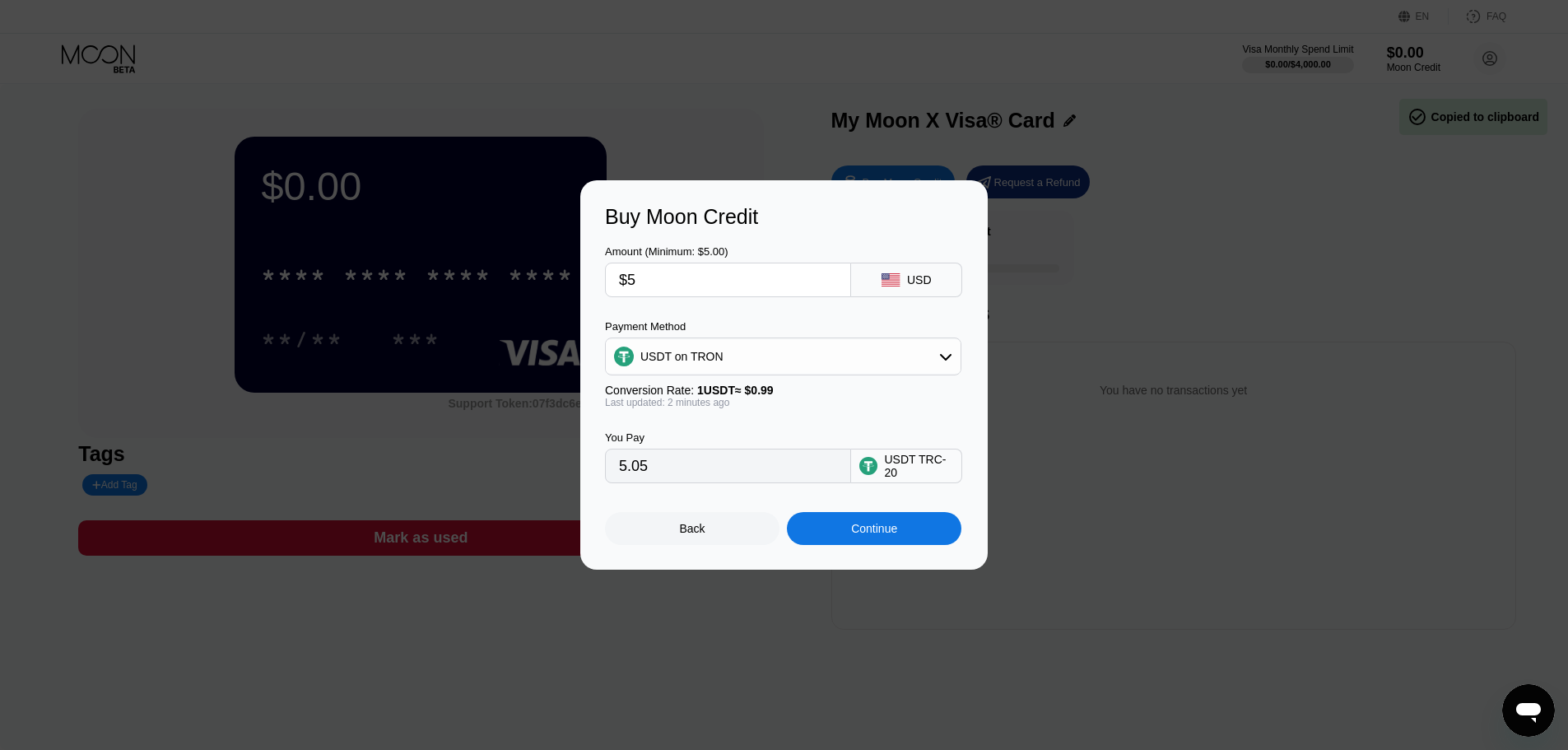
click at [783, 348] on div "USDT on TRON" at bounding box center [783, 356] width 354 height 33
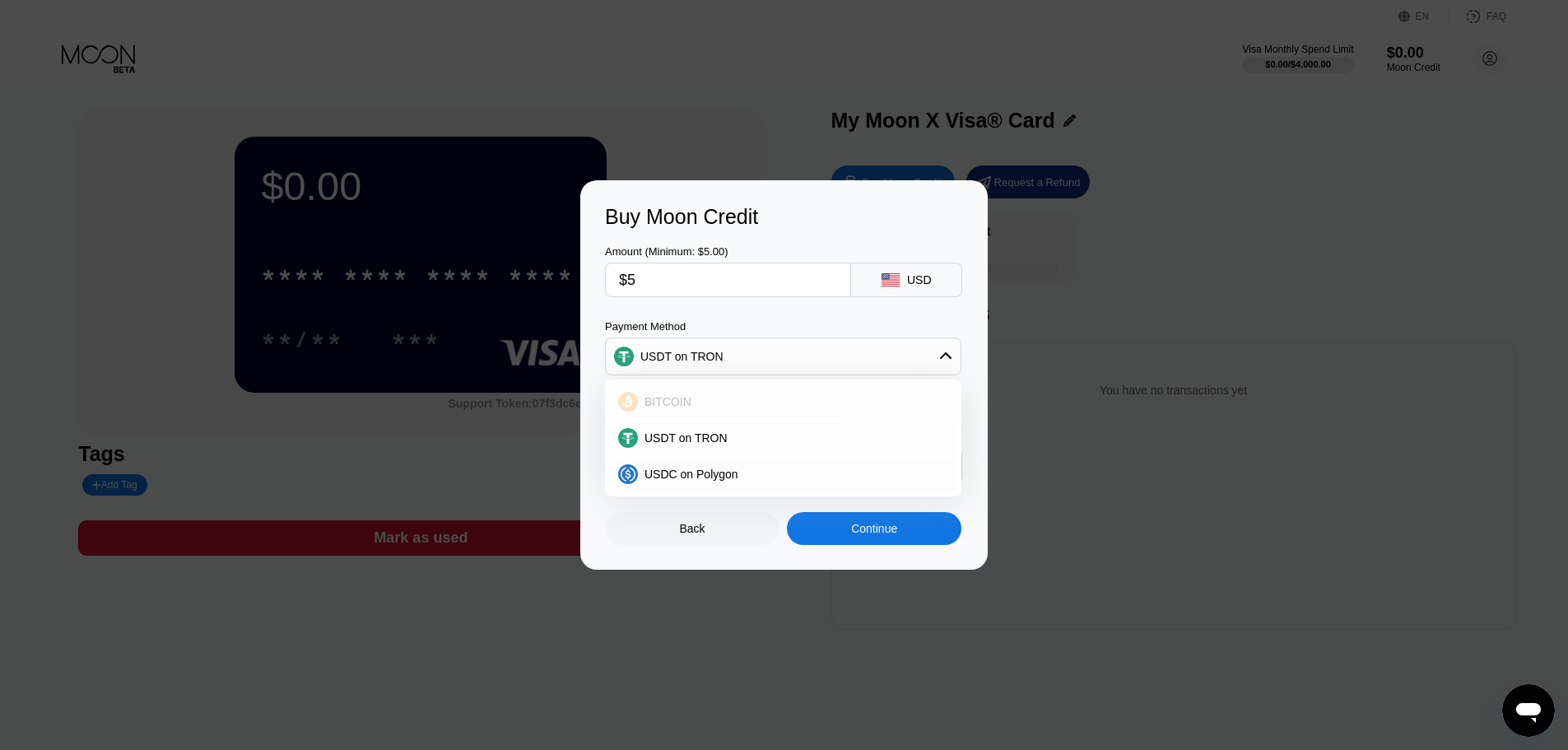
click at [734, 409] on div "BITCOIN" at bounding box center [794, 402] width 311 height 13
type input "0.00004622"
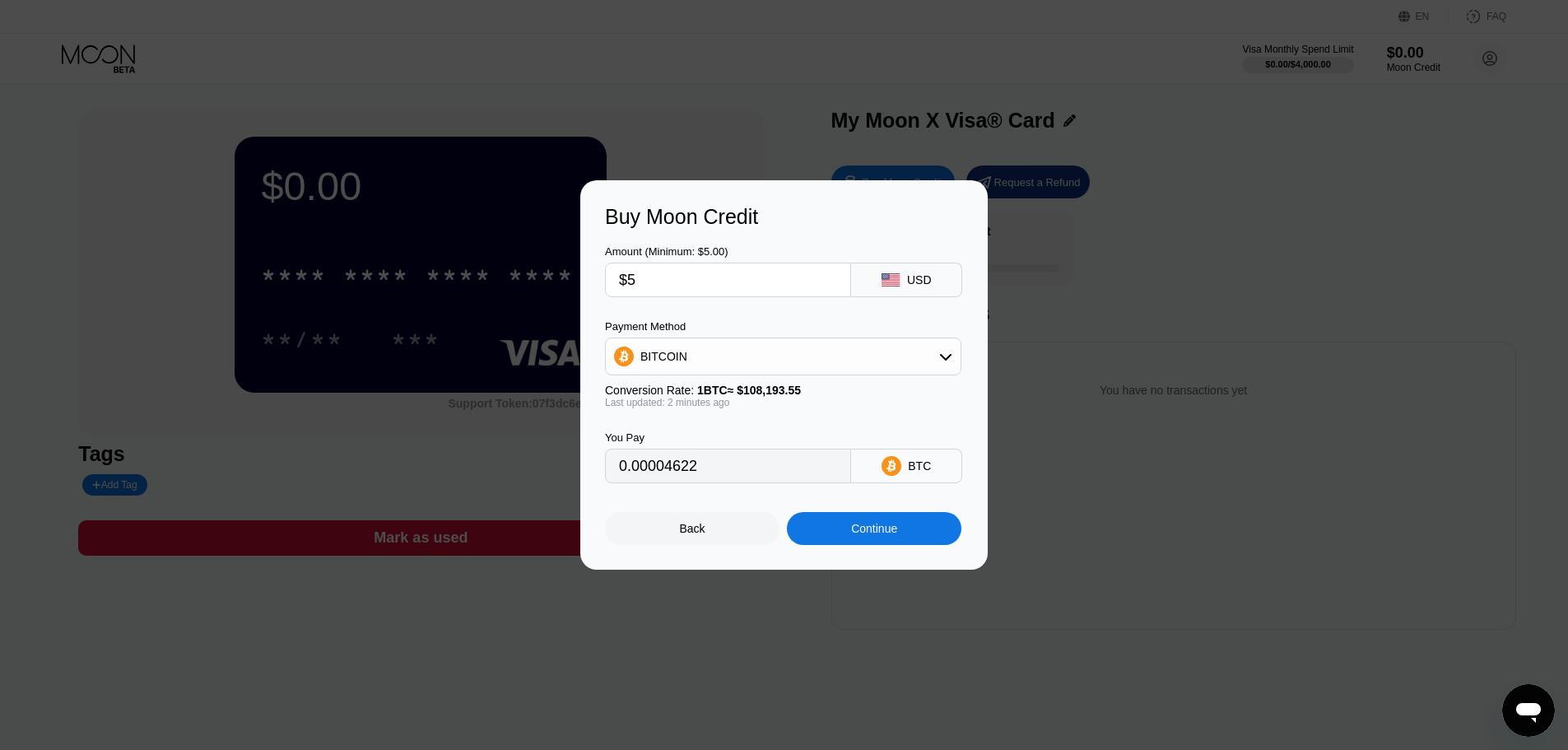
click at [869, 524] on div "Continue" at bounding box center [874, 528] width 174 height 33
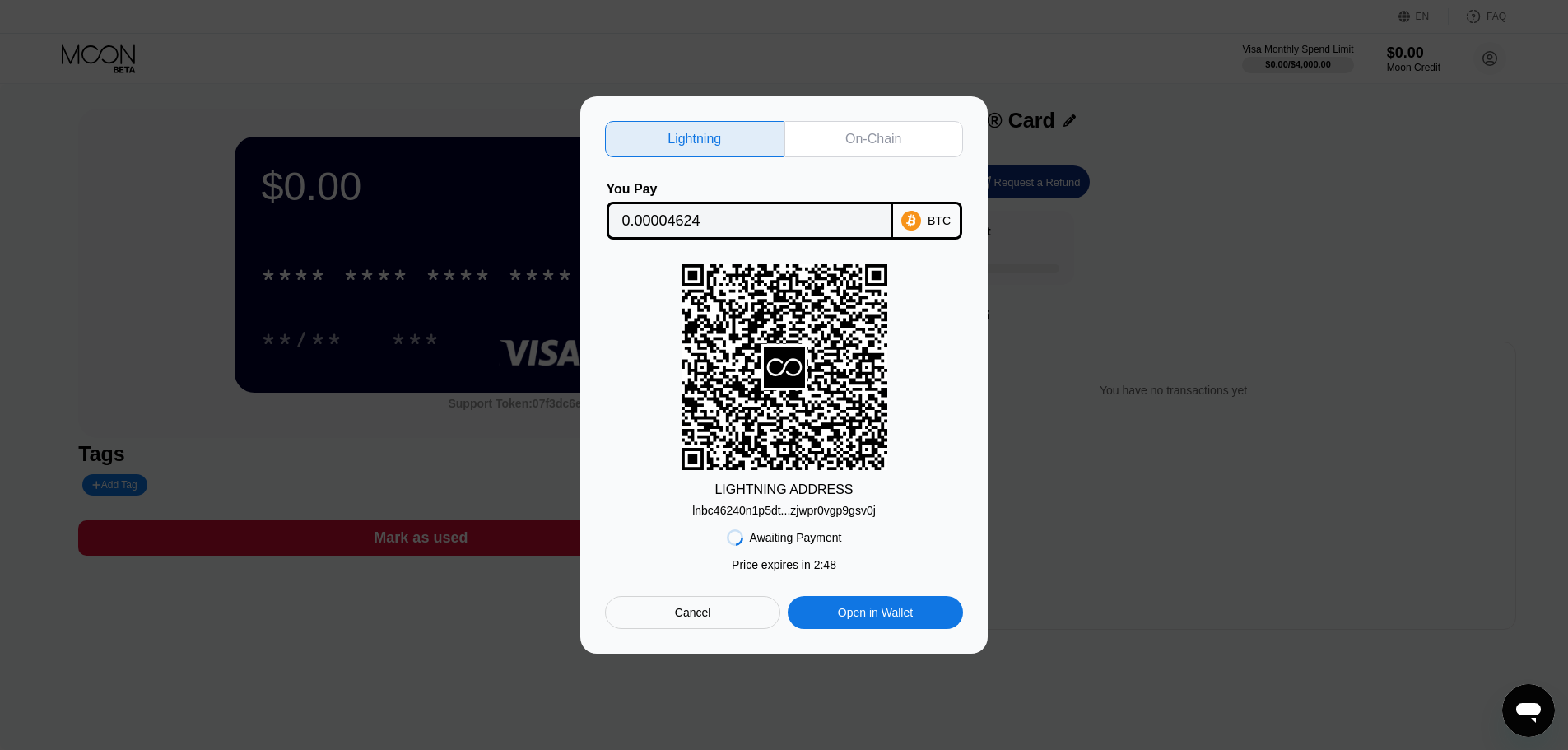
click at [774, 507] on div "lnbc46240n1p5dt...zjwpr0vgp9gsv0j" at bounding box center [784, 511] width 184 height 13
click at [807, 511] on div "lnbc46240n1p5dt...zjwpr0vgp9gsv0j" at bounding box center [784, 511] width 184 height 13
click at [721, 612] on div "Cancel" at bounding box center [693, 613] width 175 height 33
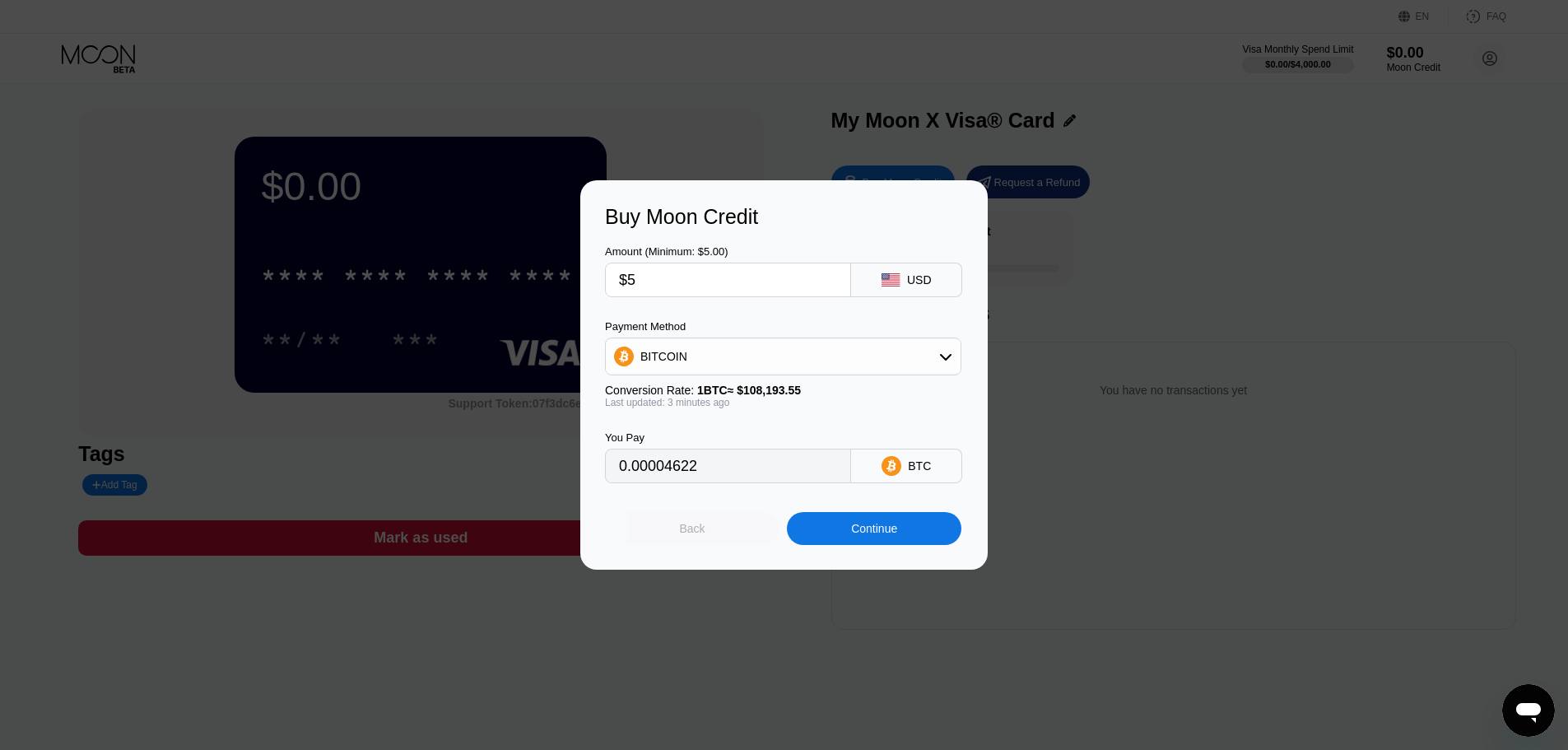
click at [718, 537] on div "Back" at bounding box center [692, 528] width 174 height 33
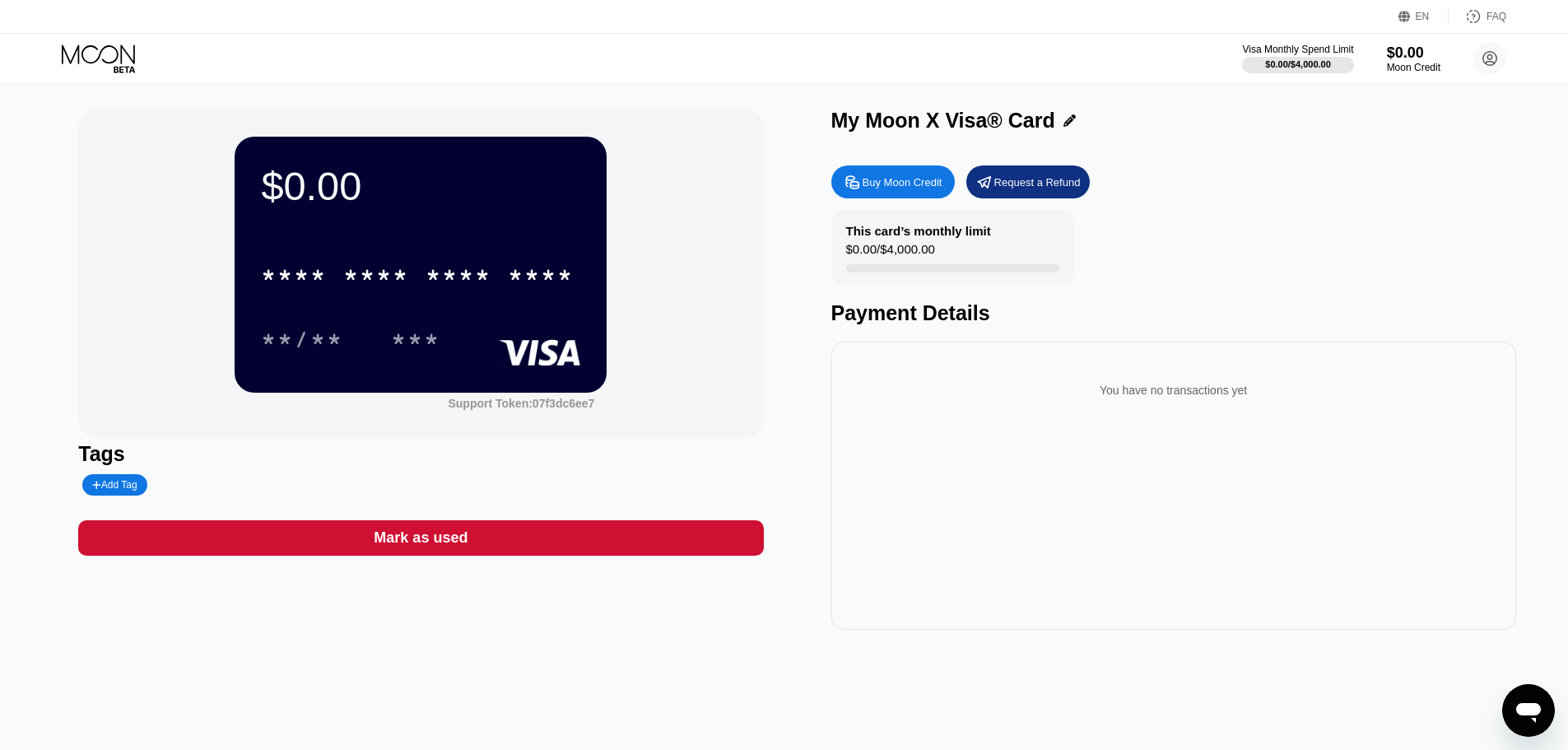
click at [921, 190] on div "Buy Moon Credit" at bounding box center [903, 182] width 80 height 14
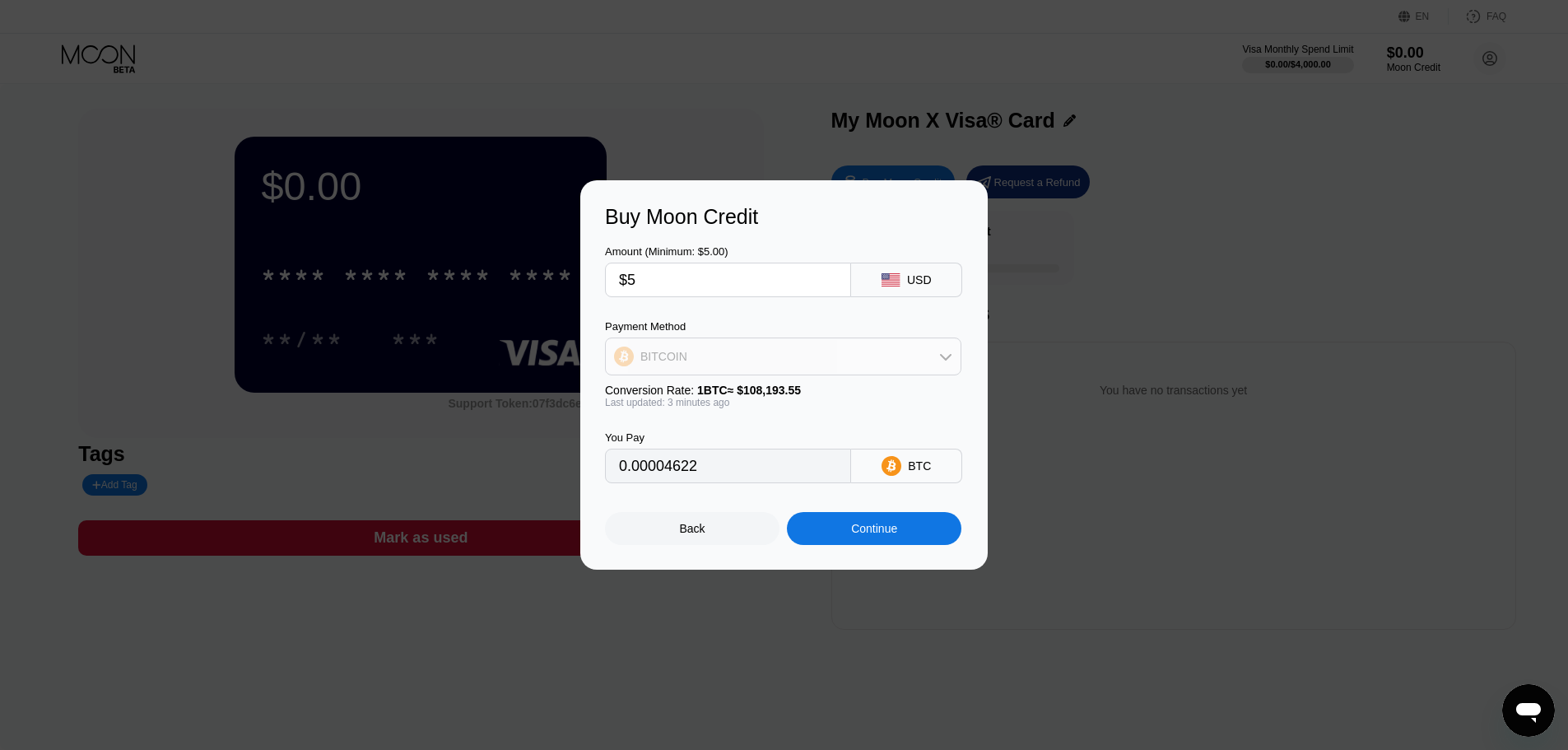
click at [734, 355] on div "BITCOIN" at bounding box center [783, 356] width 354 height 33
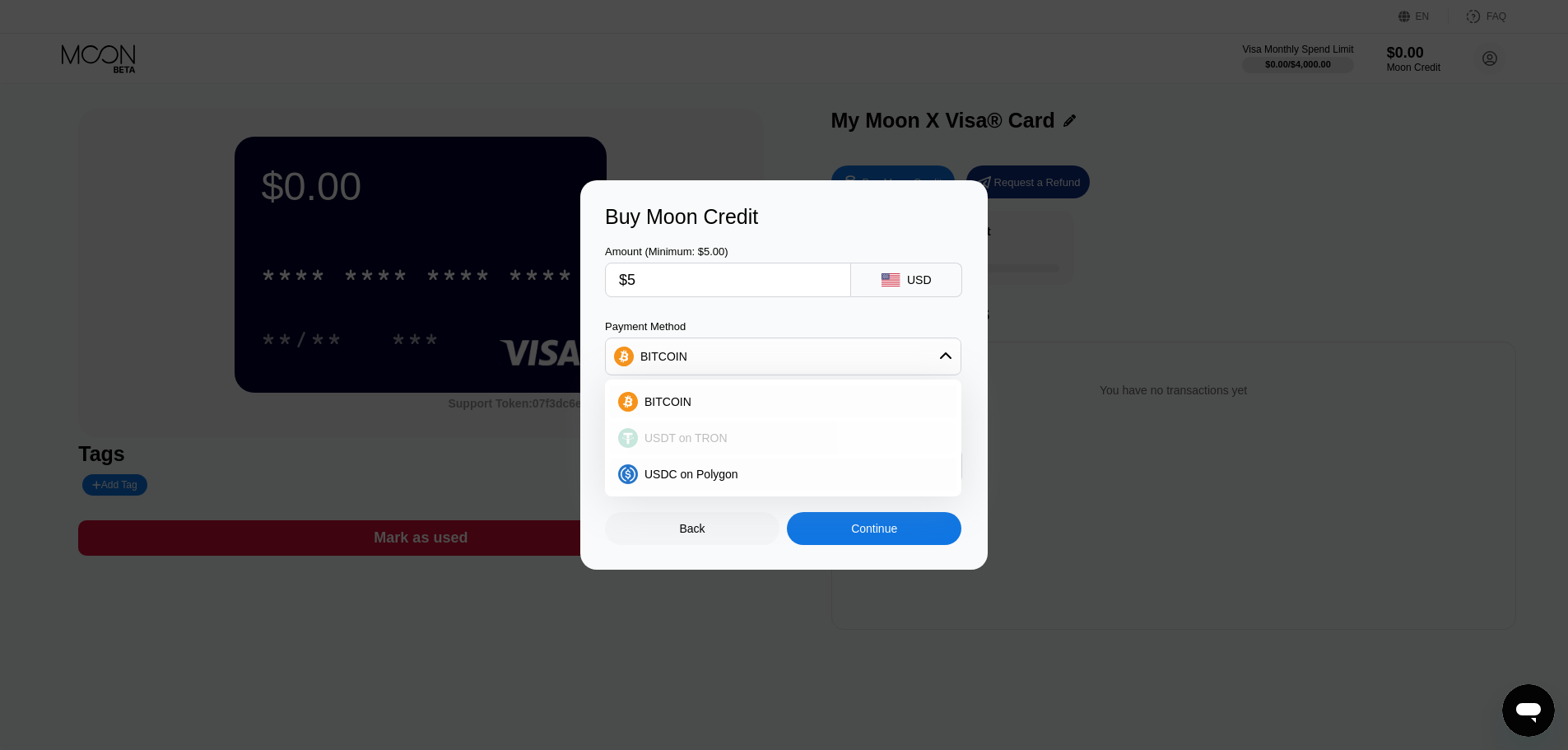
click at [722, 437] on div "USDT on TRON" at bounding box center [794, 438] width 311 height 13
type input "5.05"
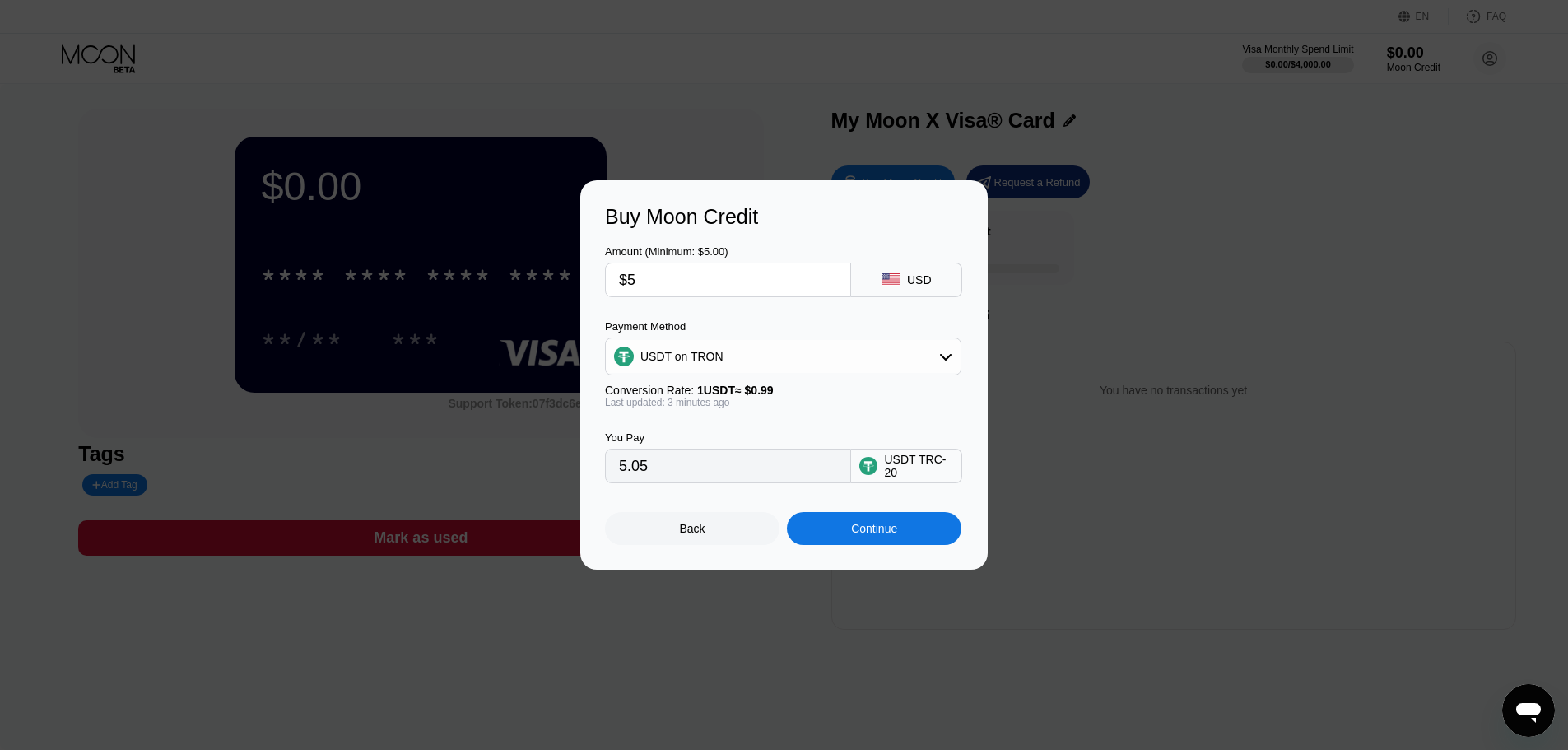
click at [677, 285] on input "$5" at bounding box center [728, 280] width 218 height 33
type input "$1"
type input "1.01"
type input "$10"
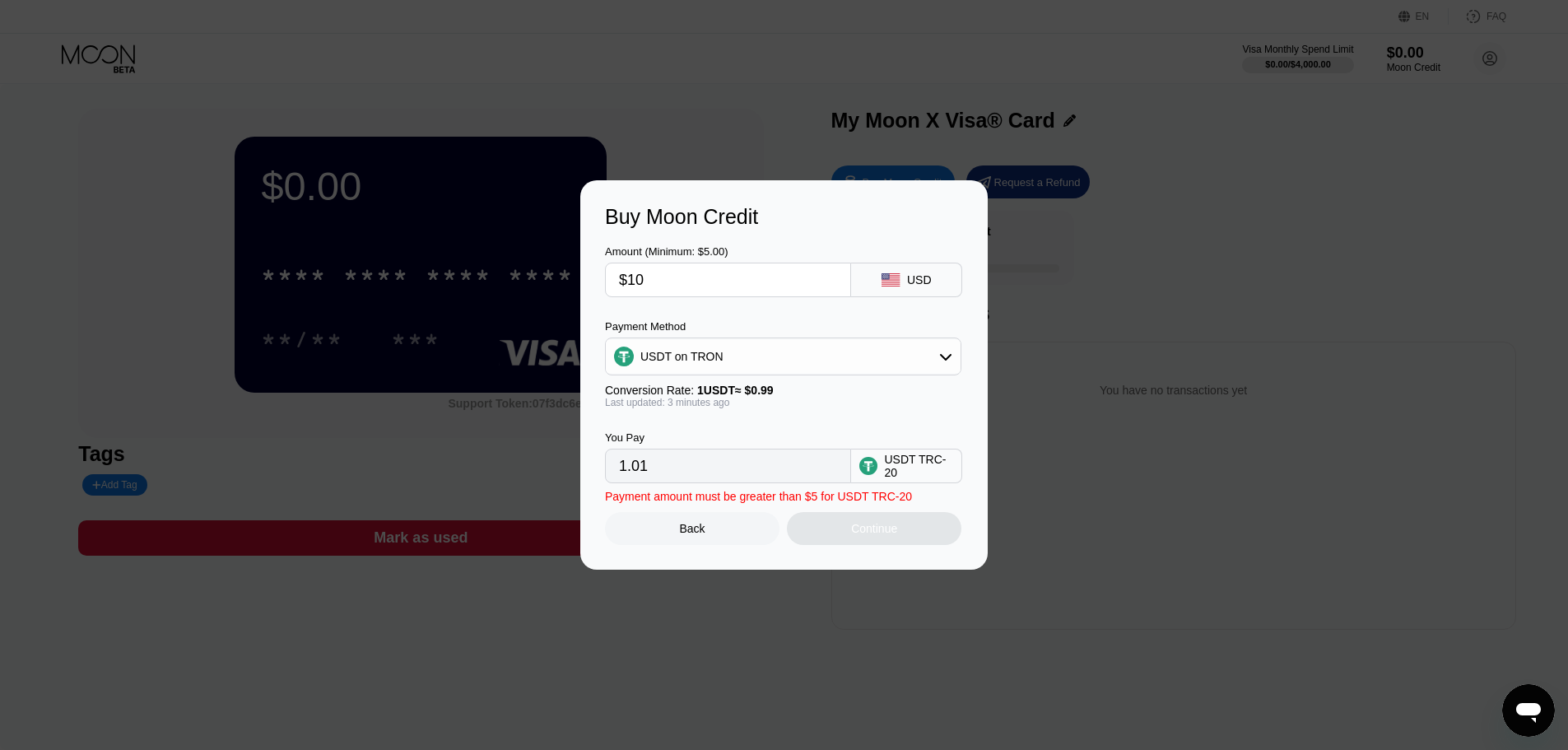
type input "10.10"
type input "$10"
click at [801, 409] on div "Last updated: 3 minutes ago" at bounding box center [783, 402] width 356 height 11
click at [879, 536] on div "Continue" at bounding box center [874, 529] width 46 height 13
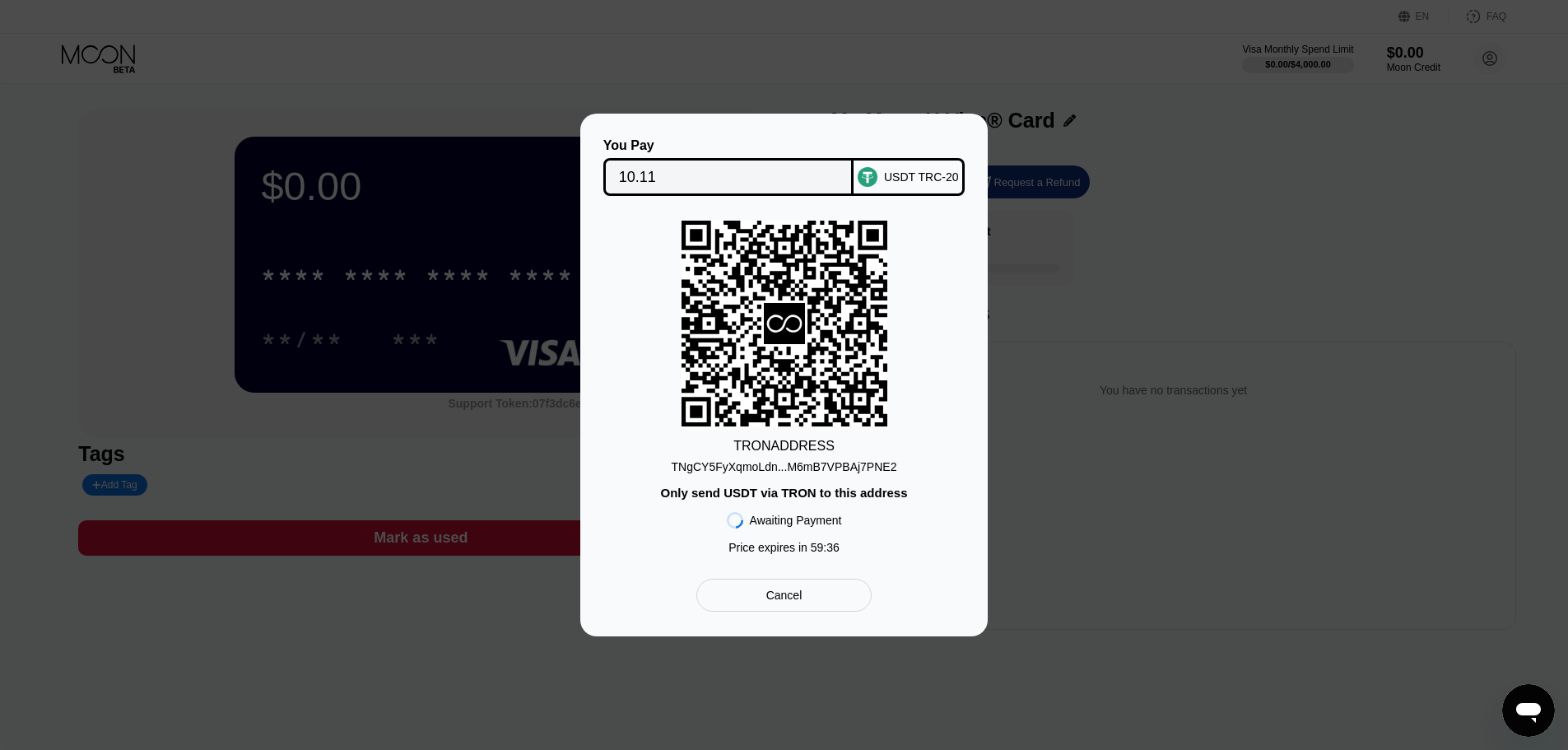
click at [818, 464] on div "TNgCY5FyXqmoLdn...M6mB7VPBAj7PNE2" at bounding box center [784, 467] width 226 height 13
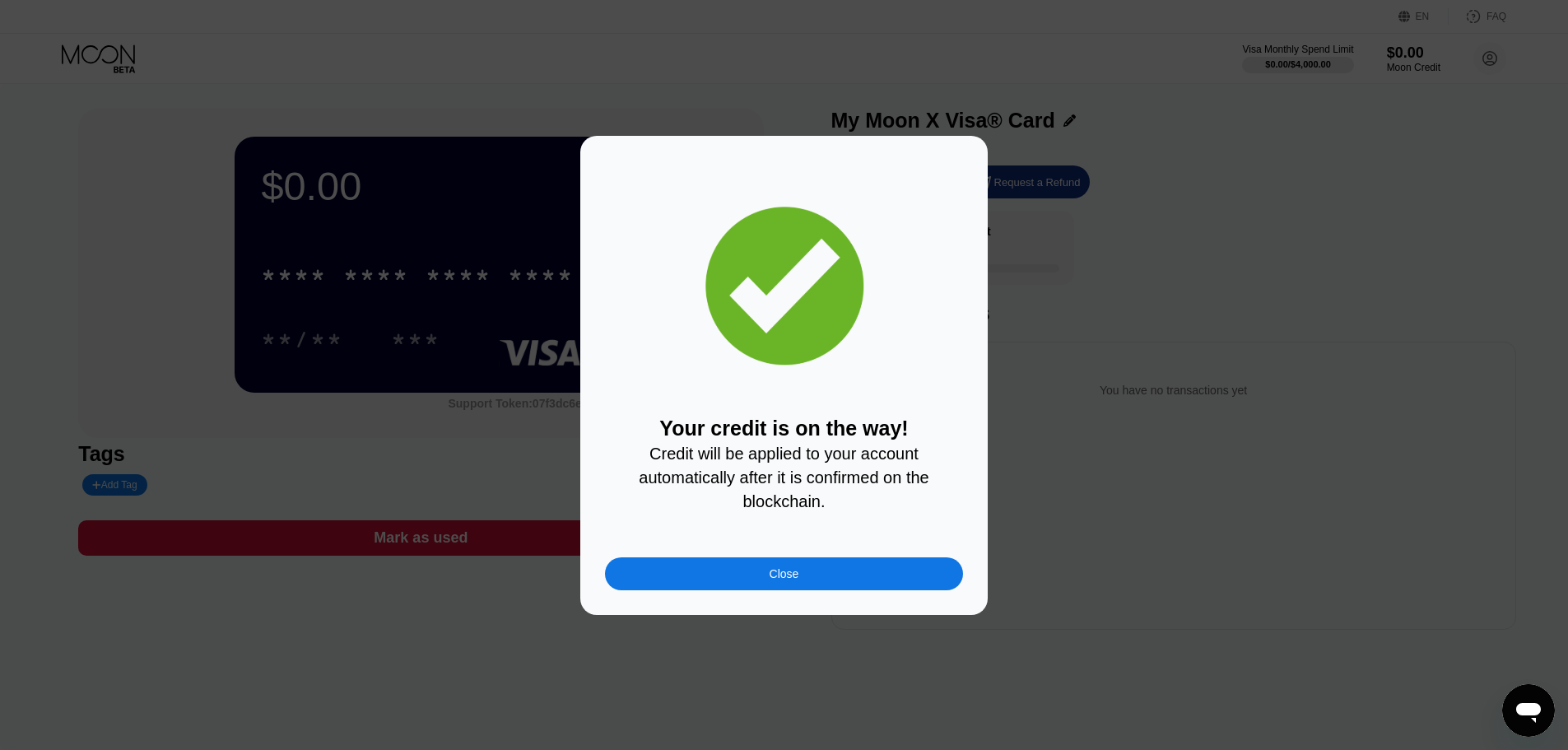
click at [796, 575] on div "Close" at bounding box center [784, 574] width 30 height 13
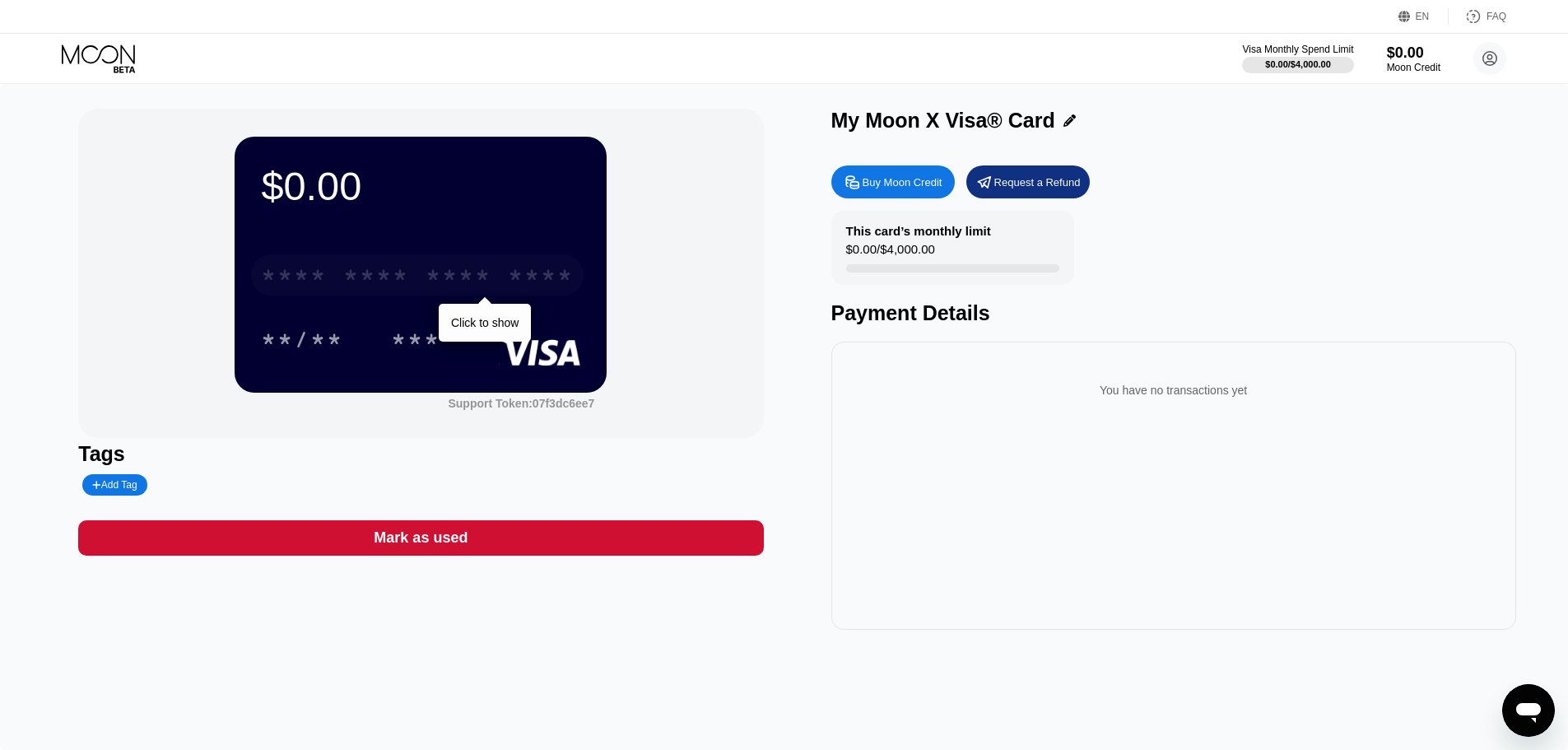
click at [392, 288] on div "* * * *" at bounding box center [375, 277] width 66 height 27
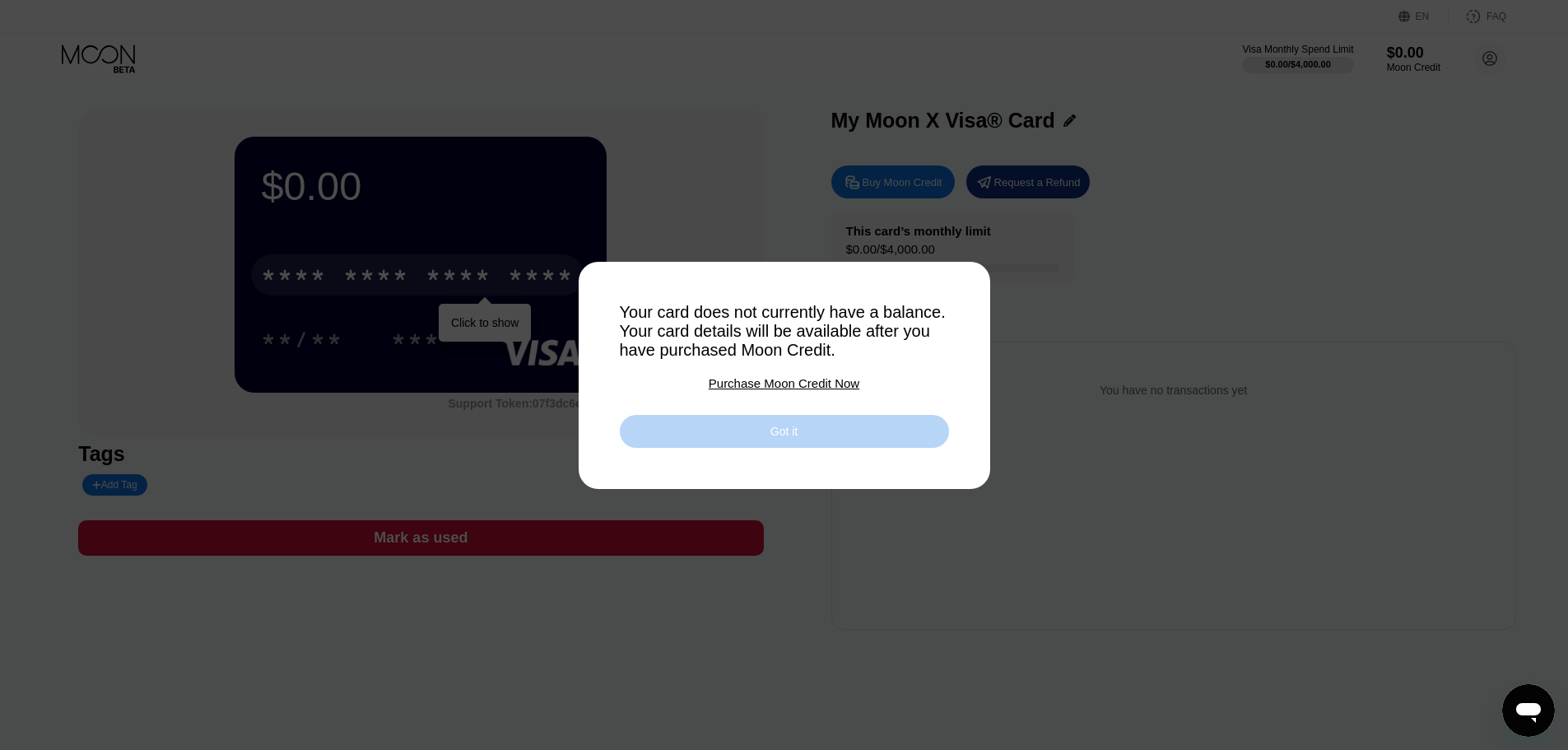
click at [792, 439] on div "Got it" at bounding box center [784, 432] width 28 height 15
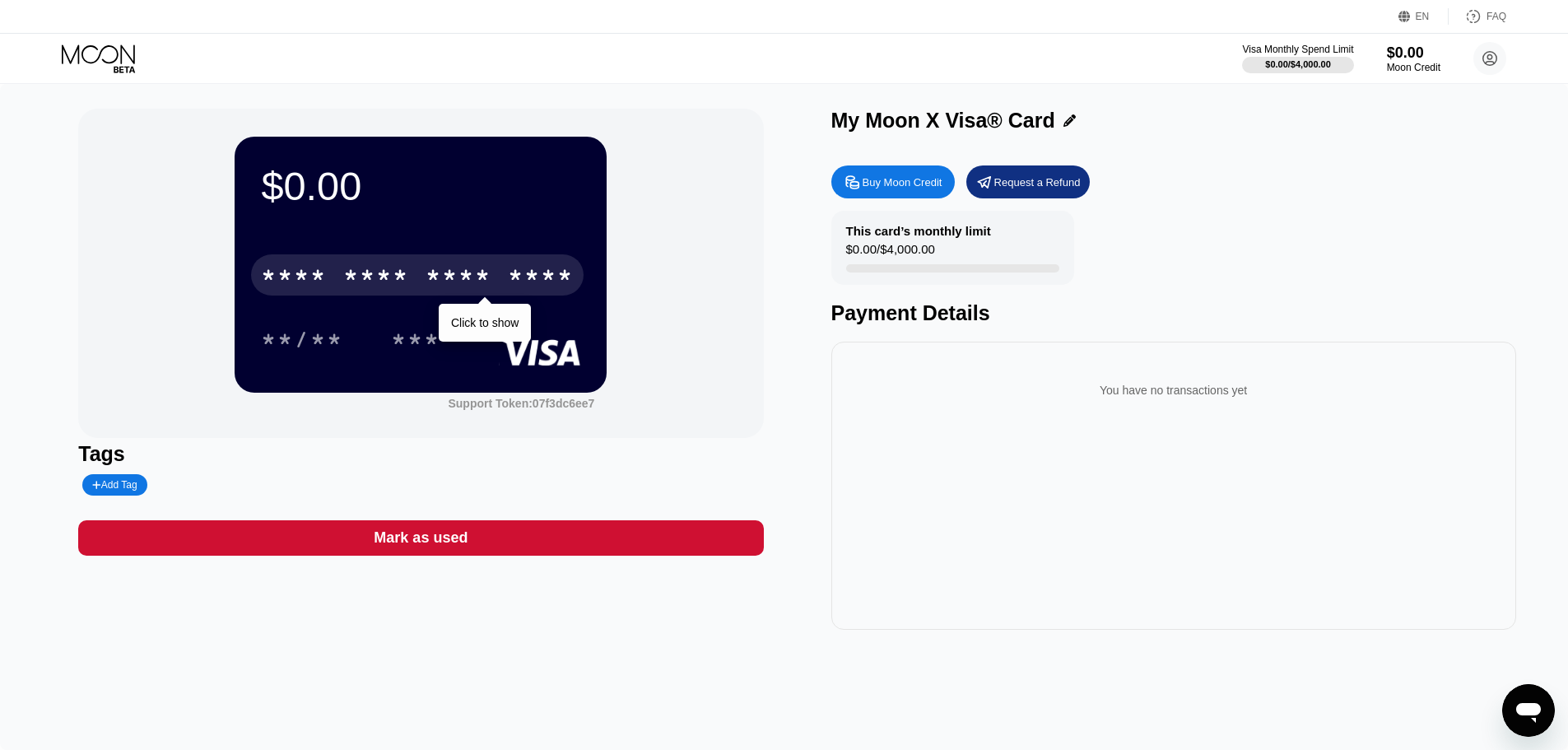
click at [111, 56] on icon at bounding box center [100, 59] width 76 height 29
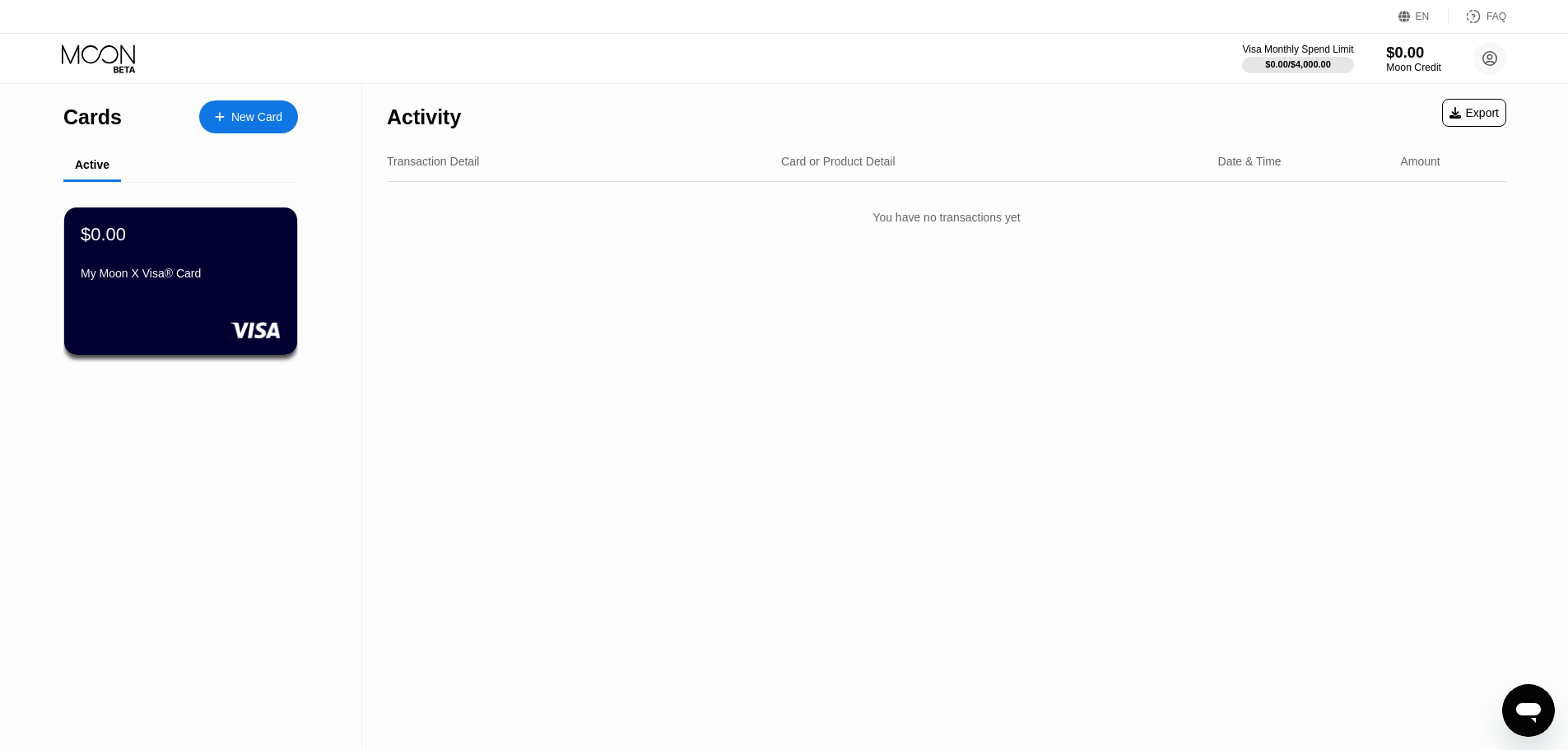
click at [1404, 51] on div "$0.00" at bounding box center [1414, 52] width 55 height 17
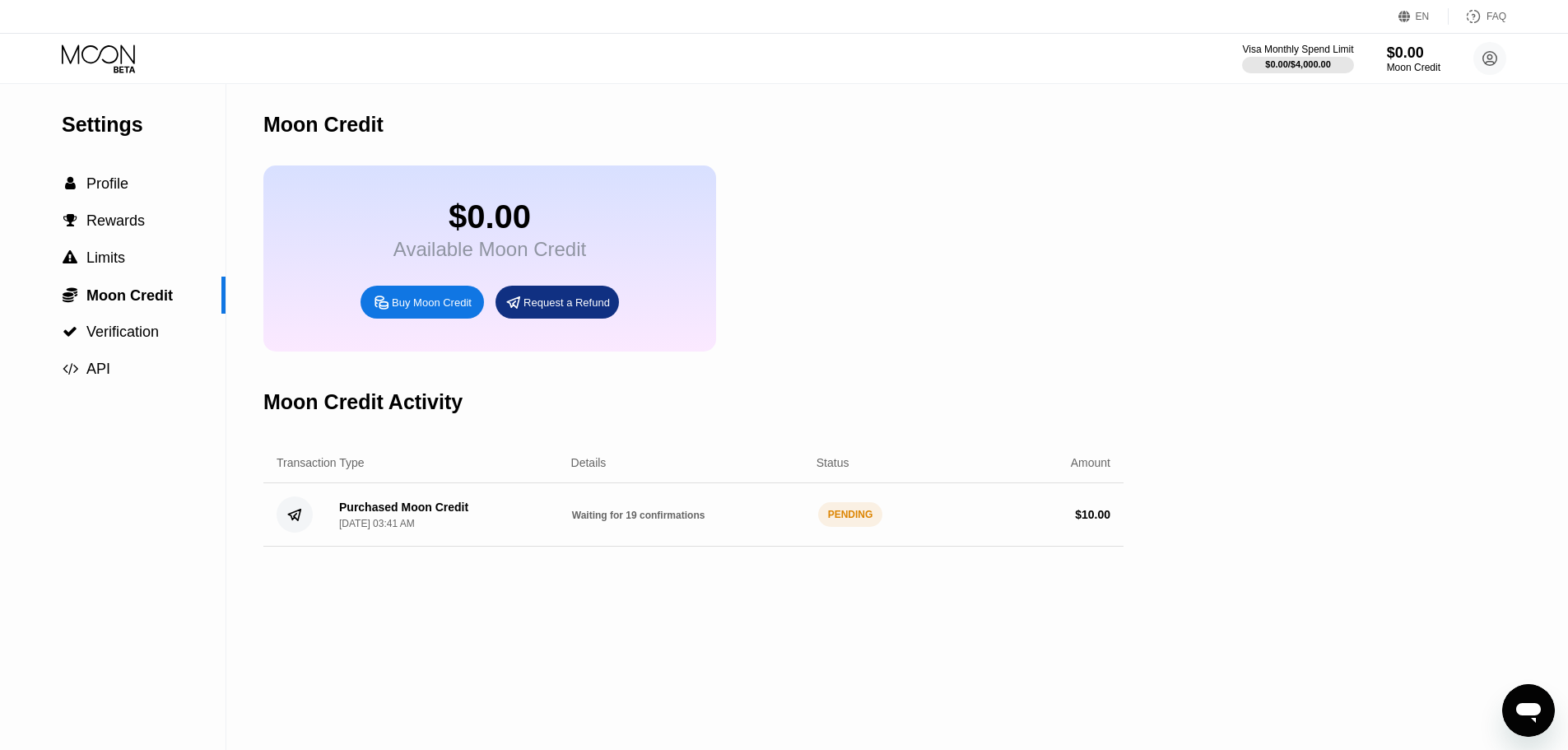
click at [1108, 521] on div "$ 10.00" at bounding box center [1093, 515] width 35 height 13
click at [855, 527] on div "PENDING" at bounding box center [851, 515] width 65 height 25
click at [1050, 521] on div "Purchased Moon Credit [DATE] 03:41 AM Waiting for 20 confirmations PENDING $ 10…" at bounding box center [694, 515] width 860 height 64
click at [1110, 521] on div "$ 10.00" at bounding box center [1093, 515] width 35 height 13
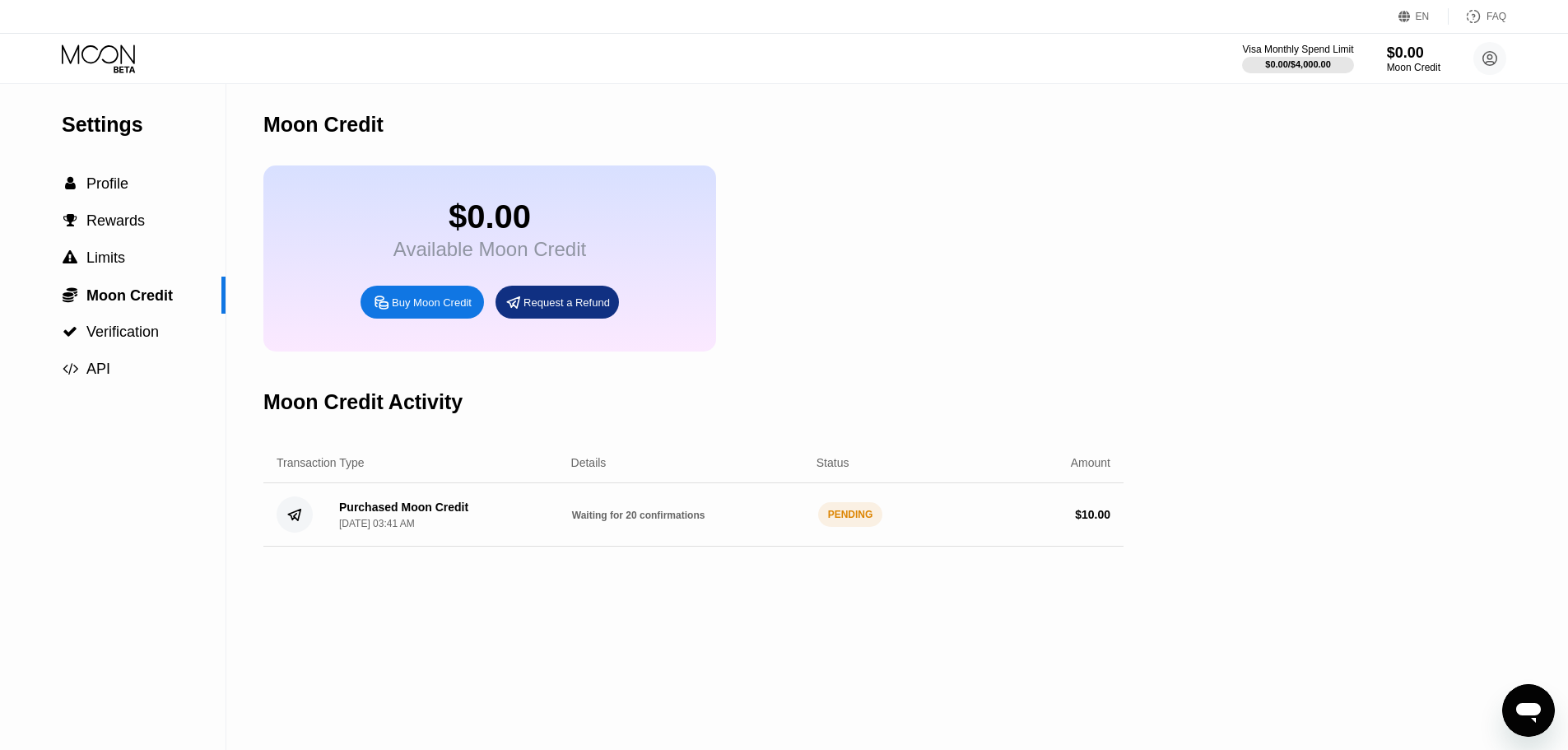
click at [415, 530] on div "[DATE] 03:41 AM" at bounding box center [376, 524] width 75 height 11
click at [112, 63] on icon at bounding box center [100, 59] width 76 height 29
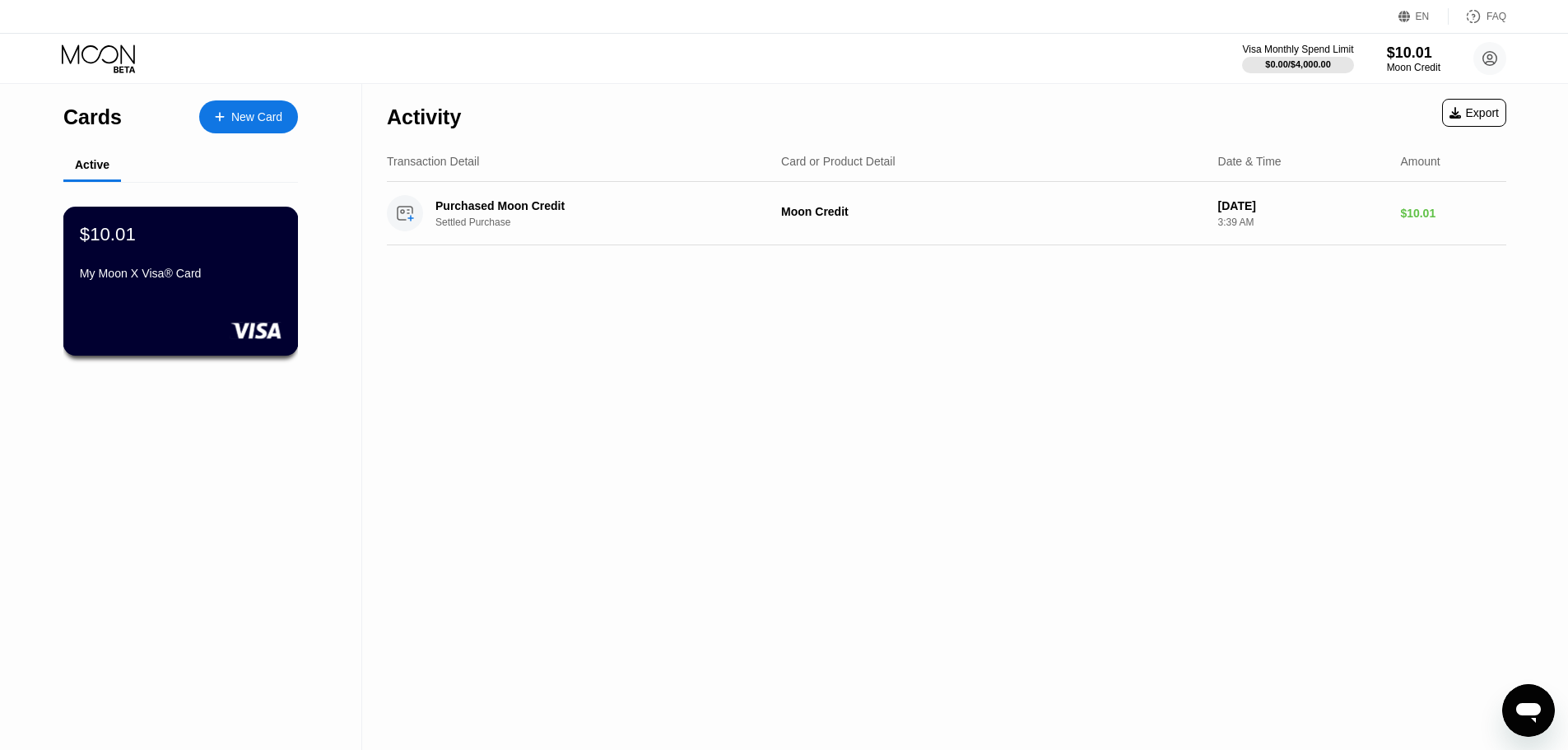
click at [195, 314] on div "$10.01 My Moon X Visa® Card" at bounding box center [181, 281] width 235 height 149
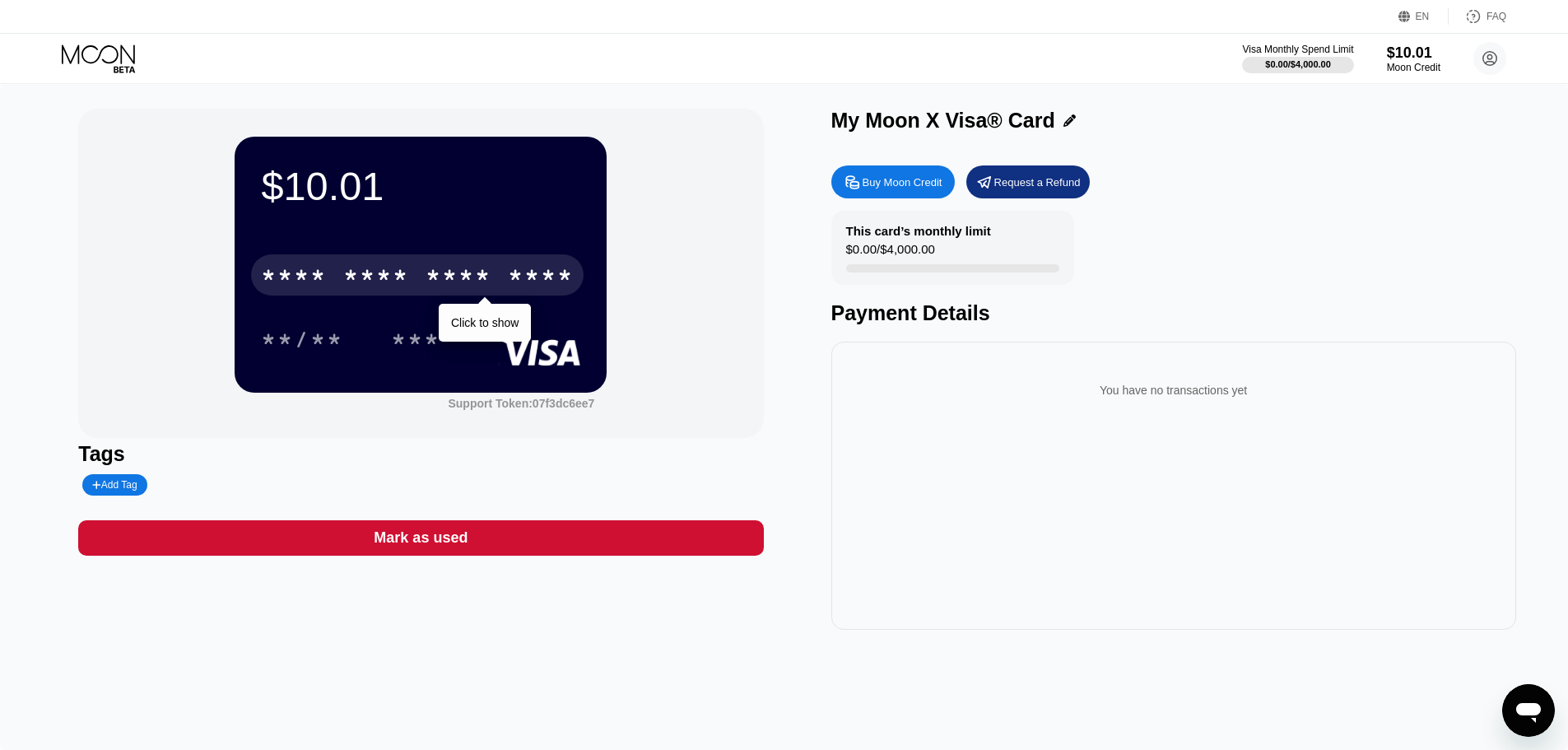
click at [373, 269] on div "* * * *" at bounding box center [375, 277] width 66 height 27
click at [286, 276] on div "* * * *" at bounding box center [293, 277] width 66 height 27
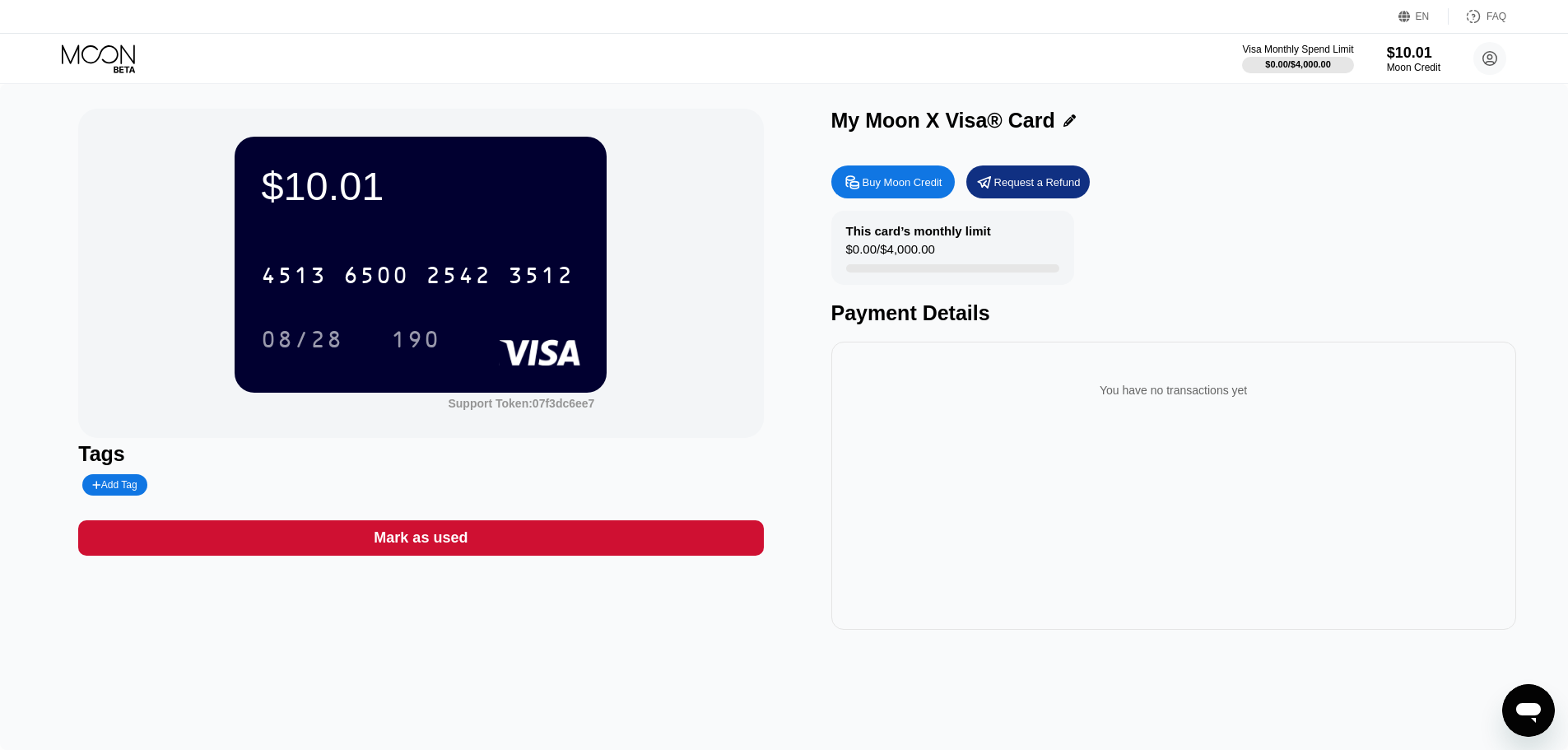
click at [1044, 188] on div "Request a Refund" at bounding box center [1037, 182] width 87 height 14
click at [1044, 188] on div at bounding box center [790, 375] width 1580 height 750
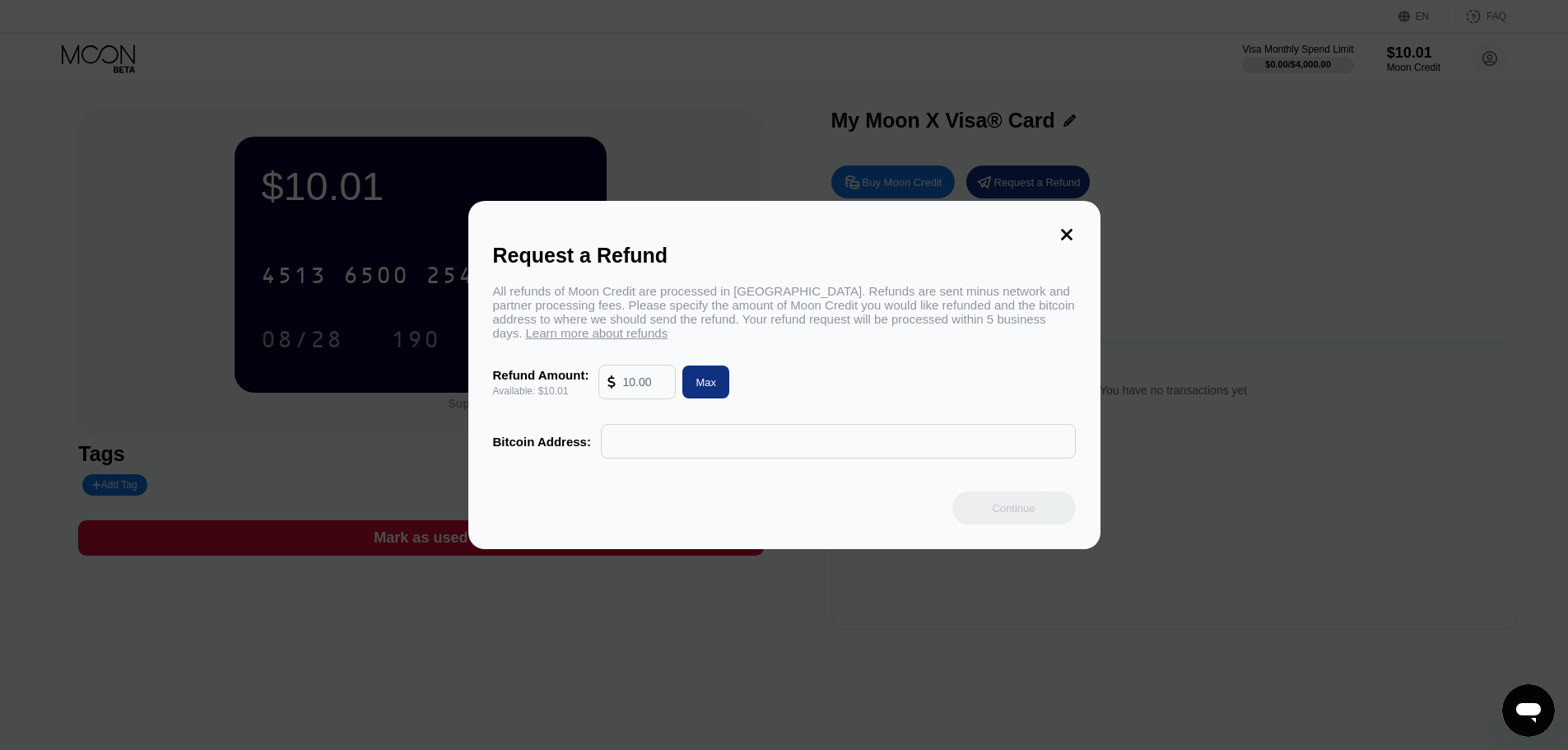
click at [639, 381] on input "text" at bounding box center [644, 382] width 45 height 33
type input "10"
click at [675, 435] on input "text" at bounding box center [838, 441] width 457 height 33
click at [543, 373] on div "Refund Amount:" at bounding box center [541, 375] width 96 height 14
click at [663, 442] on input "text" at bounding box center [838, 441] width 457 height 33
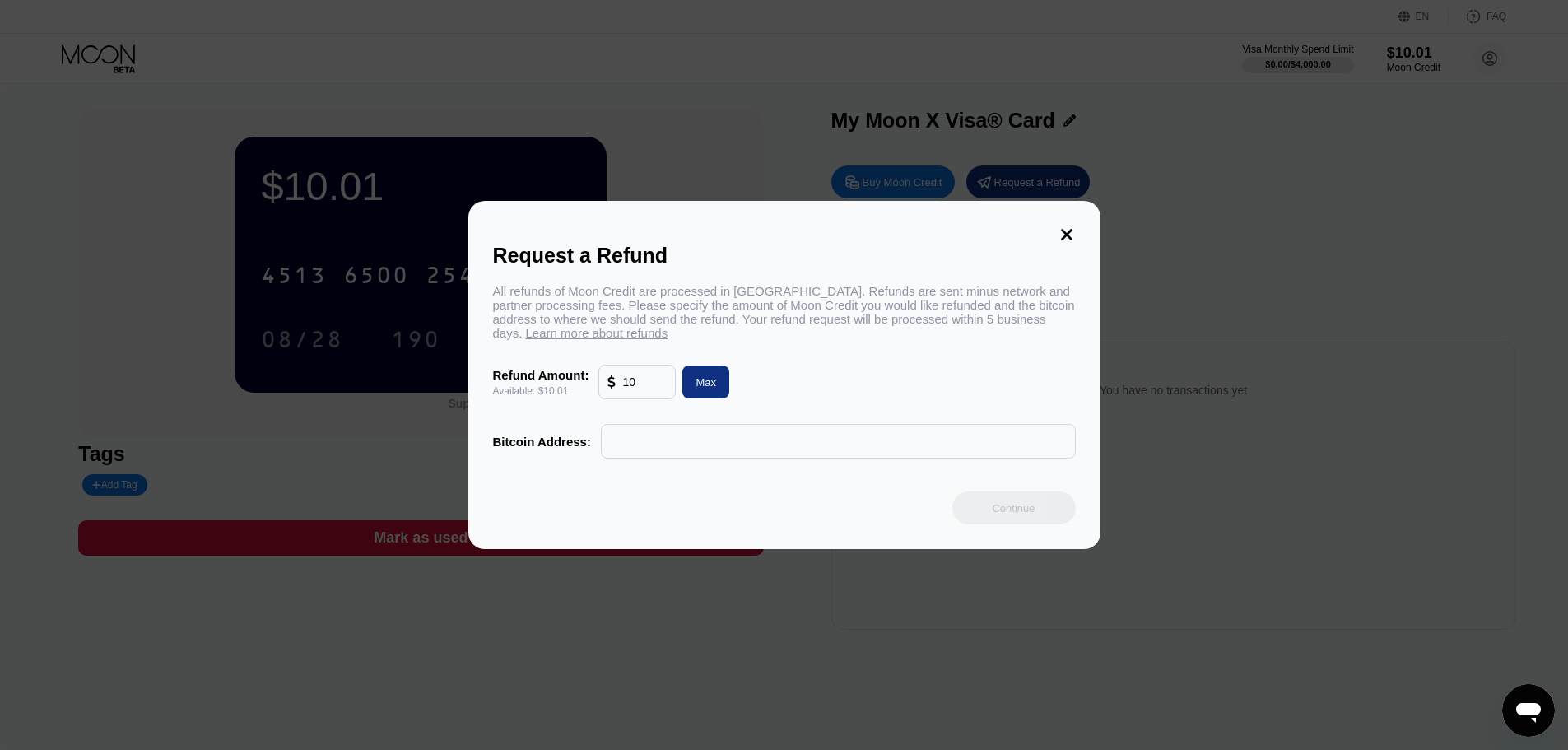
click at [663, 442] on input "text" at bounding box center [838, 441] width 457 height 33
click at [706, 441] on input "text" at bounding box center [838, 441] width 457 height 33
click at [826, 334] on div "All refunds of Moon Credit are processed in [GEOGRAPHIC_DATA]. Refunds are sent…" at bounding box center [785, 312] width 583 height 56
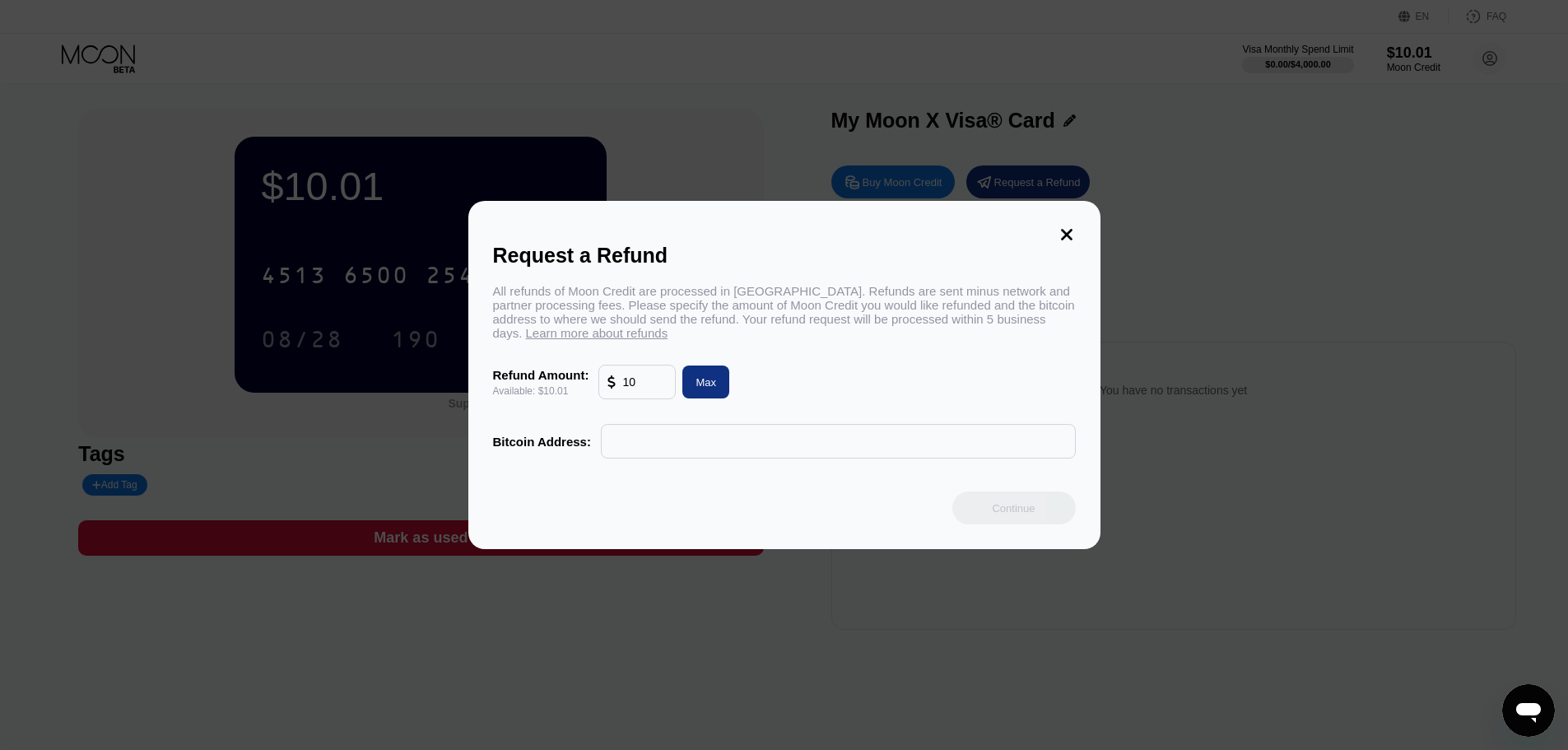
click at [826, 334] on div "All refunds of Moon Credit are processed in [GEOGRAPHIC_DATA]. Refunds are sent…" at bounding box center [785, 312] width 583 height 56
click at [857, 312] on div "All refunds of Moon Credit are processed in Bitcoin. Refunds are sent minus net…" at bounding box center [785, 312] width 583 height 56
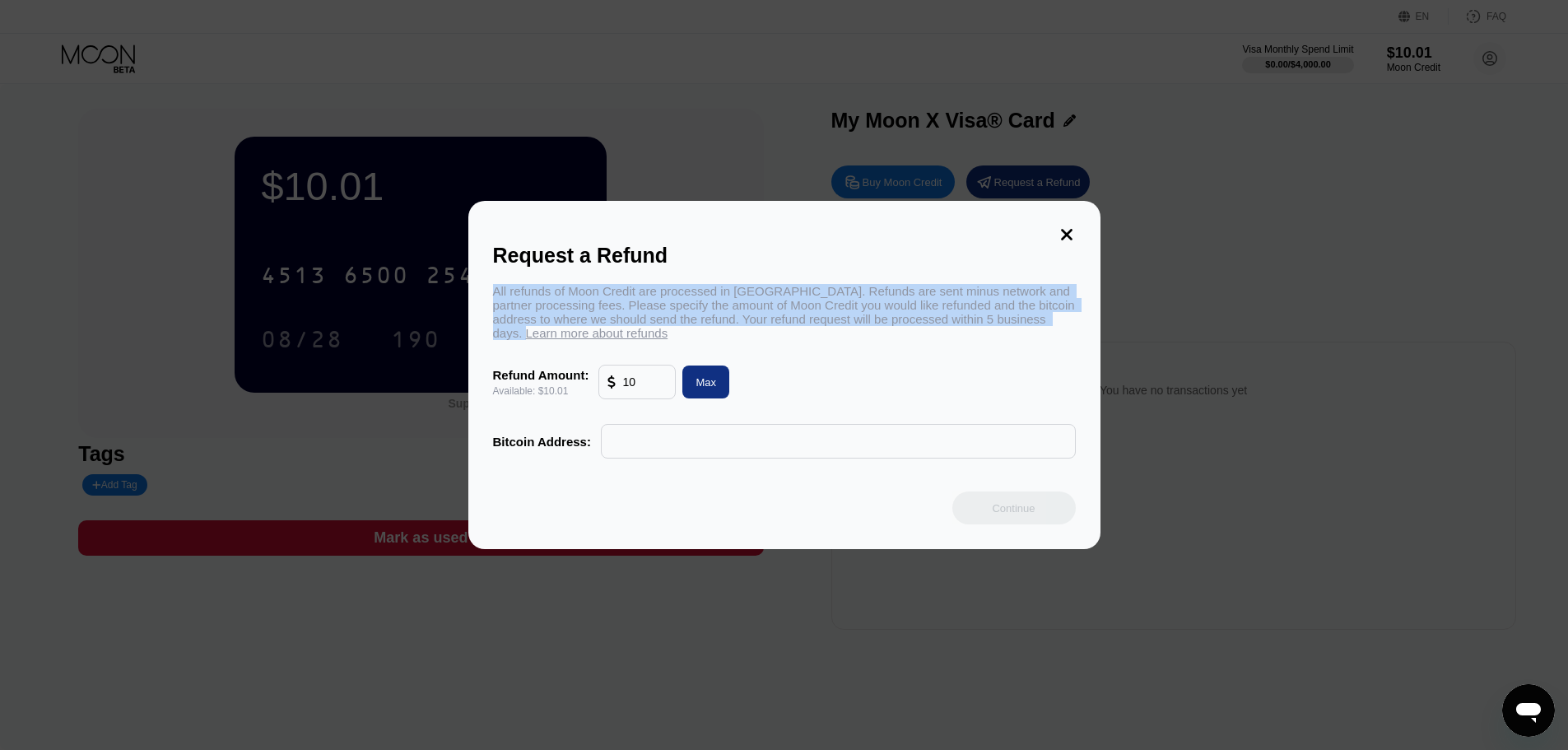
click at [857, 312] on div "All refunds of Moon Credit are processed in Bitcoin. Refunds are sent minus net…" at bounding box center [785, 312] width 583 height 56
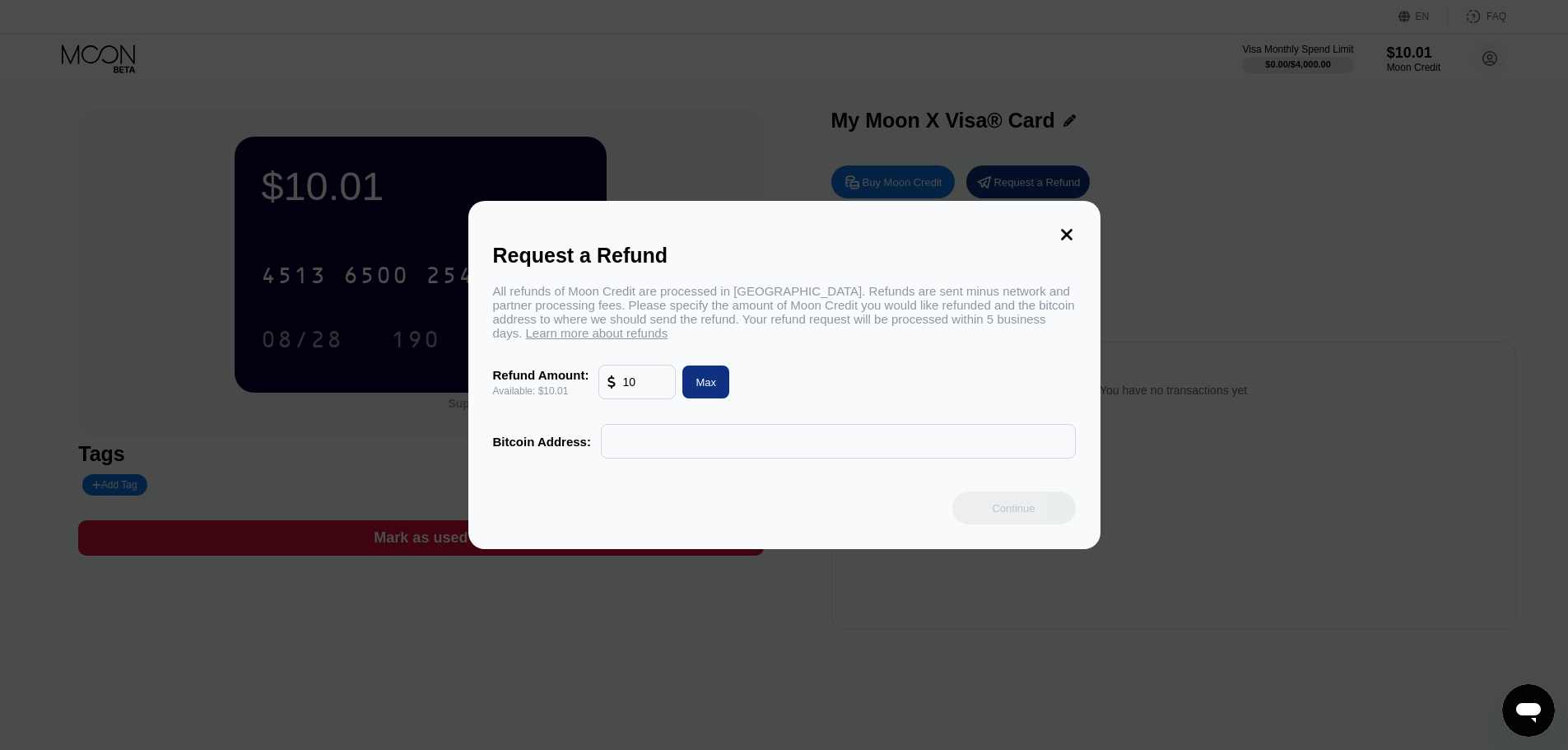
click at [934, 340] on div "All refunds of Moon Credit are processed in Bitcoin. Refunds are sent minus net…" at bounding box center [785, 312] width 583 height 56
click at [681, 447] on input "text" at bounding box center [838, 441] width 457 height 33
click at [1069, 235] on icon at bounding box center [1066, 234] width 18 height 18
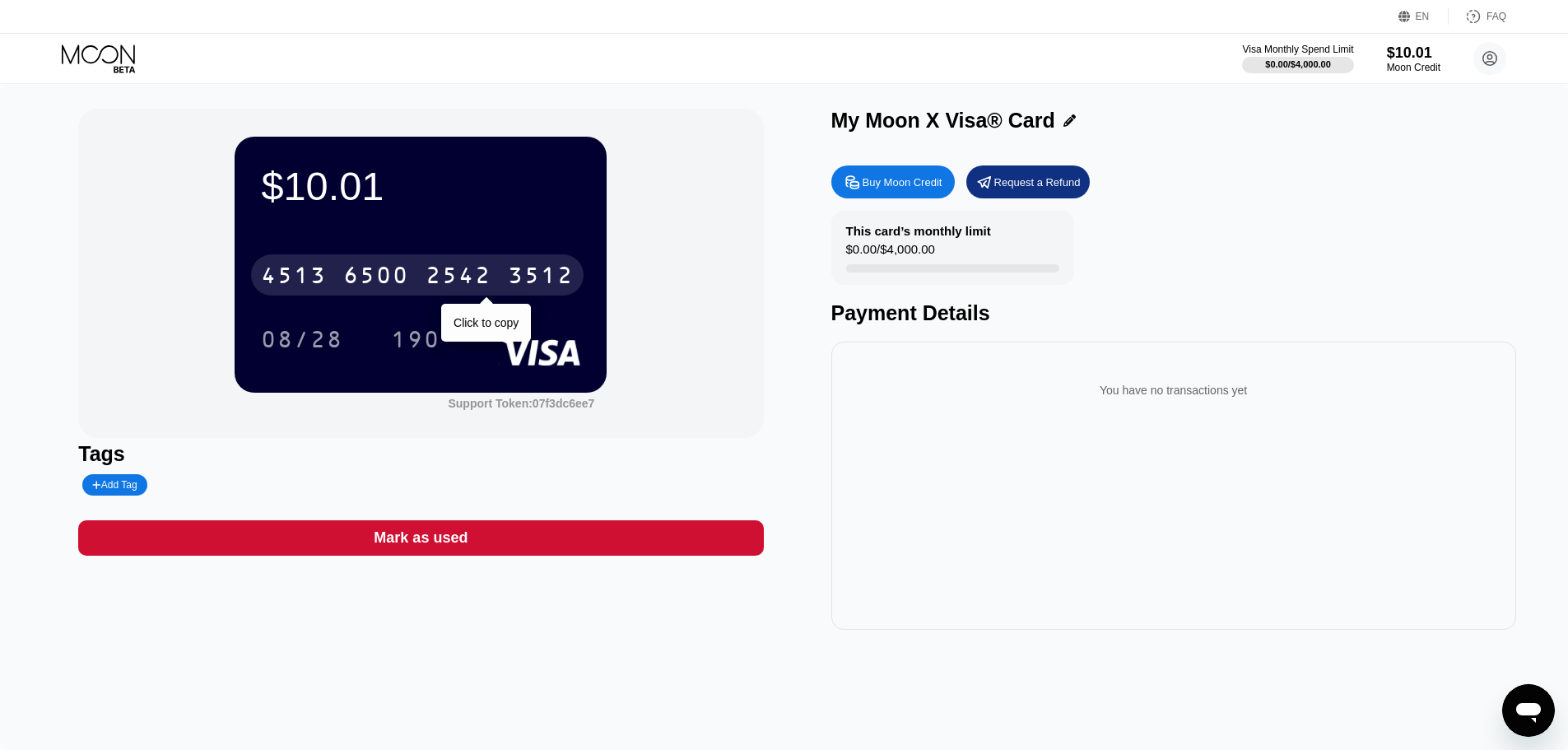
click at [488, 274] on div "2542" at bounding box center [458, 277] width 66 height 27
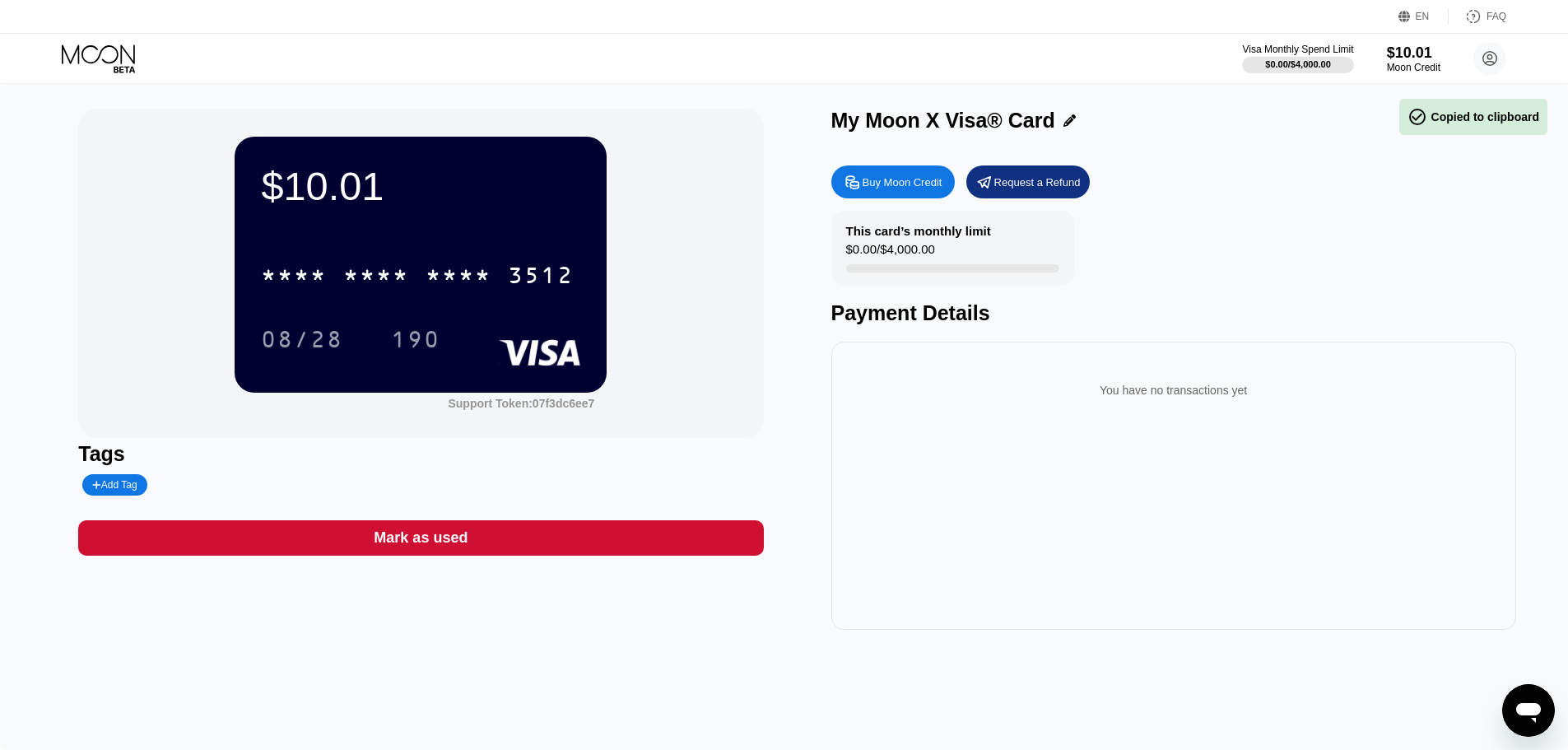
click at [287, 185] on div "$10.01" at bounding box center [420, 186] width 319 height 46
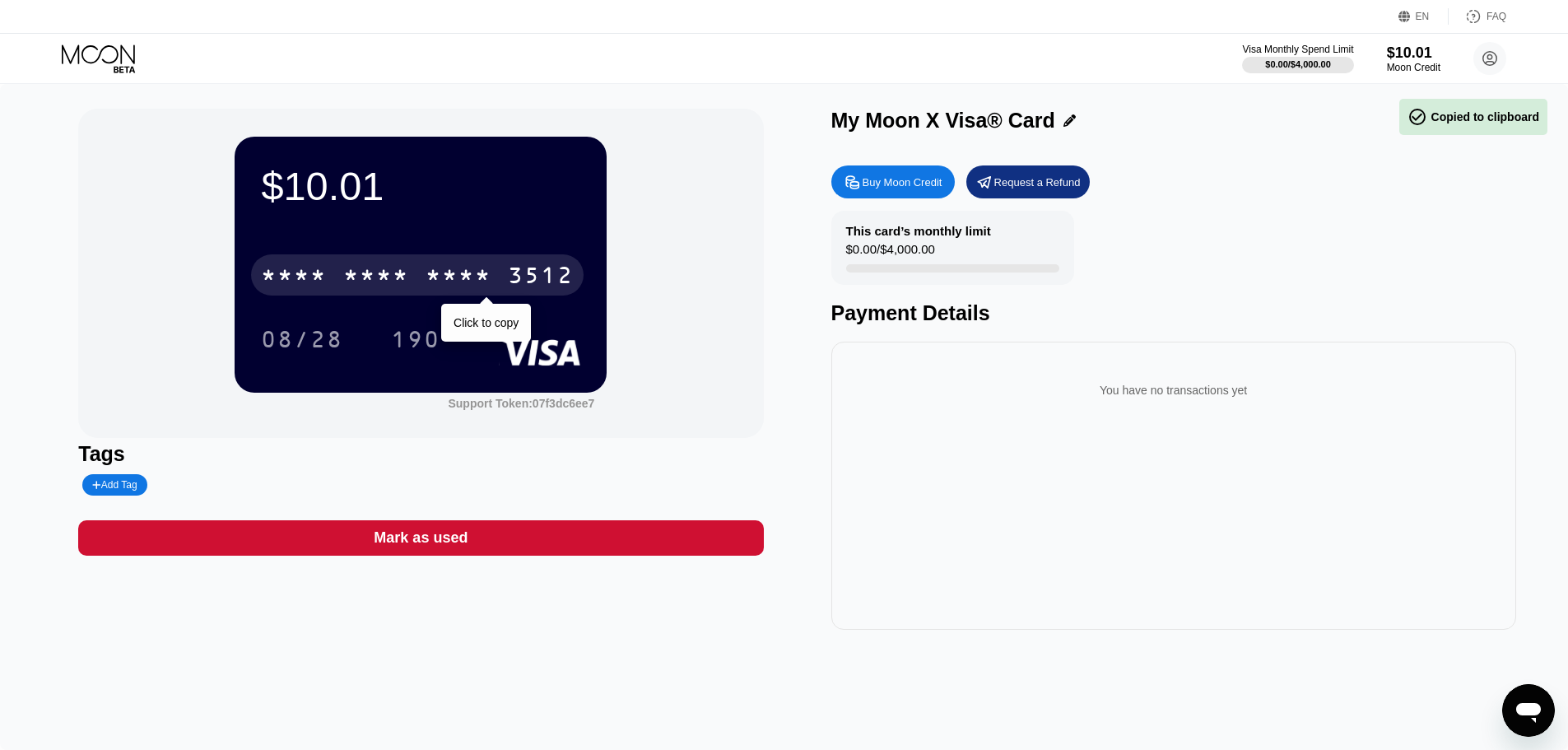
click at [368, 261] on div "* * * * * * * * * * * * 3512" at bounding box center [417, 274] width 332 height 41
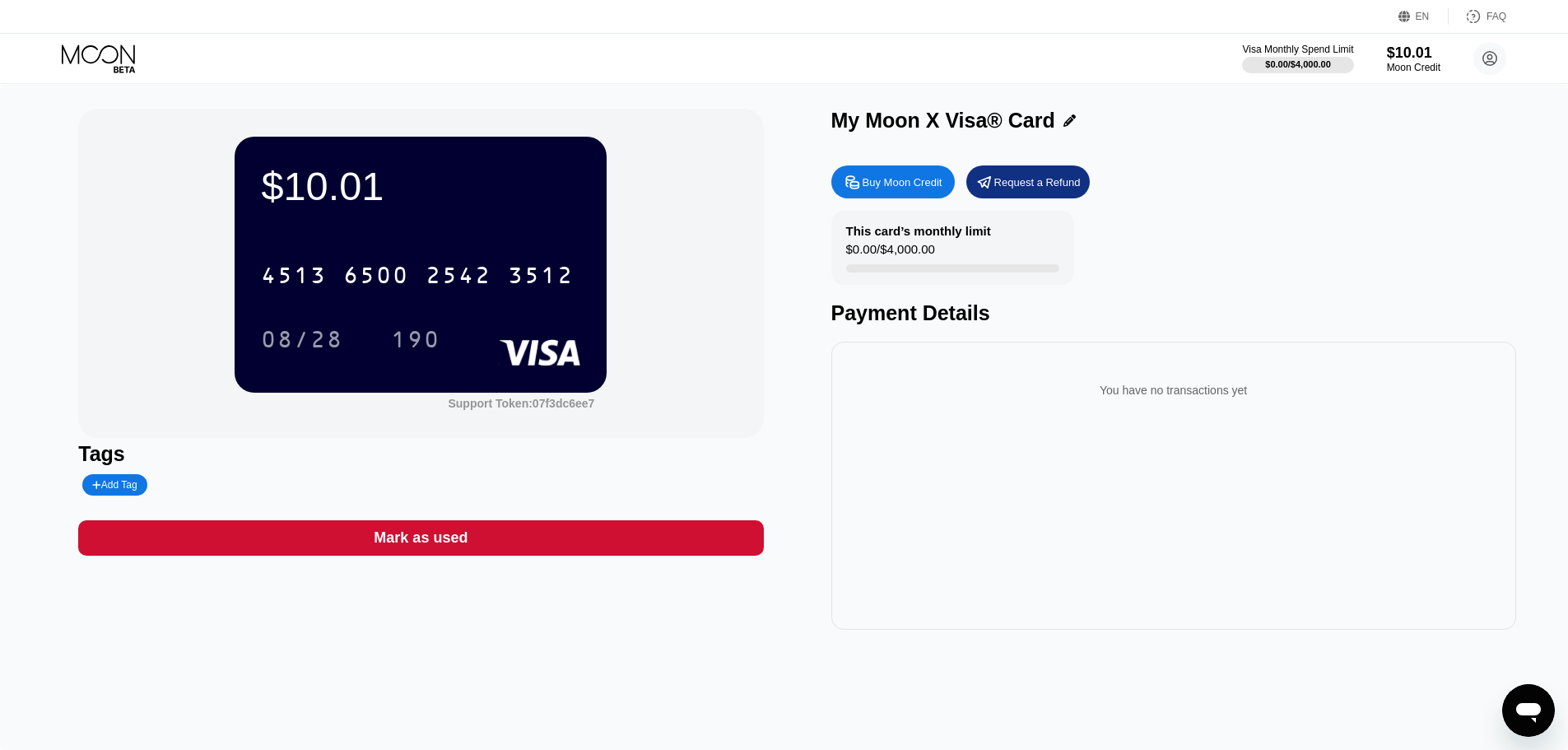
click at [76, 40] on div "Visa Monthly Spend Limit $0.00 / $4,000.00 $10.01 Moon Credit [EMAIL_ADDRESS][D…" at bounding box center [784, 58] width 1568 height 50
click at [90, 48] on icon at bounding box center [100, 59] width 76 height 29
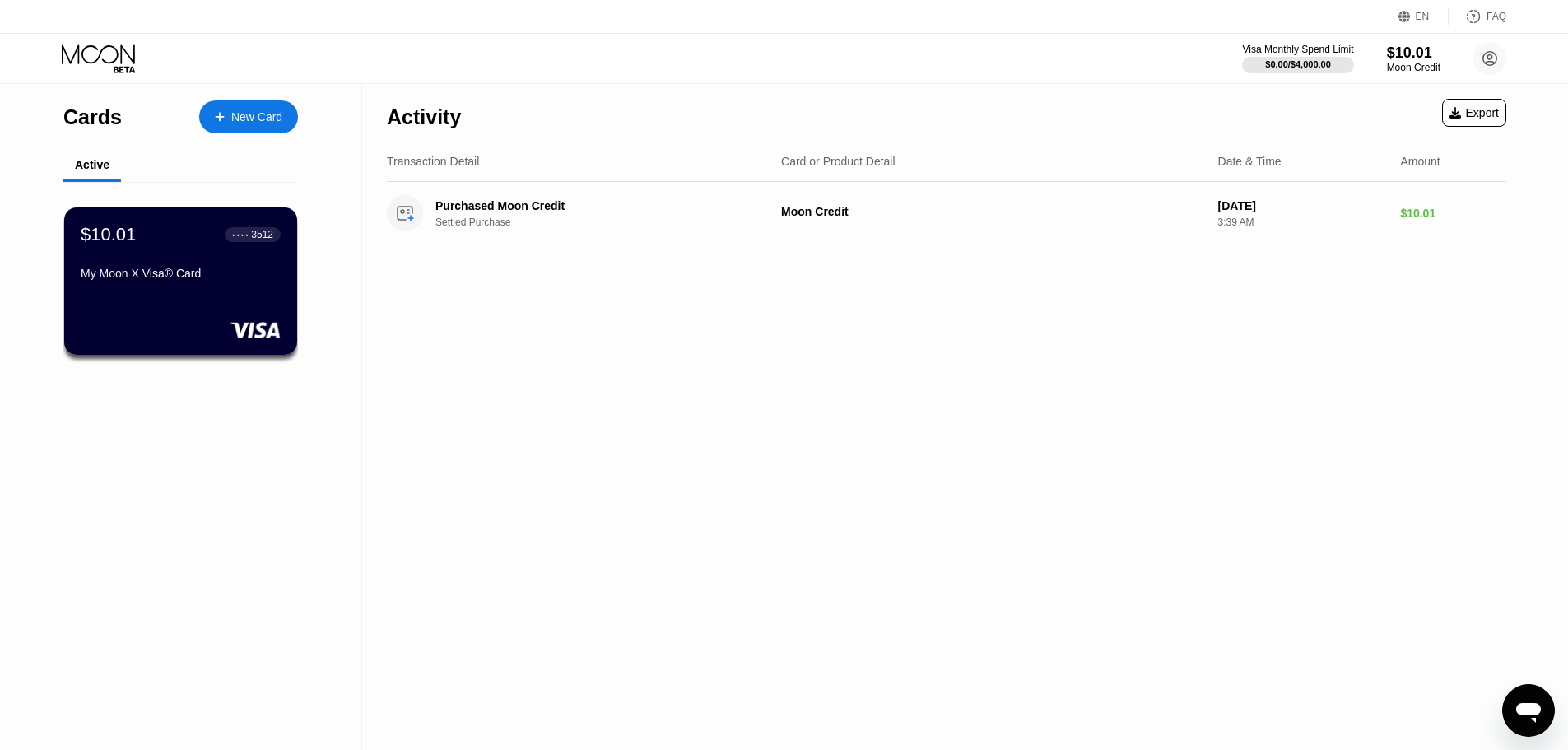
click at [246, 125] on div "New Card" at bounding box center [249, 116] width 99 height 33
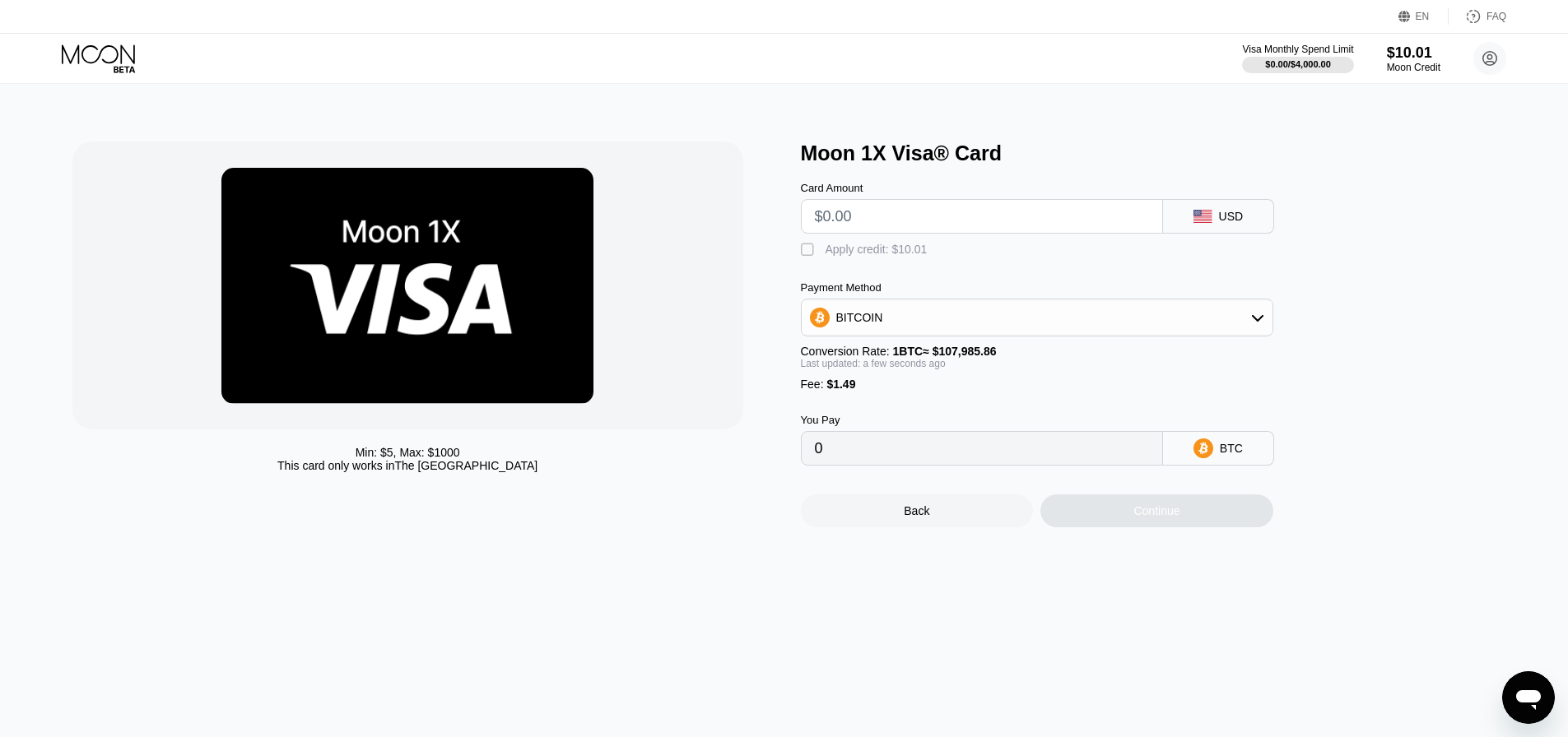
type input "$1"
type input "0.00002306"
type input "0"
type input "$5"
type input "0.00006011"
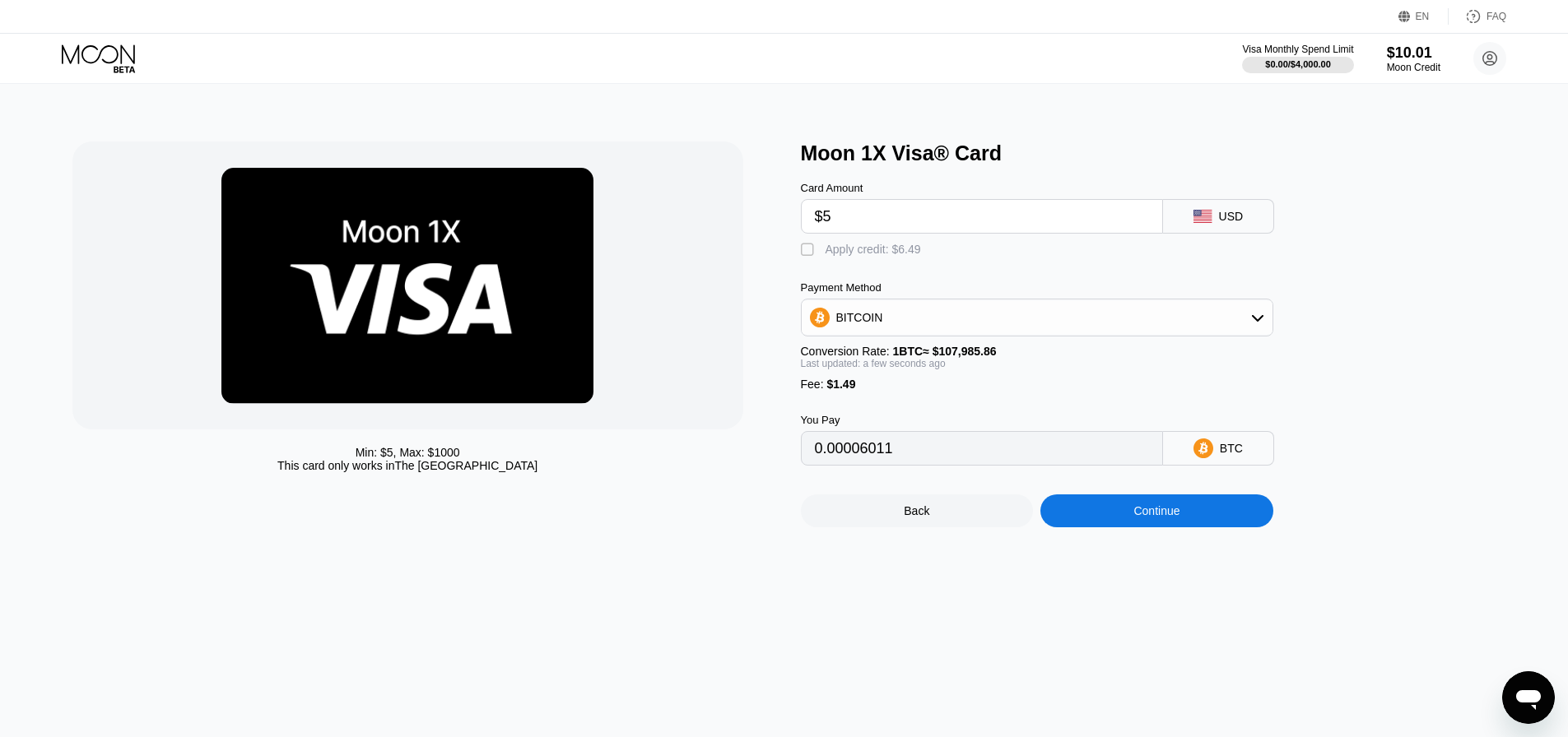
type input "$5"
click at [1136, 327] on div "BITCOIN" at bounding box center [1037, 317] width 471 height 33
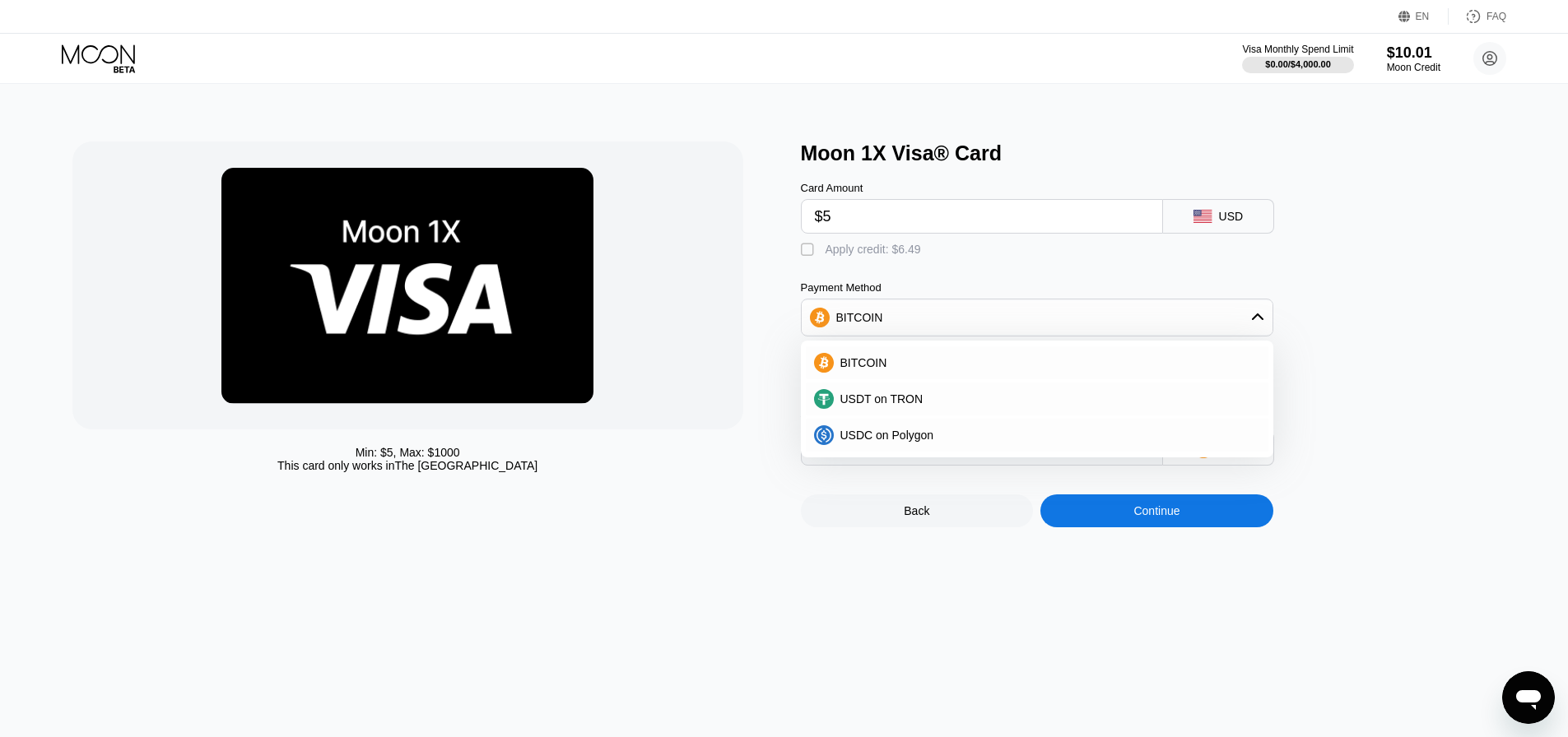
click at [1386, 376] on div "Moon 1X Visa® Card Card Amount $5 USD  Apply credit: $6.49 Payment Method BITC…" at bounding box center [1156, 334] width 712 height 386
click at [1225, 528] on div "Continue" at bounding box center [1156, 510] width 233 height 33
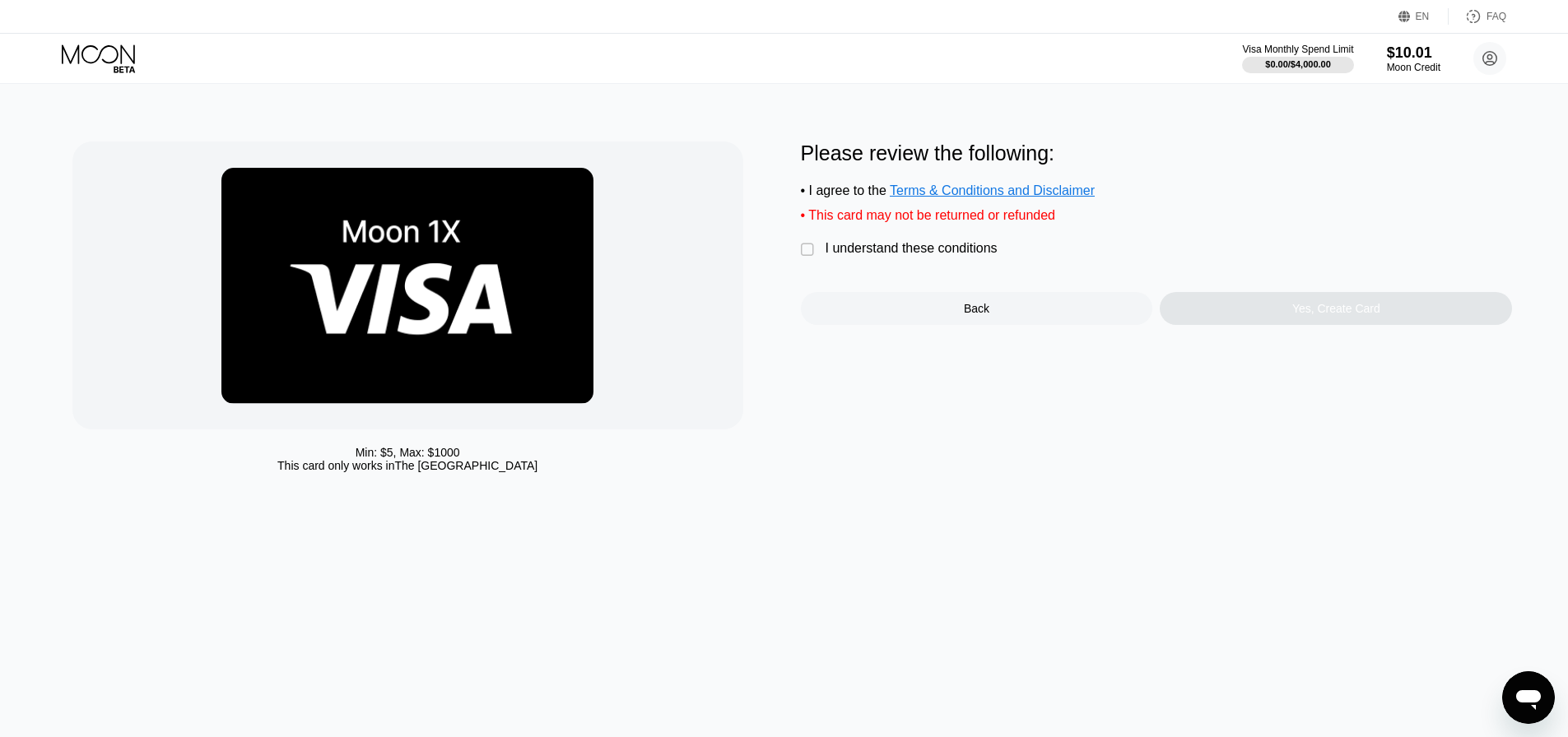
click at [828, 256] on div "I understand these conditions" at bounding box center [912, 249] width 172 height 15
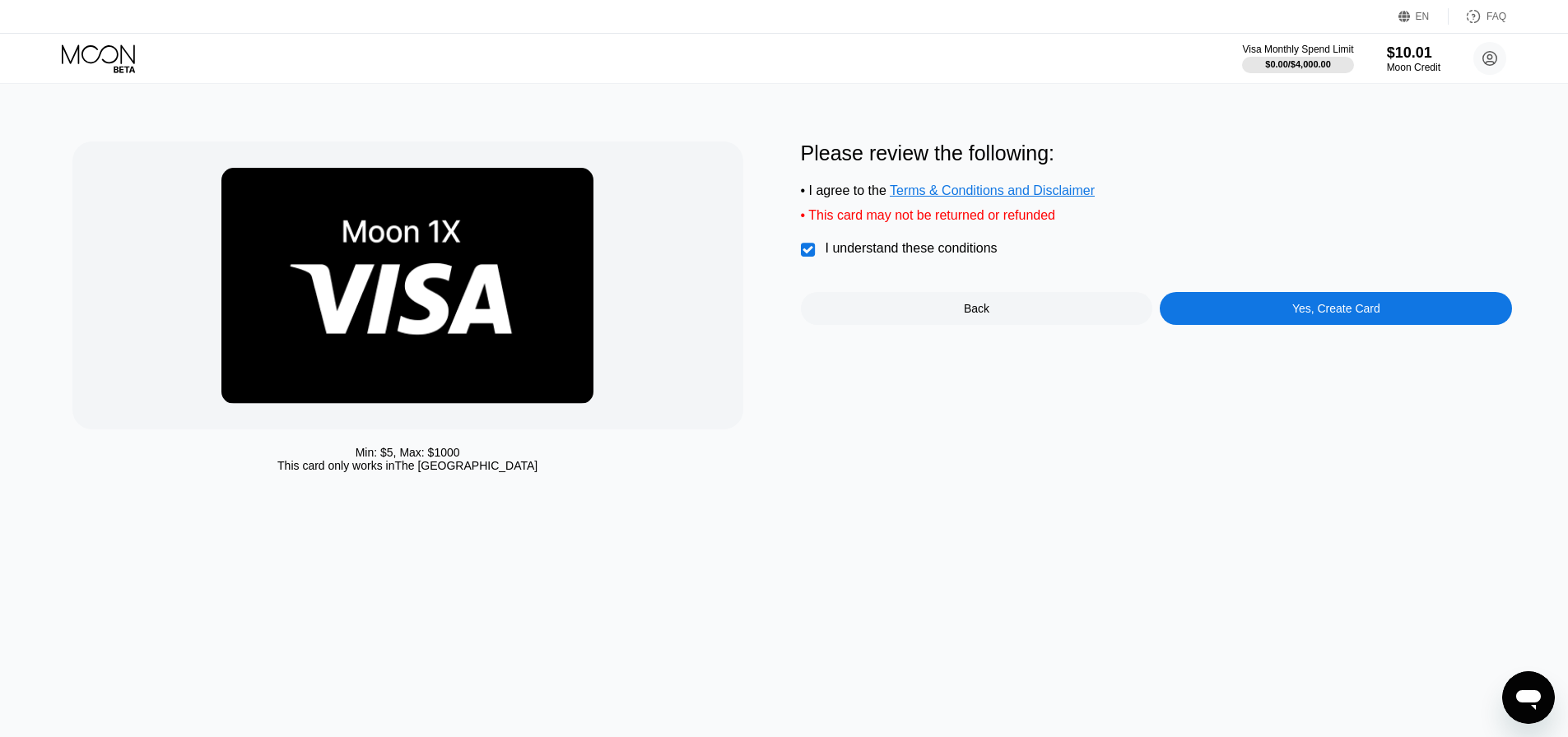
click at [1357, 315] on div "Yes, Create Card" at bounding box center [1337, 309] width 88 height 13
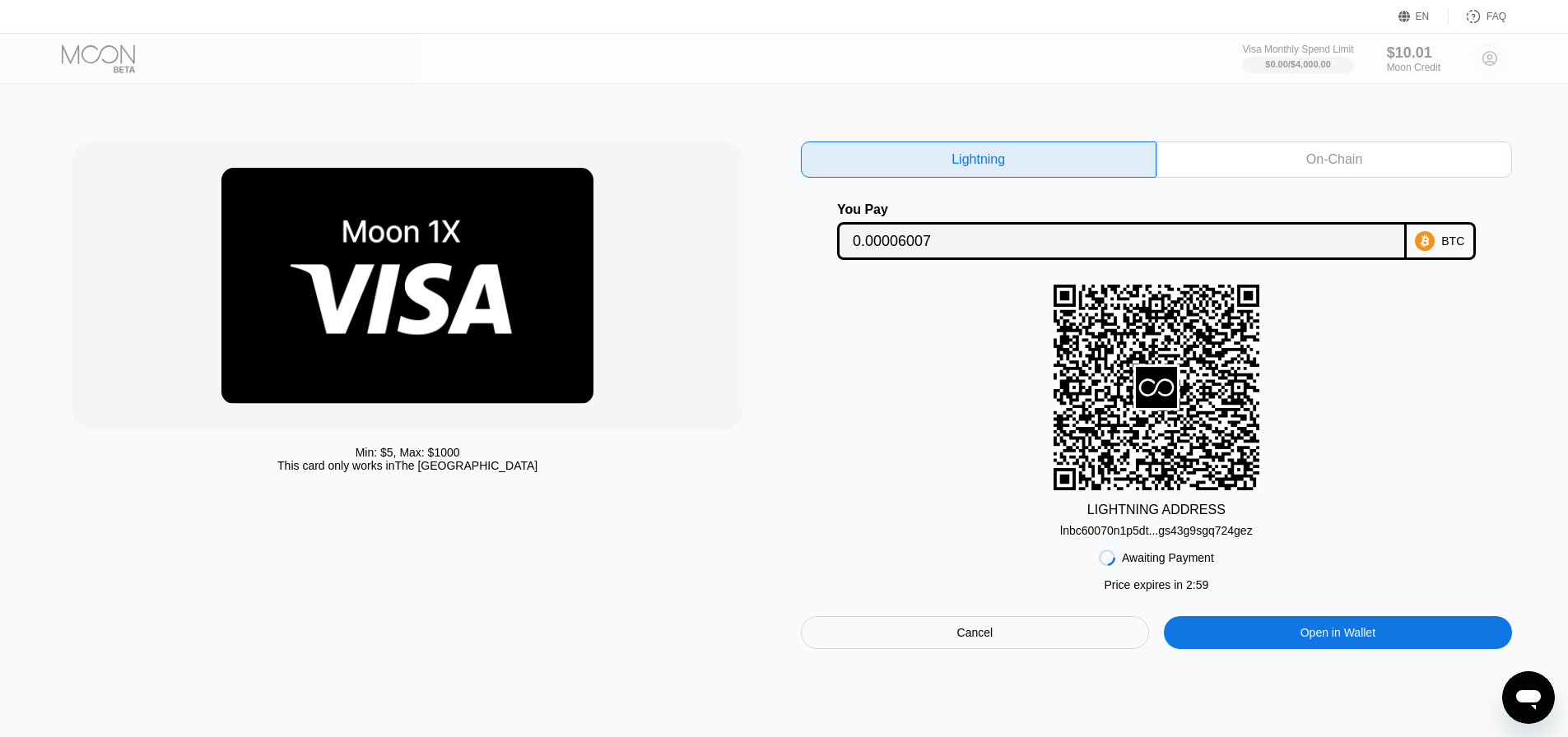
click at [1330, 168] on div "On-Chain" at bounding box center [1334, 159] width 56 height 16
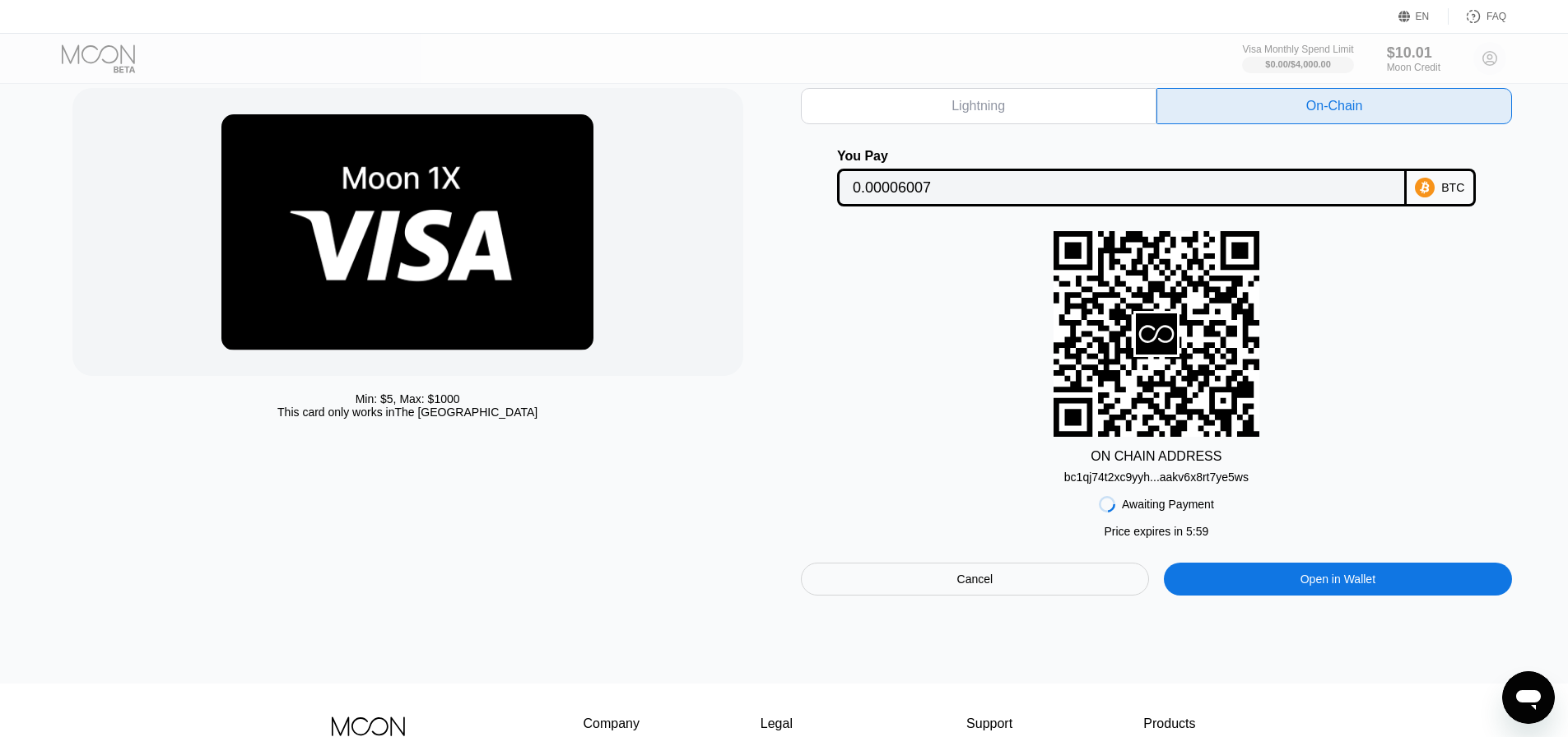
scroll to position [82, 0]
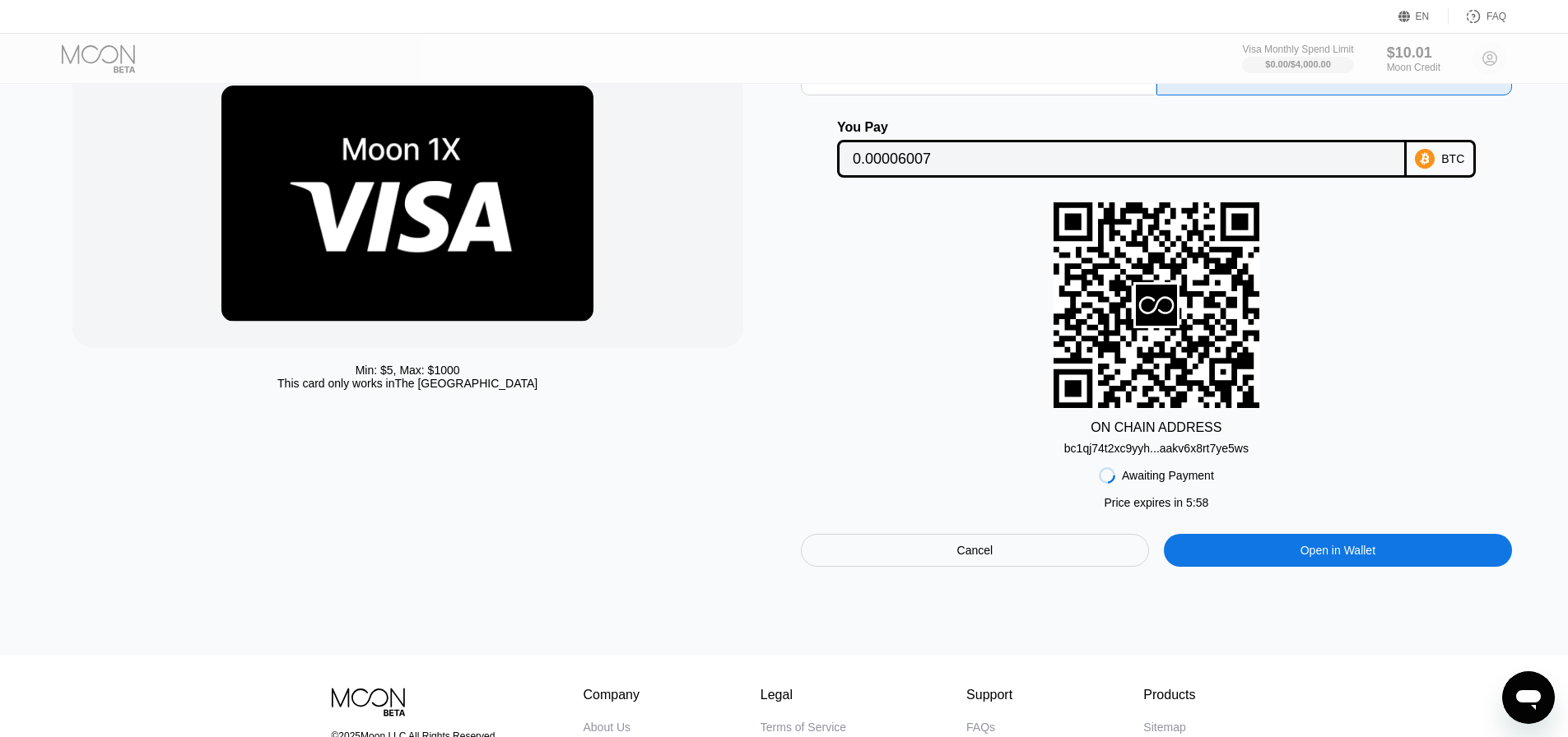
click at [1008, 563] on div "Cancel" at bounding box center [975, 550] width 349 height 33
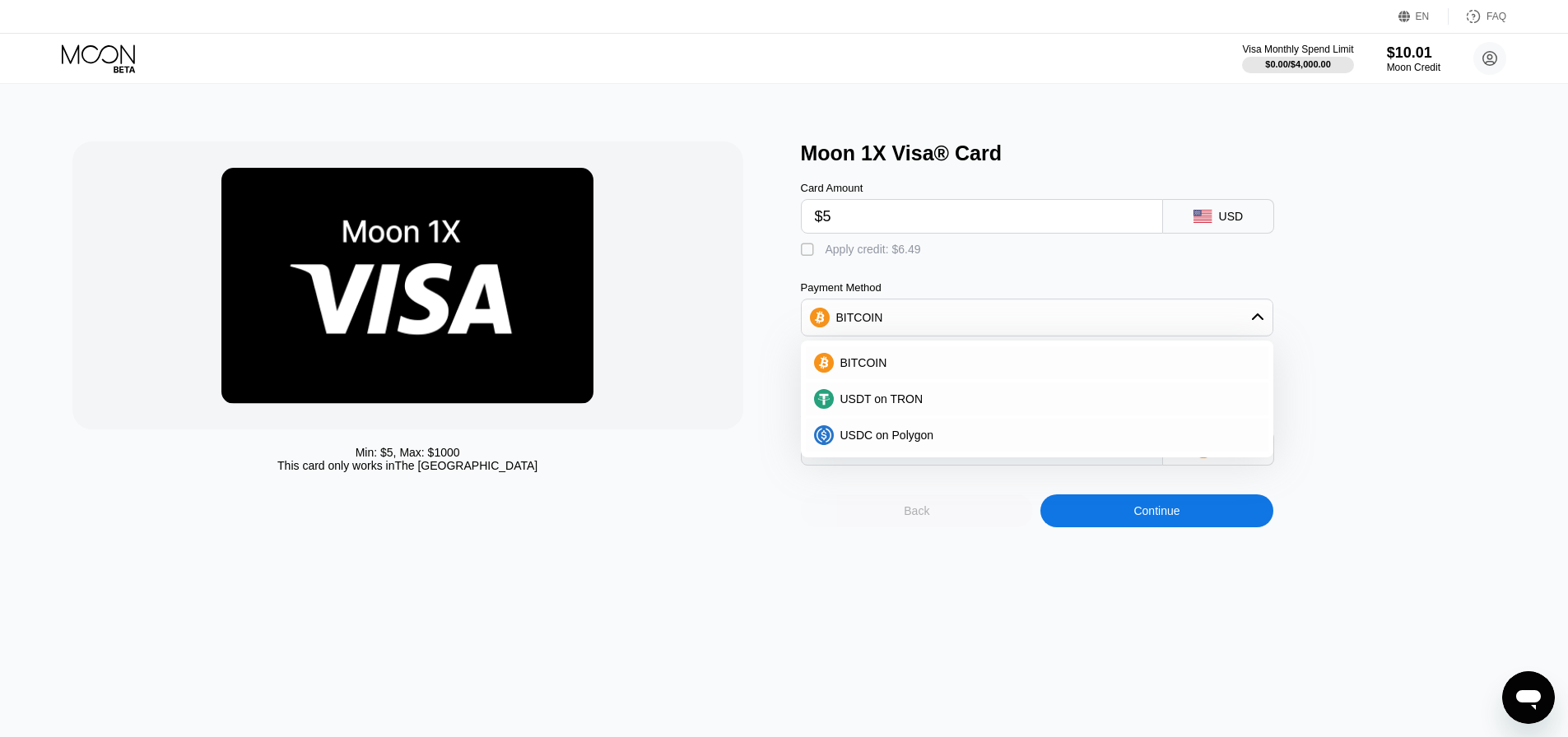
click at [935, 528] on div "Back" at bounding box center [917, 510] width 233 height 33
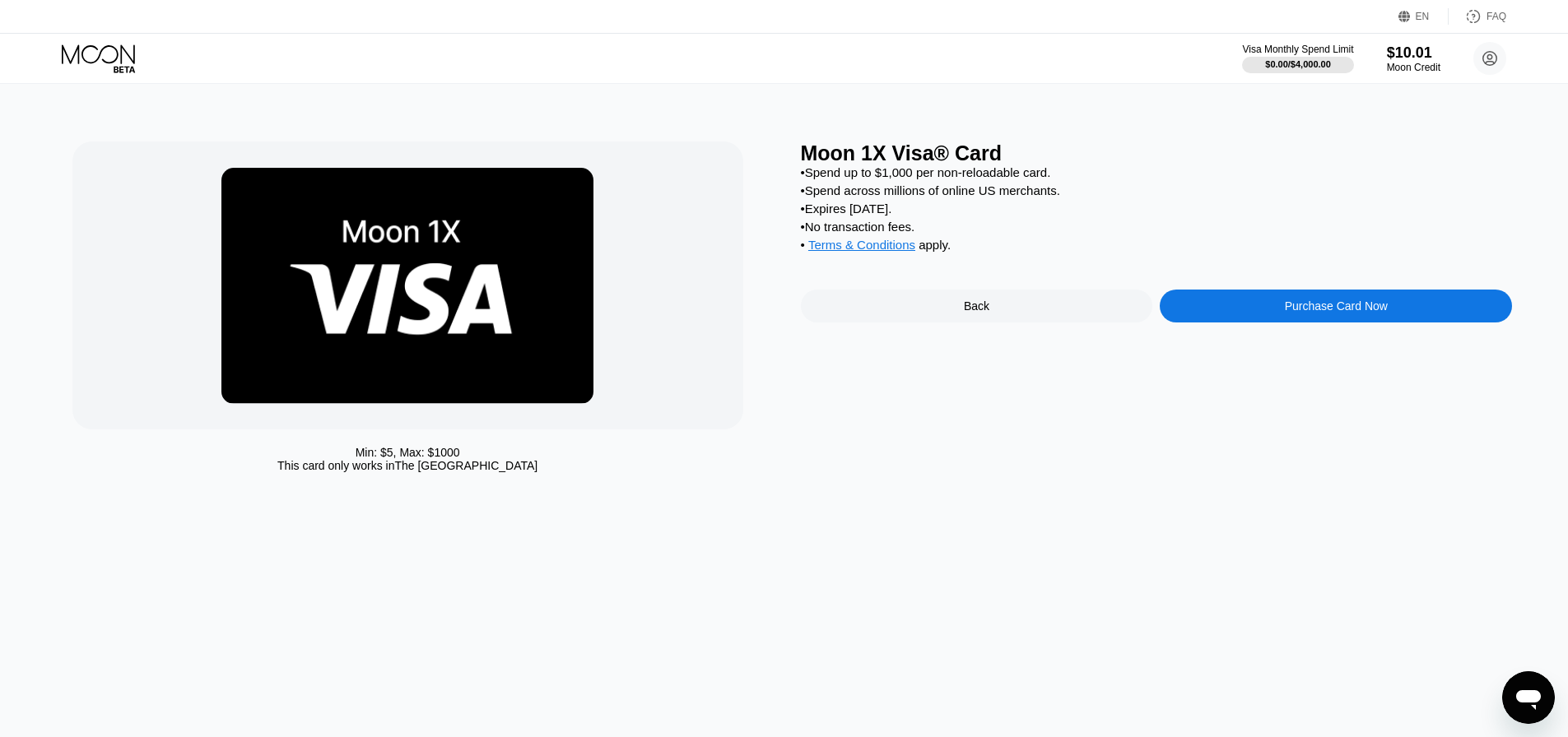
click at [991, 323] on div "Back" at bounding box center [977, 306] width 352 height 33
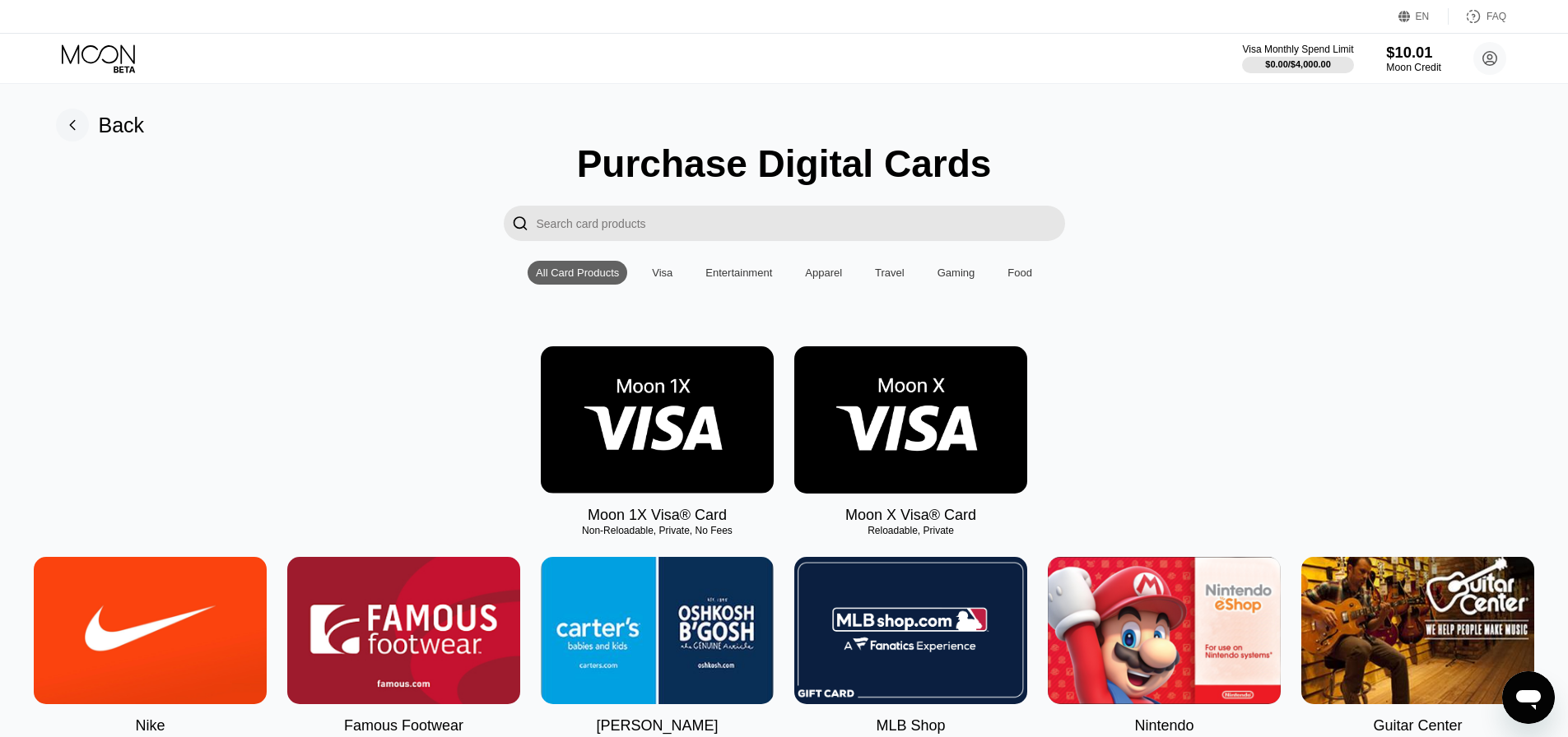
click at [1398, 57] on div "$10.01" at bounding box center [1414, 52] width 55 height 17
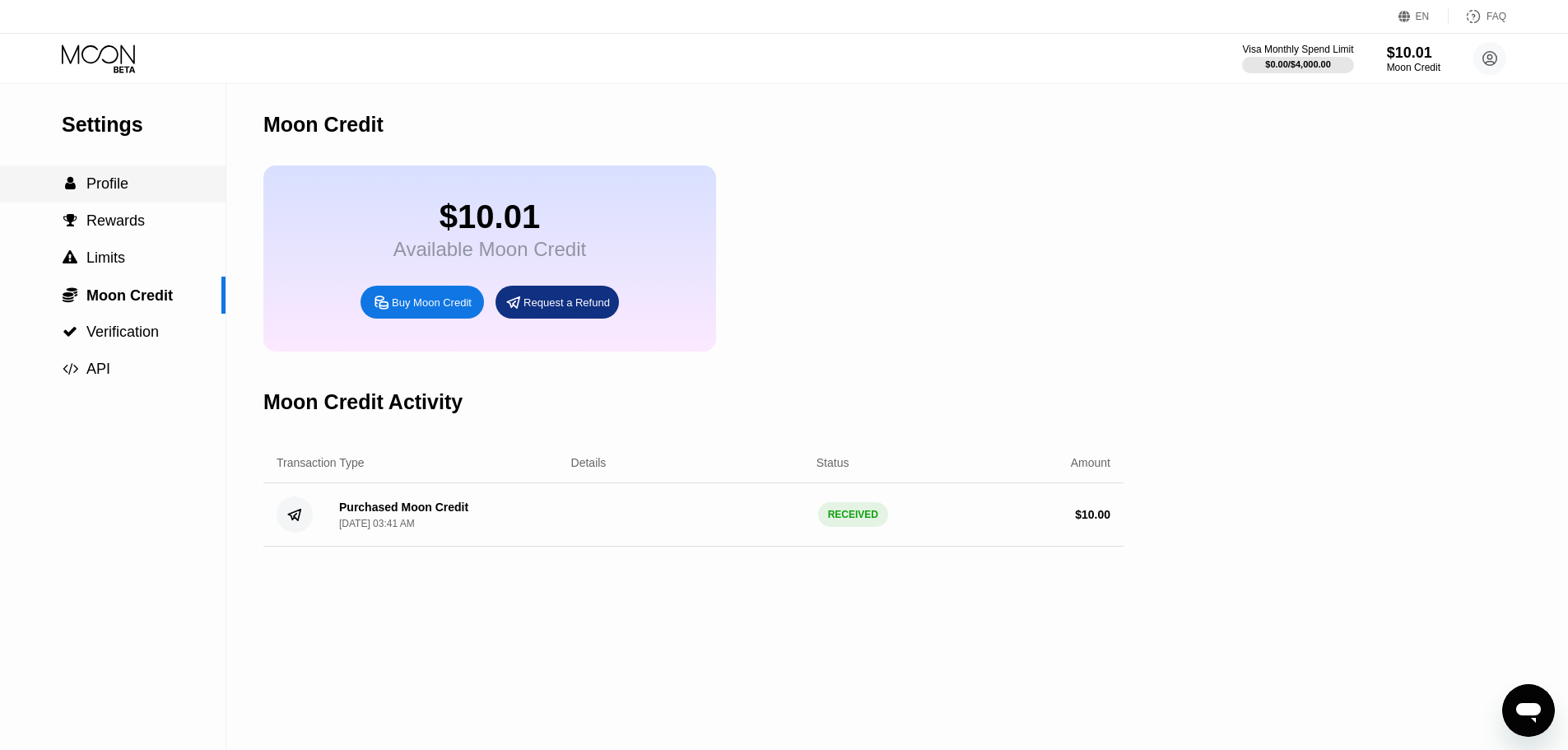
click at [129, 179] on div " Profile" at bounding box center [112, 184] width 226 height 17
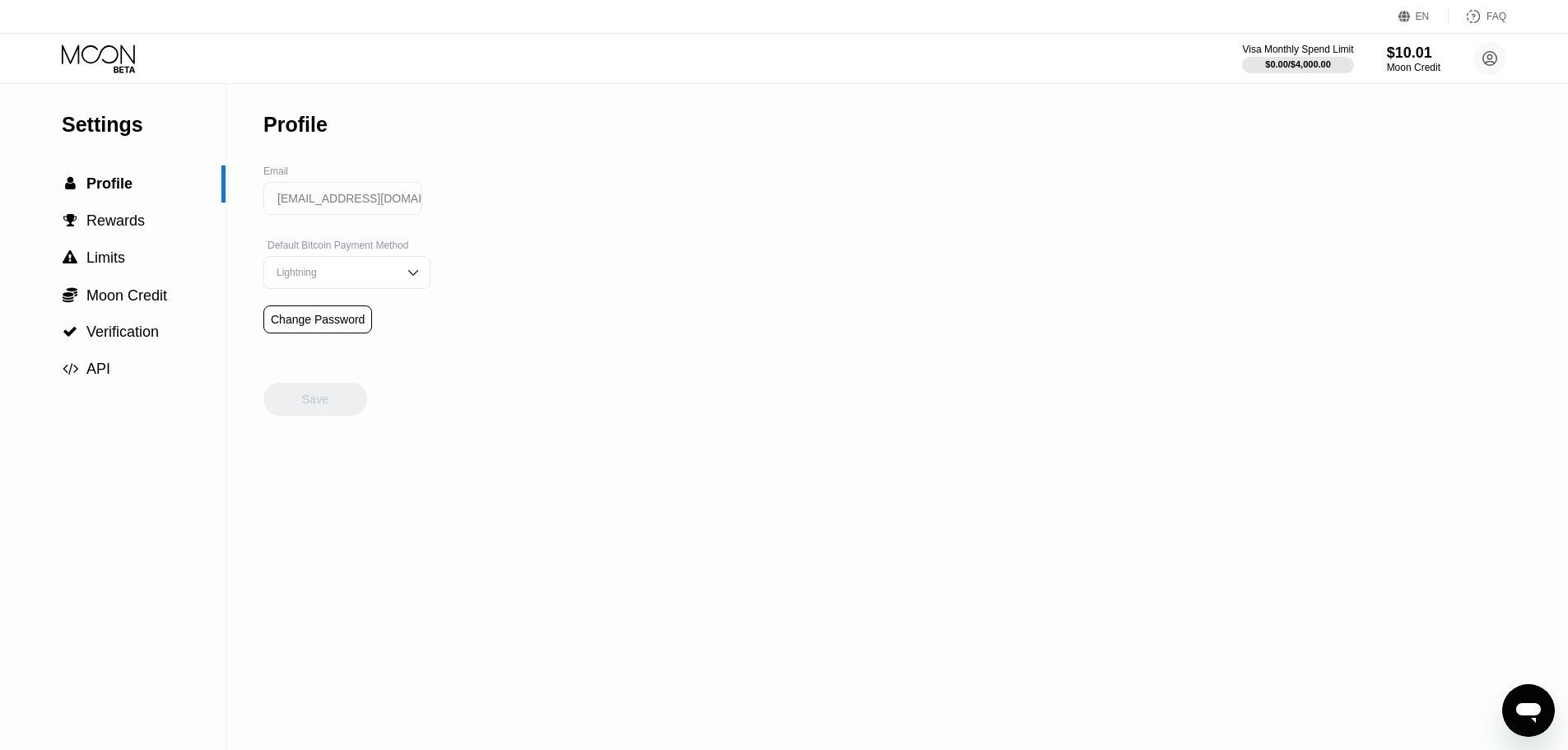
click at [115, 119] on div "Settings" at bounding box center [144, 124] width 164 height 24
click at [115, 65] on icon at bounding box center [100, 59] width 76 height 29
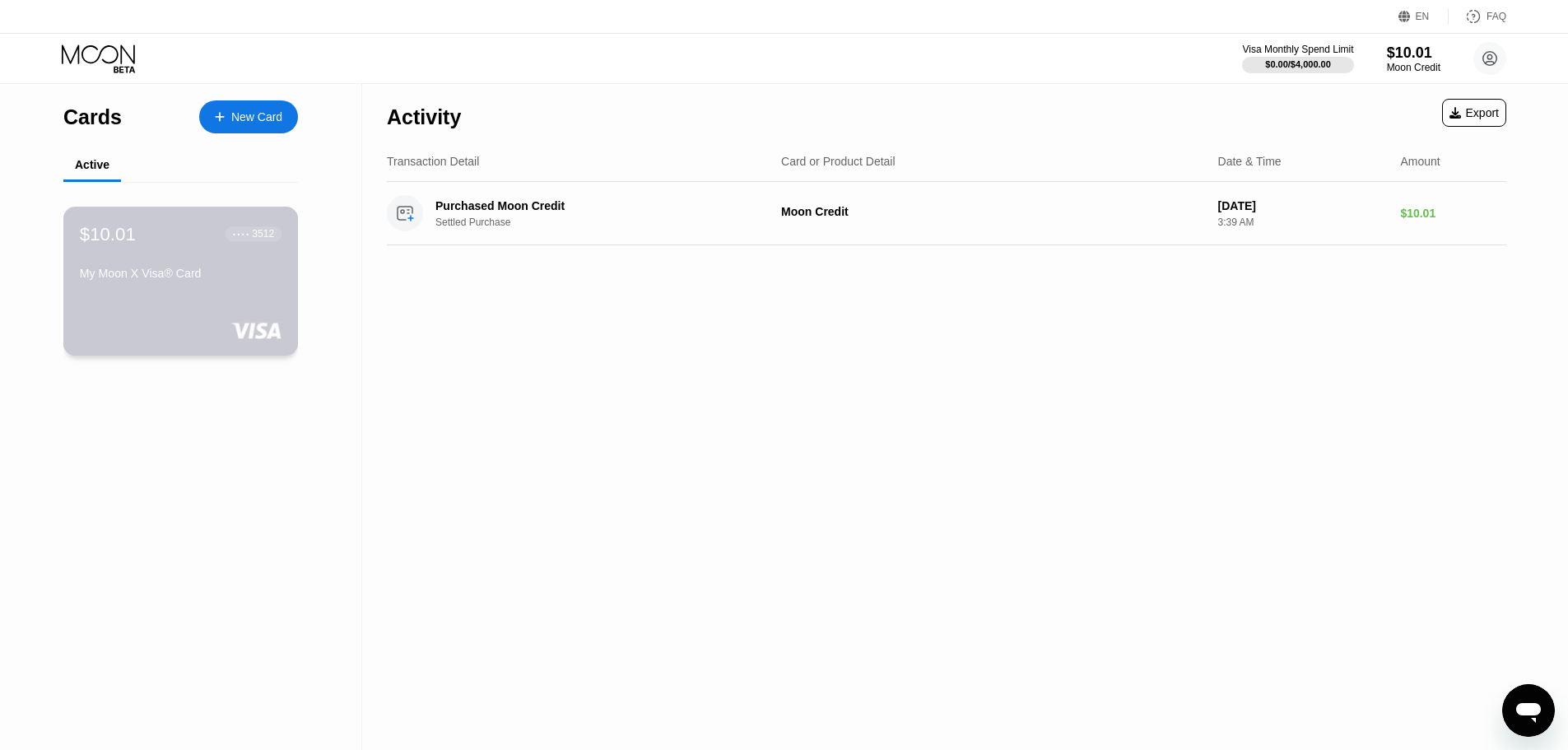
click at [251, 229] on div "● ● ● ● 3512" at bounding box center [254, 233] width 57 height 21
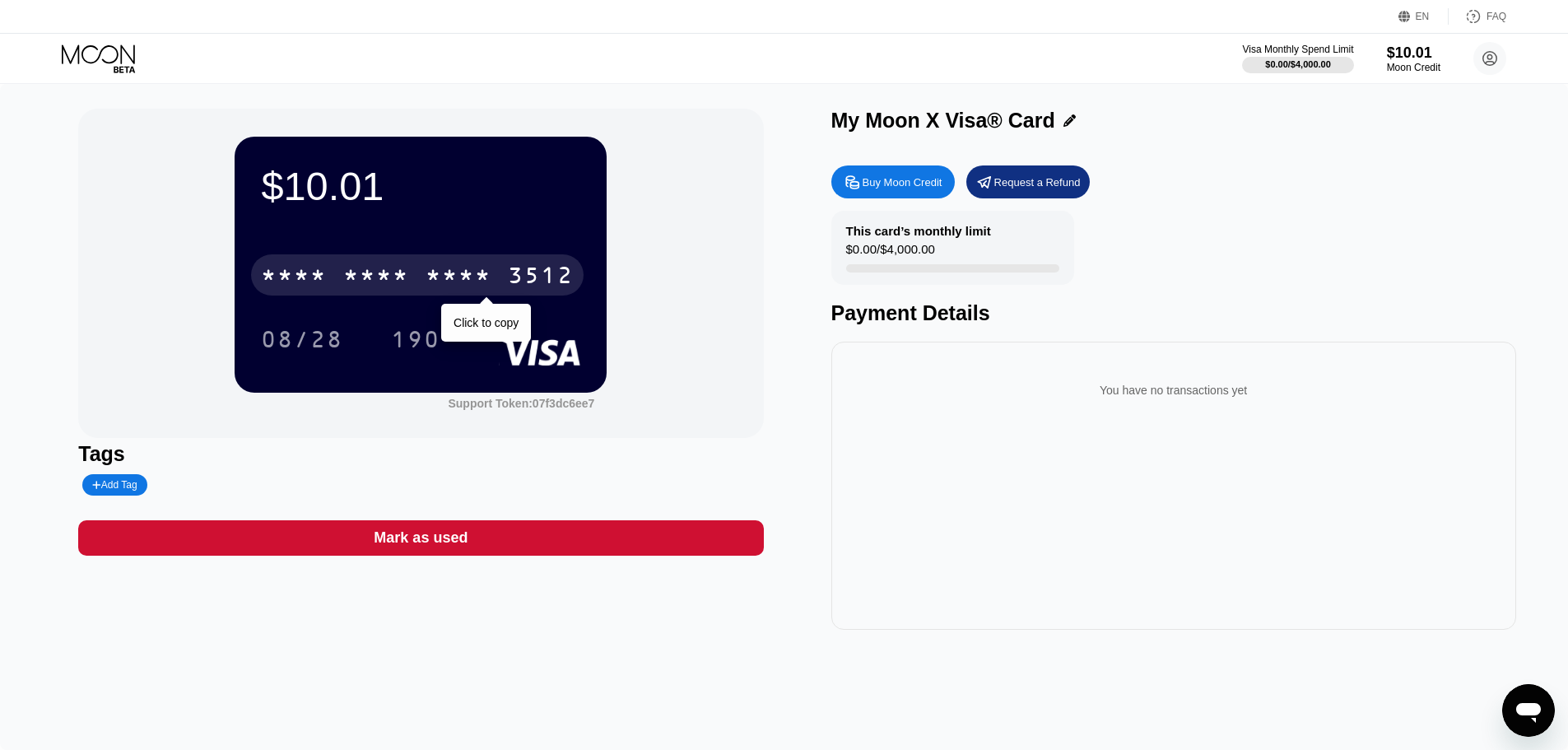
click at [421, 279] on div "* * * * * * * * * * * * 3512" at bounding box center [417, 274] width 332 height 41
click at [433, 272] on div "* * * *" at bounding box center [458, 277] width 66 height 27
drag, startPoint x: 545, startPoint y: 298, endPoint x: 1106, endPoint y: 551, distance: 615.4
click at [1106, 554] on div "You have no transactions yet" at bounding box center [1174, 486] width 685 height 288
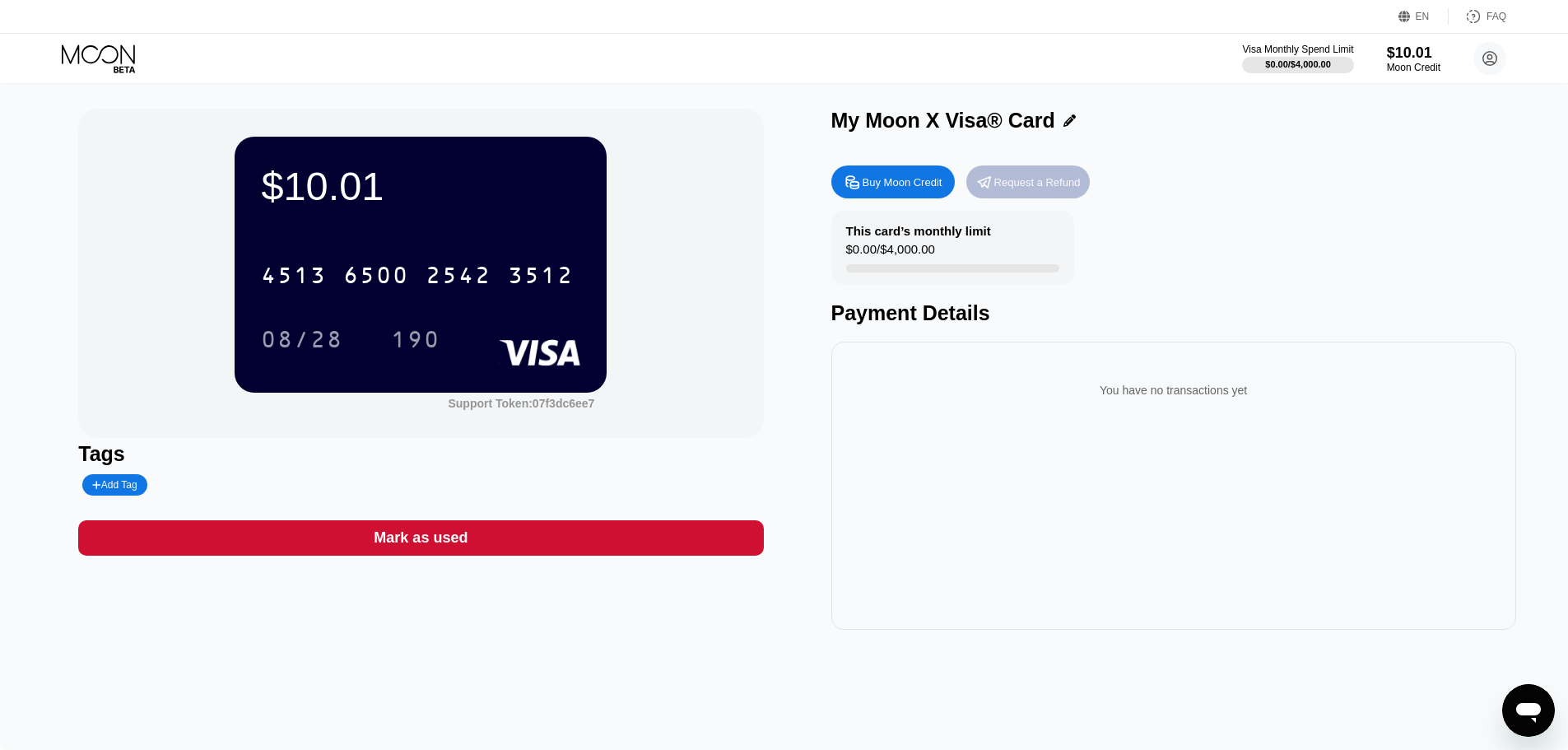
drag, startPoint x: 1038, startPoint y: 188, endPoint x: 1146, endPoint y: 371, distance: 212.5
click at [1119, 357] on div "Buy Moon Credit Request a Refund This card’s monthly limit $0.00 / $4,000.00 Pa…" at bounding box center [1174, 394] width 685 height 473
click at [1198, 387] on div "You have no transactions yet" at bounding box center [1174, 390] width 658 height 46
click at [1055, 179] on div "Request a Refund" at bounding box center [1037, 182] width 87 height 14
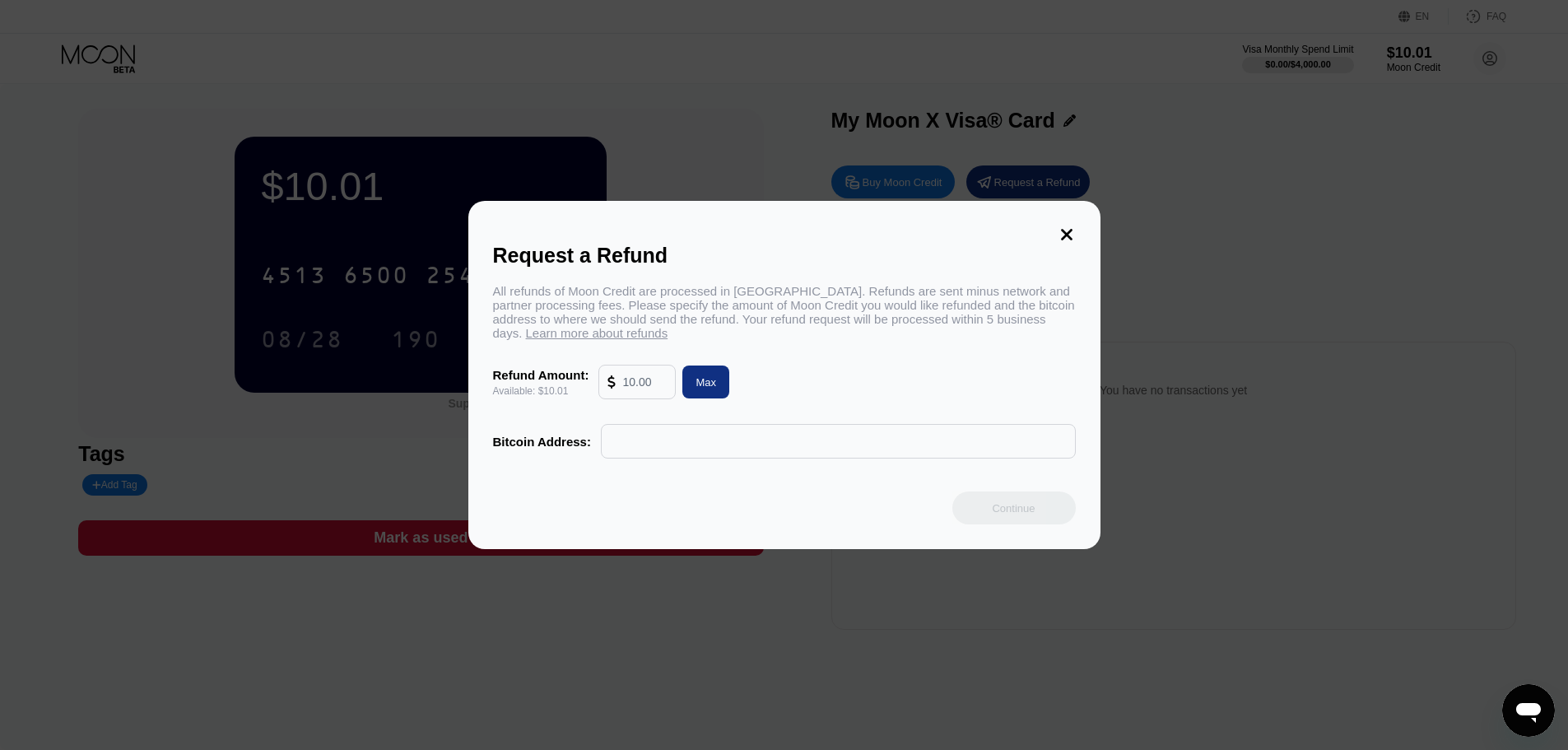
click at [644, 388] on input "text" at bounding box center [644, 382] width 45 height 33
click at [1082, 236] on div "Request a Refund All refunds of Moon Credit are processed in Bitcoin. Refunds a…" at bounding box center [785, 375] width 633 height 349
click at [1065, 231] on icon at bounding box center [1067, 234] width 11 height 11
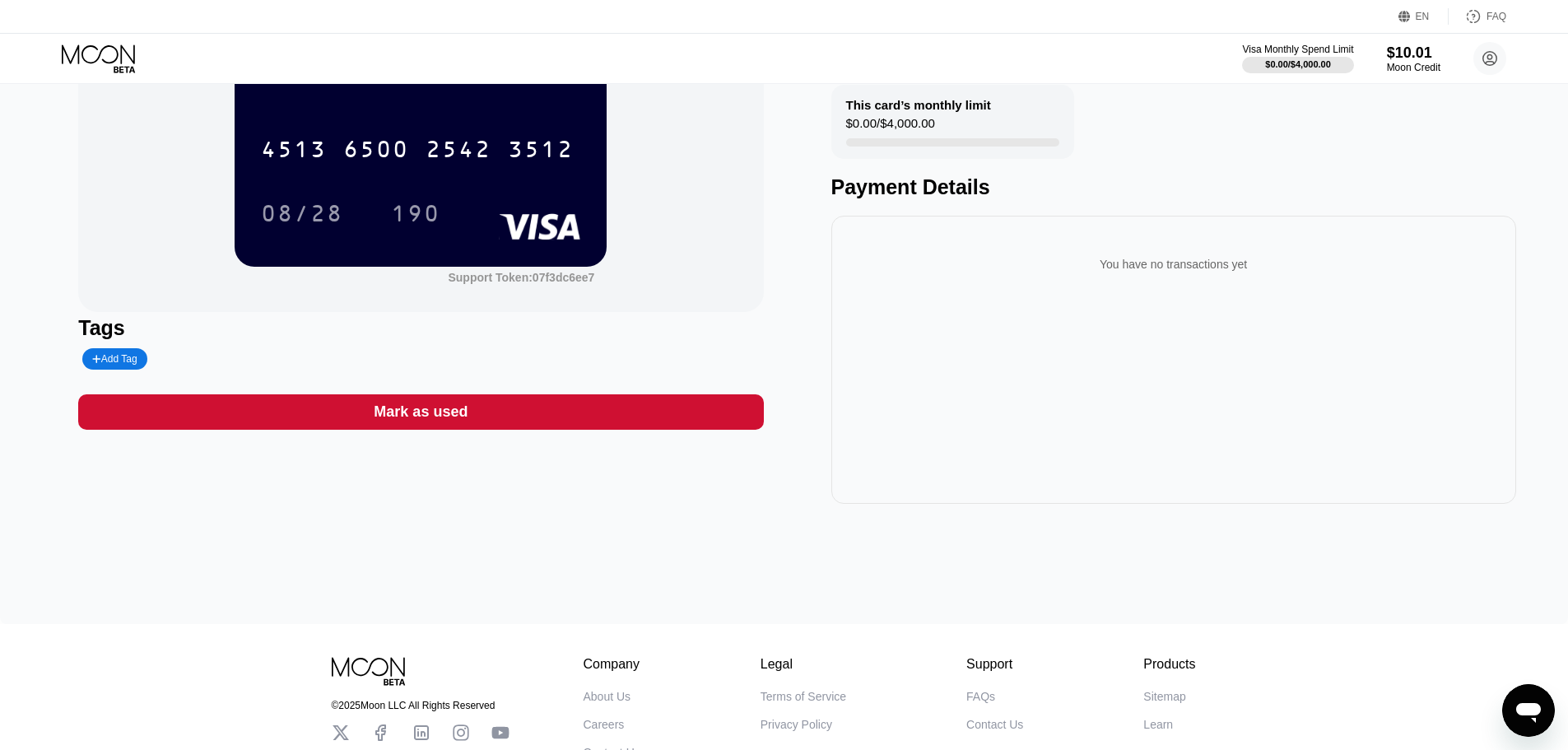
scroll to position [6, 0]
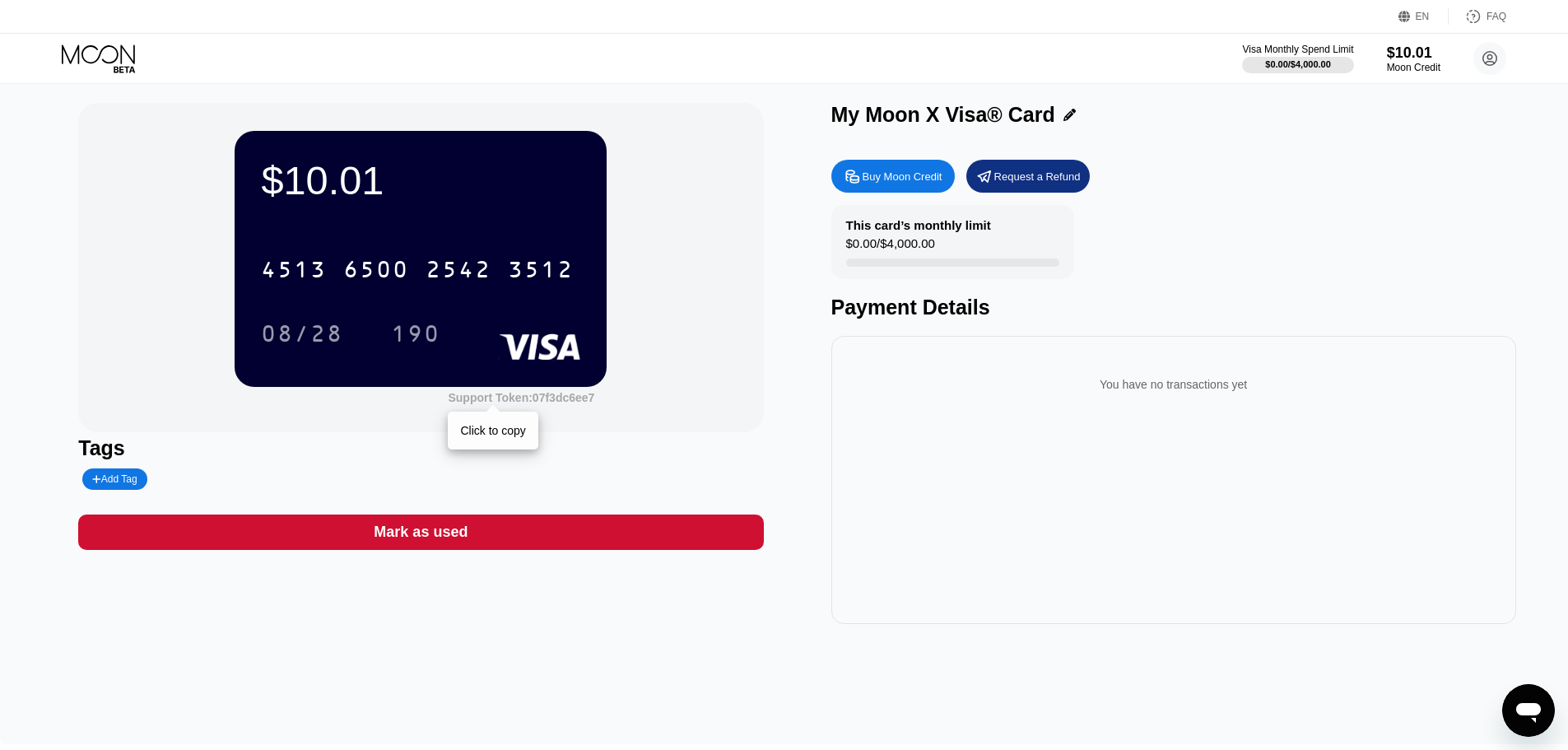
click at [555, 399] on div "Support Token: 07f3dc6ee7" at bounding box center [521, 397] width 147 height 13
drag, startPoint x: 552, startPoint y: 300, endPoint x: 552, endPoint y: 287, distance: 13.0
click at [553, 291] on div "4513 6500 2542 3512 08/28 190" at bounding box center [420, 285] width 319 height 97
click at [550, 264] on div "3512" at bounding box center [540, 272] width 66 height 27
click at [340, 180] on div "$10.01" at bounding box center [420, 180] width 319 height 46
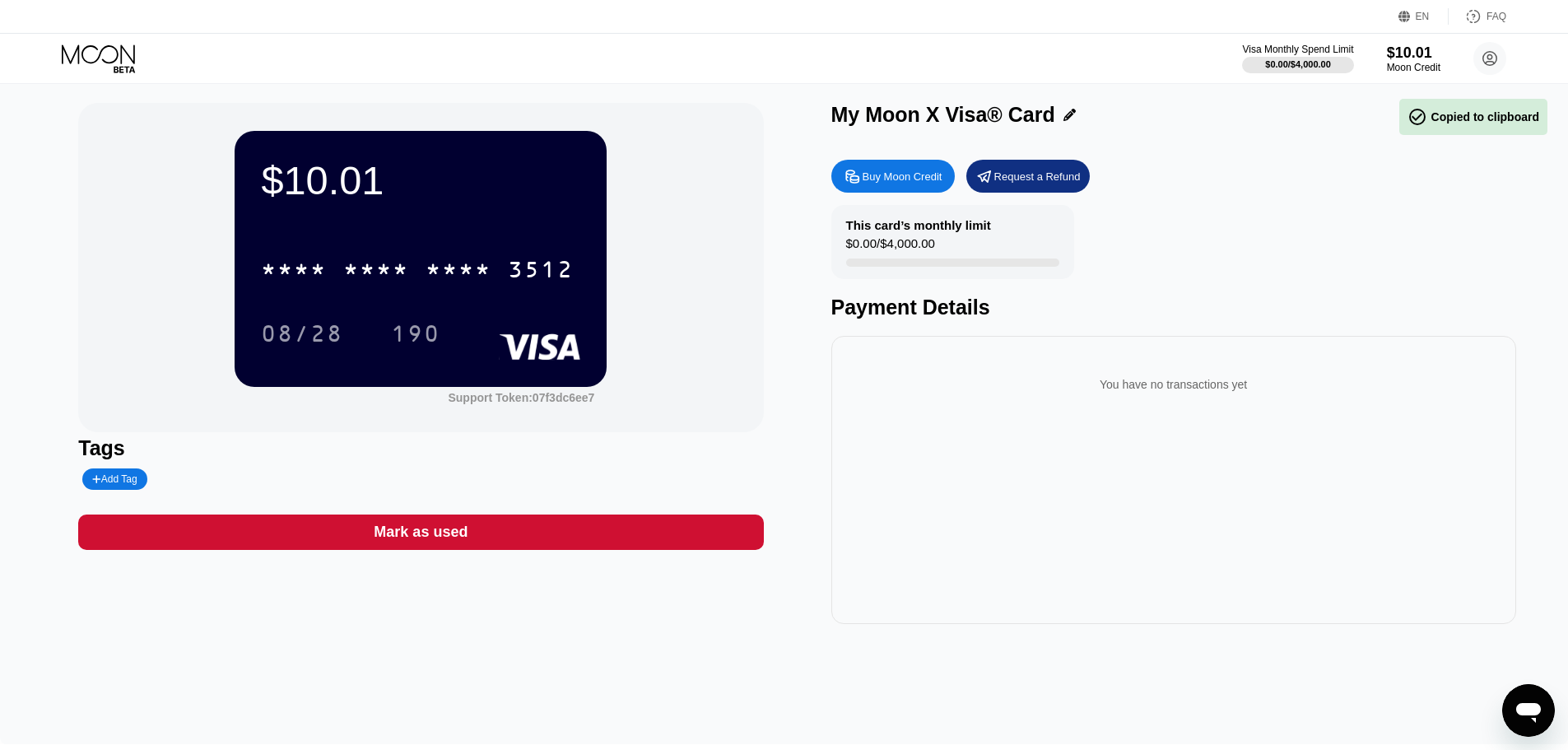
click at [340, 180] on div "$10.01" at bounding box center [420, 180] width 319 height 46
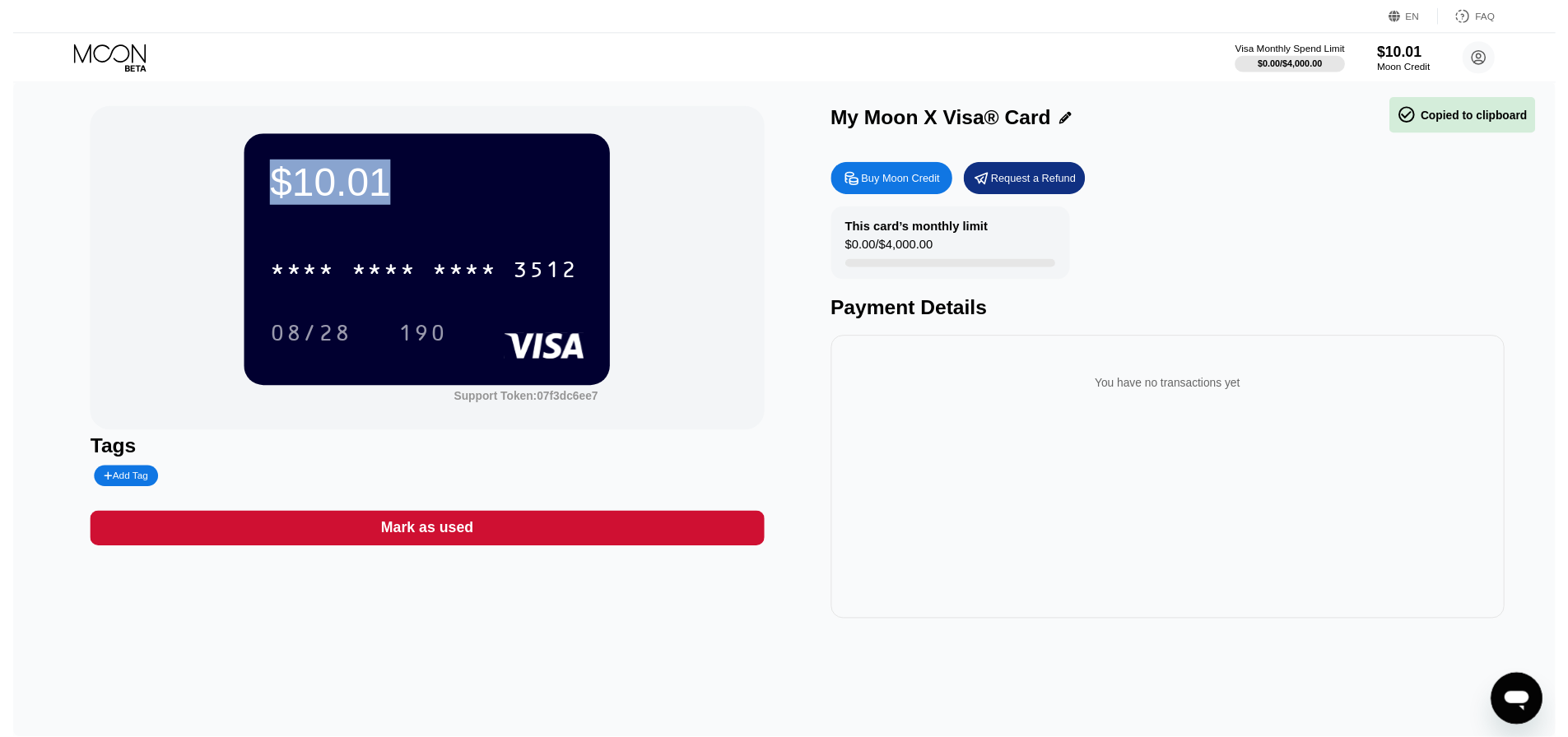
scroll to position [0, 0]
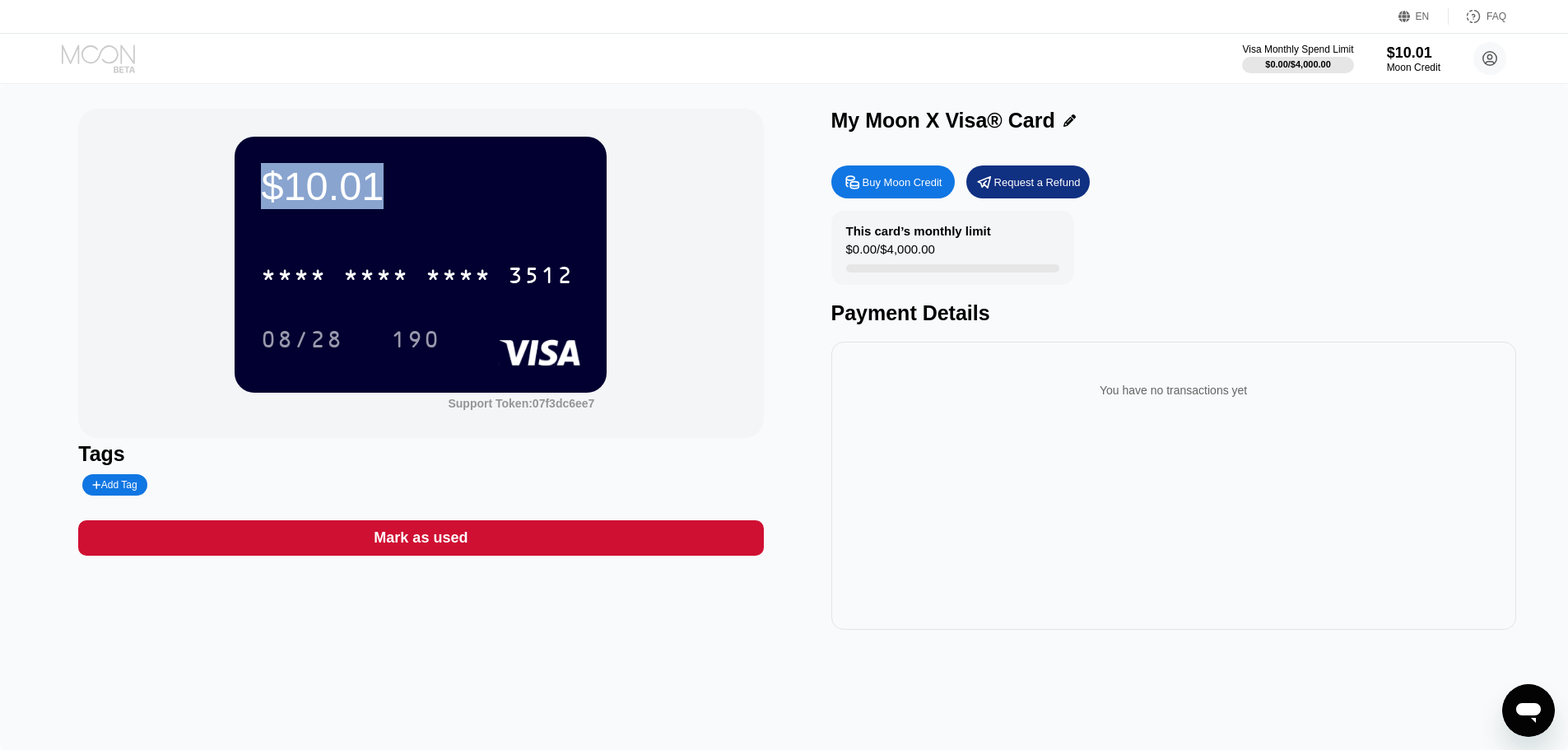
click at [108, 53] on icon at bounding box center [100, 59] width 76 height 29
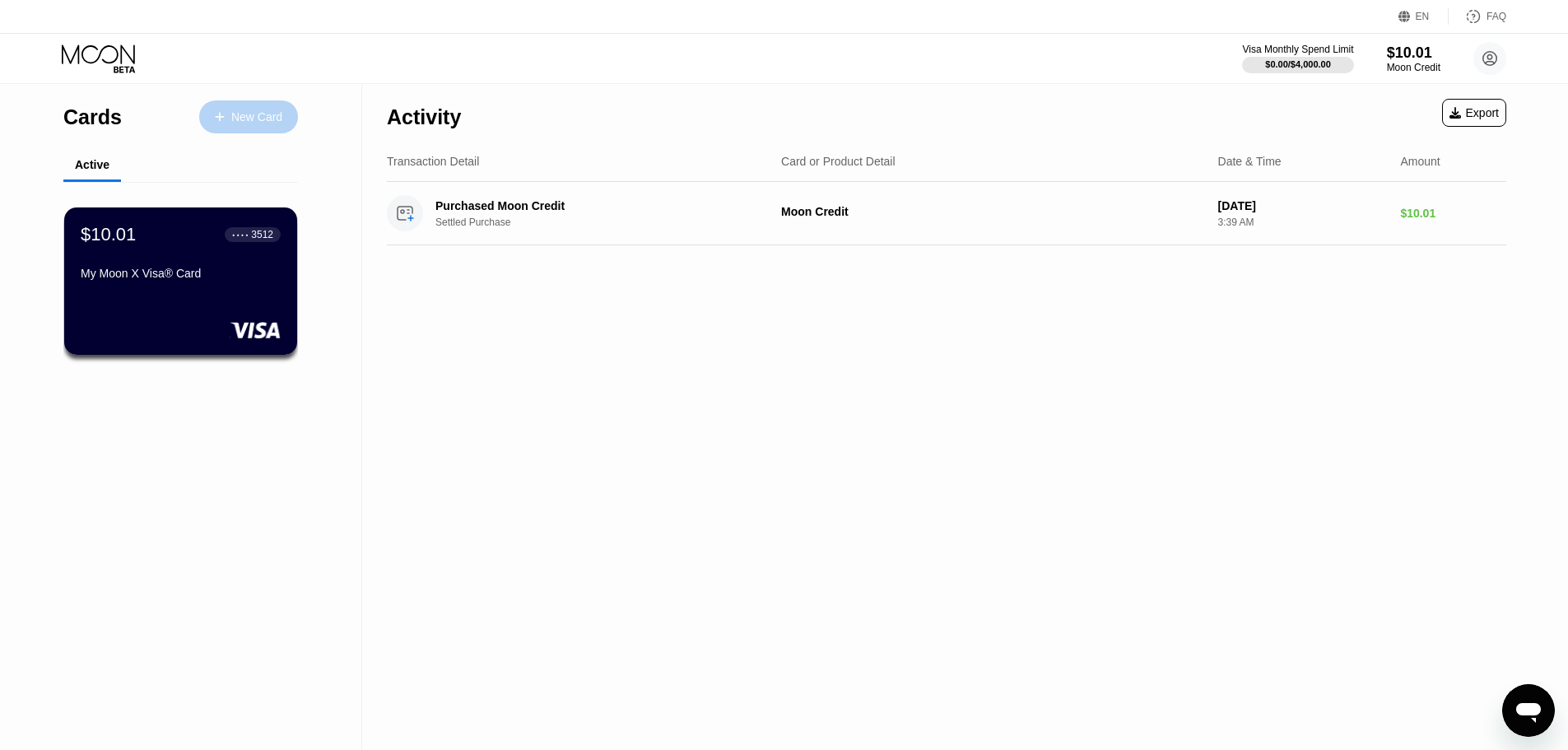
click at [261, 118] on div "New Card" at bounding box center [257, 117] width 51 height 14
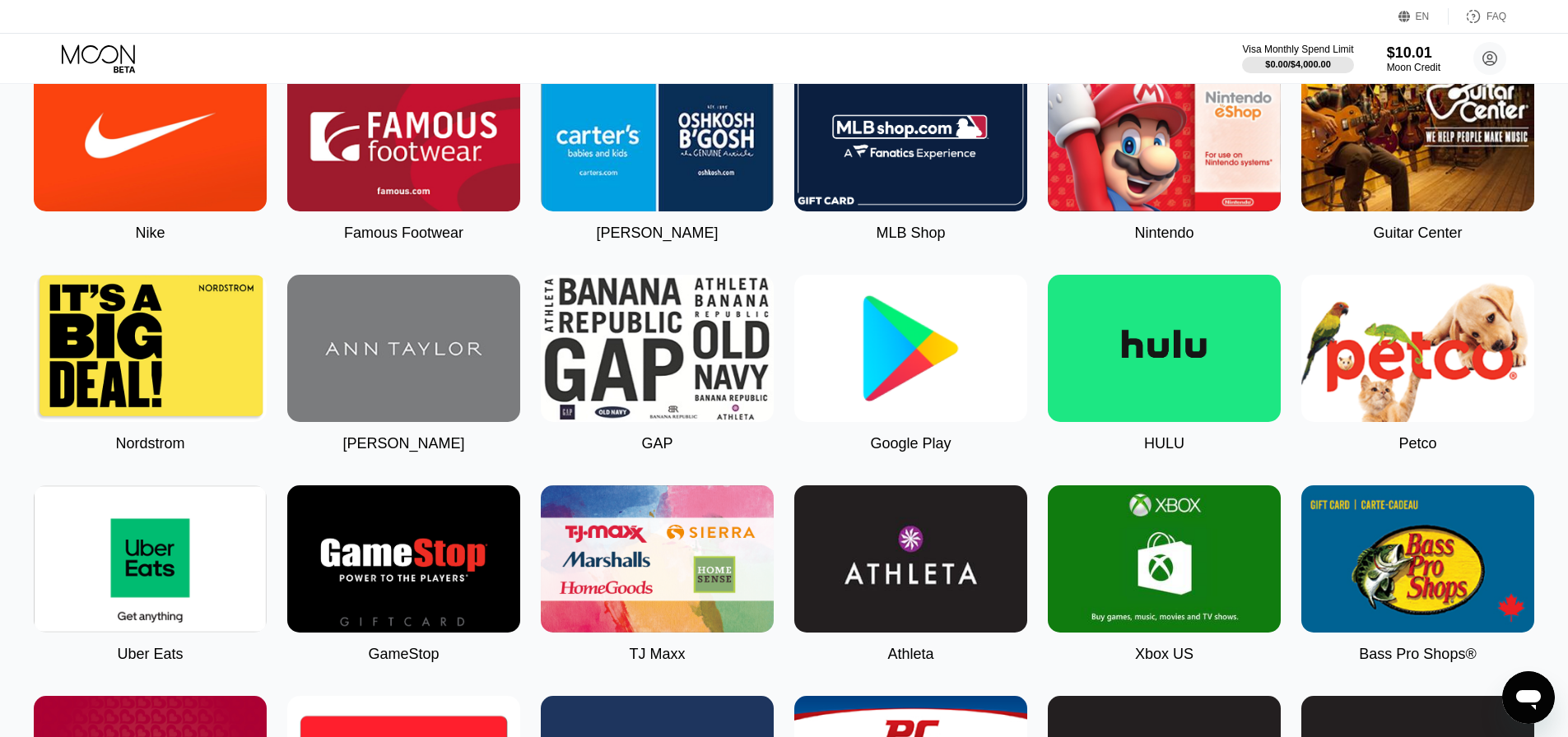
scroll to position [493, 0]
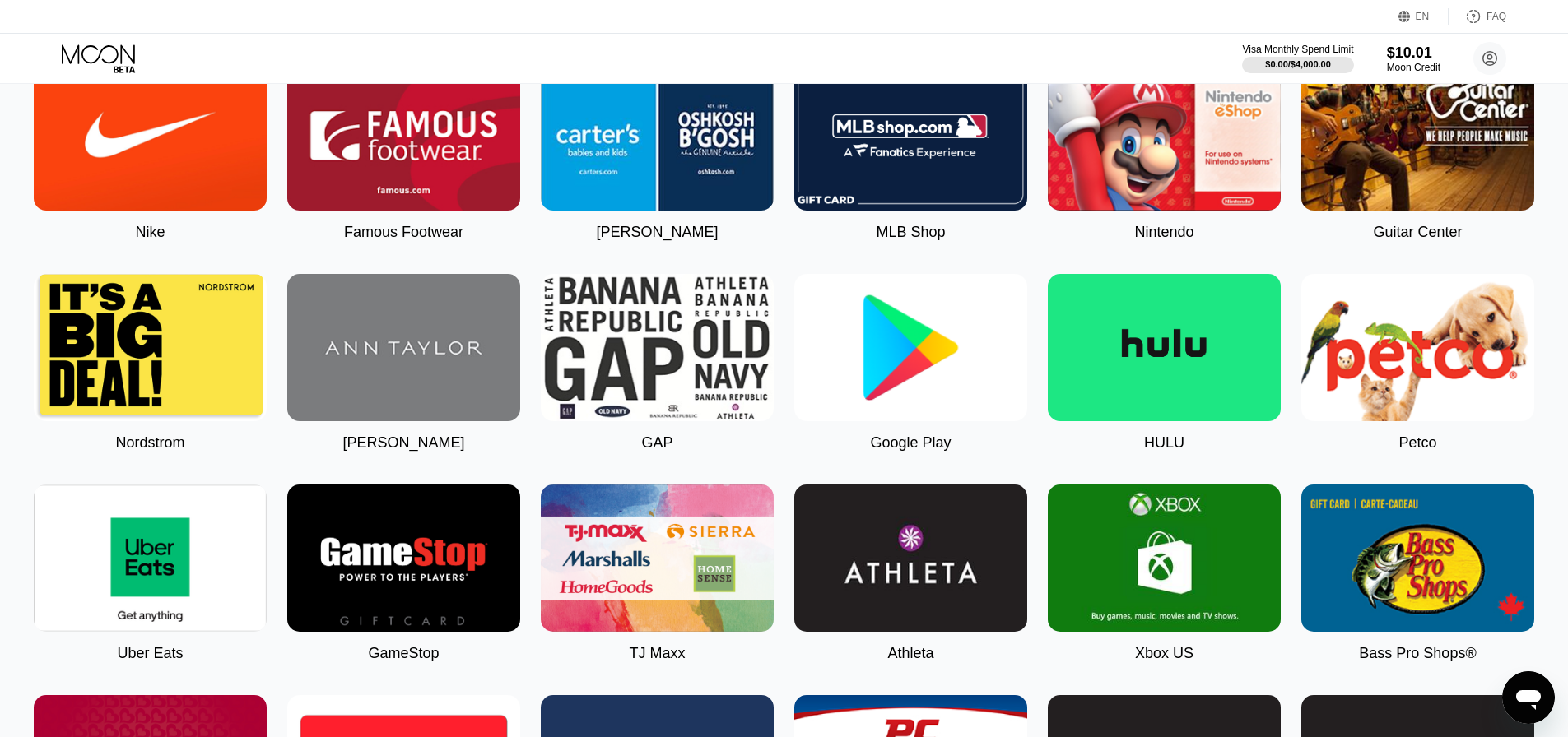
click at [905, 375] on img at bounding box center [911, 348] width 233 height 148
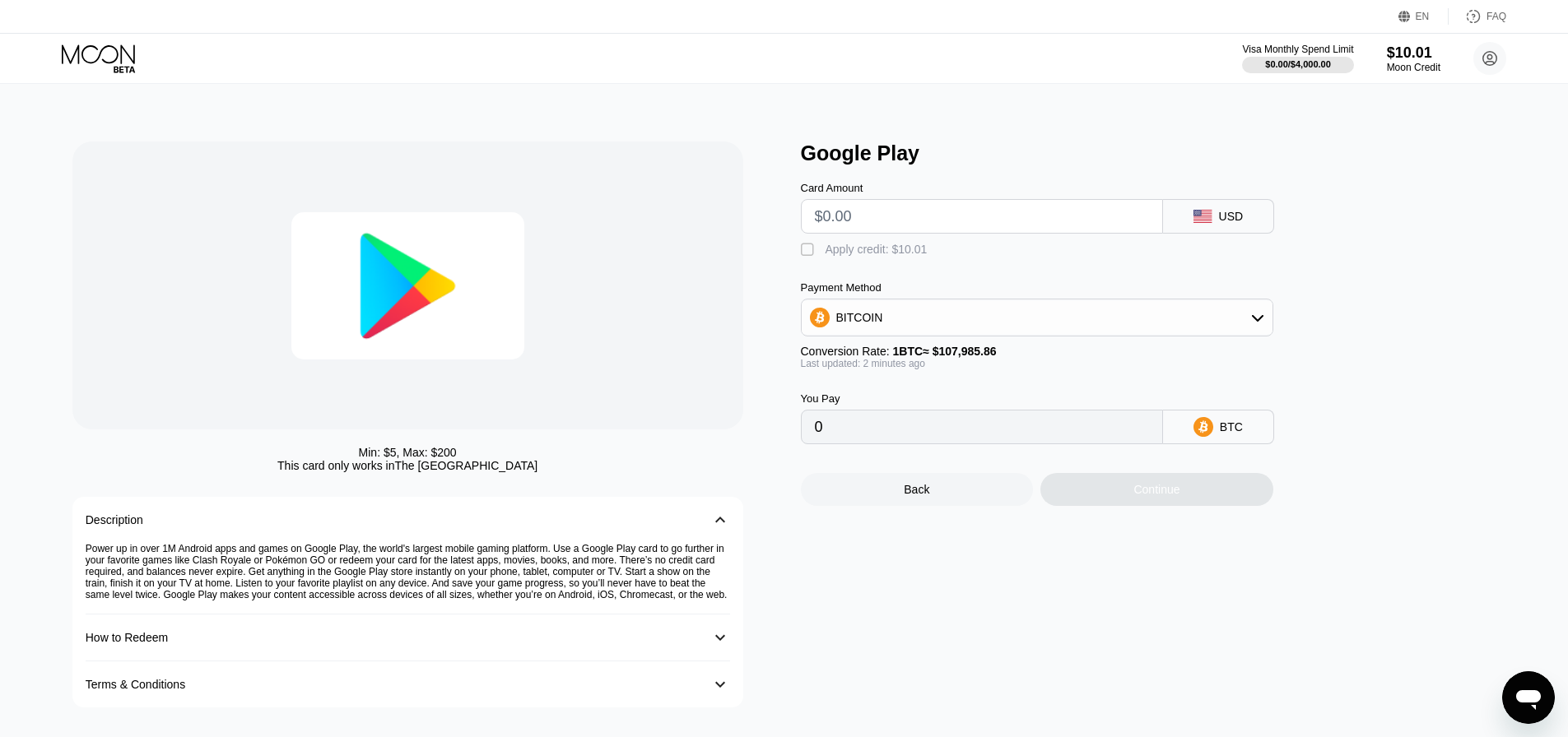
click at [902, 211] on input "text" at bounding box center [981, 216] width 334 height 33
click at [938, 322] on div "BITCOIN" at bounding box center [1037, 317] width 471 height 33
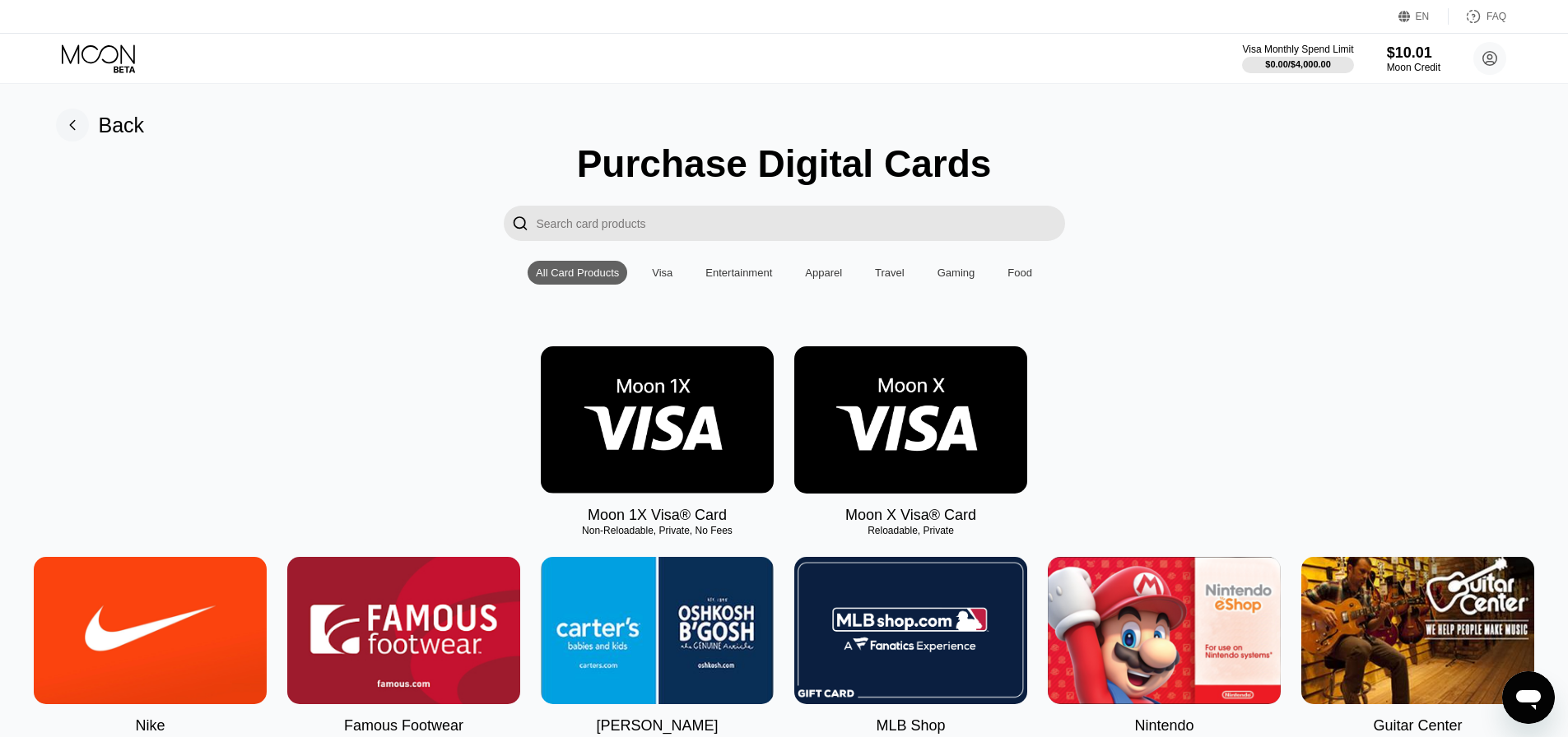
click at [670, 285] on div "Visa" at bounding box center [662, 272] width 37 height 24
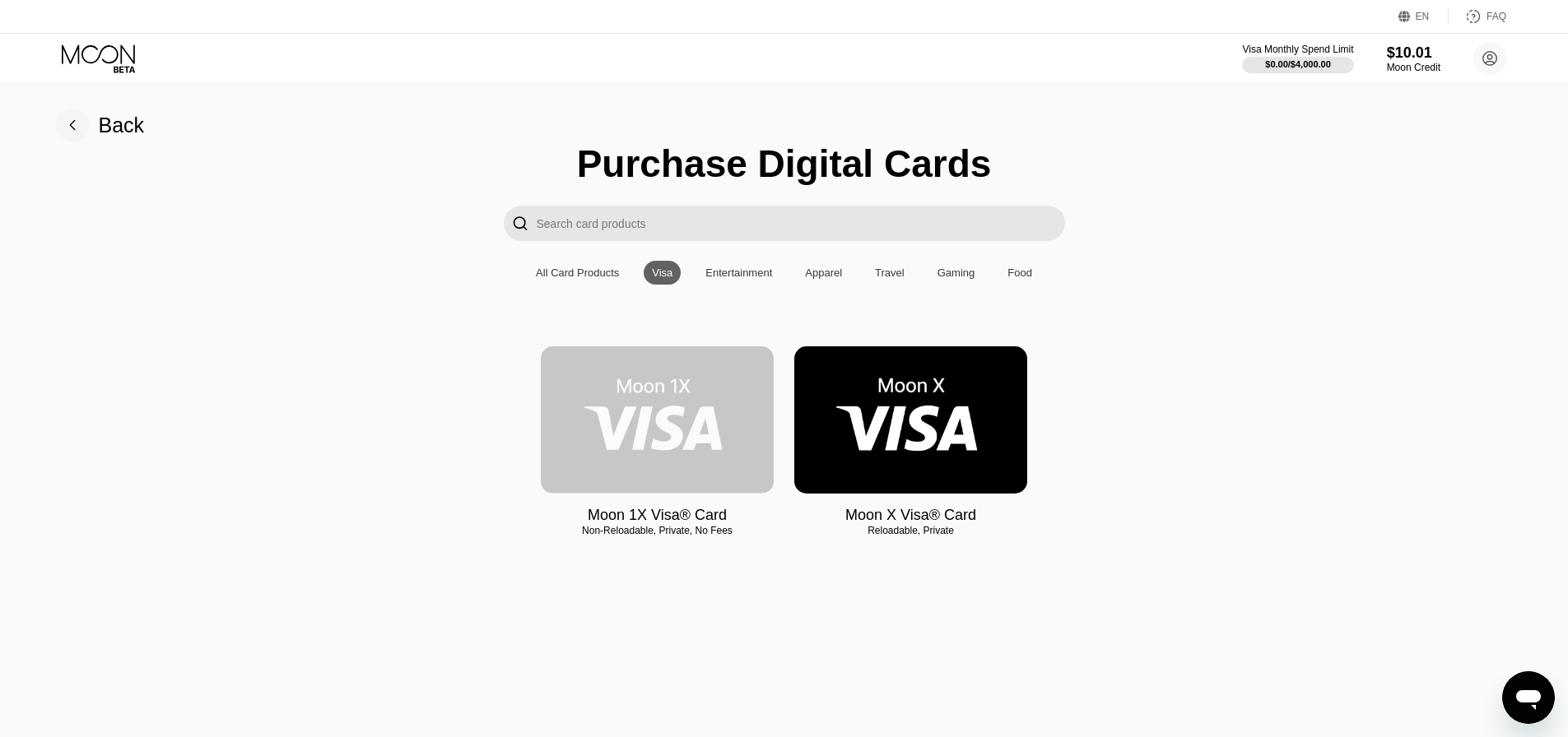
click at [656, 469] on img at bounding box center [657, 420] width 233 height 148
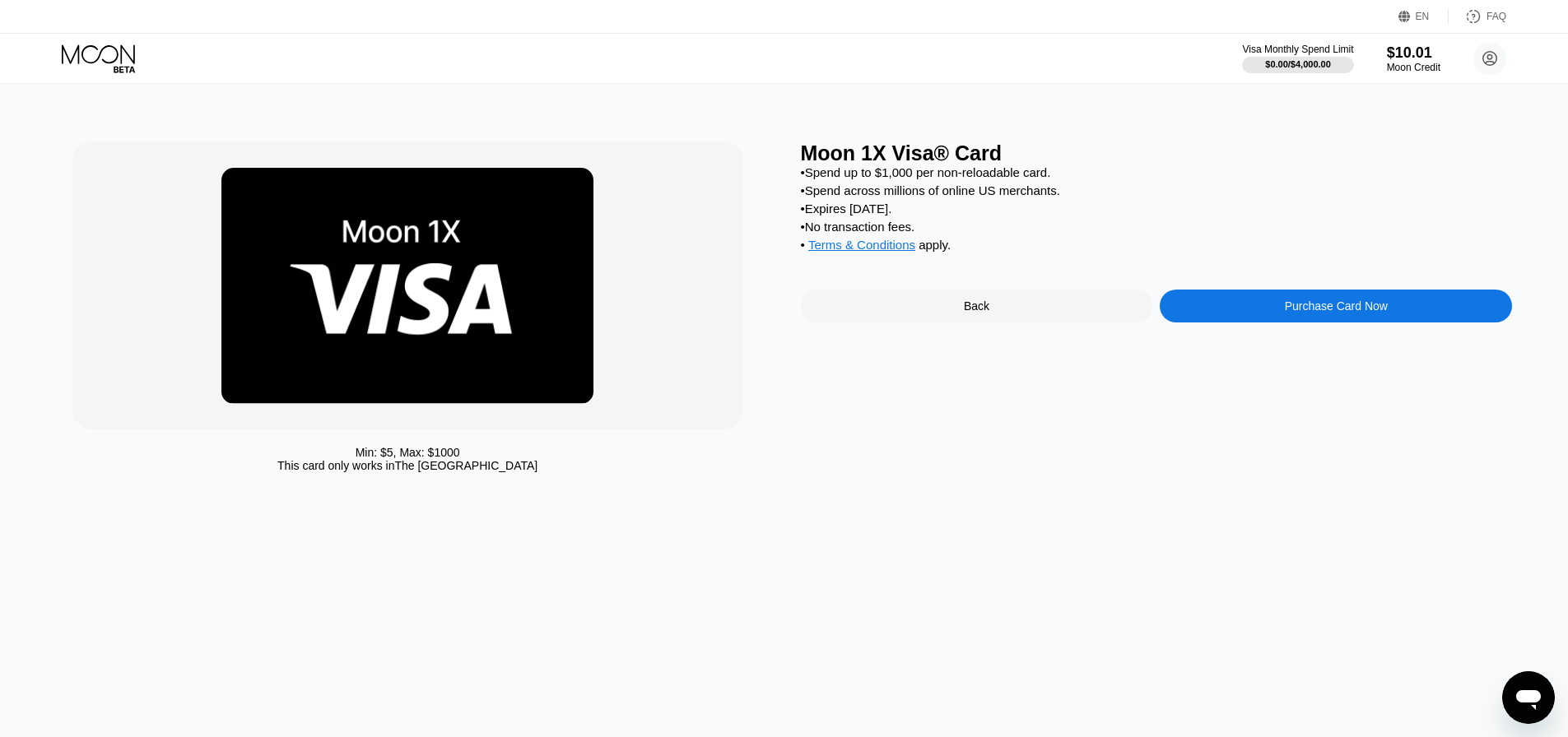
click at [1294, 343] on div "Moon 1X Visa® Card • Spend up to $1,000 per non-reloadable card. • Spend across…" at bounding box center [1156, 311] width 712 height 339
click at [1305, 304] on div "Moon 1X Visa® Card • Spend up to $1,000 per non-reloadable card. • Spend across…" at bounding box center [1156, 311] width 712 height 339
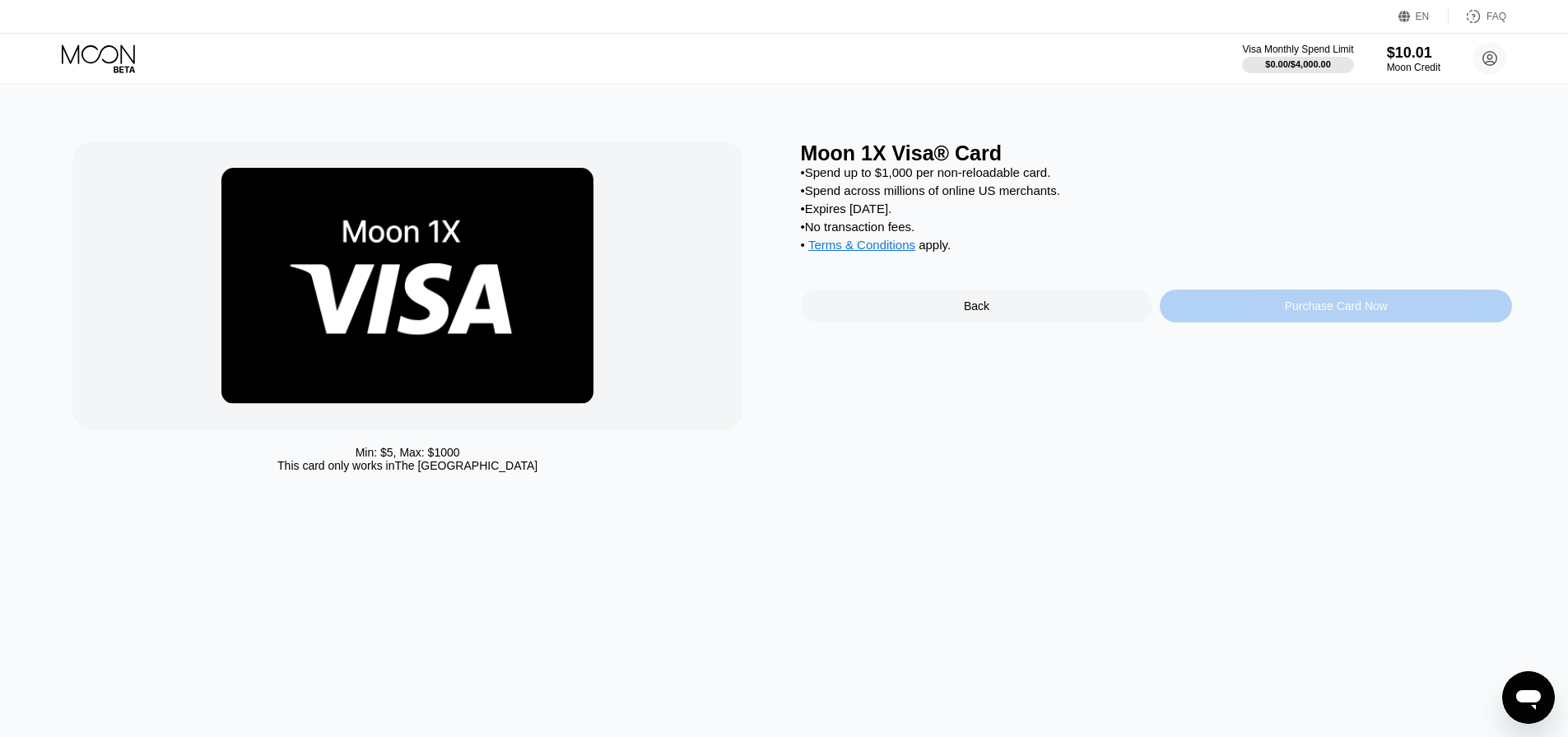
click at [1297, 312] on div "Purchase Card Now" at bounding box center [1337, 307] width 103 height 13
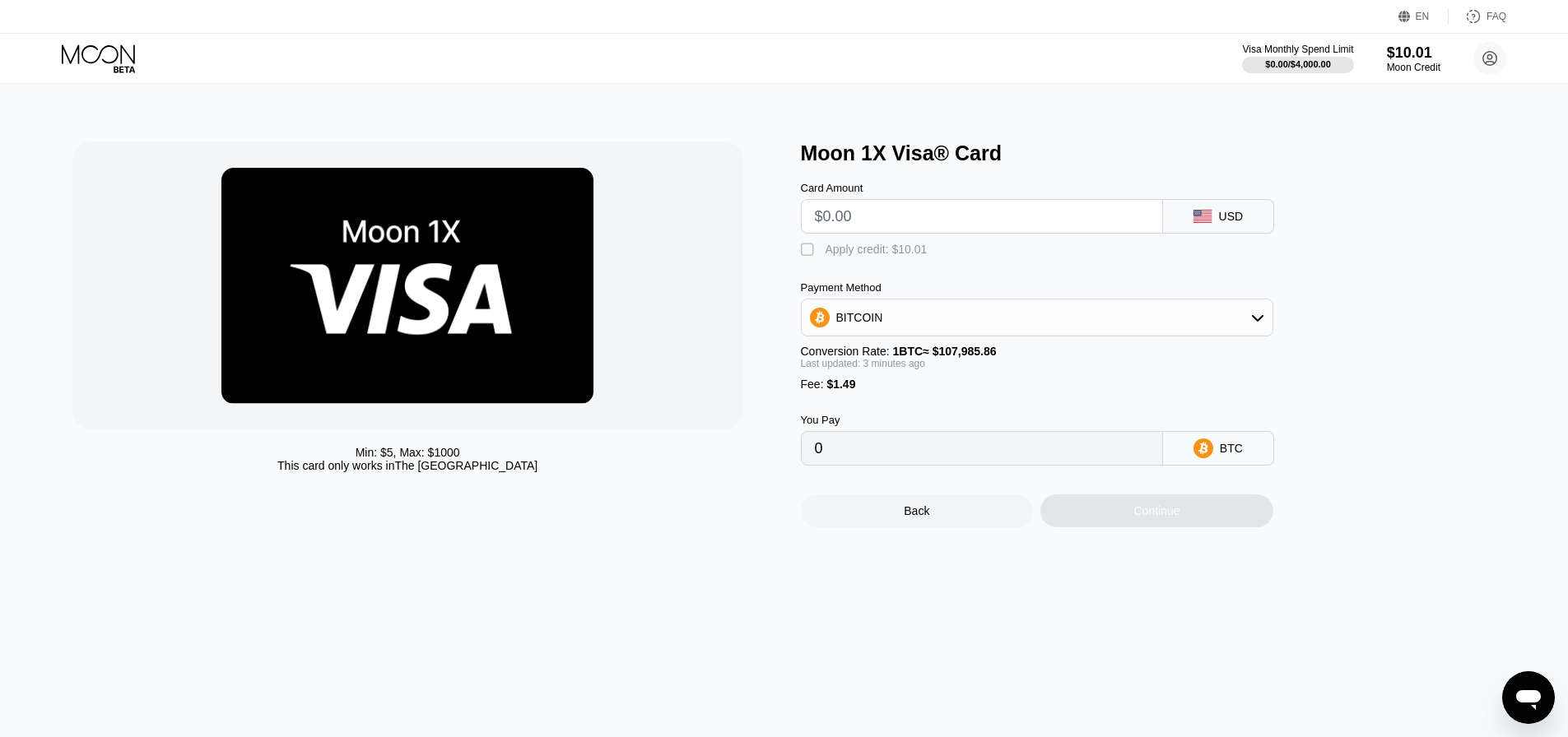
click at [1259, 221] on div "USD" at bounding box center [1218, 216] width 111 height 34
click at [1224, 223] on div "USD" at bounding box center [1232, 216] width 25 height 13
click at [1184, 293] on div "Payment Method" at bounding box center [1037, 288] width 472 height 12
click at [1183, 309] on div "BITCOIN" at bounding box center [1037, 317] width 471 height 33
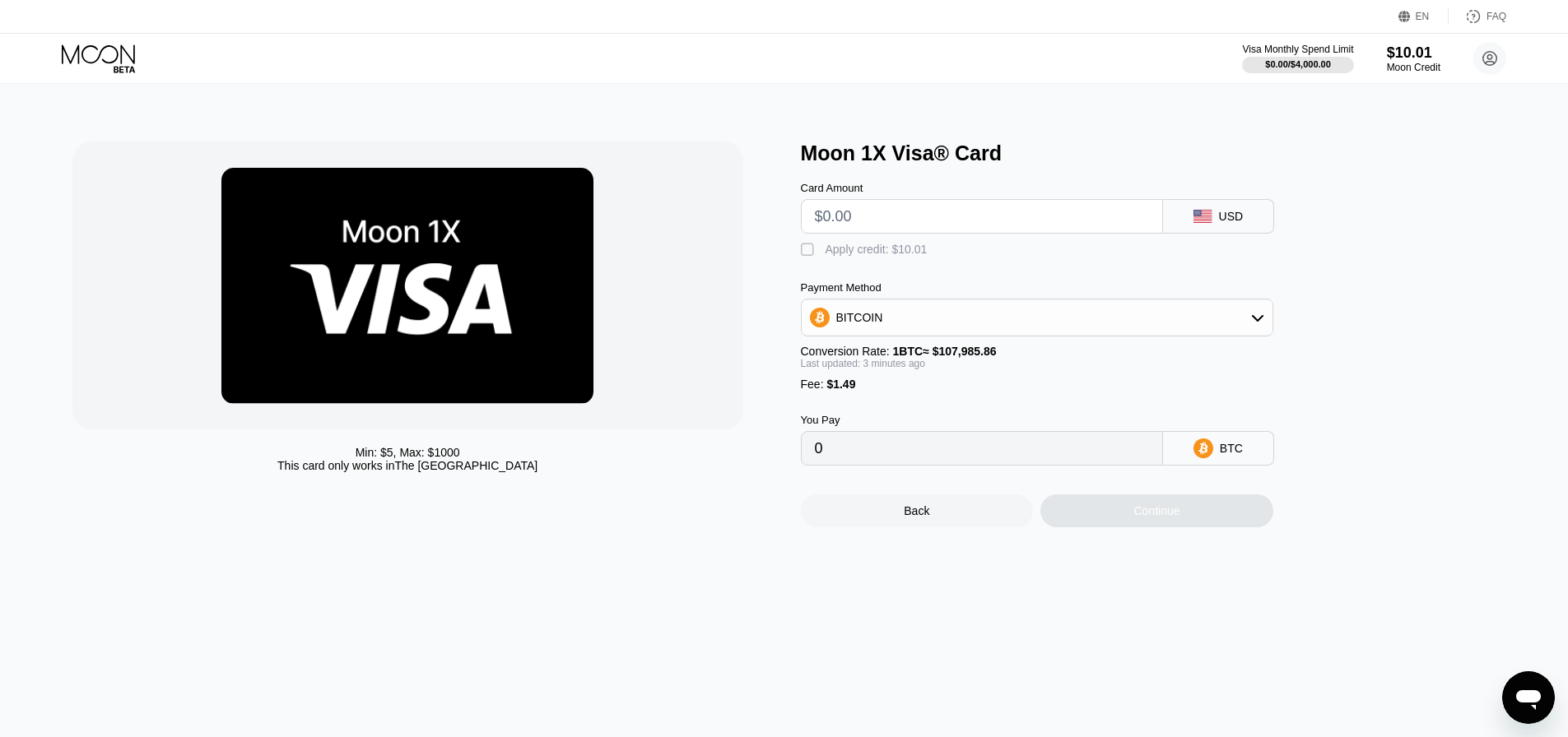
click at [1183, 309] on div "BITCOIN" at bounding box center [1037, 317] width 471 height 33
click at [1063, 403] on div "USDT on TRON" at bounding box center [1047, 399] width 427 height 13
type input "0.00"
click at [1353, 396] on div "Moon 1X Visa® Card Card Amount USD  Apply credit: $10.01 Payment Method USDT o…" at bounding box center [1156, 334] width 712 height 386
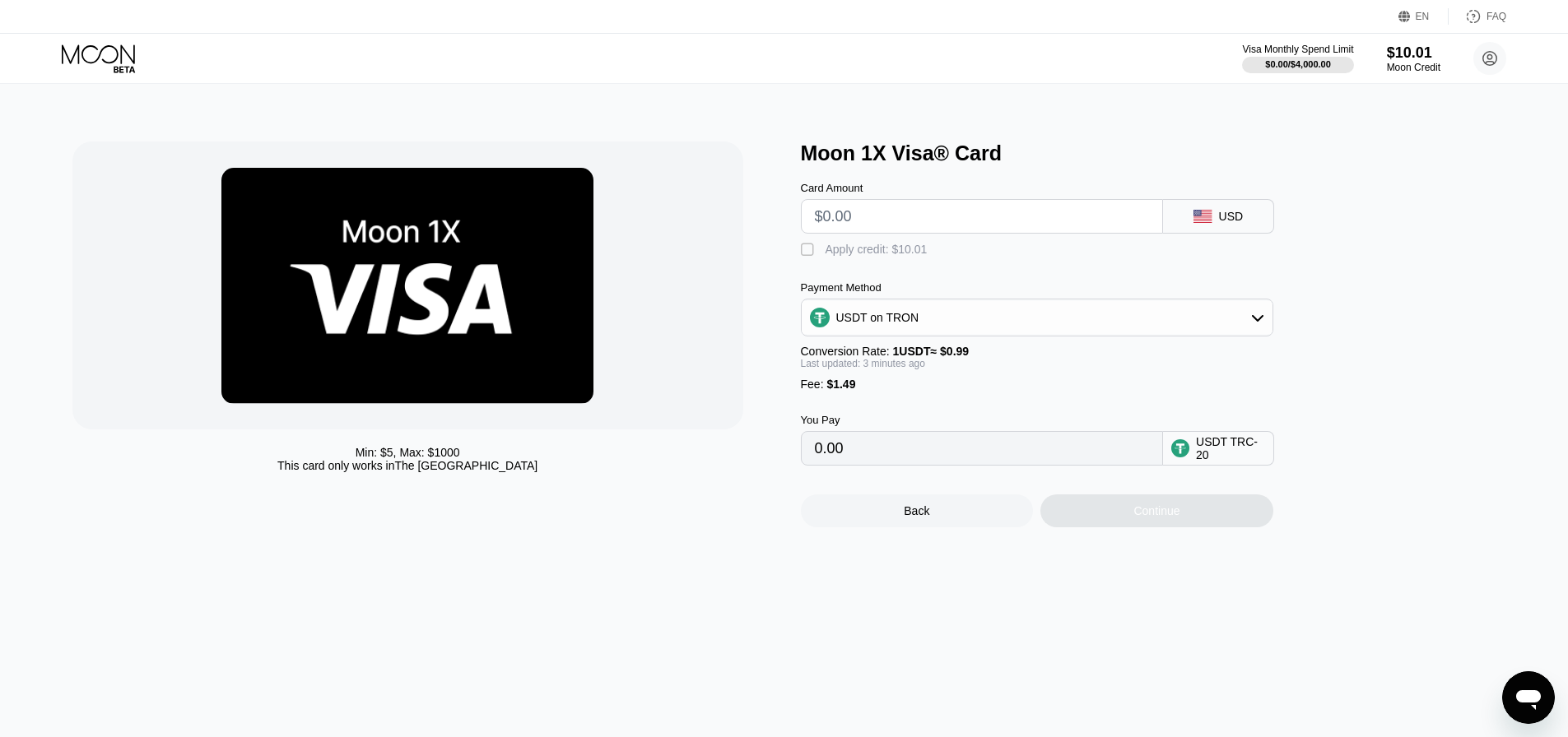
click at [918, 233] on input "text" at bounding box center [981, 216] width 334 height 33
type input "$5"
type input "6.56"
type input "$5"
drag, startPoint x: 1281, startPoint y: 418, endPoint x: 1278, endPoint y: 439, distance: 21.2
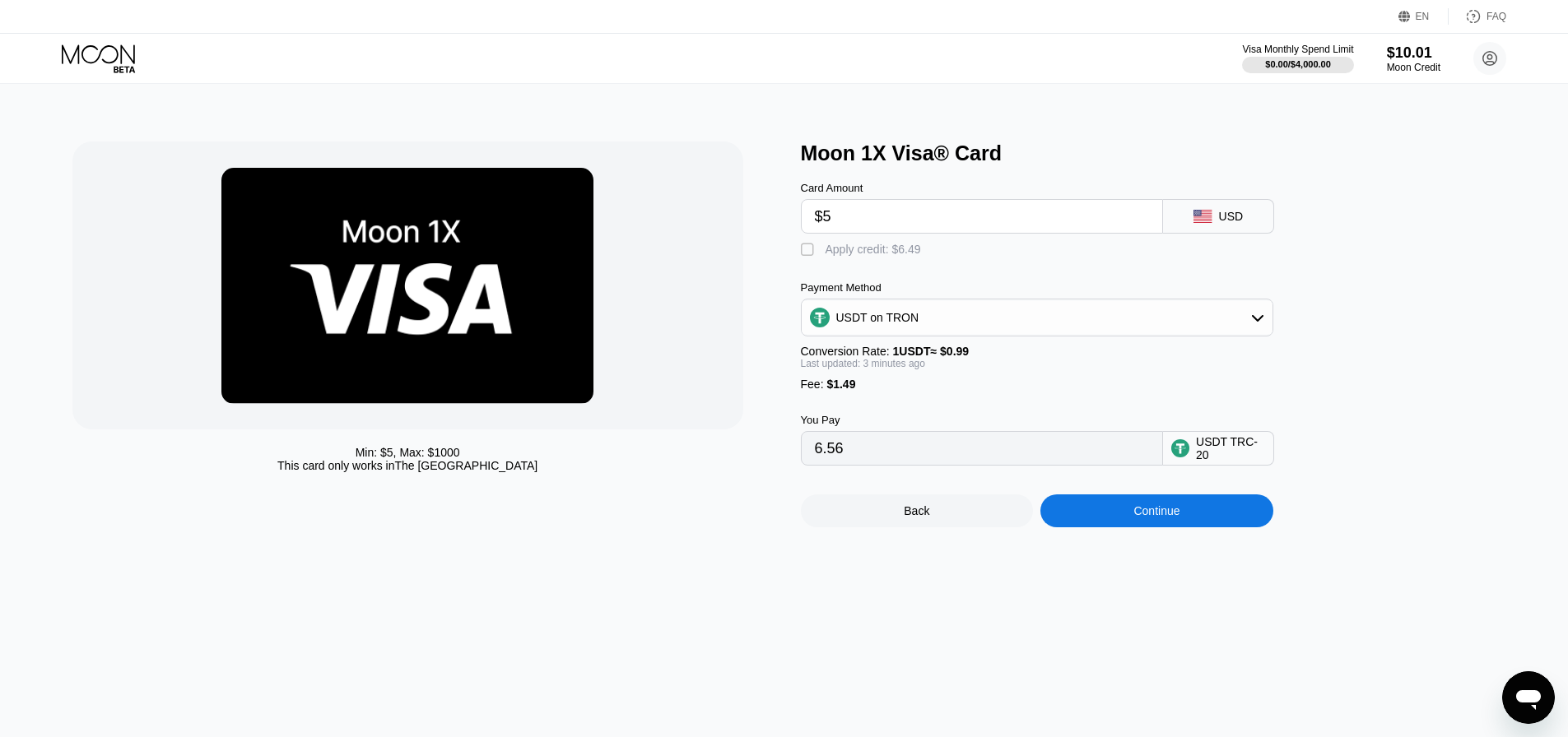
click at [1282, 419] on div "You Pay 6.56 USDT TRC-20" at bounding box center [1064, 428] width 527 height 75
click at [1207, 511] on div "Continue" at bounding box center [1156, 510] width 233 height 33
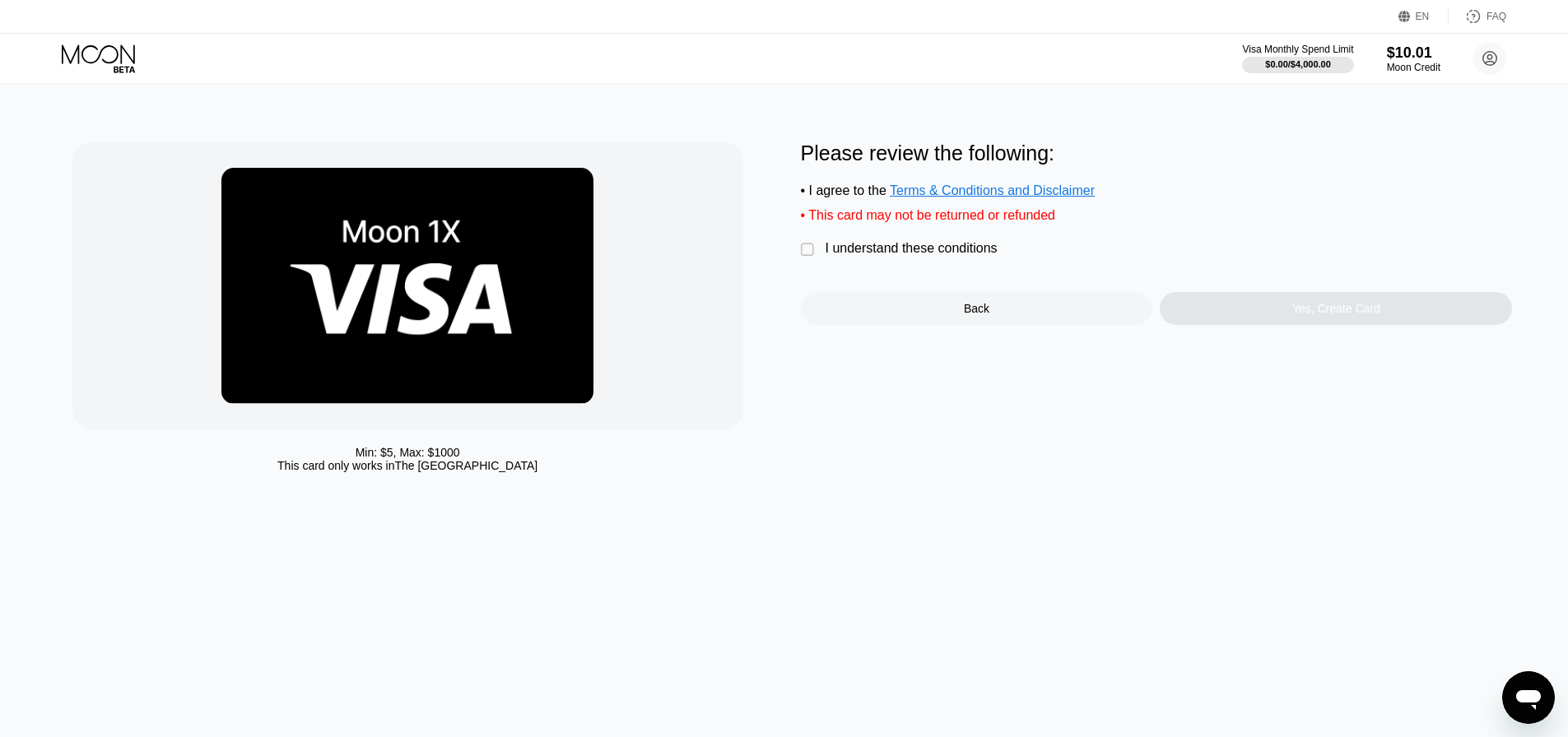
click at [829, 256] on div "I understand these conditions" at bounding box center [912, 249] width 172 height 15
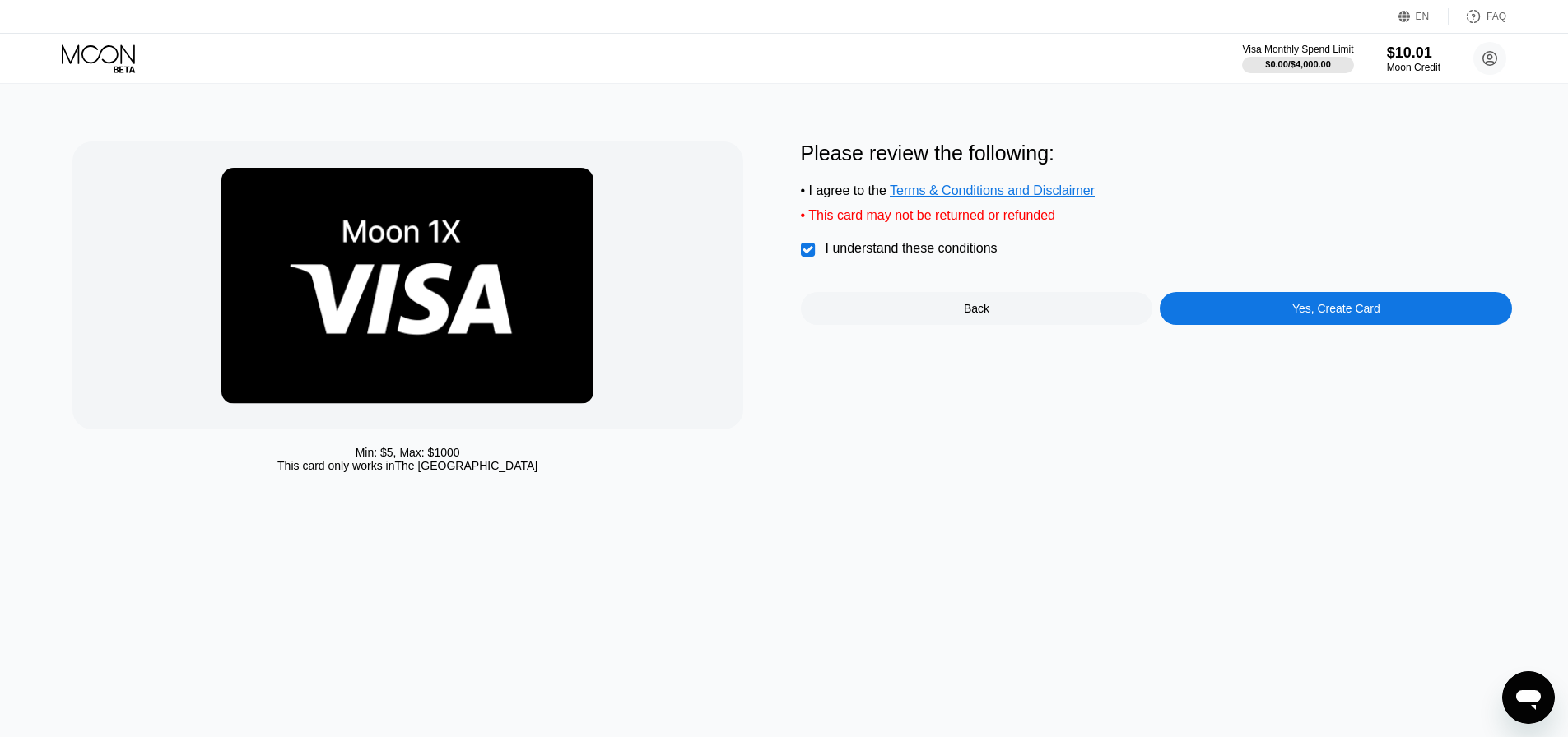
click at [1397, 325] on div "Yes, Create Card" at bounding box center [1337, 309] width 352 height 33
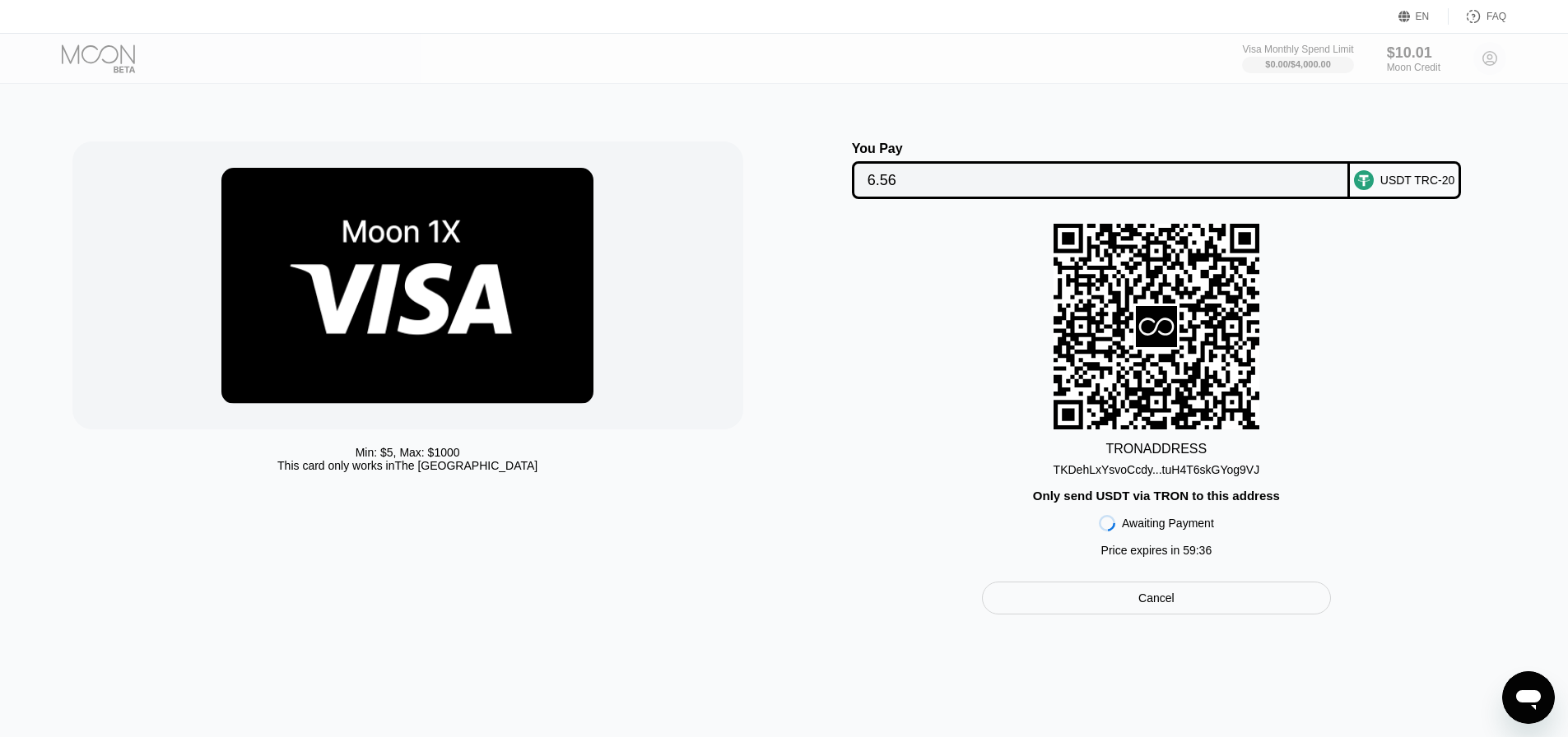
click at [1401, 174] on div "USDT TRC-20" at bounding box center [1417, 180] width 75 height 13
click at [1349, 80] on div "Visa Monthly Spend Limit $0.00 / $4,000.00 $10.01 Moon Credit testahmedgomaa@gm…" at bounding box center [784, 58] width 1568 height 50
click at [1170, 600] on div "Cancel" at bounding box center [1156, 598] width 349 height 33
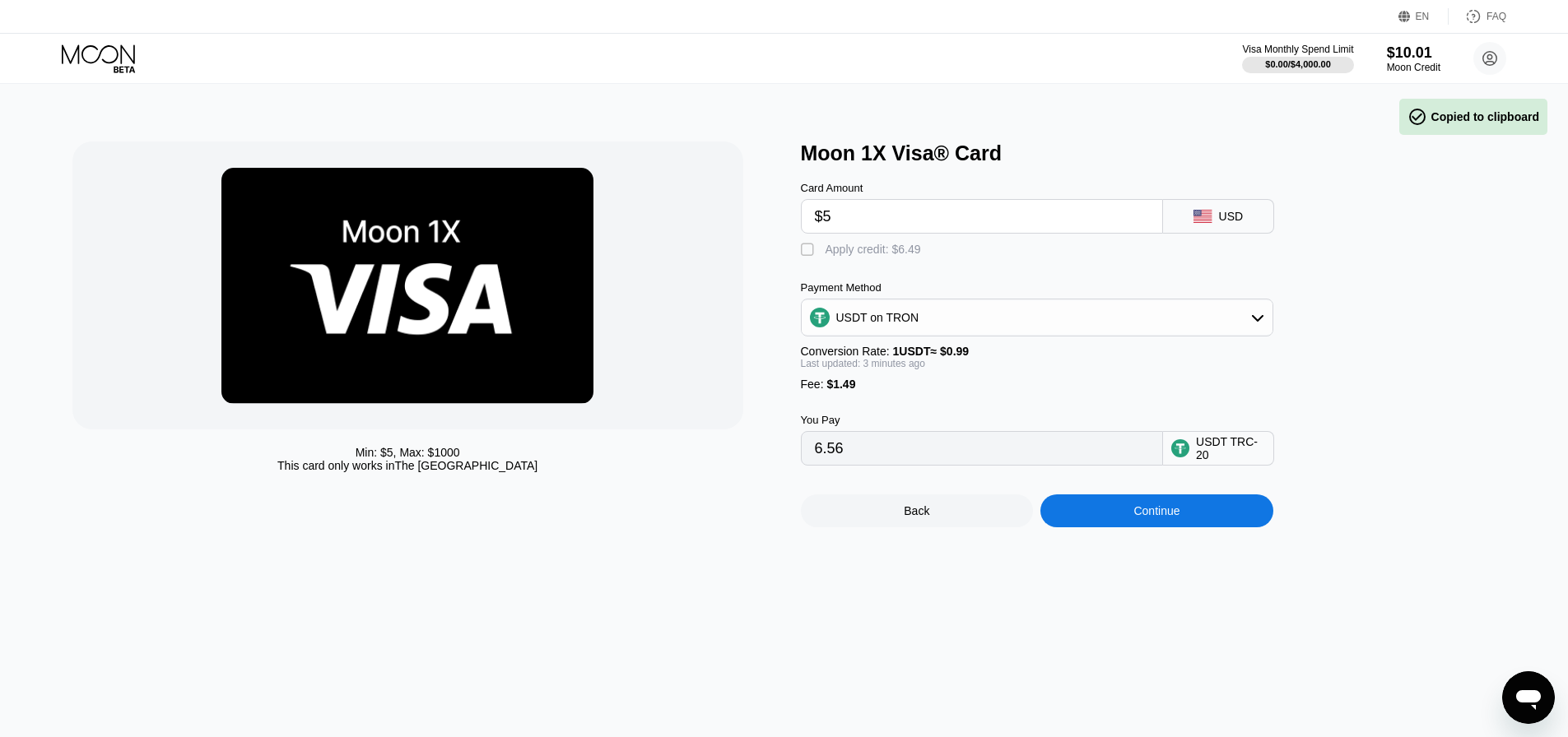
click at [1170, 600] on div "Settings  Profile  Rewards  Limits  Moon Credit  Verification  API Moon C…" at bounding box center [784, 368] width 1568 height 737
click at [1412, 59] on div "$10.01" at bounding box center [1414, 53] width 53 height 17
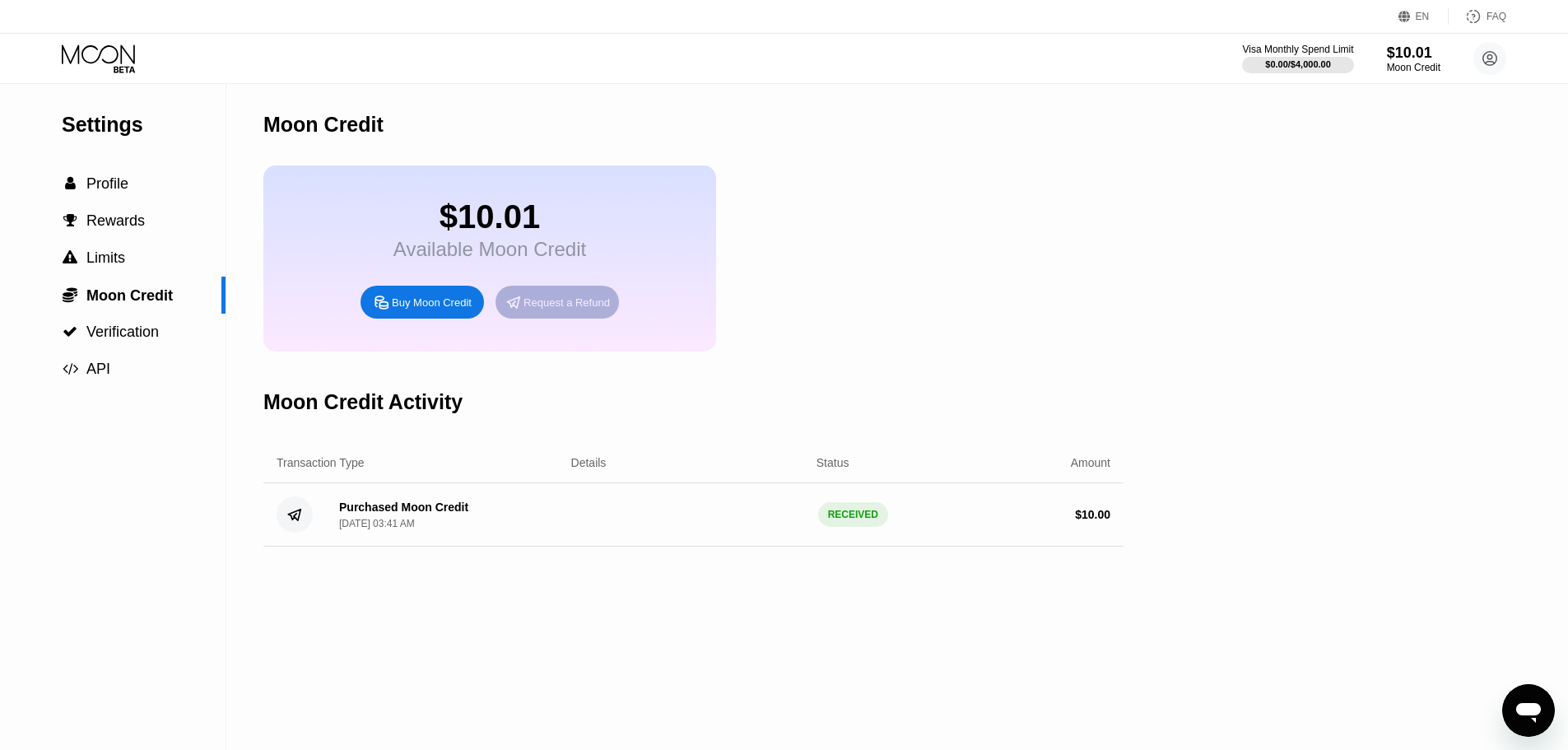
click at [554, 310] on div "Request a Refund" at bounding box center [567, 302] width 87 height 14
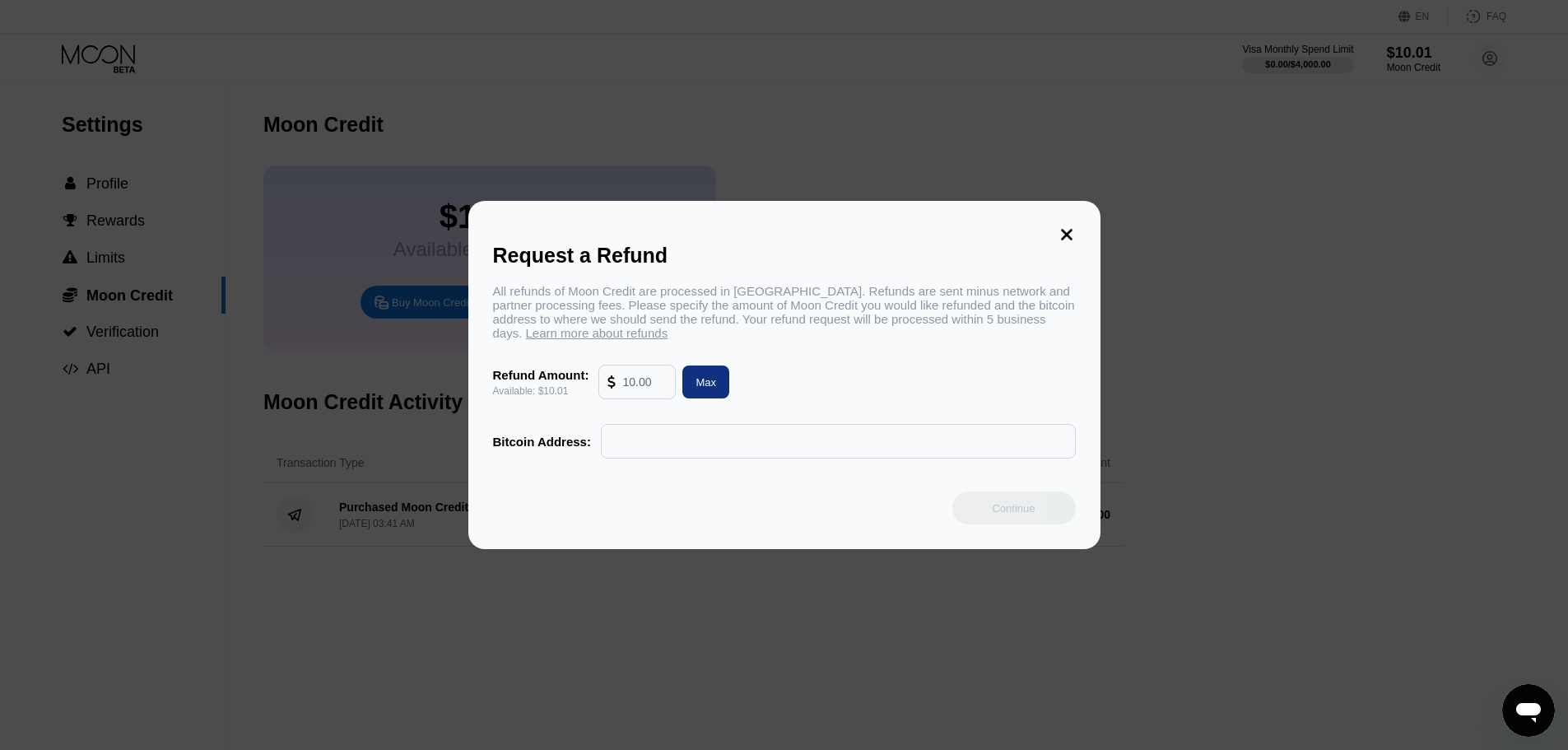
click at [663, 448] on input "text" at bounding box center [838, 441] width 457 height 33
click at [894, 457] on input "text" at bounding box center [838, 441] width 457 height 33
click at [798, 325] on div "All refunds of Moon Credit are processed in Bitcoin. Refunds are sent minus net…" at bounding box center [785, 312] width 583 height 56
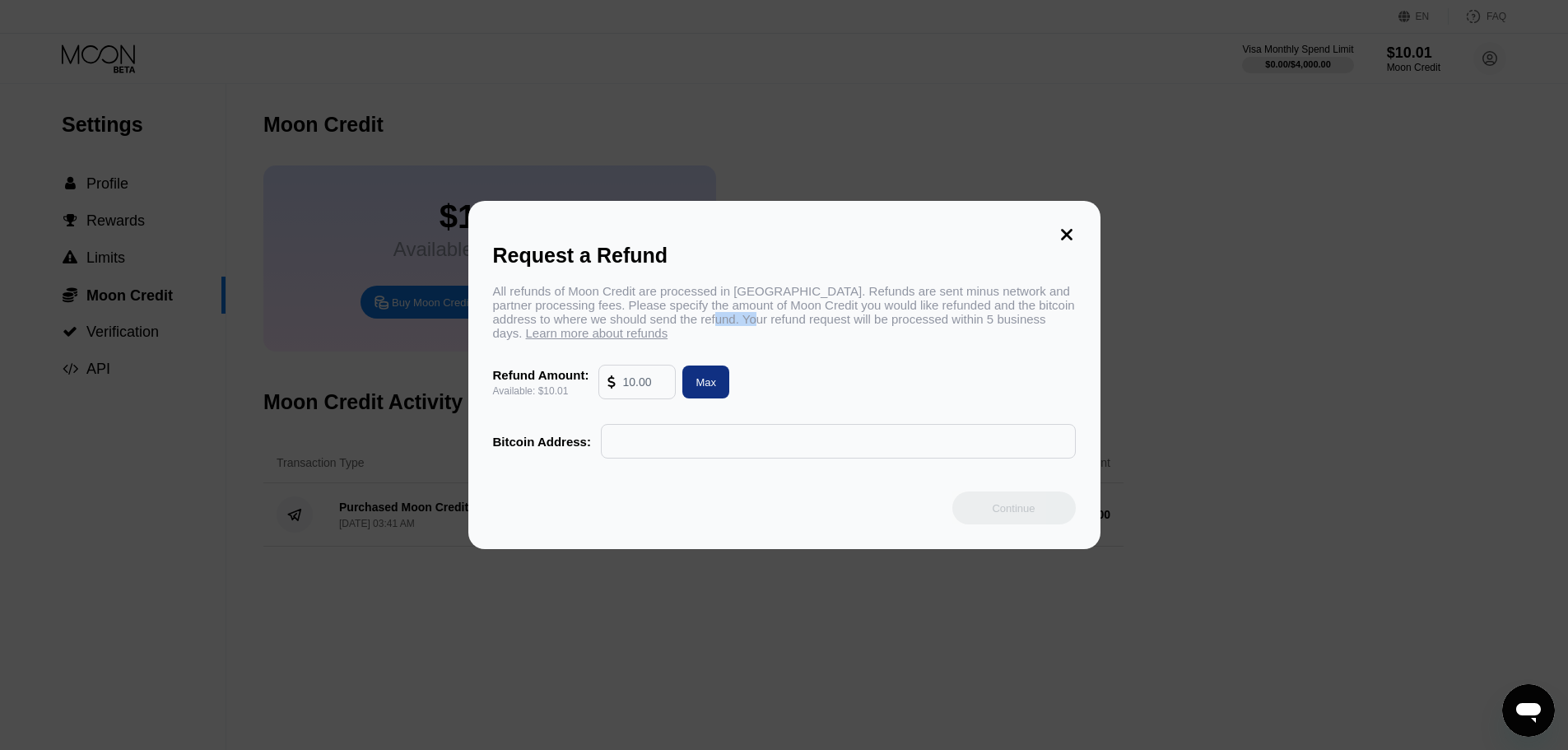
click at [798, 325] on div "All refunds of Moon Credit are processed in Bitcoin. Refunds are sent minus net…" at bounding box center [785, 312] width 583 height 56
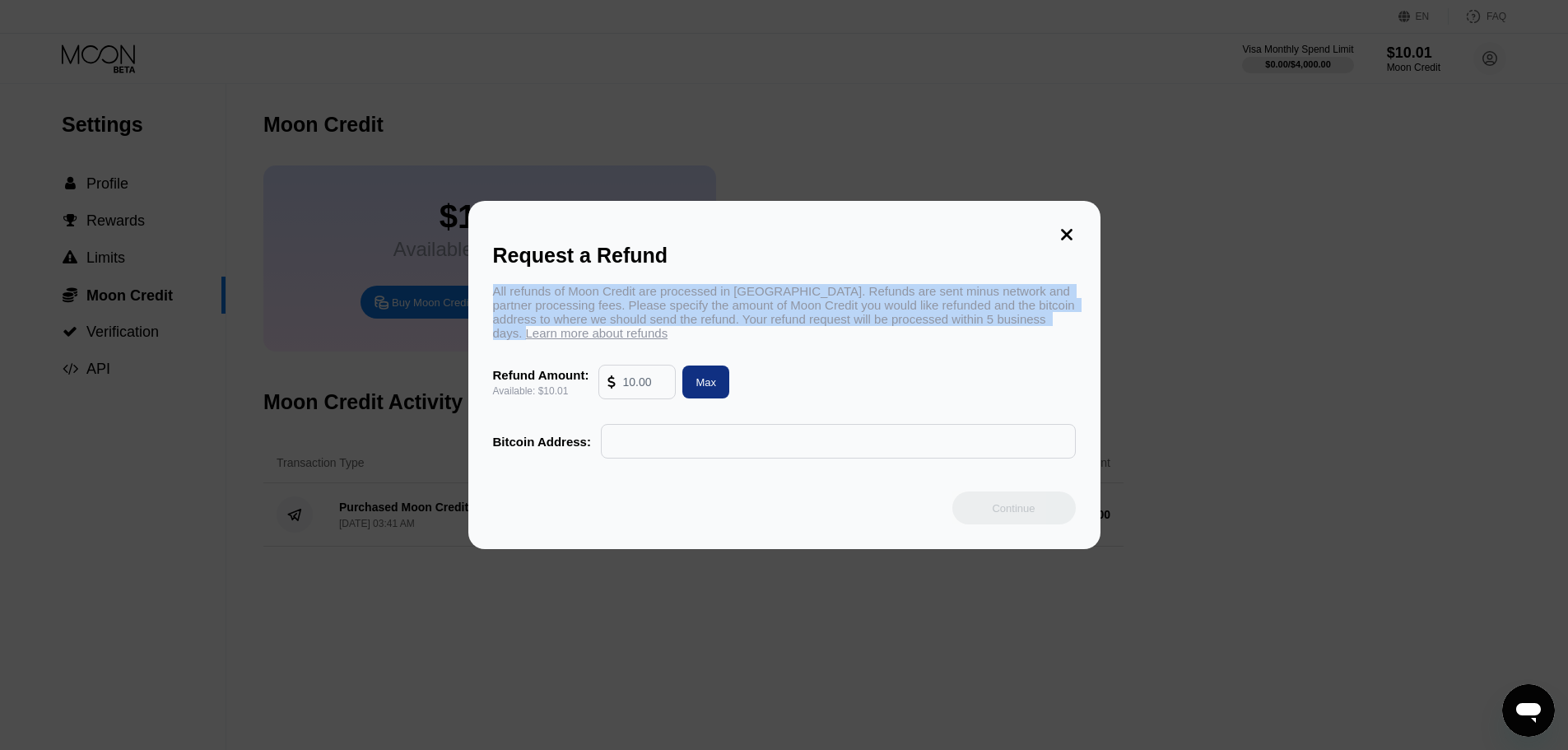
click at [798, 325] on div "All refunds of Moon Credit are processed in Bitcoin. Refunds are sent minus net…" at bounding box center [785, 312] width 583 height 56
click at [916, 467] on div "Request a Refund All refunds of Moon Credit are processed in Bitcoin. Refunds a…" at bounding box center [785, 375] width 633 height 349
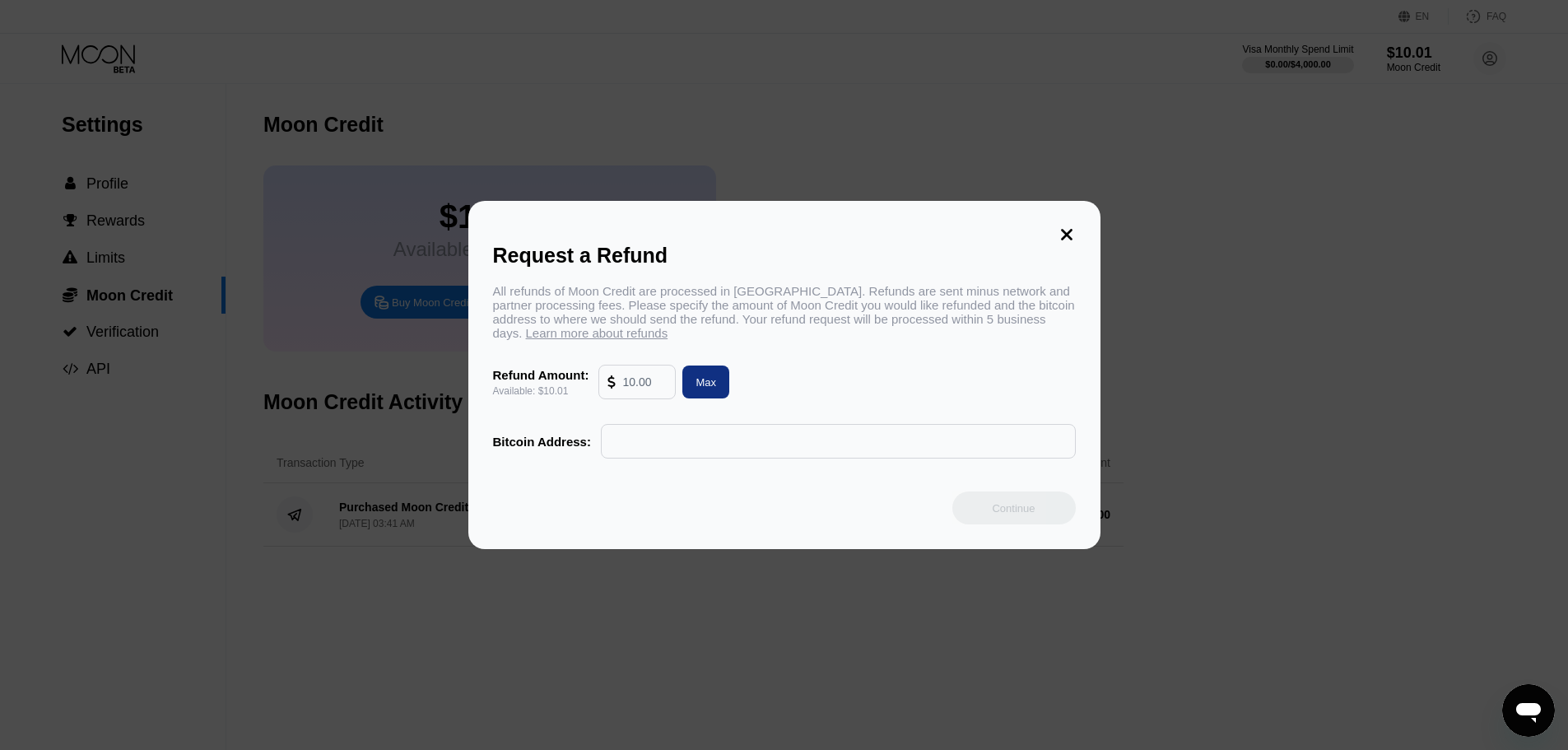
click at [902, 324] on div "All refunds of Moon Credit are processed in Bitcoin. Refunds are sent minus net…" at bounding box center [785, 312] width 583 height 56
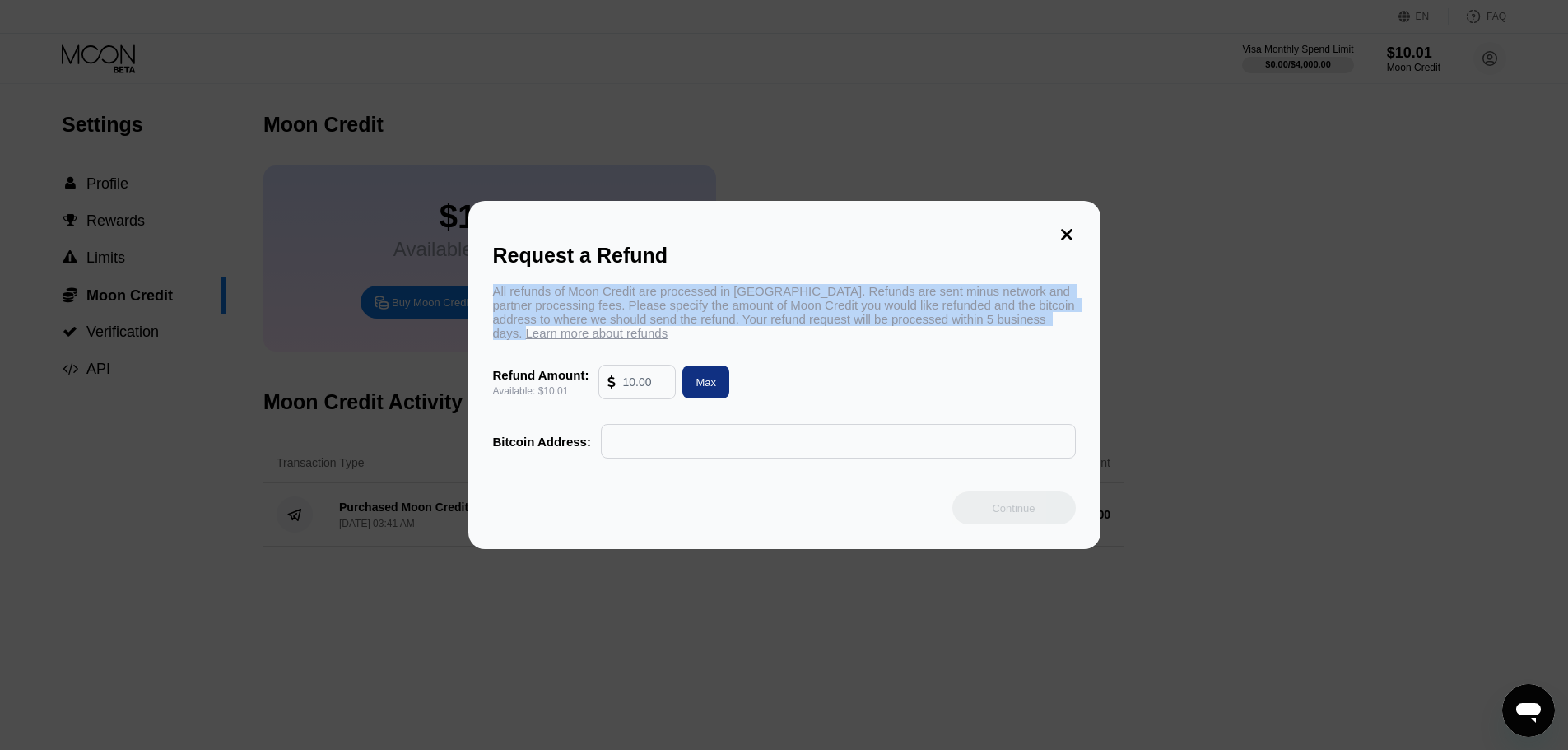
click at [902, 324] on div "All refunds of Moon Credit are processed in Bitcoin. Refunds are sent minus net…" at bounding box center [785, 312] width 583 height 56
